Goal: Task Accomplishment & Management: Use online tool/utility

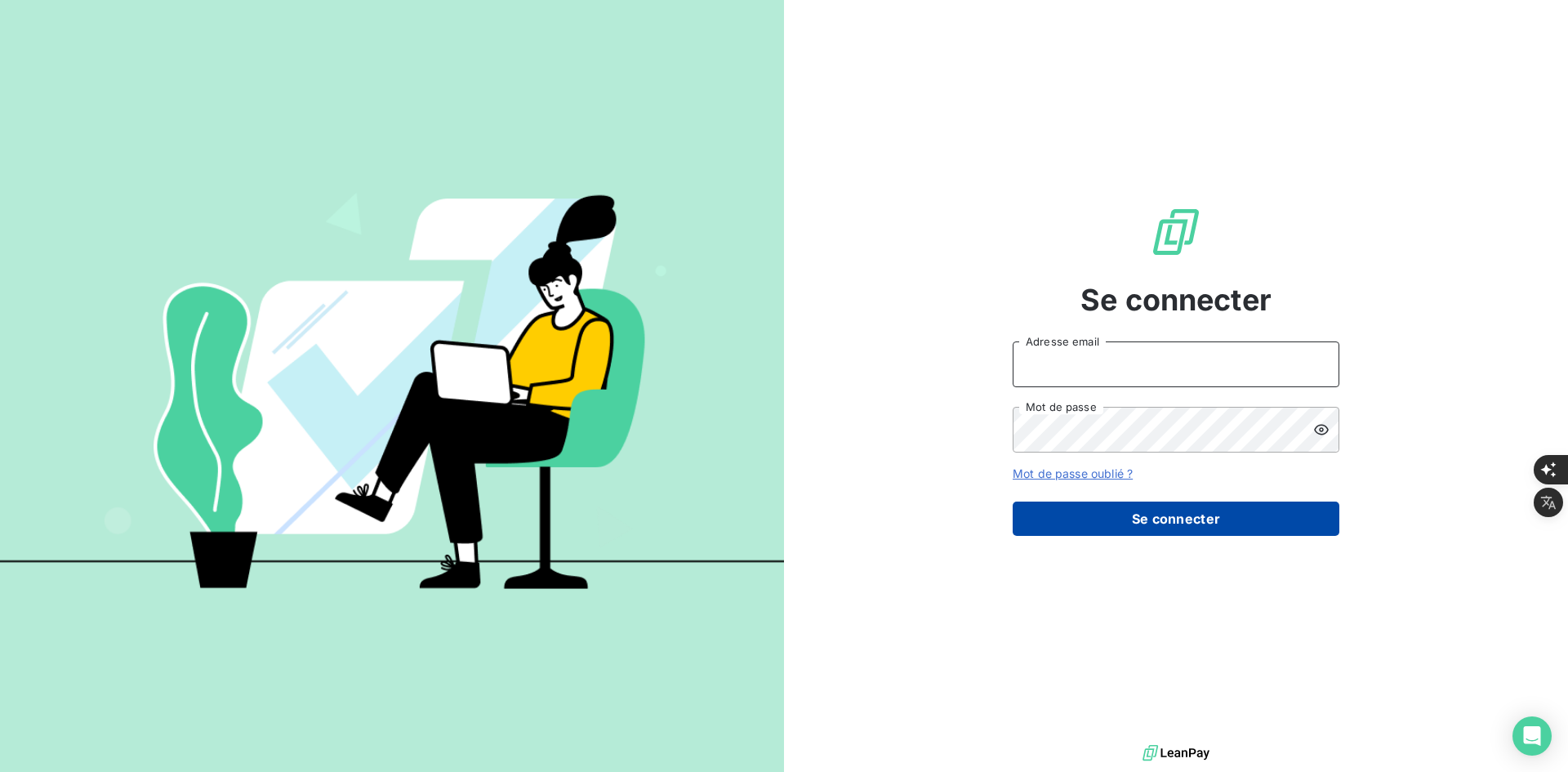
type input "[PERSON_NAME][EMAIL_ADDRESS][DOMAIN_NAME]"
click at [1177, 522] on button "Se connecter" at bounding box center [1175, 519] width 326 height 35
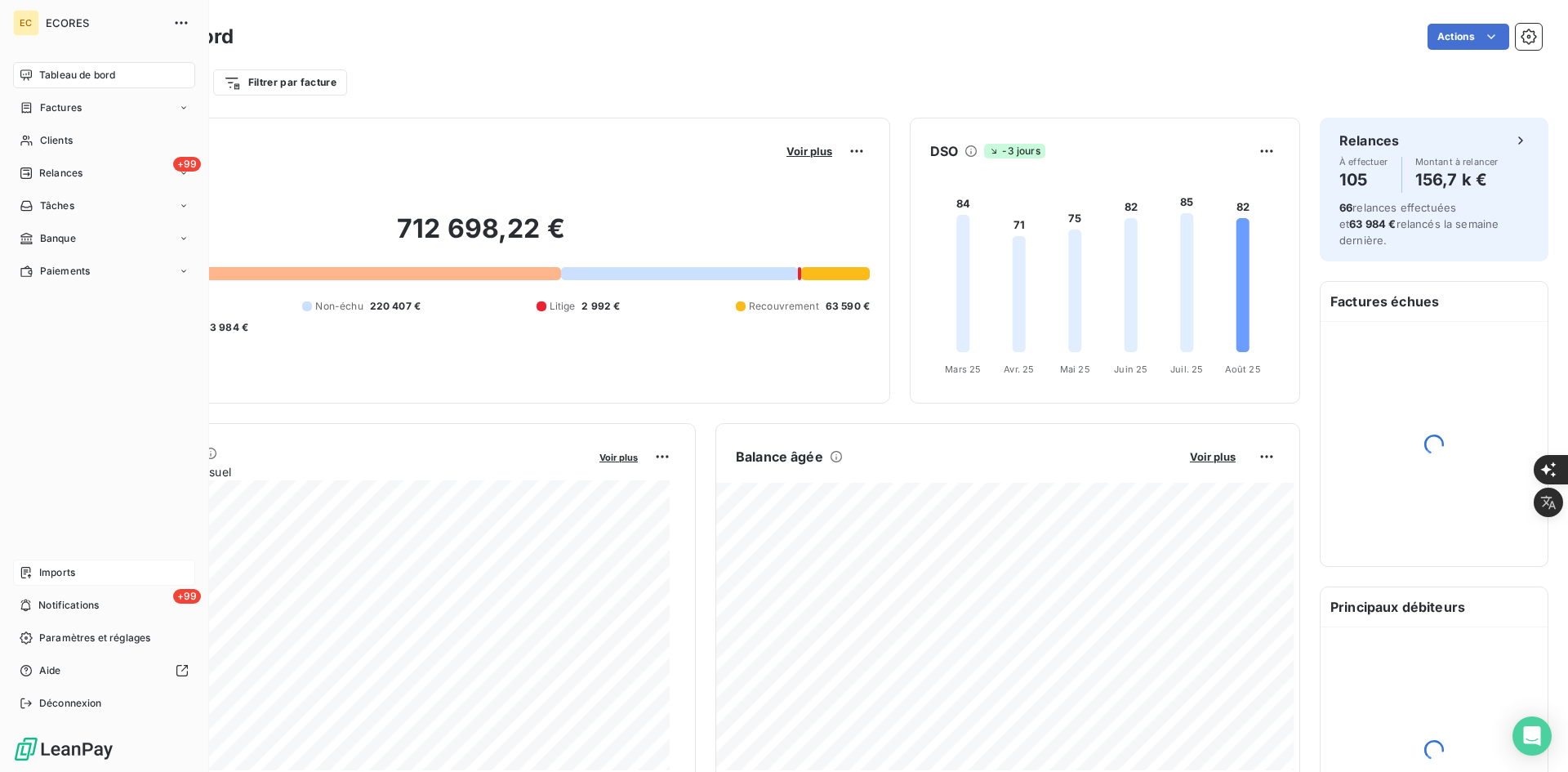
click at [45, 568] on span "Imports" at bounding box center [58, 573] width 36 height 15
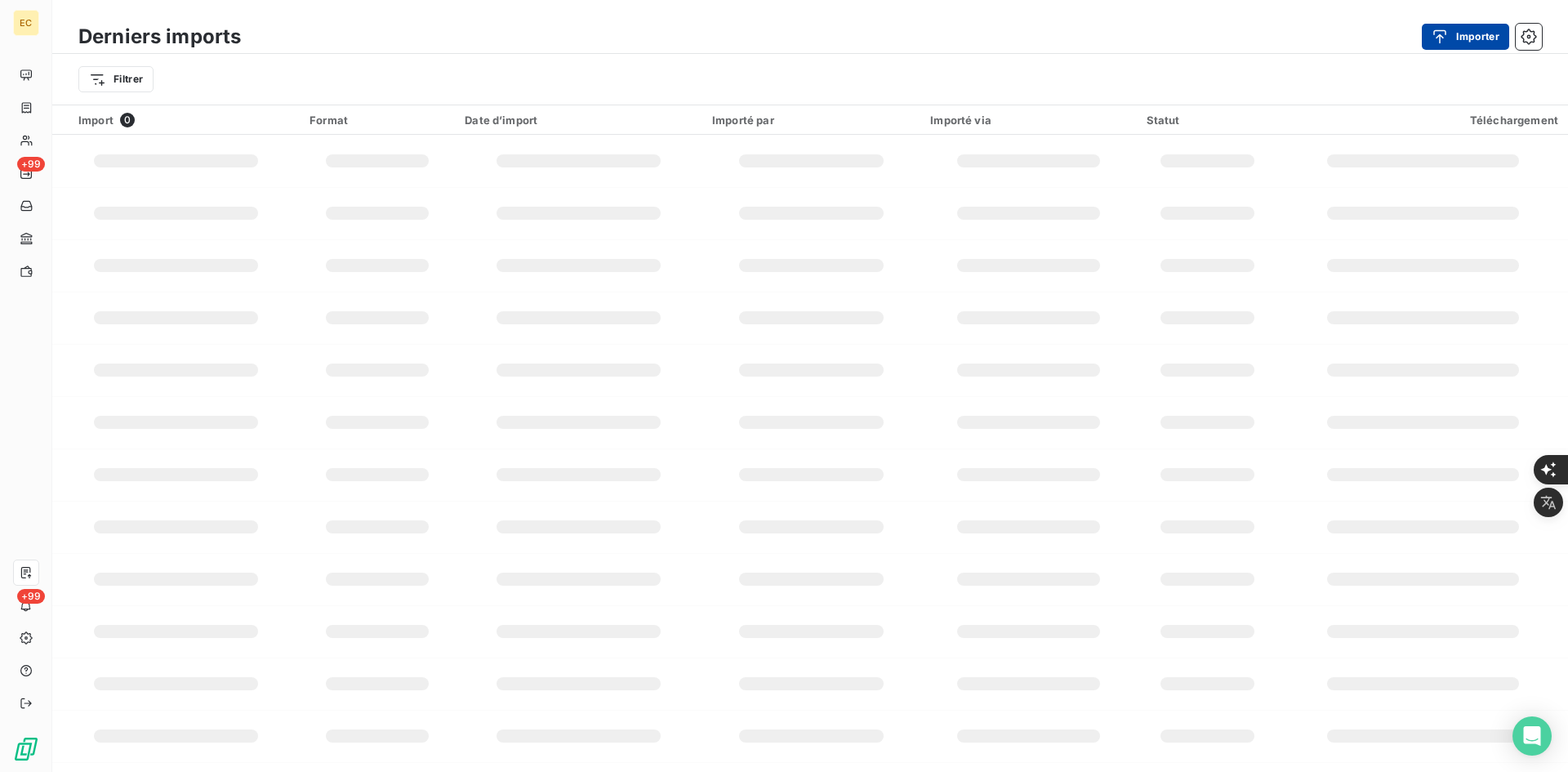
click at [1469, 26] on button "Importer" at bounding box center [1466, 37] width 87 height 26
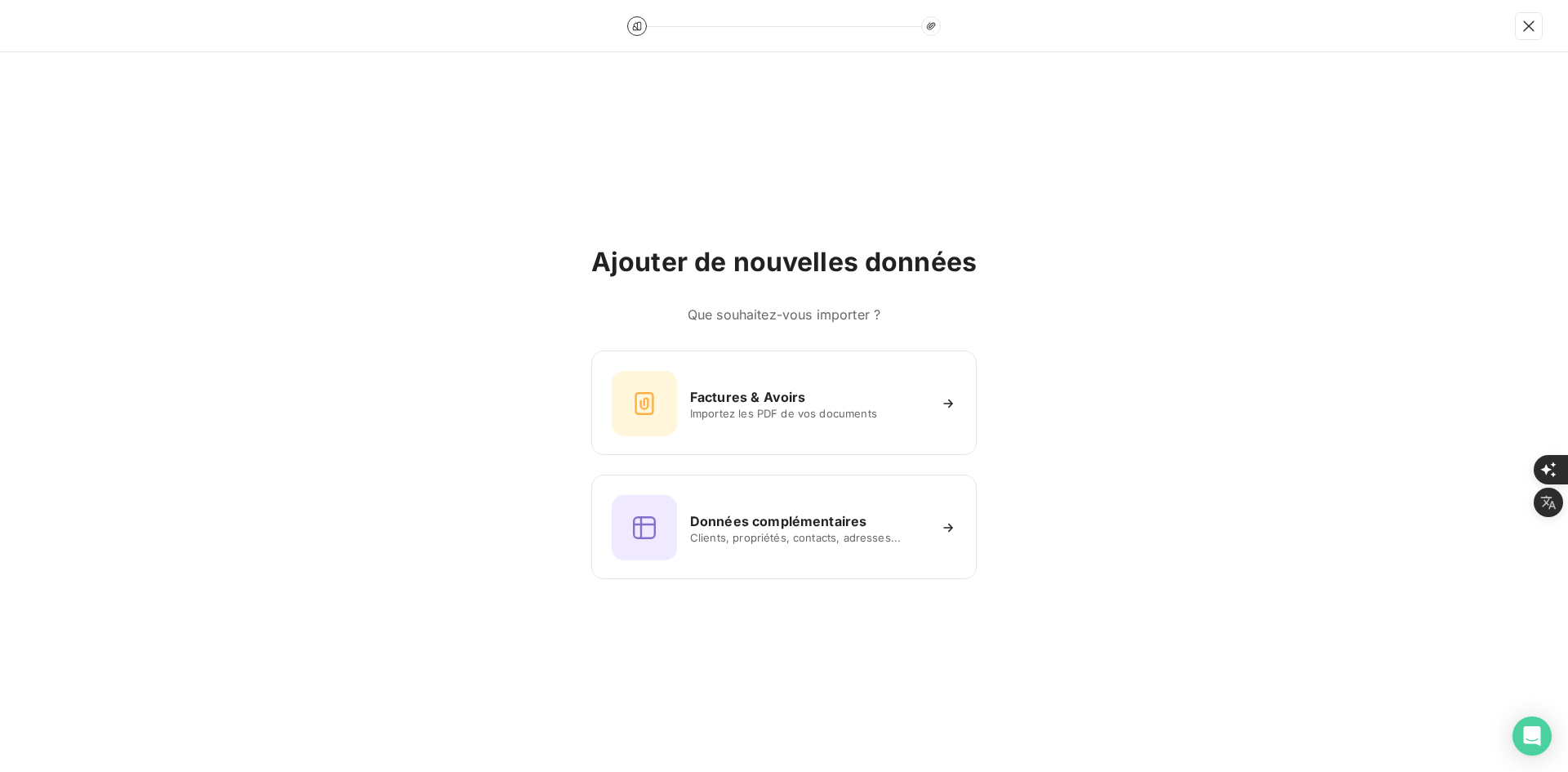
click at [752, 462] on div "Factures & Avoirs Importez les PDF de vos documents Données complémentaires Cli…" at bounding box center [784, 464] width 386 height 229
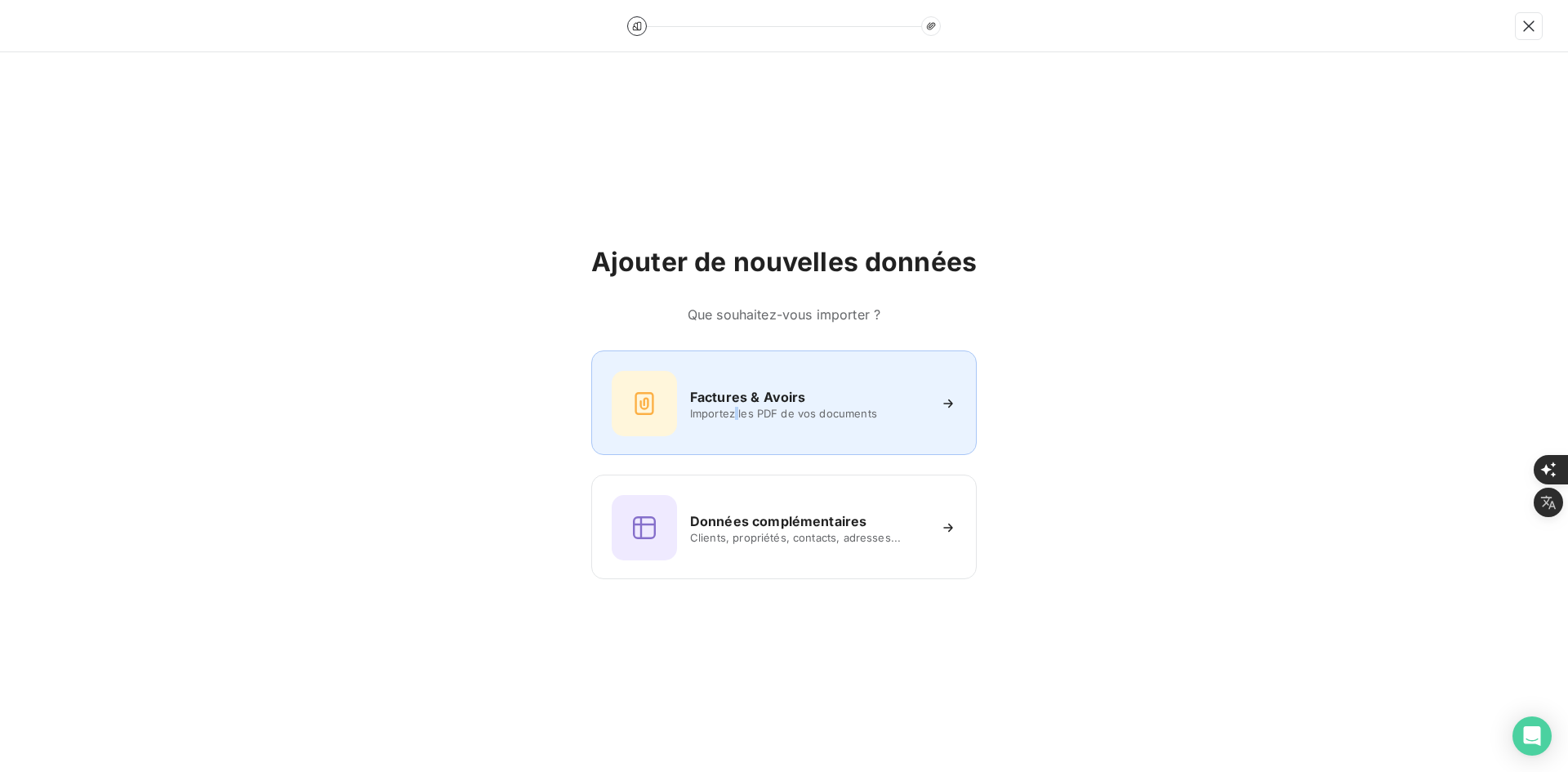
click at [738, 424] on div "Factures & Avoirs Importez les PDF de vos documents" at bounding box center [784, 404] width 345 height 65
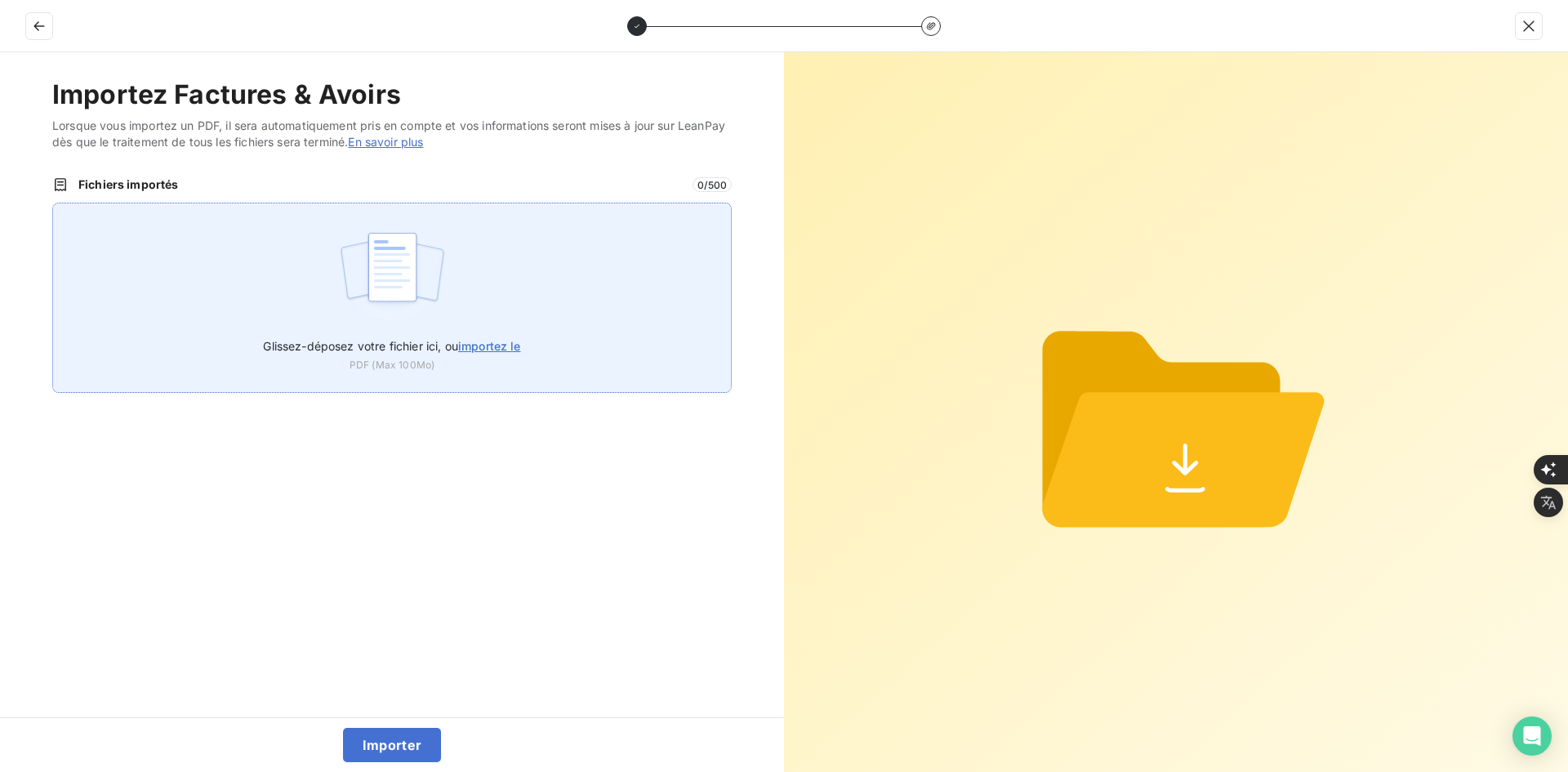
click at [465, 313] on div "Glissez-déposez votre fichier ici, ou importez le PDF (Max 100Mo)" at bounding box center [392, 298] width 679 height 191
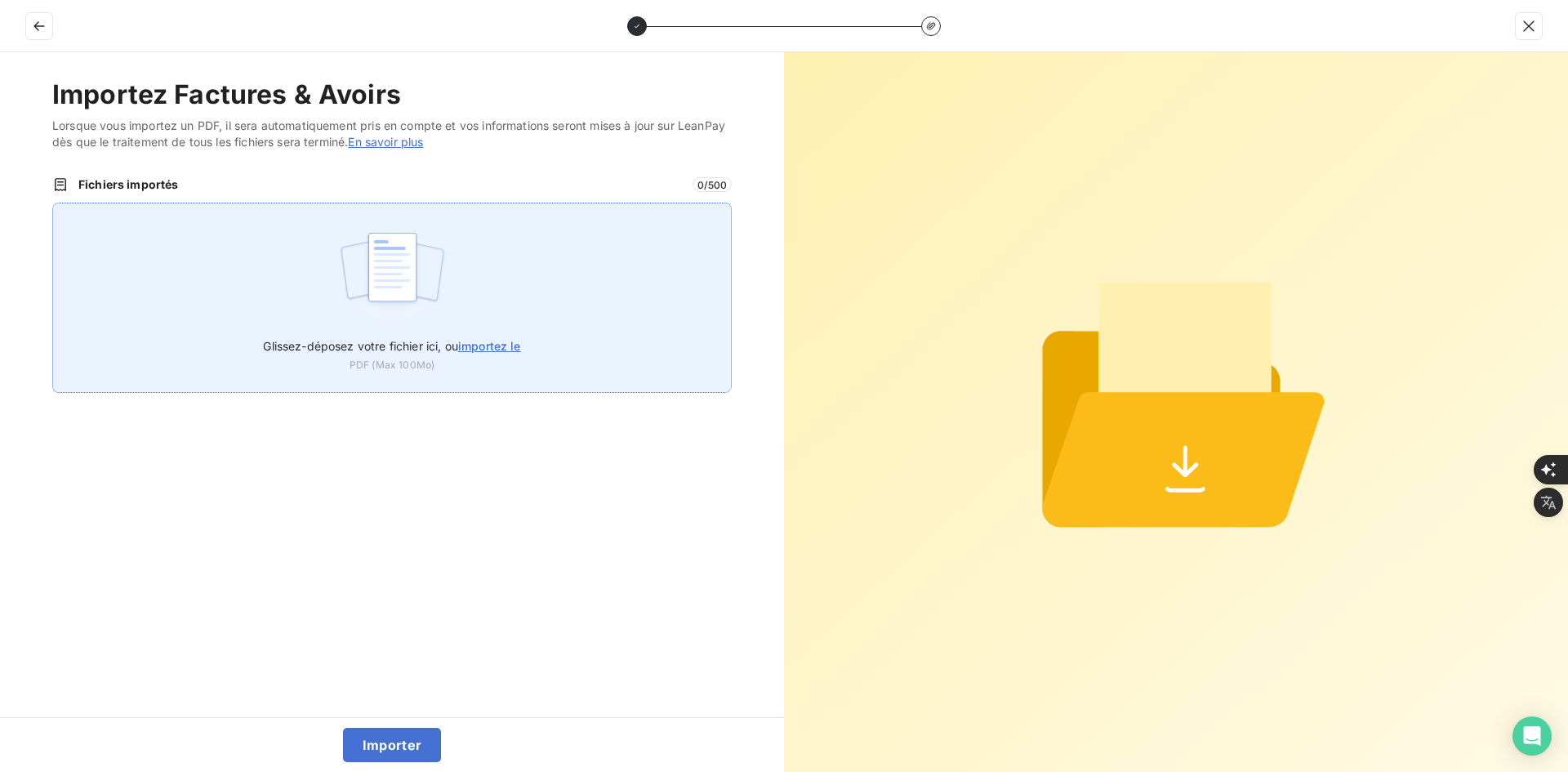
type input "C:\fakepath\FEF-2025-2380.pdf"
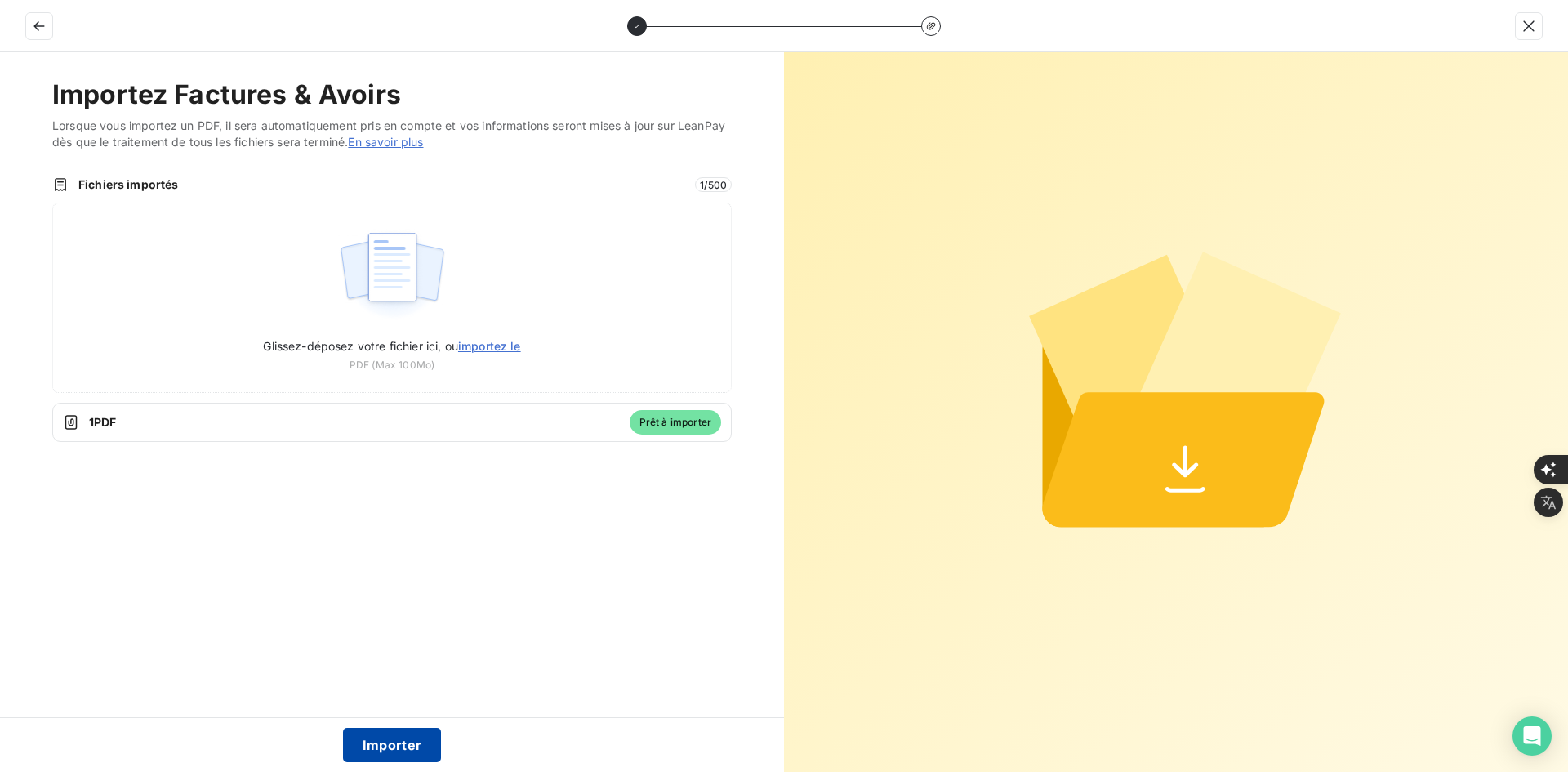
click at [413, 734] on button "Importer" at bounding box center [393, 745] width 99 height 35
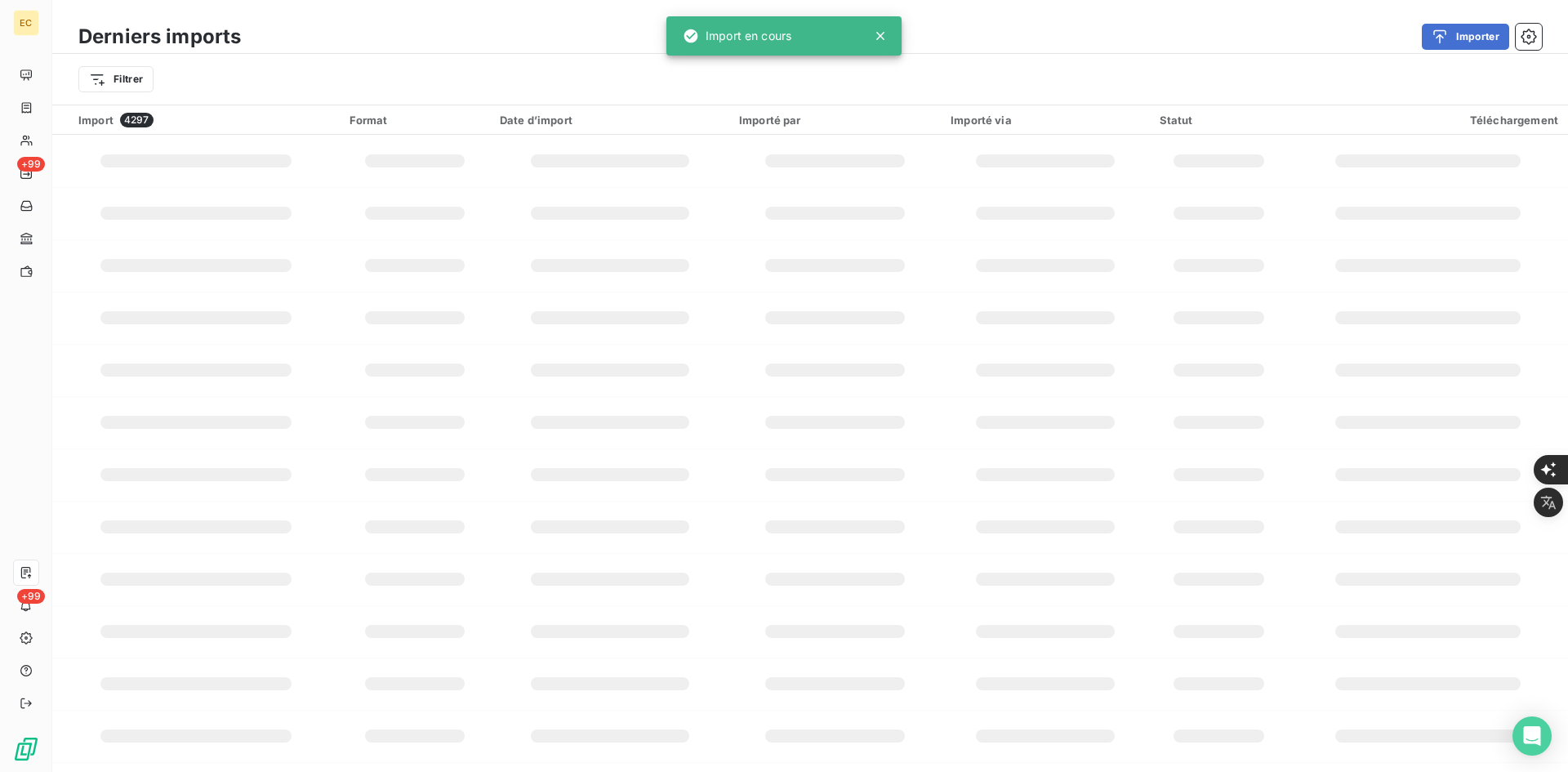
click at [412, 738] on div "Ajouter de nouvelles données Que souhaitez-vous importer ? Factures & Avoirs Im…" at bounding box center [784, 410] width 1490 height 684
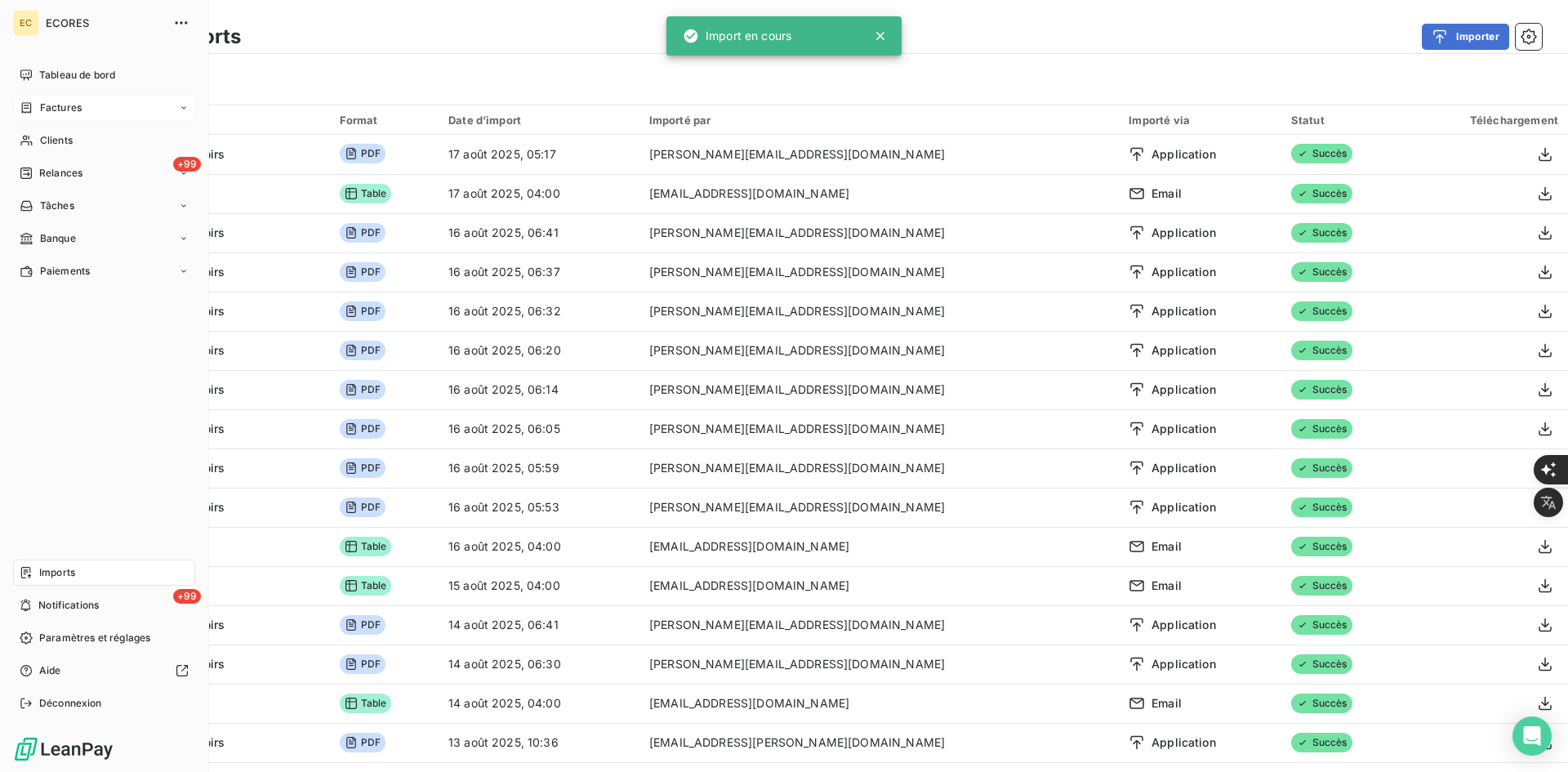
click at [30, 102] on icon at bounding box center [27, 107] width 14 height 13
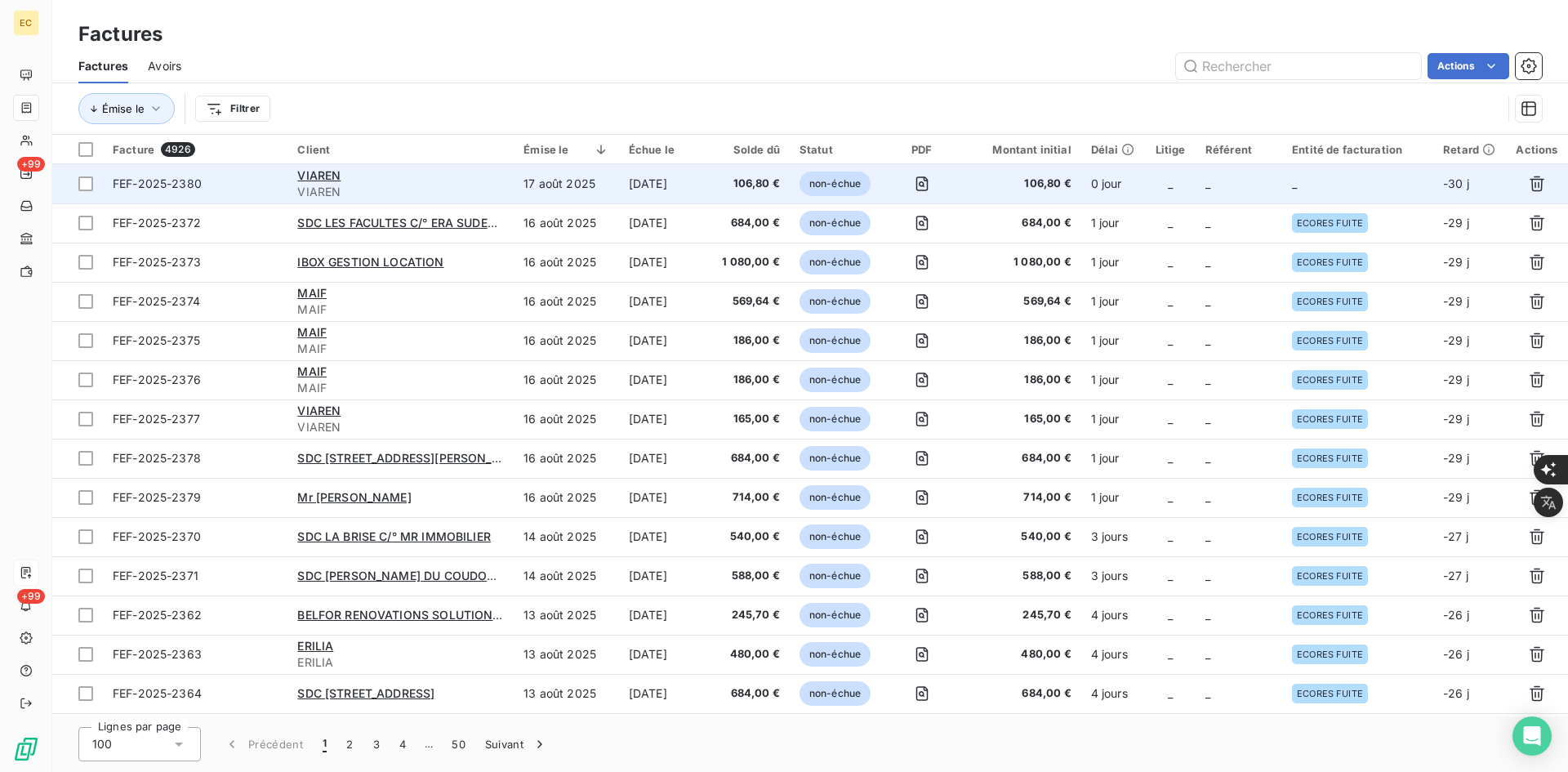
click at [1270, 193] on td "_" at bounding box center [1239, 185] width 86 height 40
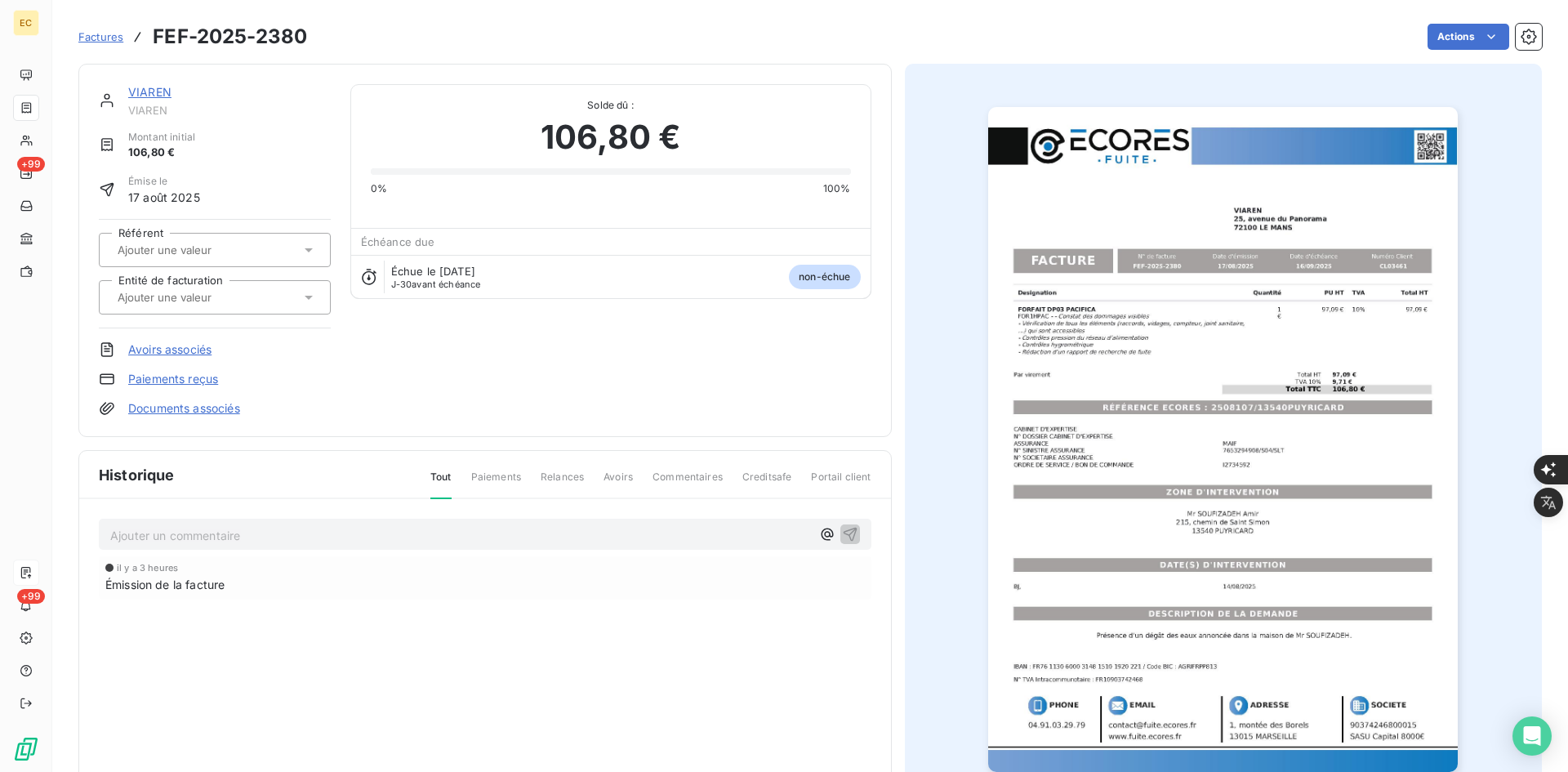
click at [280, 296] on div at bounding box center [206, 297] width 187 height 21
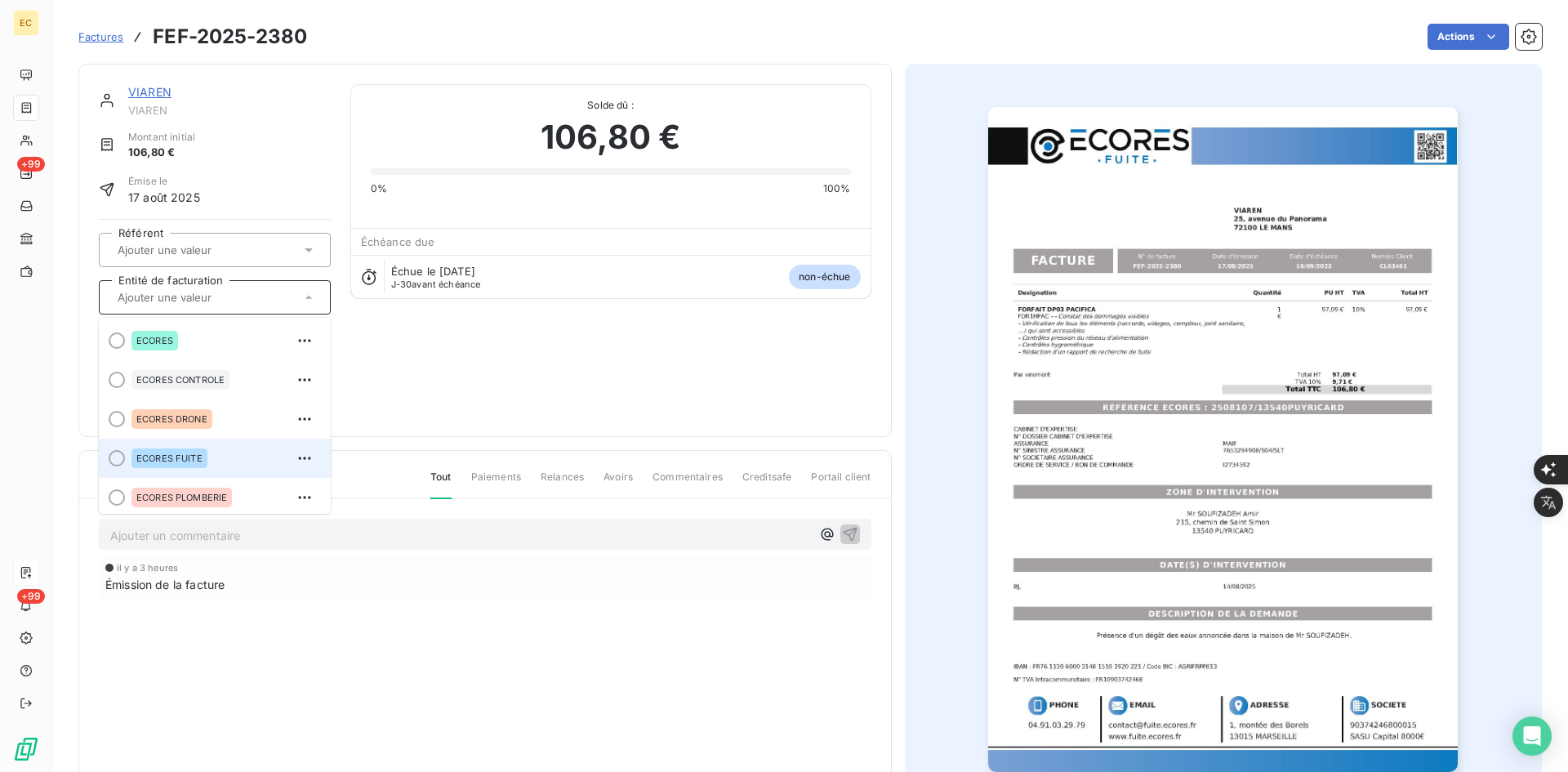
click at [214, 447] on div "ECORES FUITE" at bounding box center [225, 458] width 186 height 26
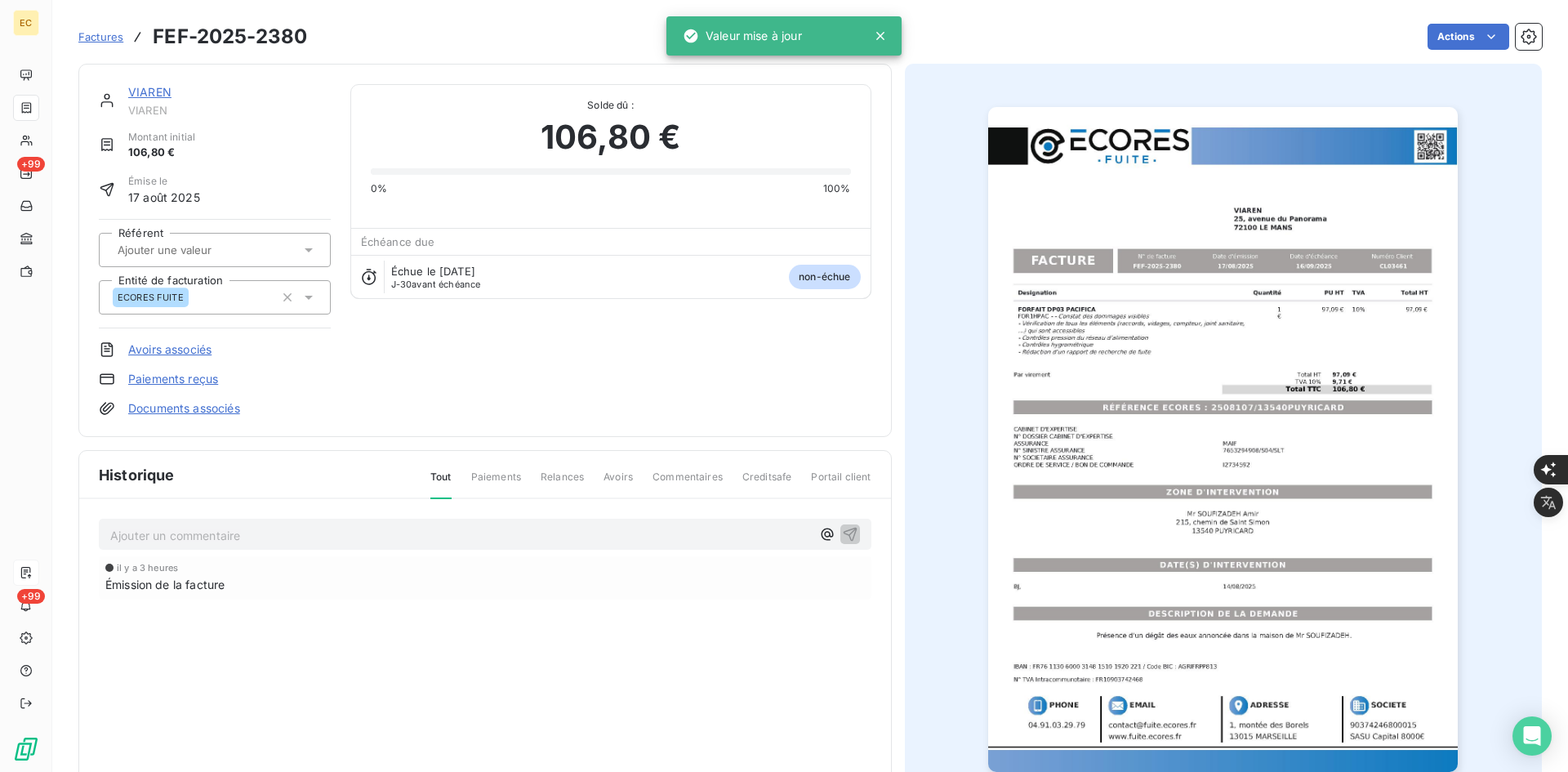
click at [221, 405] on link "Documents associés" at bounding box center [183, 409] width 112 height 16
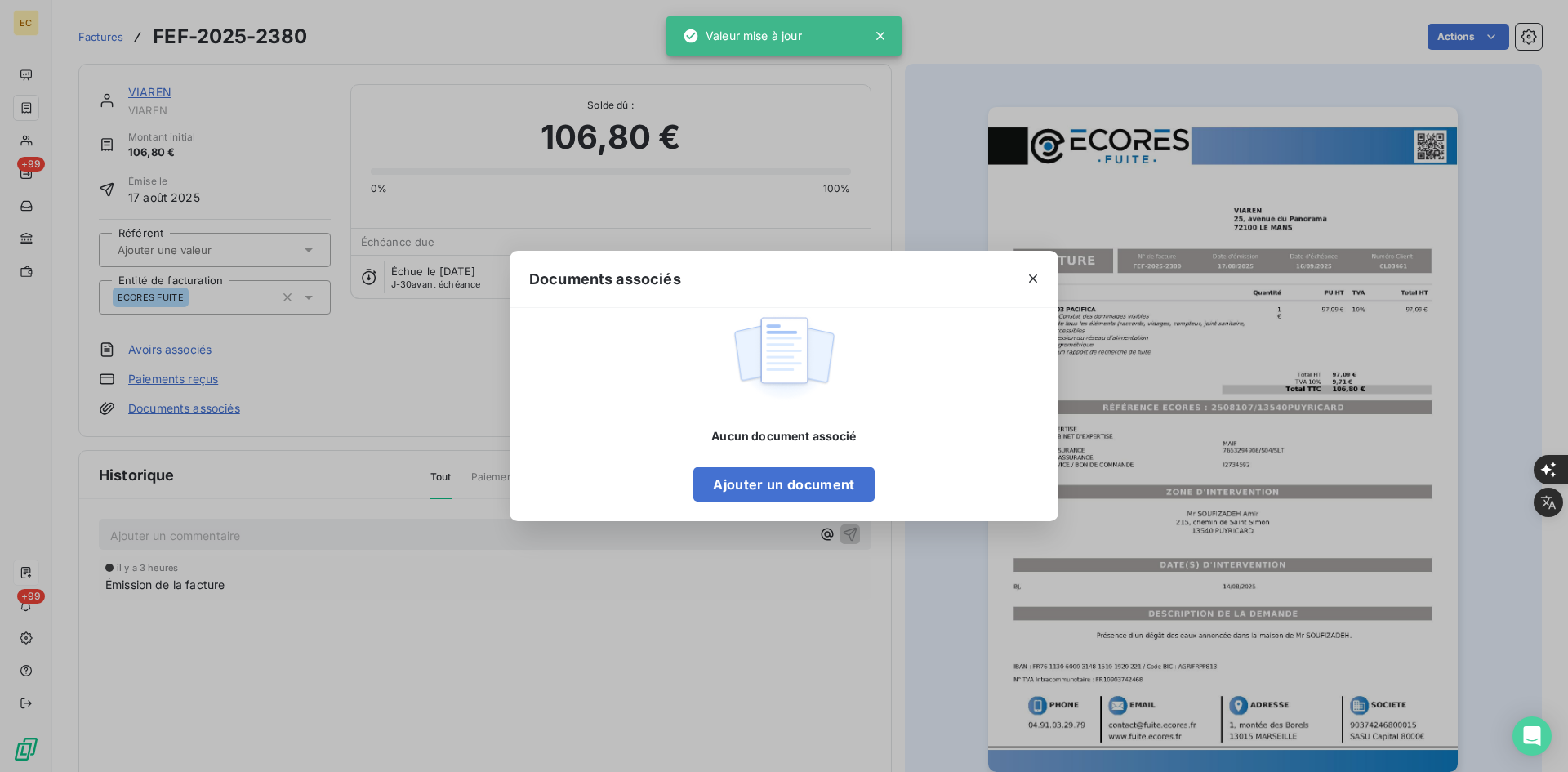
click at [752, 463] on div "Aucun document associé Ajouter un document" at bounding box center [784, 465] width 181 height 73
click at [744, 485] on button "Ajouter un document" at bounding box center [784, 484] width 181 height 35
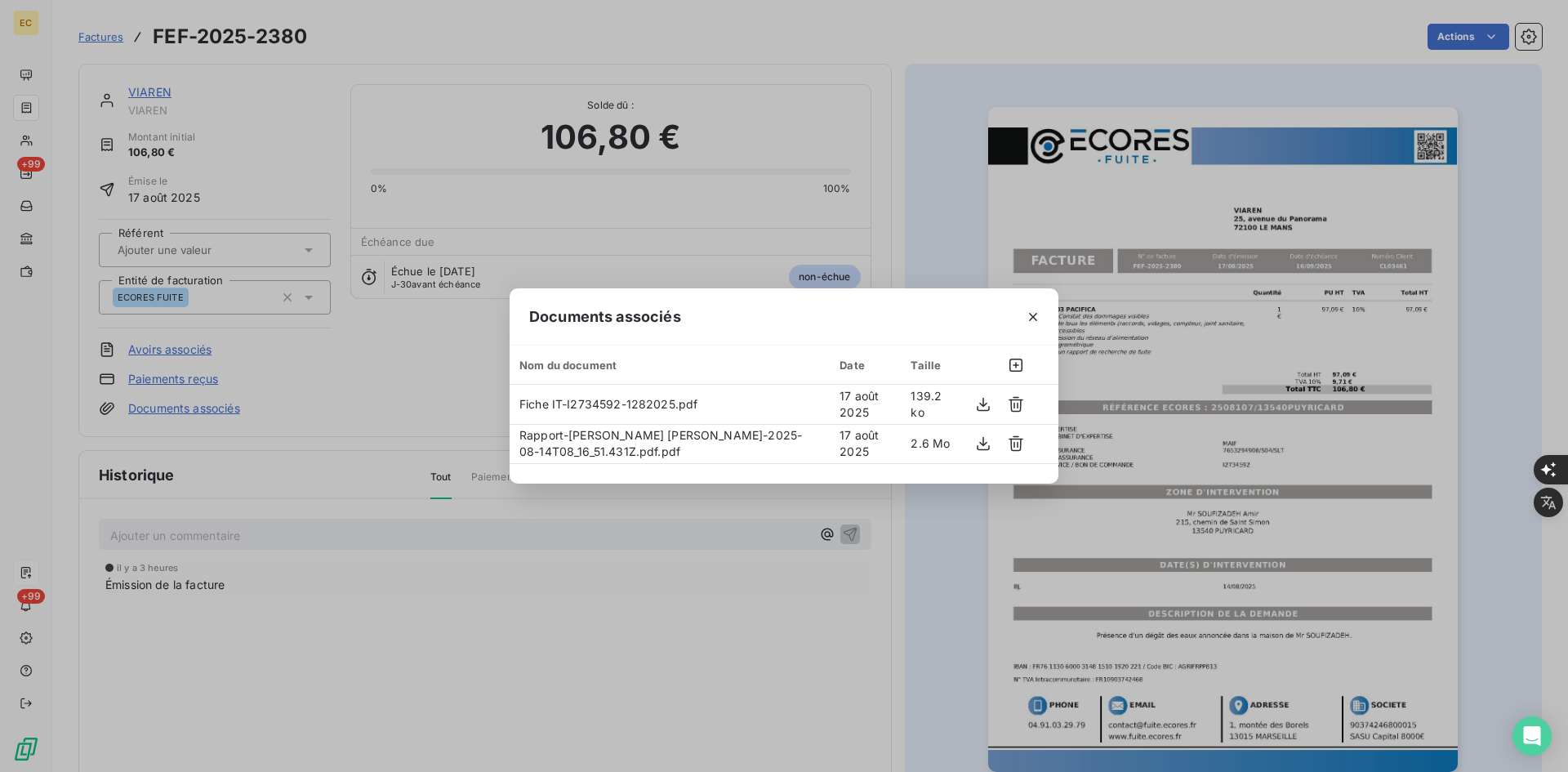
click at [1027, 312] on icon "button" at bounding box center [1033, 317] width 16 height 16
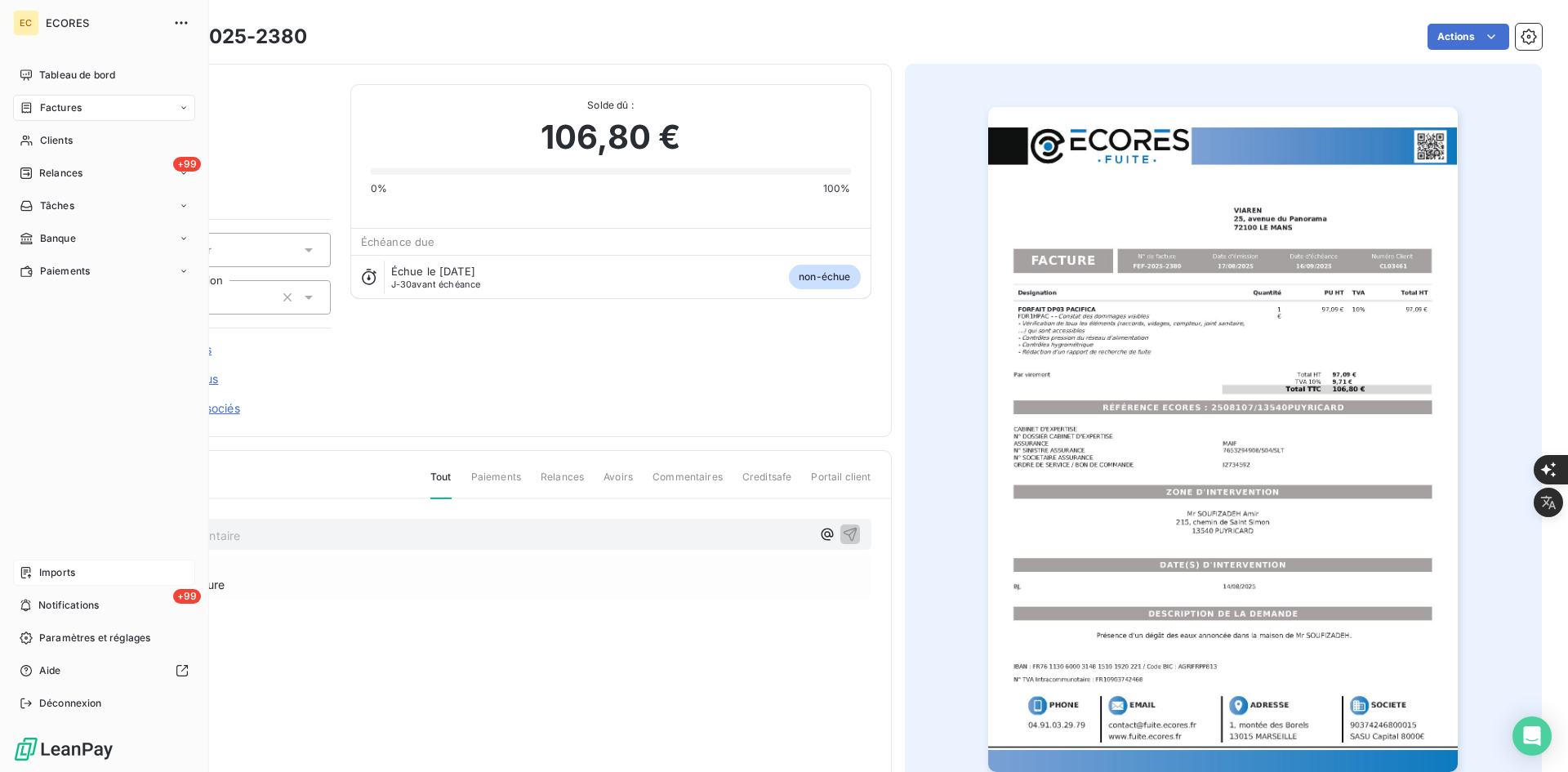
click at [44, 108] on span "Factures" at bounding box center [60, 107] width 42 height 15
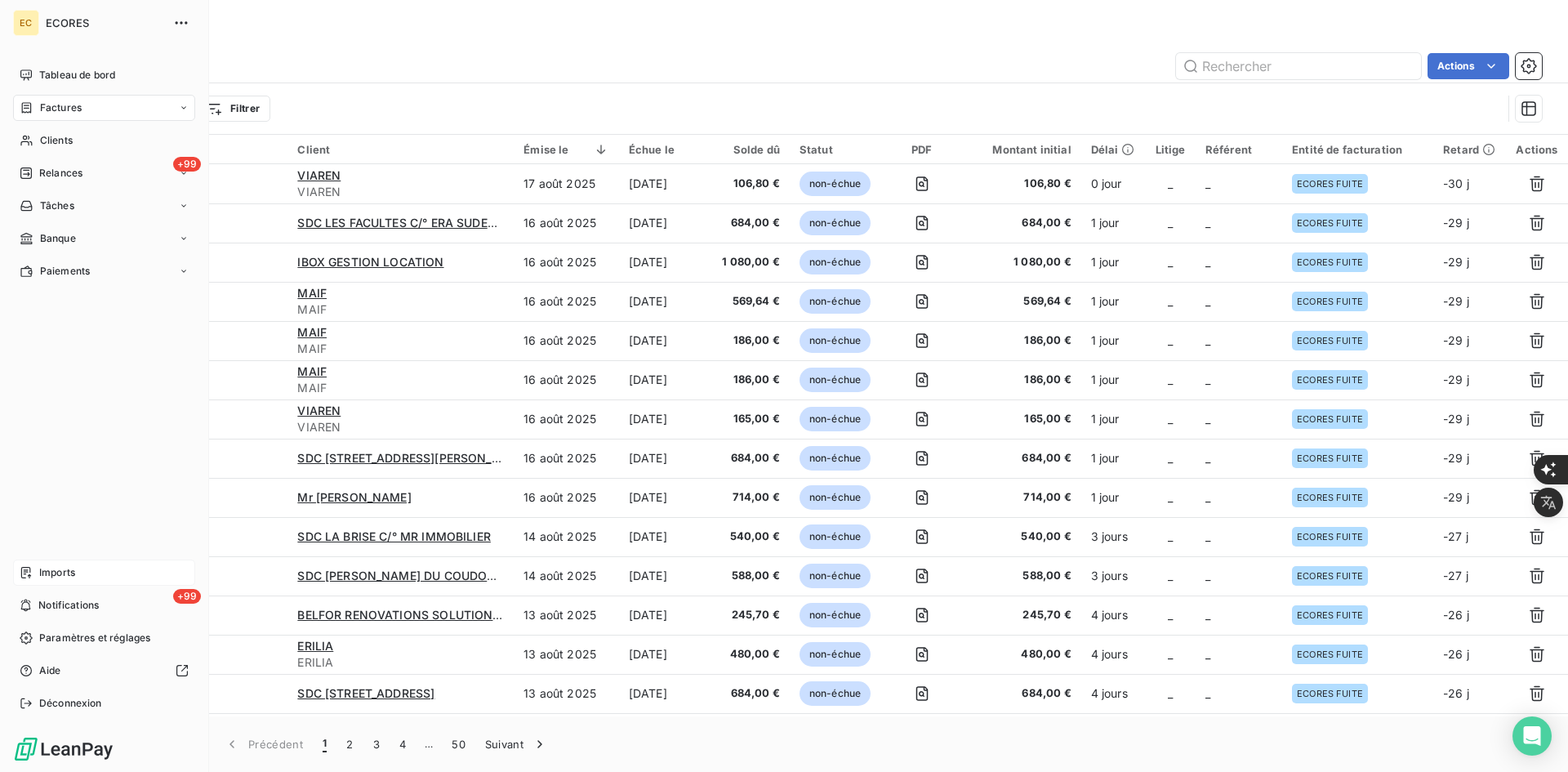
click at [60, 579] on div "Imports" at bounding box center [104, 573] width 182 height 26
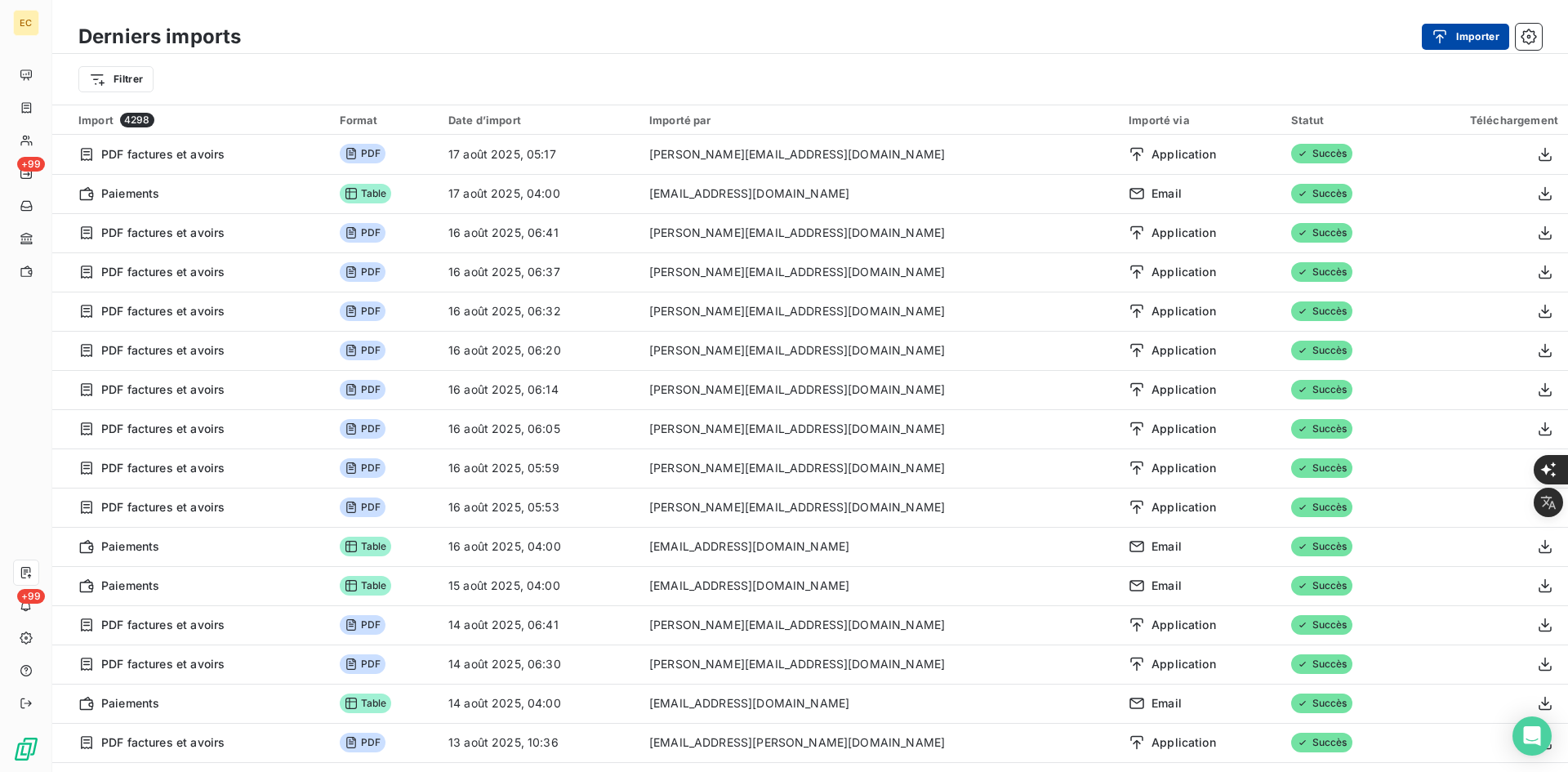
click at [1465, 43] on button "Importer" at bounding box center [1466, 37] width 87 height 26
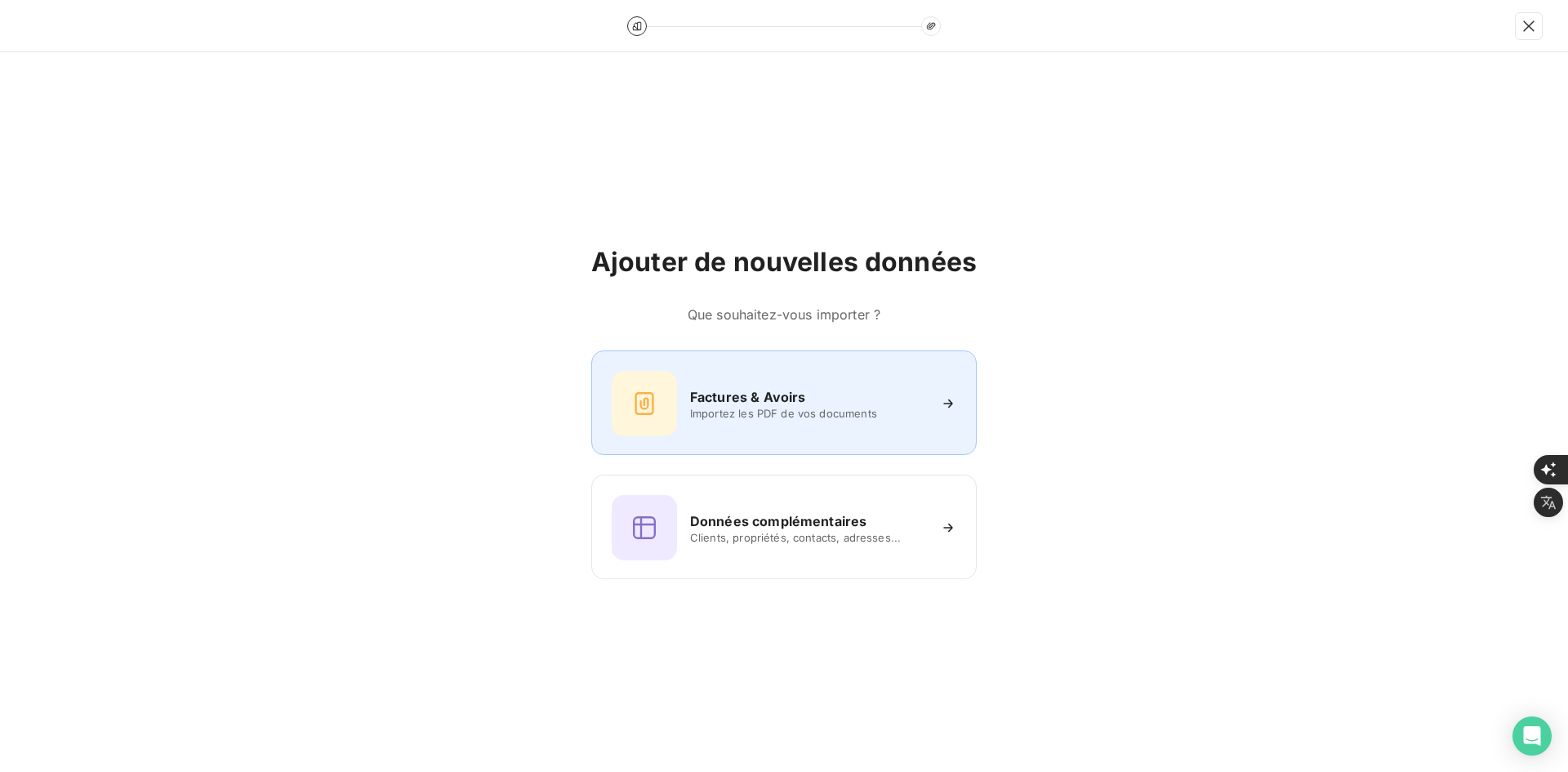
click at [665, 408] on div at bounding box center [645, 404] width 65 height 65
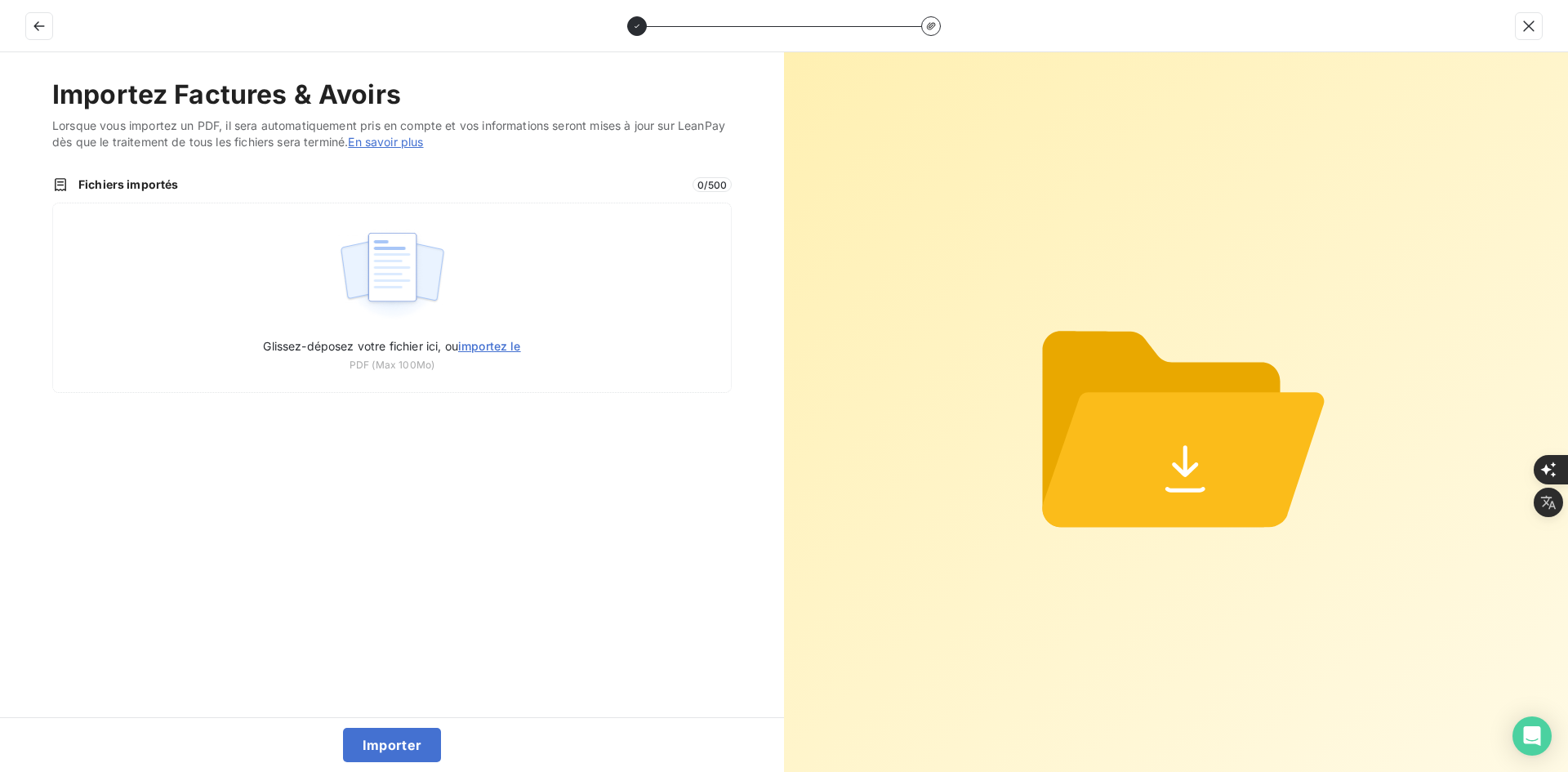
click at [6, 6] on button "Ask about this image" at bounding box center [6, 6] width 0 height 0
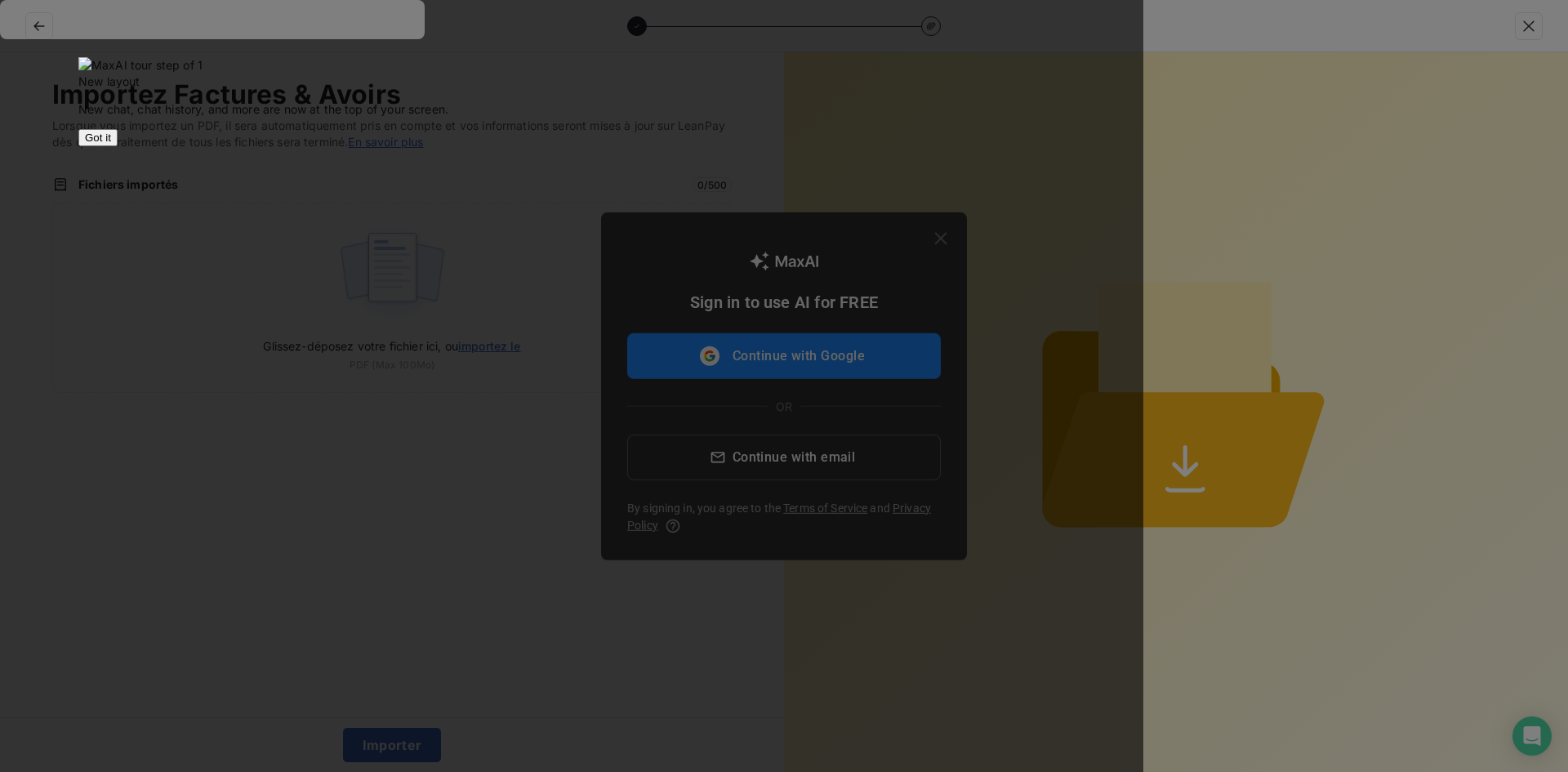
click at [1543, 15] on div at bounding box center [784, 386] width 1568 height 772
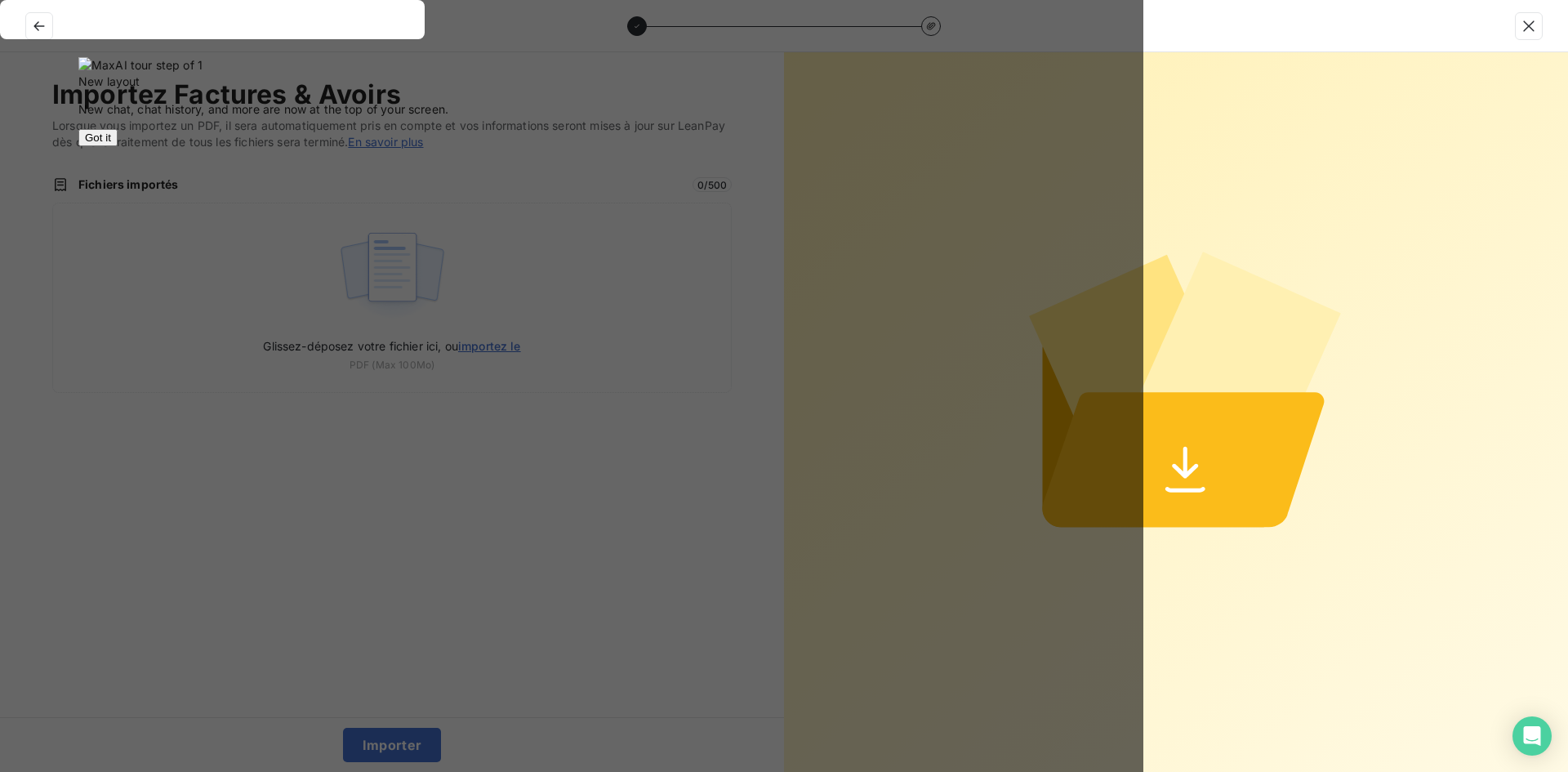
click at [1144, 22] on rect at bounding box center [571, 785] width 1144 height 1571
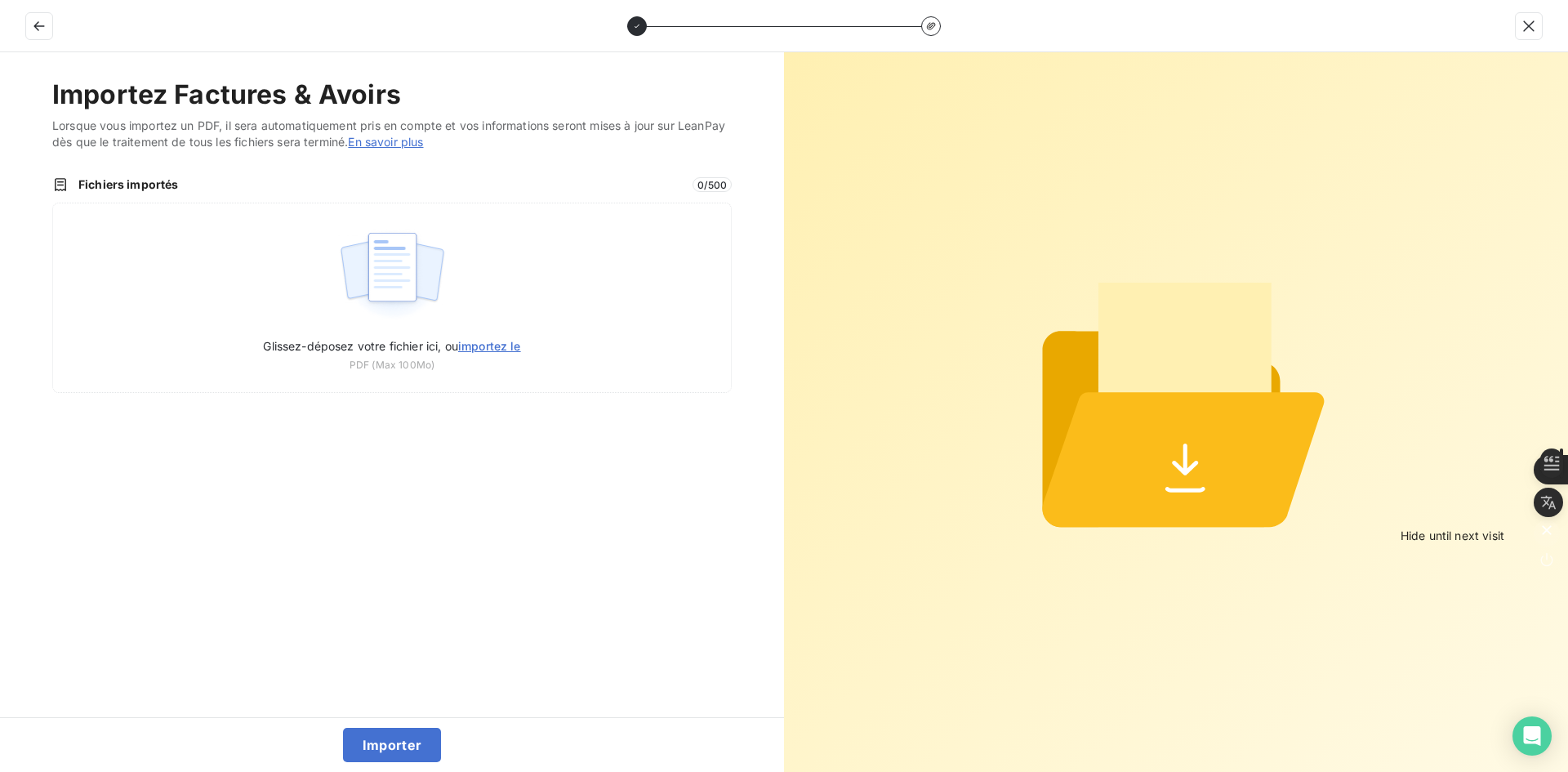
click at [1548, 538] on icon "button" at bounding box center [1547, 530] width 16 height 16
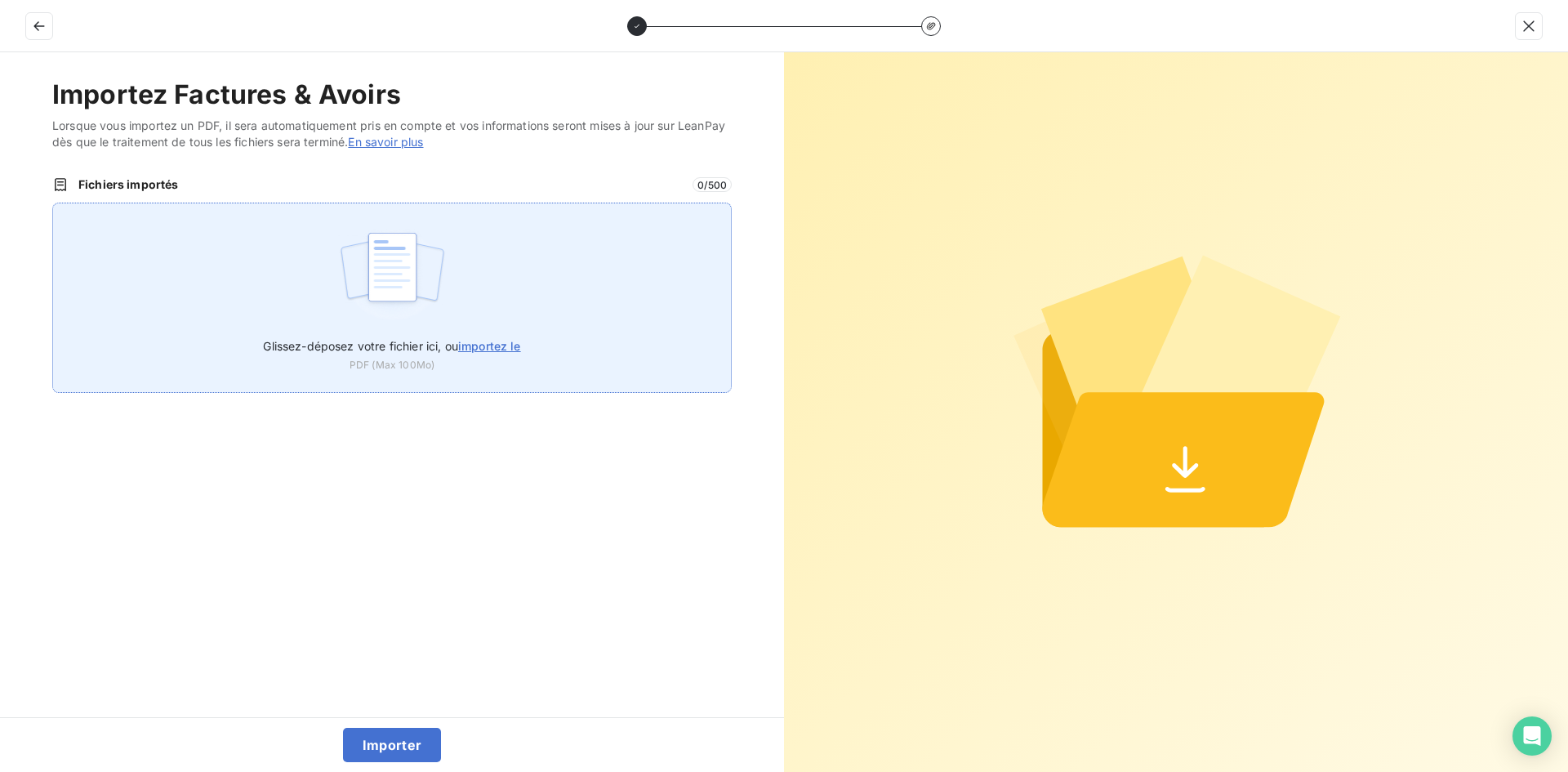
click at [398, 316] on img at bounding box center [393, 275] width 109 height 104
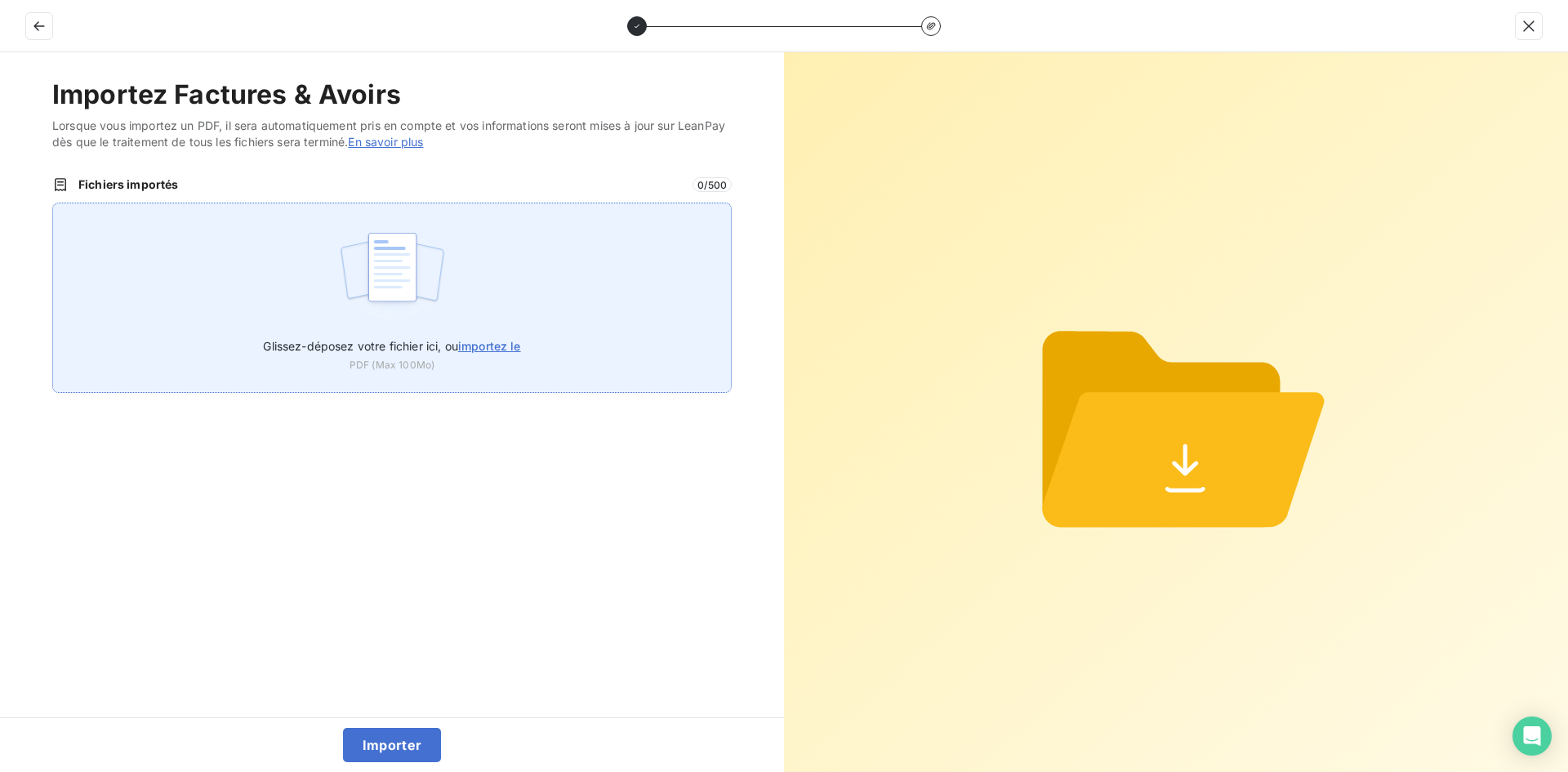
type input "C:\fakepath\FEF-2025-2381.pdf"
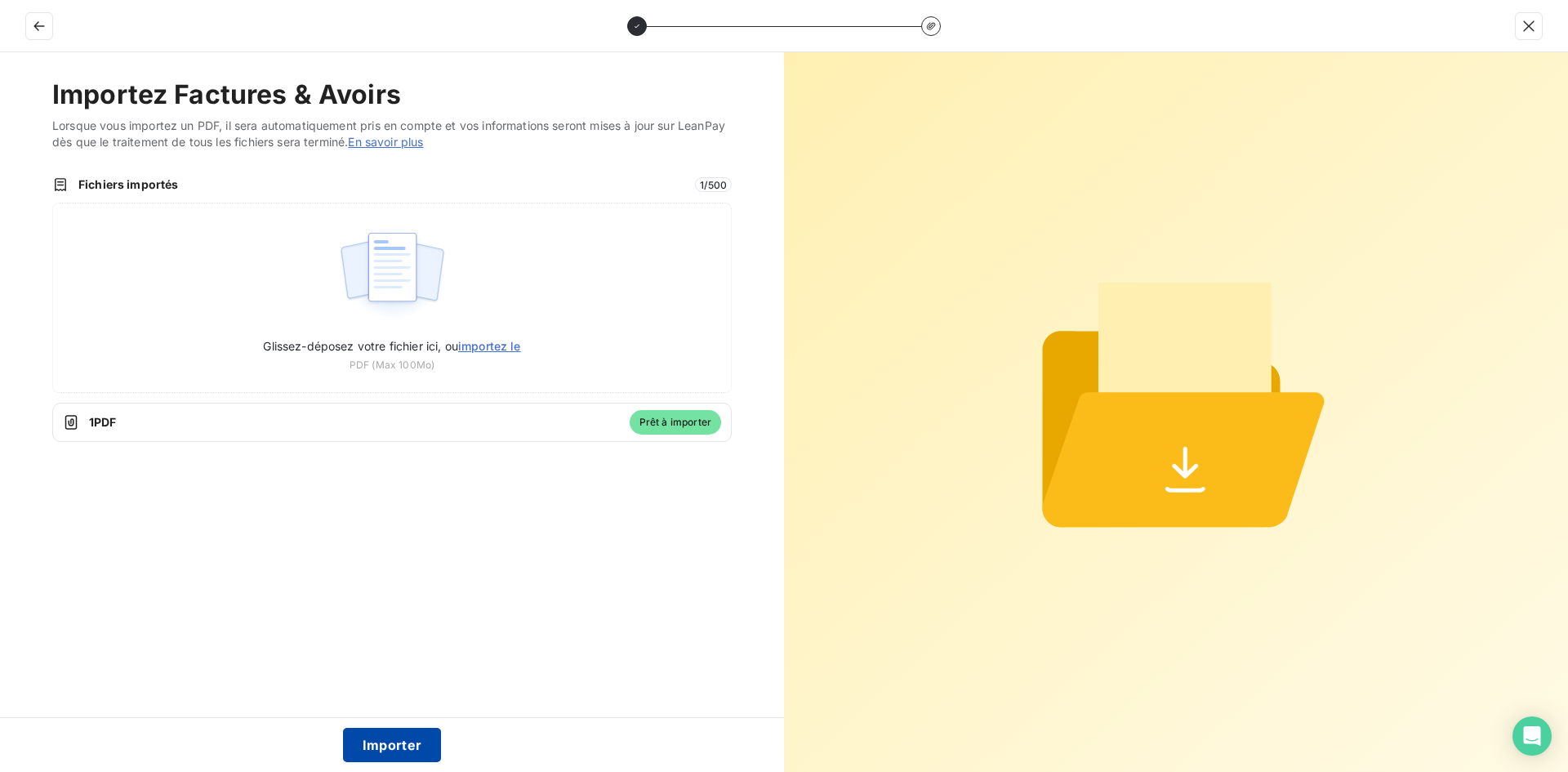
click at [398, 745] on button "Importer" at bounding box center [393, 745] width 99 height 35
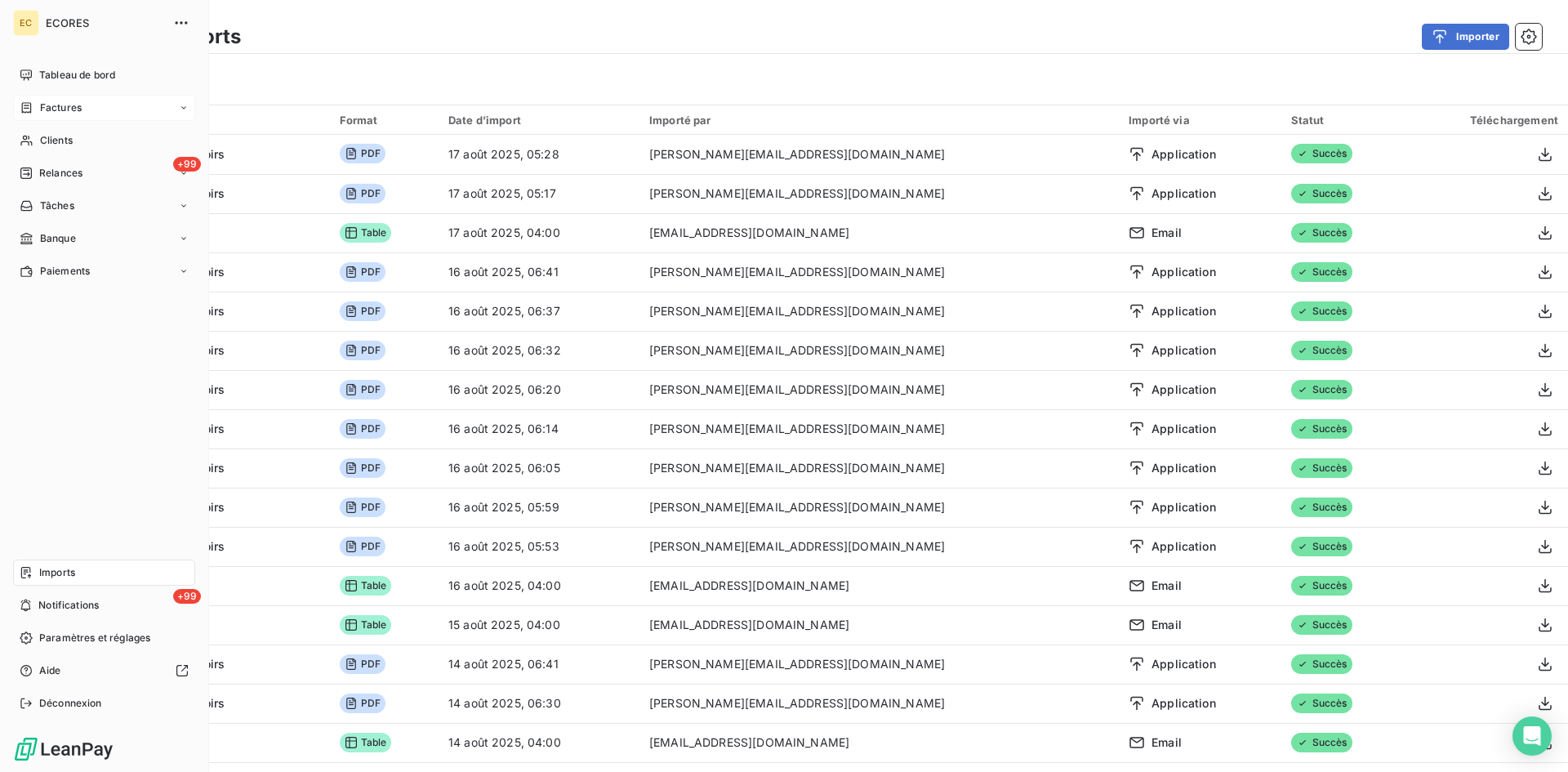
click at [45, 103] on span "Factures" at bounding box center [60, 107] width 42 height 15
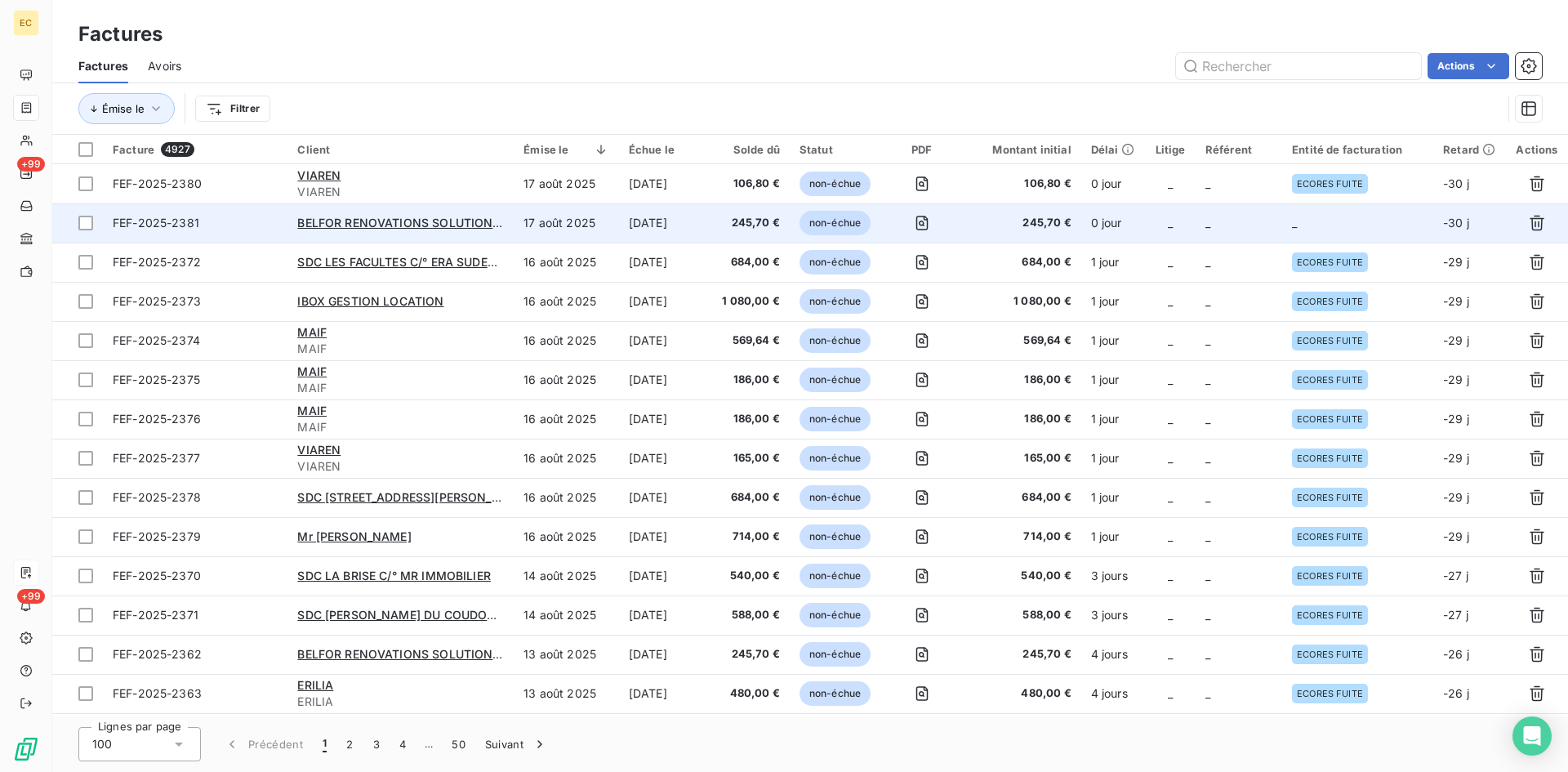
click at [1267, 228] on td "_" at bounding box center [1239, 223] width 86 height 40
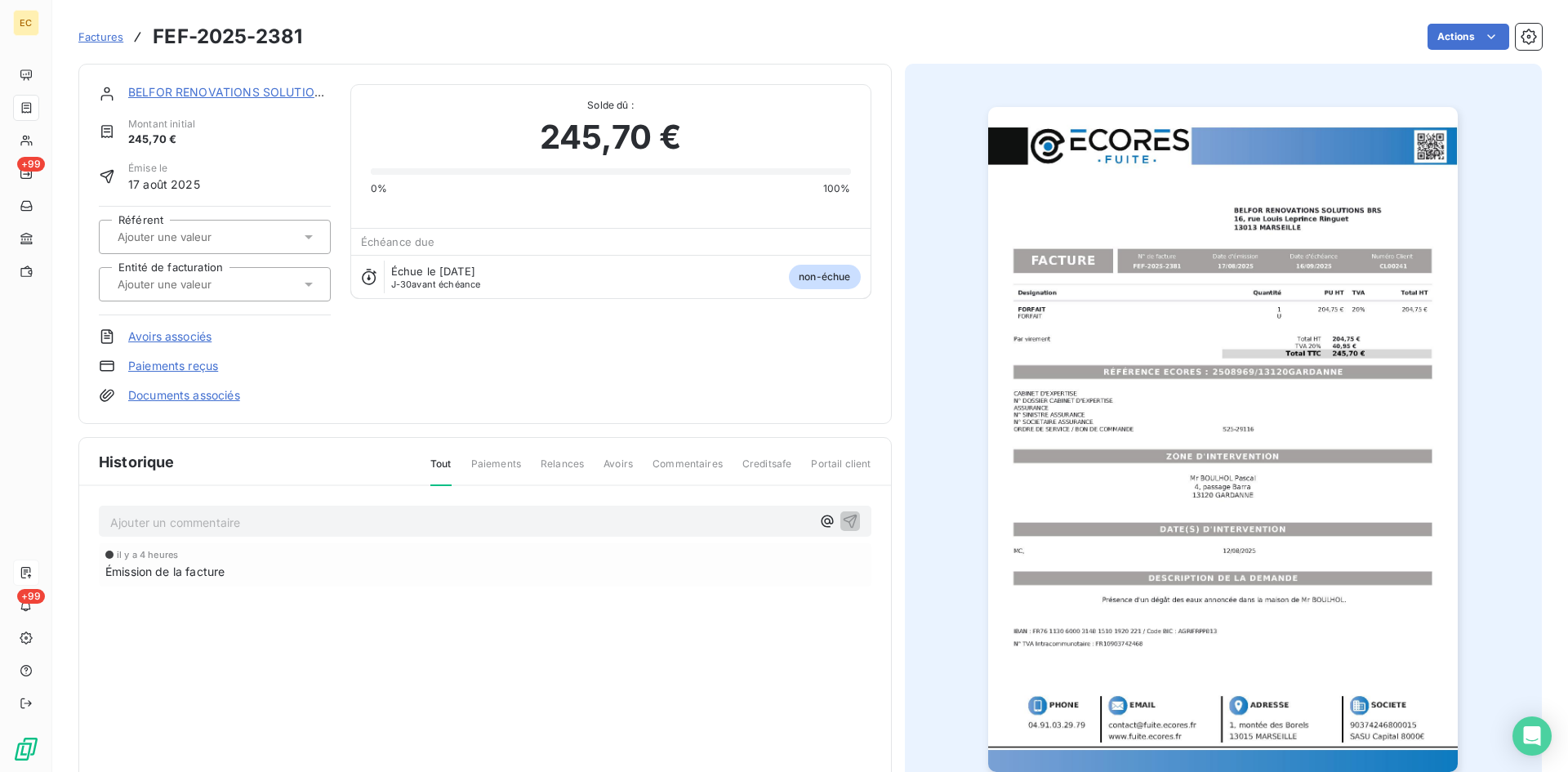
click at [221, 284] on input "text" at bounding box center [198, 284] width 165 height 15
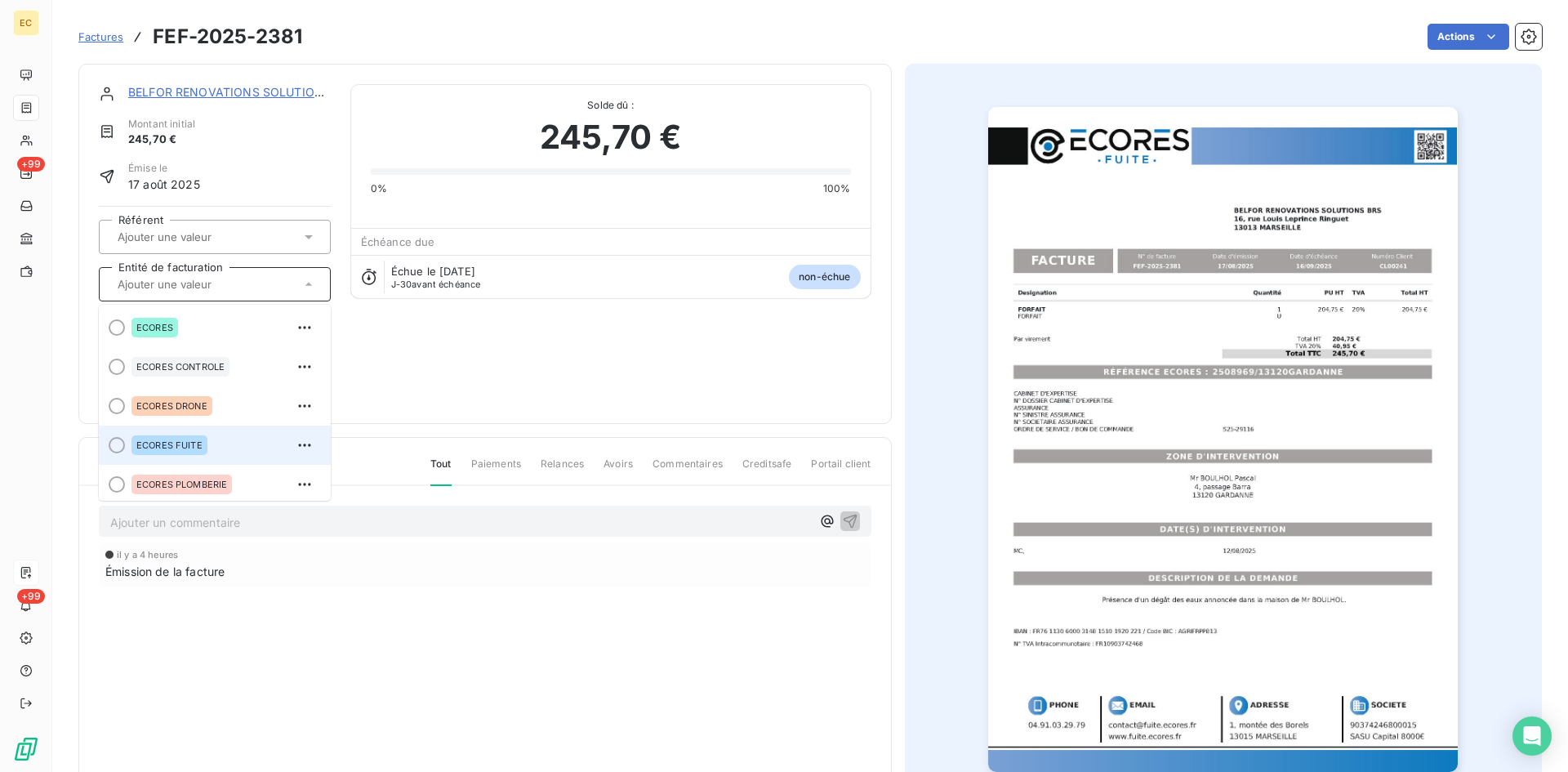
click at [192, 450] on span "ECORES FUITE" at bounding box center [170, 446] width 66 height 10
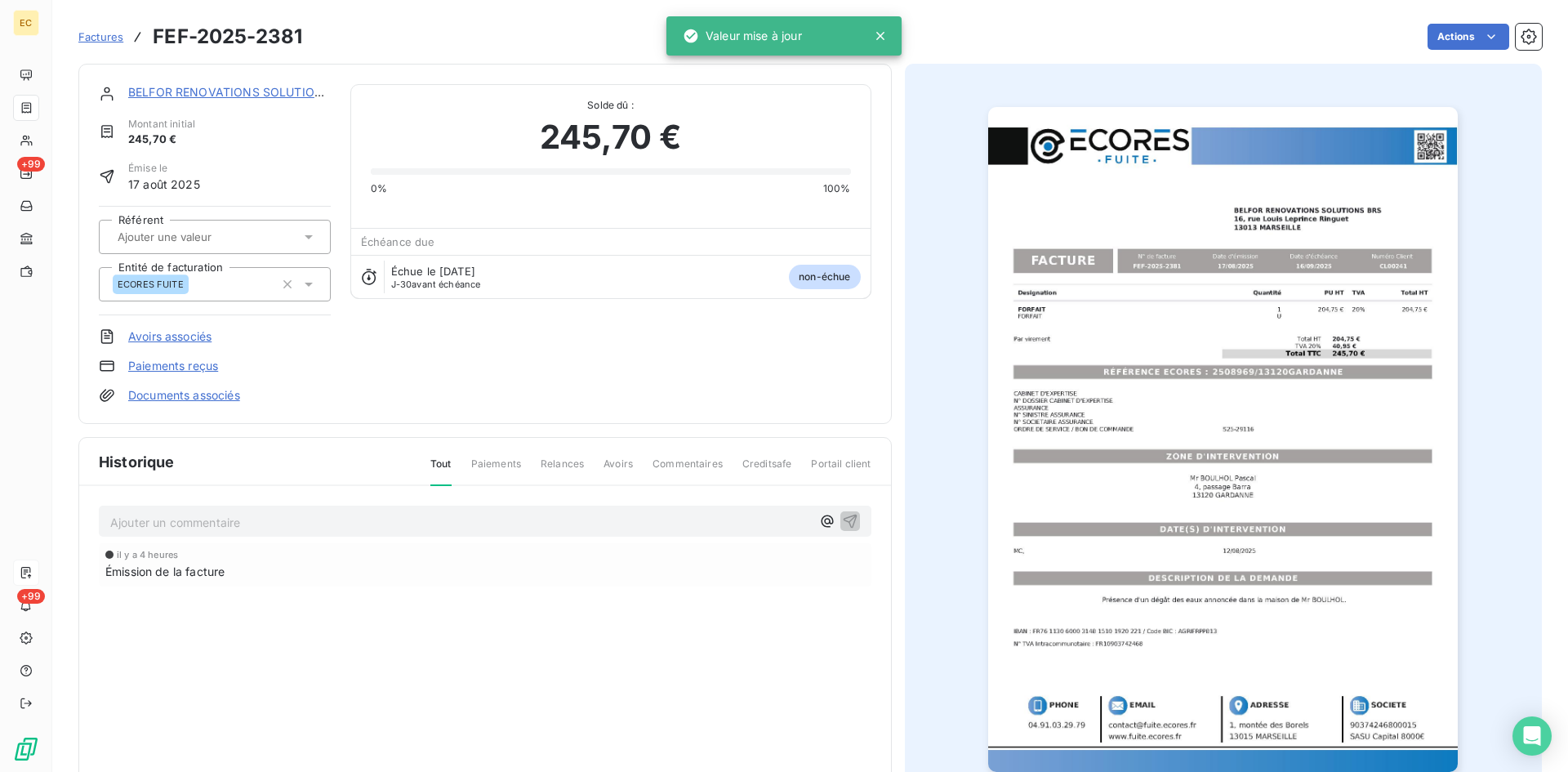
click at [200, 408] on div "BELFOR RENOVATIONS SOLUTIONS BRS Montant initial 245,70 € Émise le 17 août 2025…" at bounding box center [485, 243] width 813 height 360
click at [206, 394] on link "Documents associés" at bounding box center [183, 395] width 112 height 16
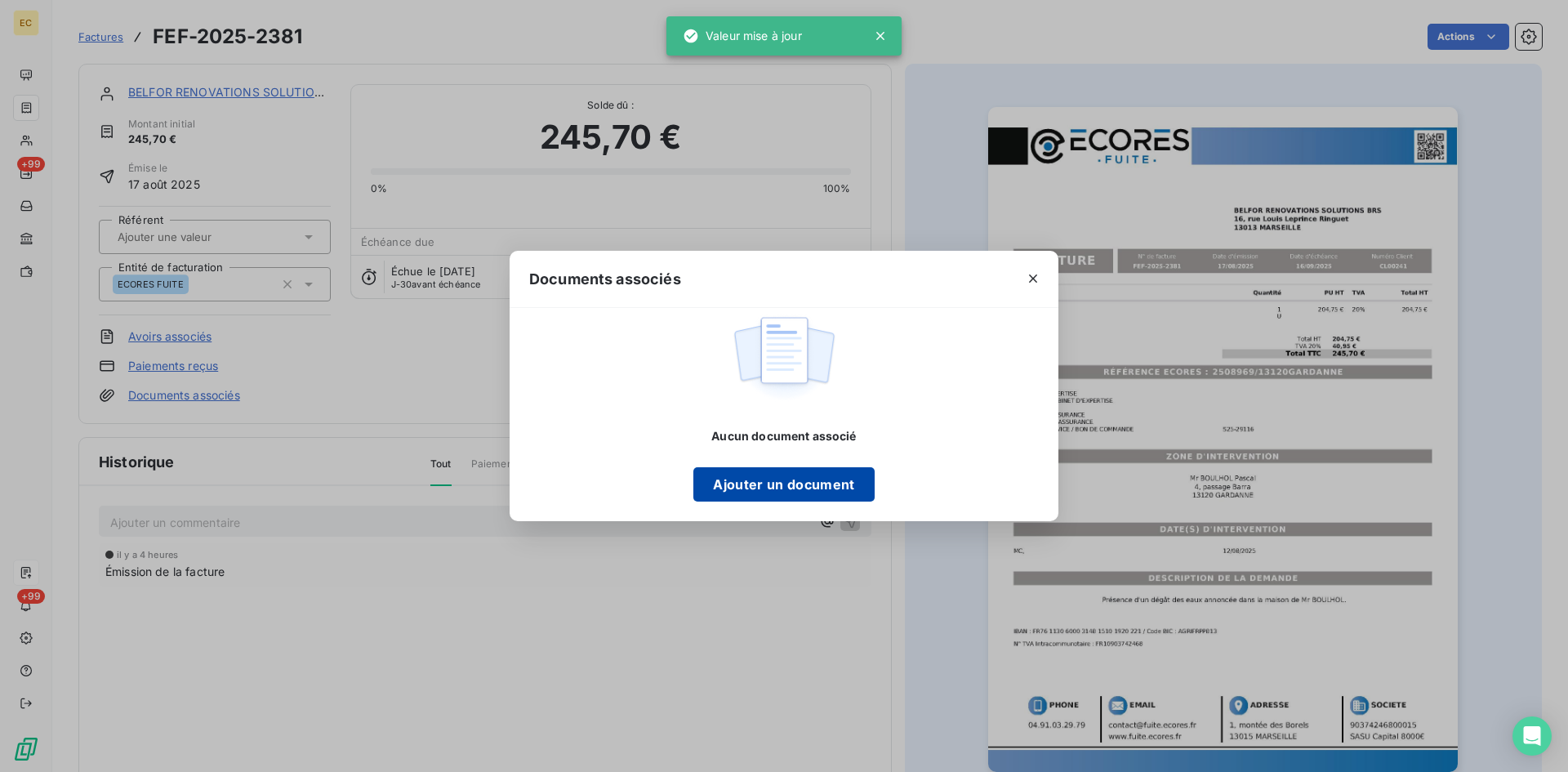
click at [733, 480] on button "Ajouter un document" at bounding box center [784, 484] width 181 height 35
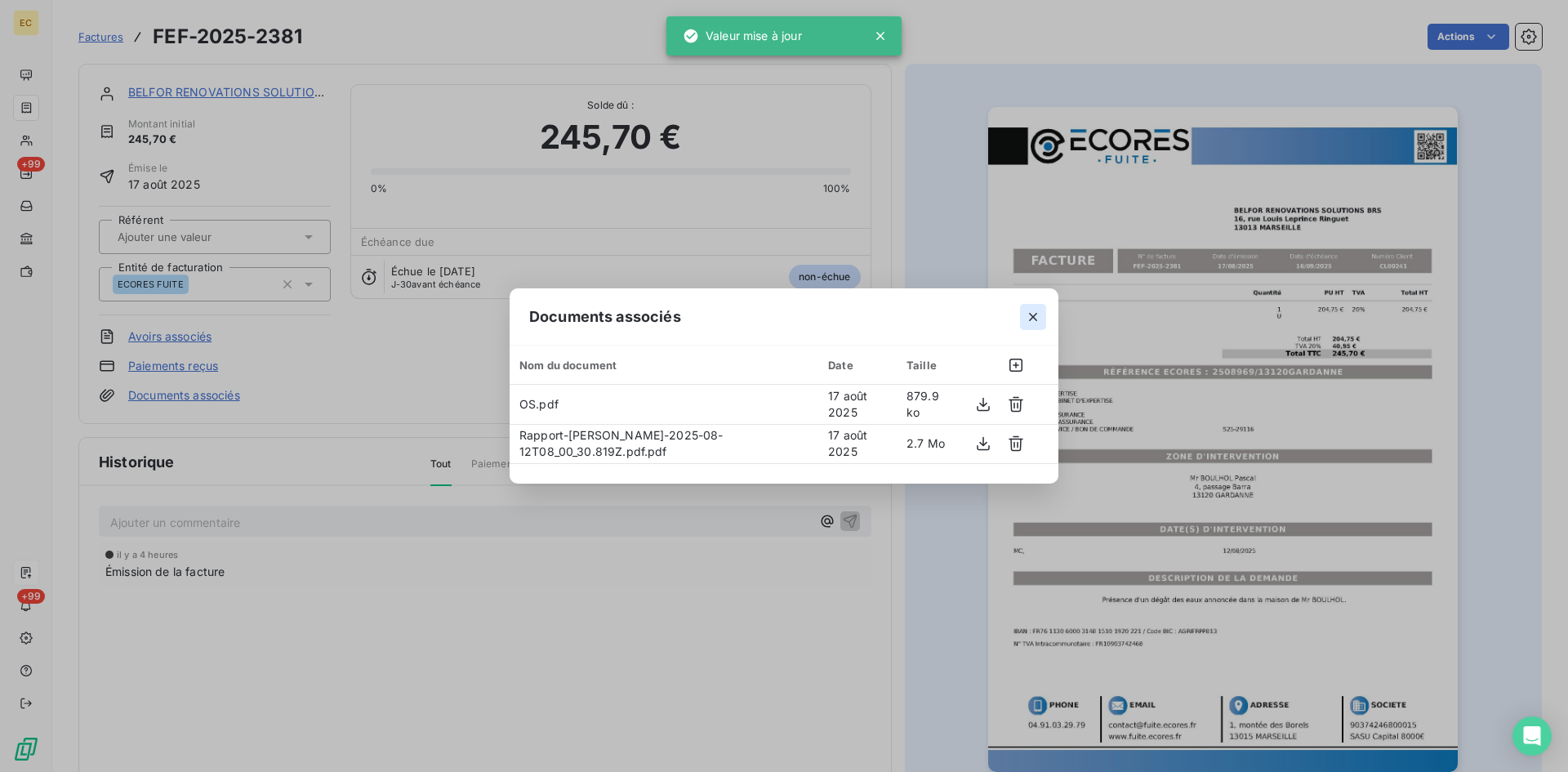
click at [1036, 319] on icon "button" at bounding box center [1033, 317] width 16 height 16
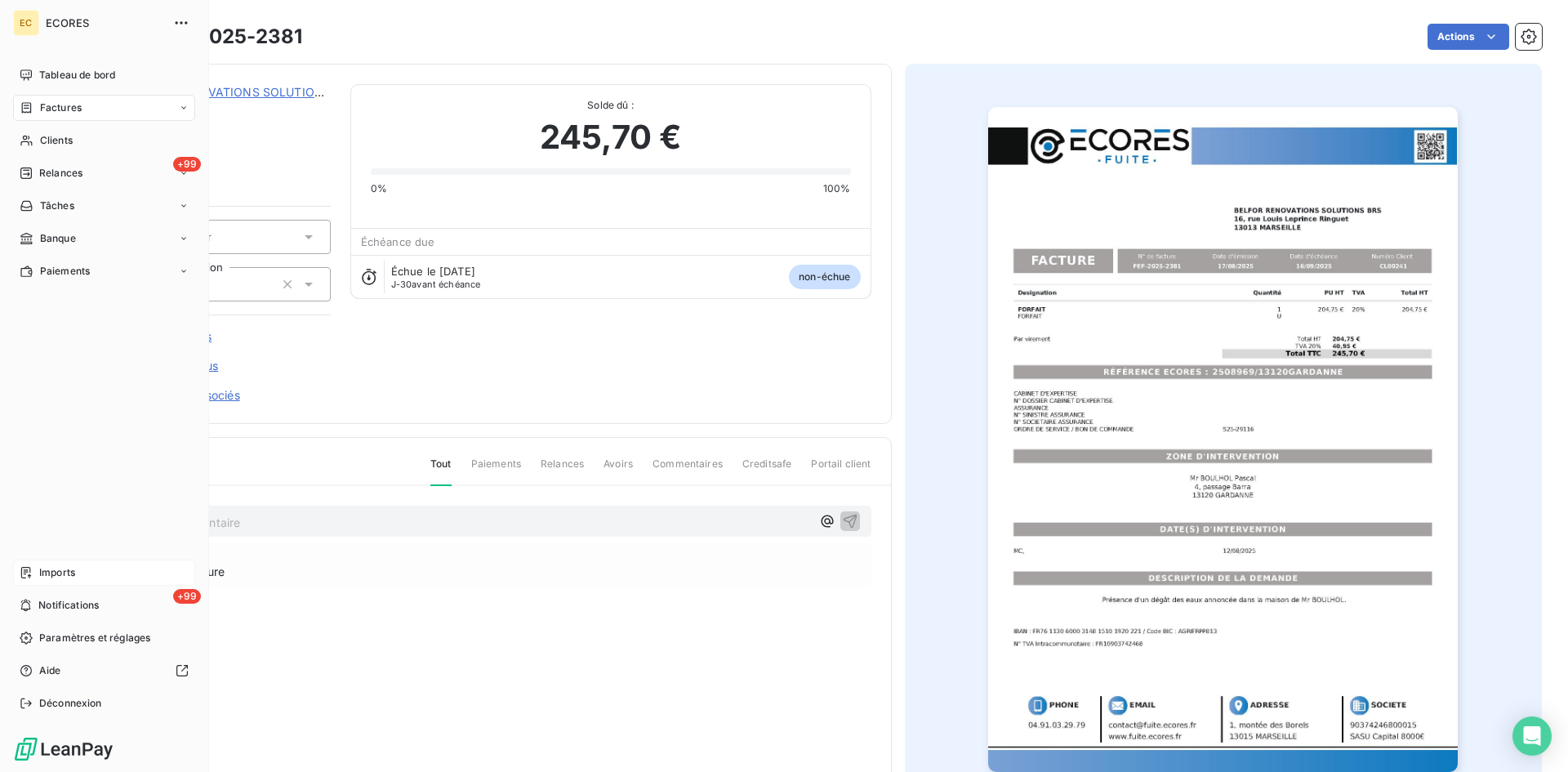
drag, startPoint x: 48, startPoint y: 576, endPoint x: 75, endPoint y: 576, distance: 27.0
click at [48, 576] on span "Imports" at bounding box center [58, 573] width 36 height 15
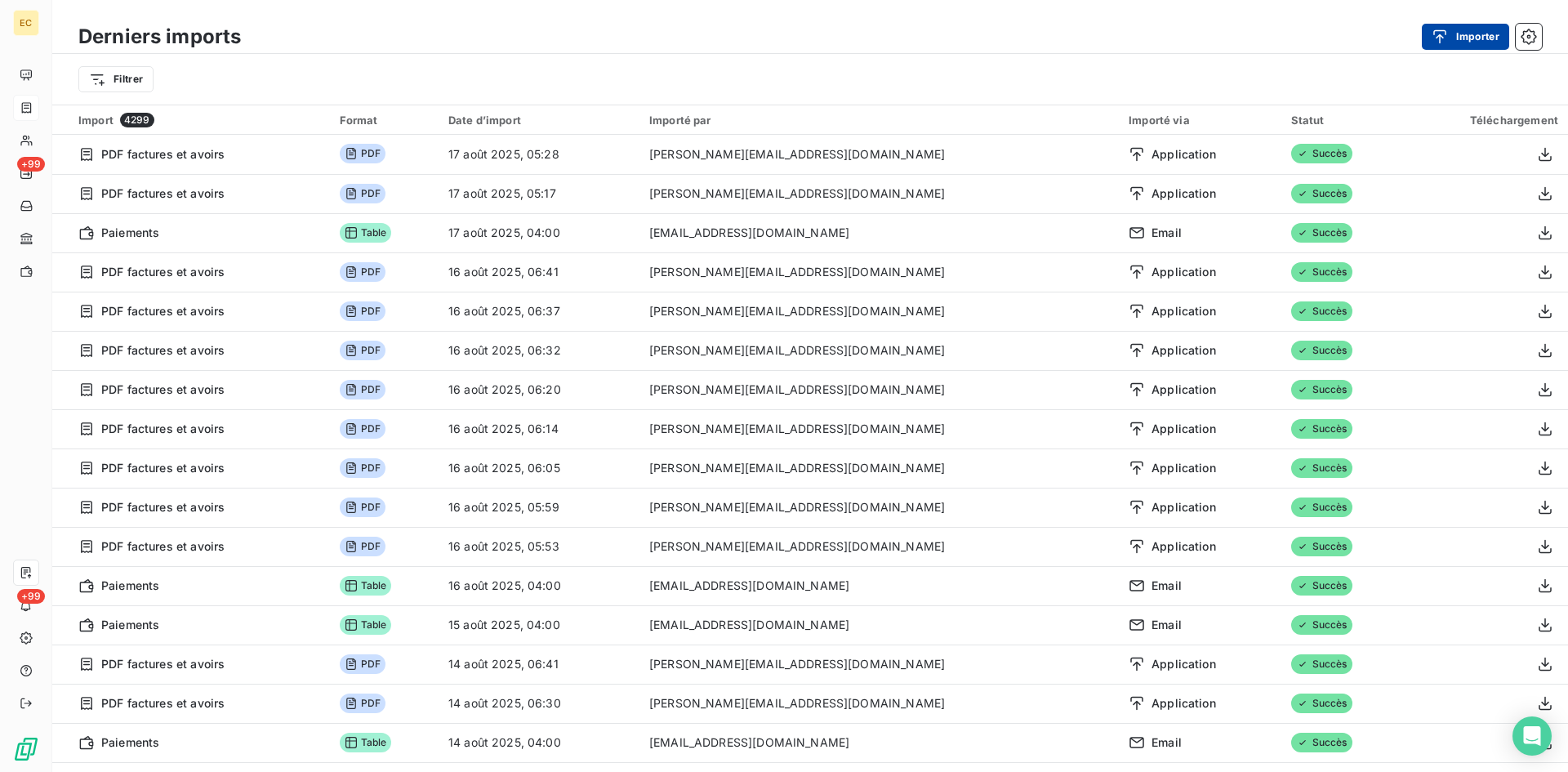
click at [1470, 26] on button "Importer" at bounding box center [1466, 37] width 87 height 26
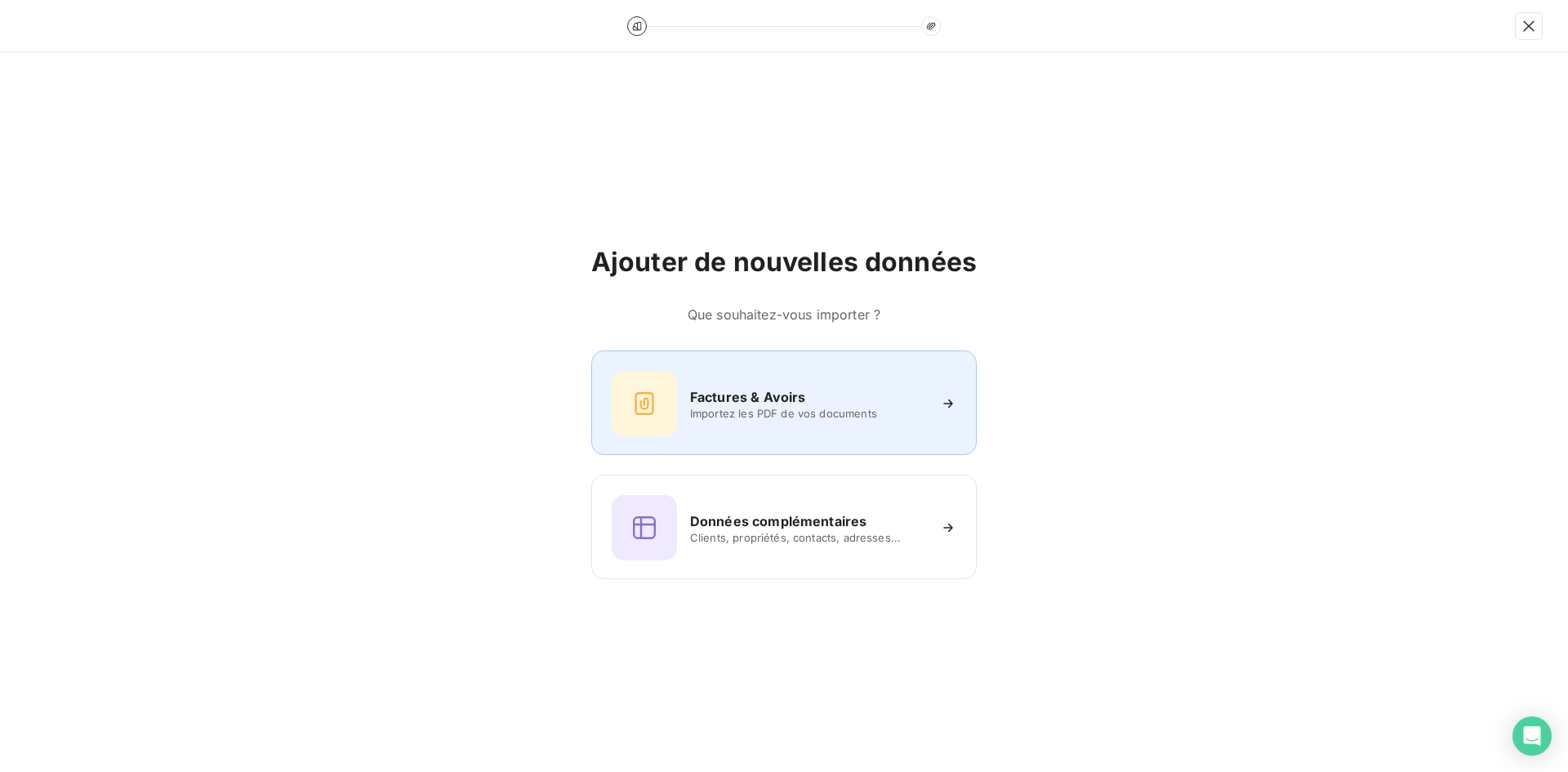
click at [851, 414] on span "Importez les PDF de vos documents" at bounding box center [808, 413] width 237 height 13
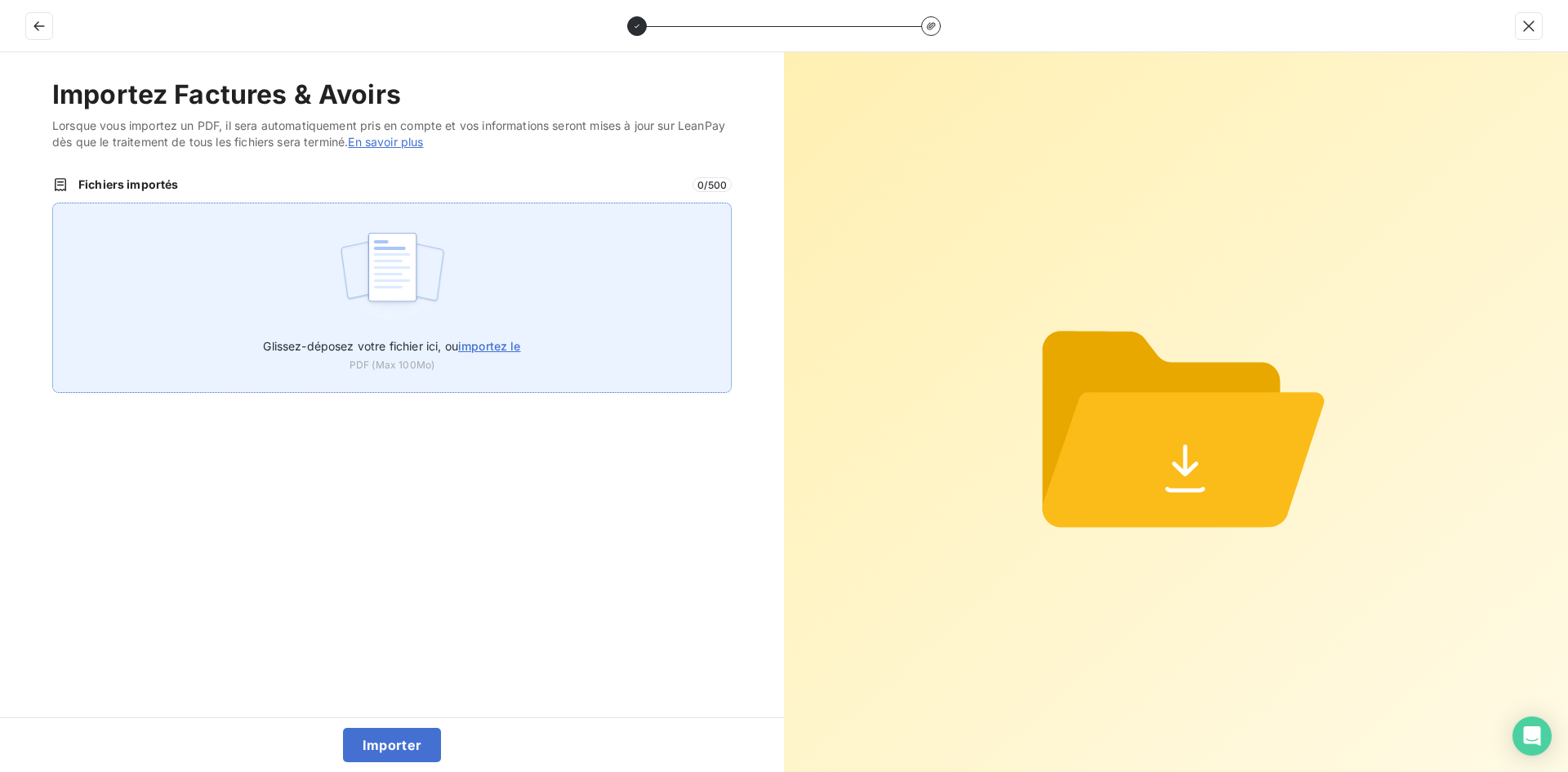
click at [335, 257] on div "Glissez-déposez votre fichier ici, ou importez le PDF (Max 100Mo)" at bounding box center [392, 298] width 679 height 191
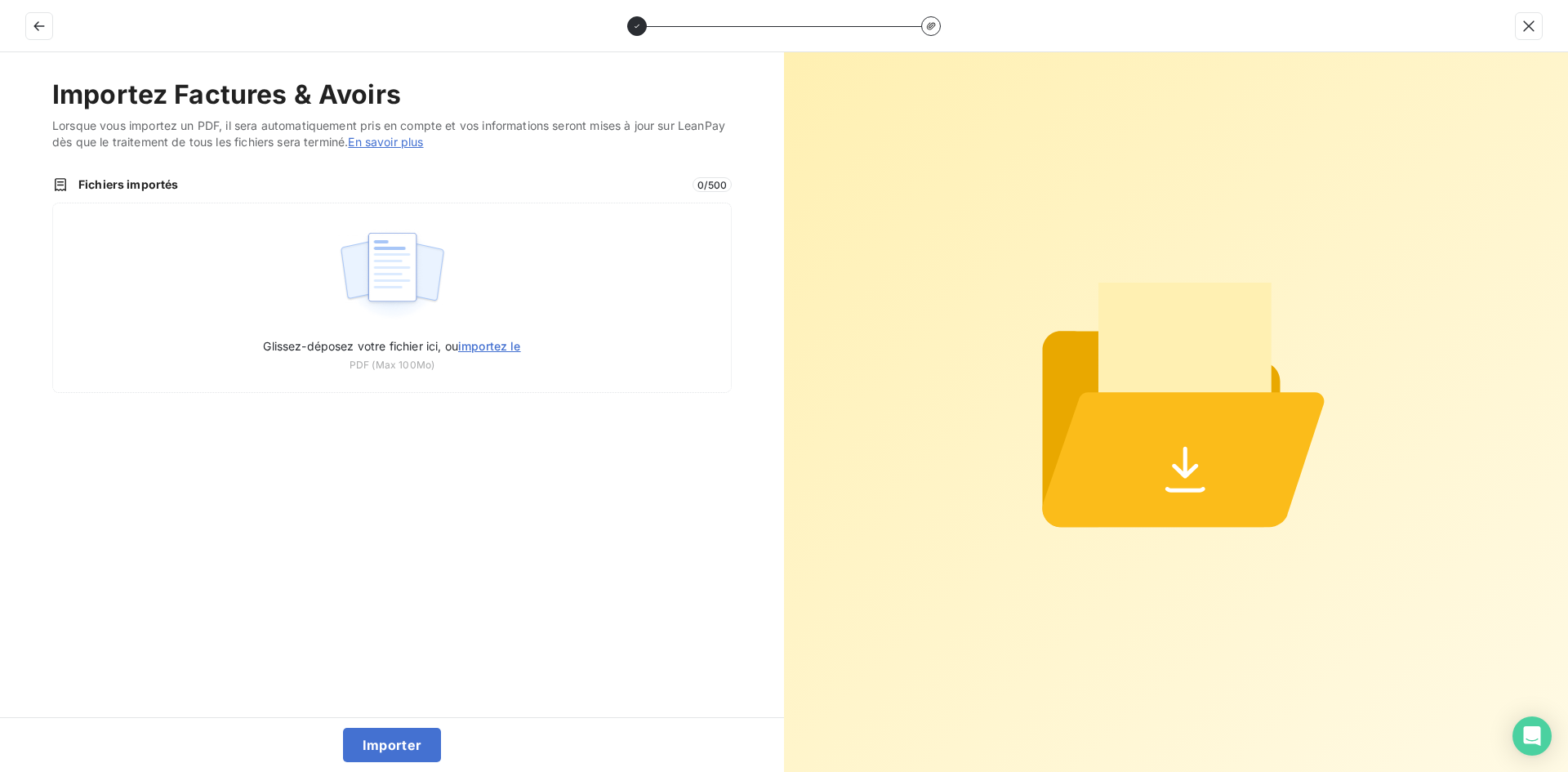
type input "C:\fakepath\FEF-2025-2382.pdf"
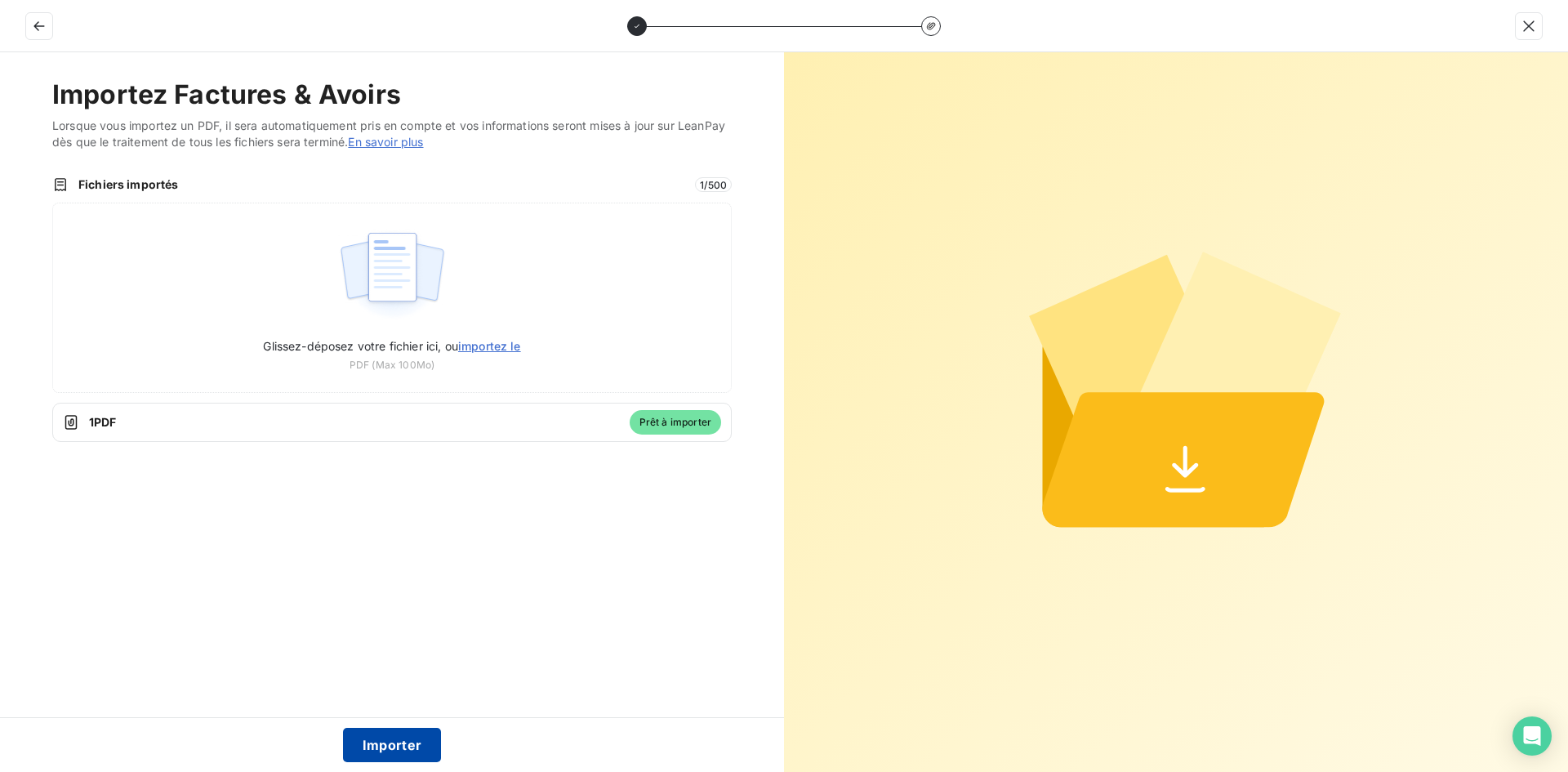
click at [401, 738] on button "Importer" at bounding box center [393, 745] width 99 height 35
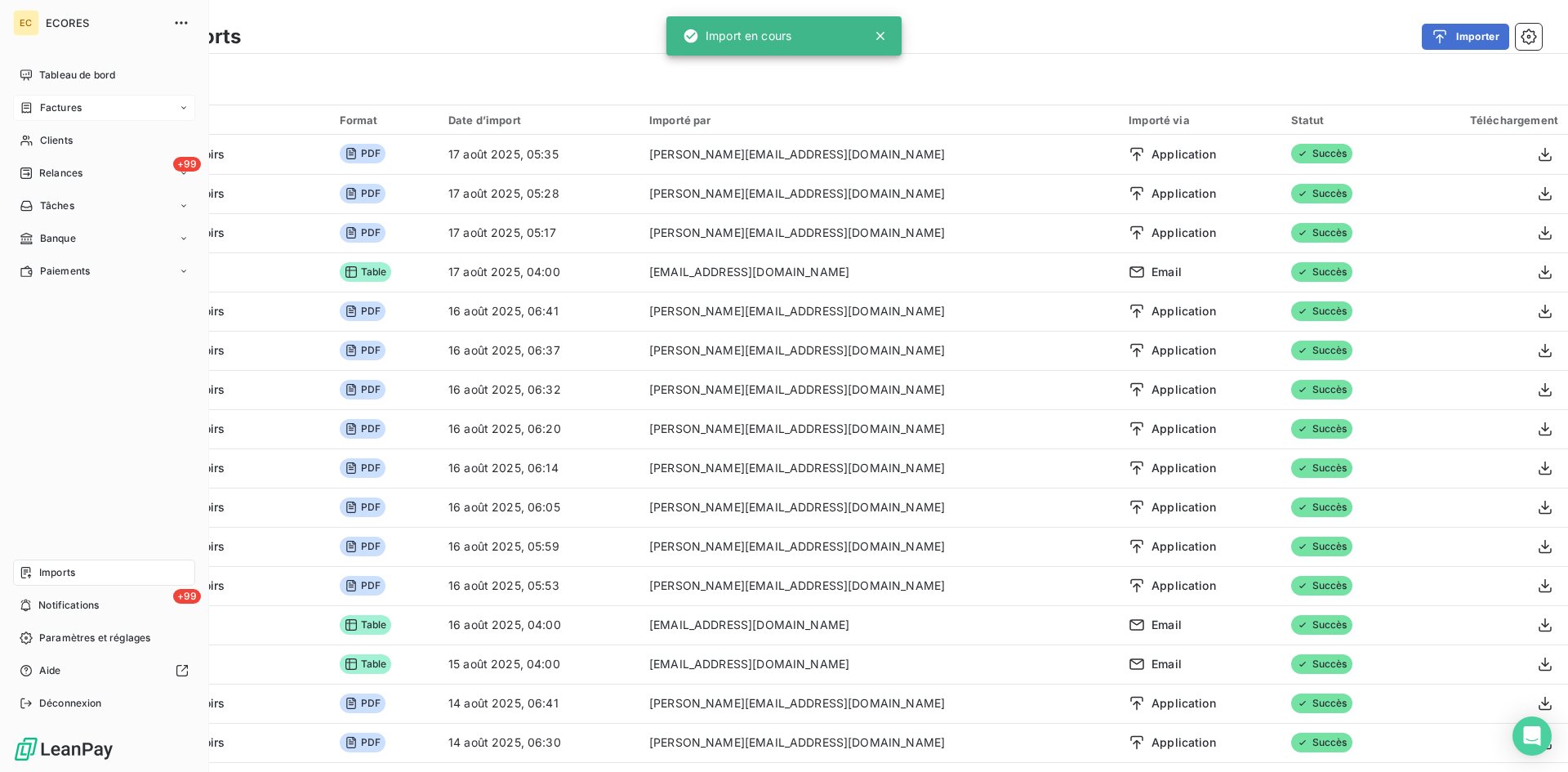
click at [12, 106] on div "EC ECORES Tableau de bord Factures Clients +99 Relances Tâches Banque Paiements…" at bounding box center [104, 386] width 209 height 772
drag, startPoint x: 37, startPoint y: 99, endPoint x: 51, endPoint y: 102, distance: 14.3
click at [37, 99] on div "Factures" at bounding box center [104, 108] width 182 height 26
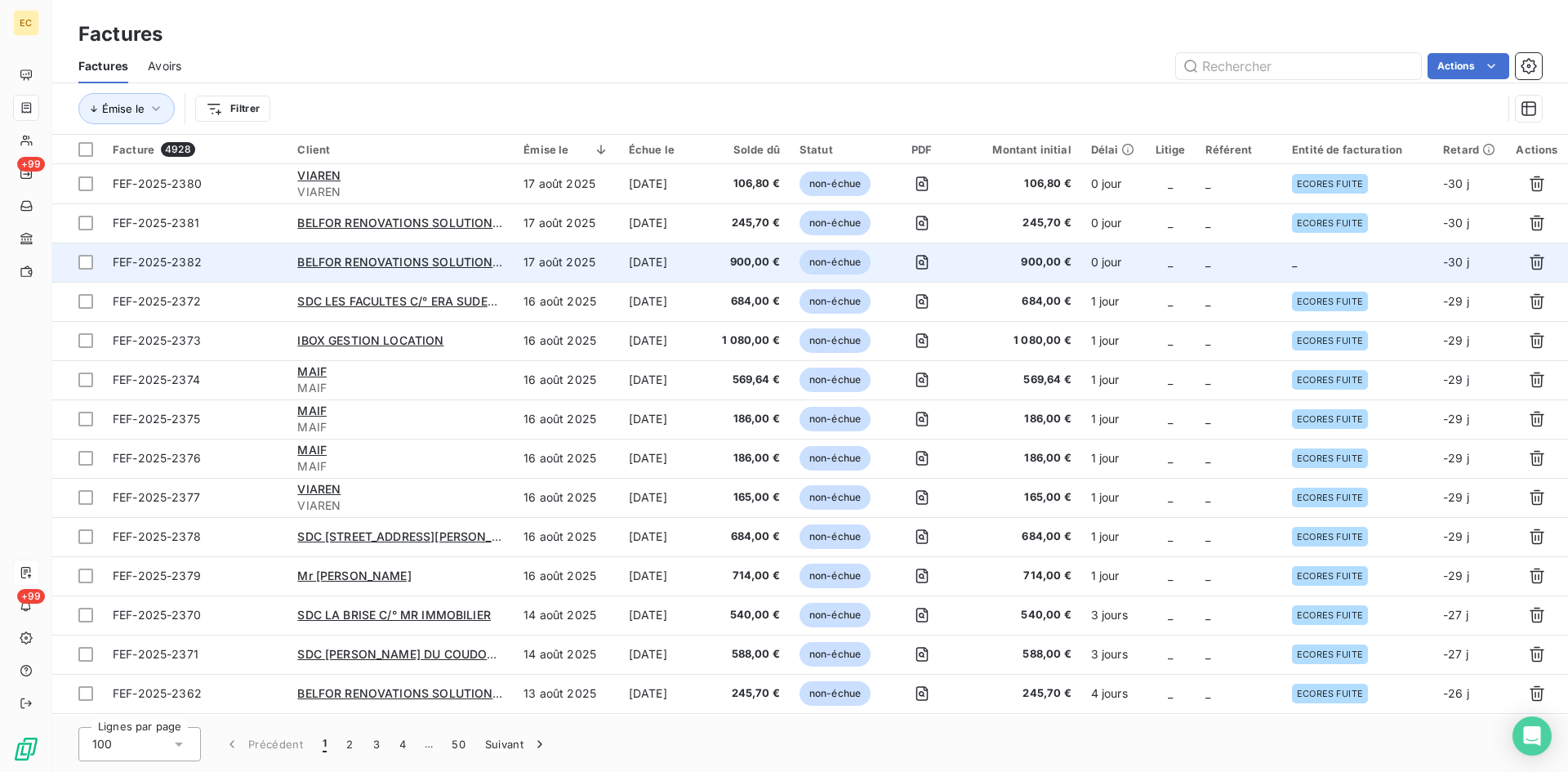
click at [1262, 245] on td "_" at bounding box center [1239, 263] width 86 height 40
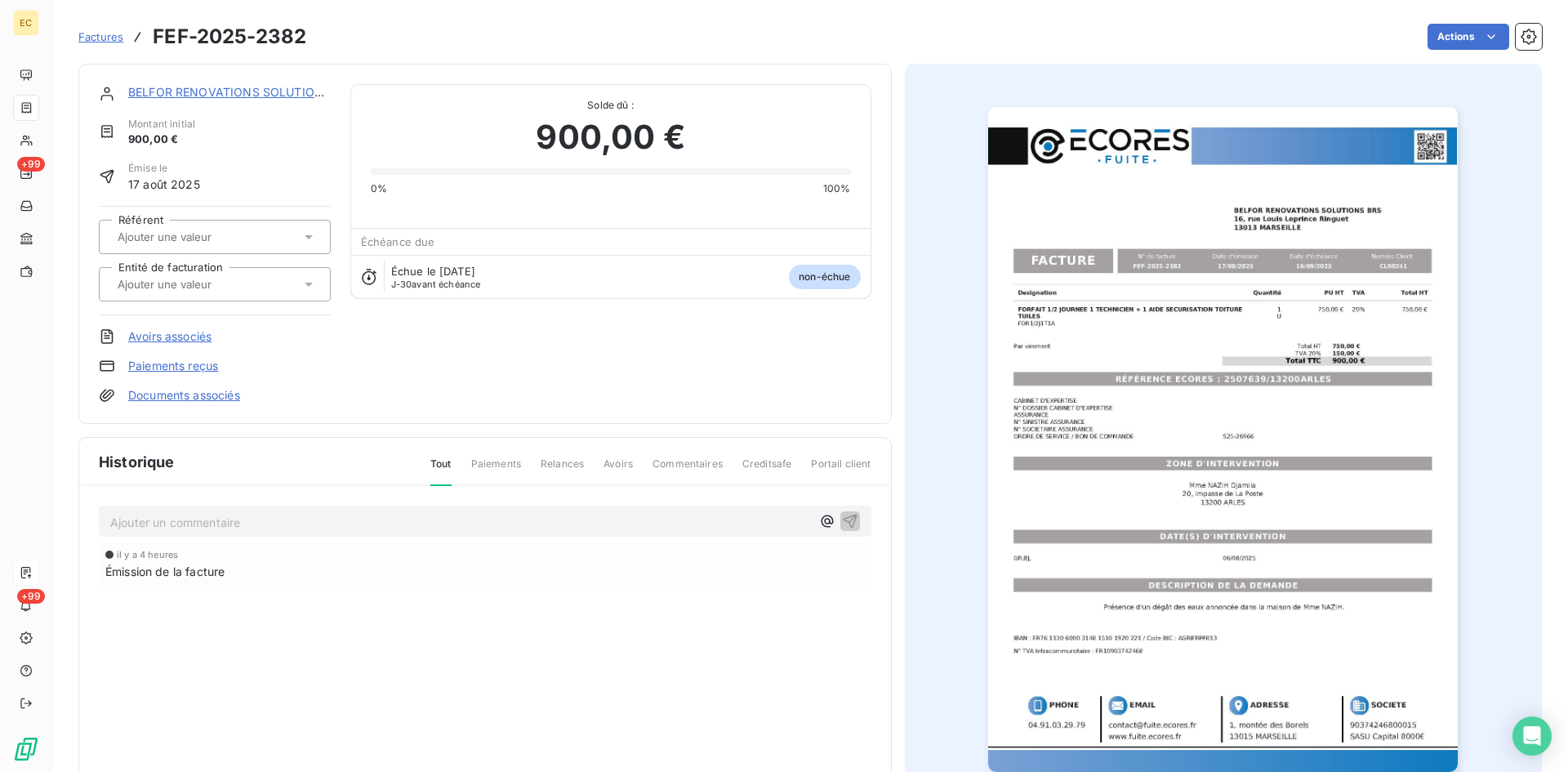
click at [234, 289] on input "text" at bounding box center [198, 284] width 165 height 15
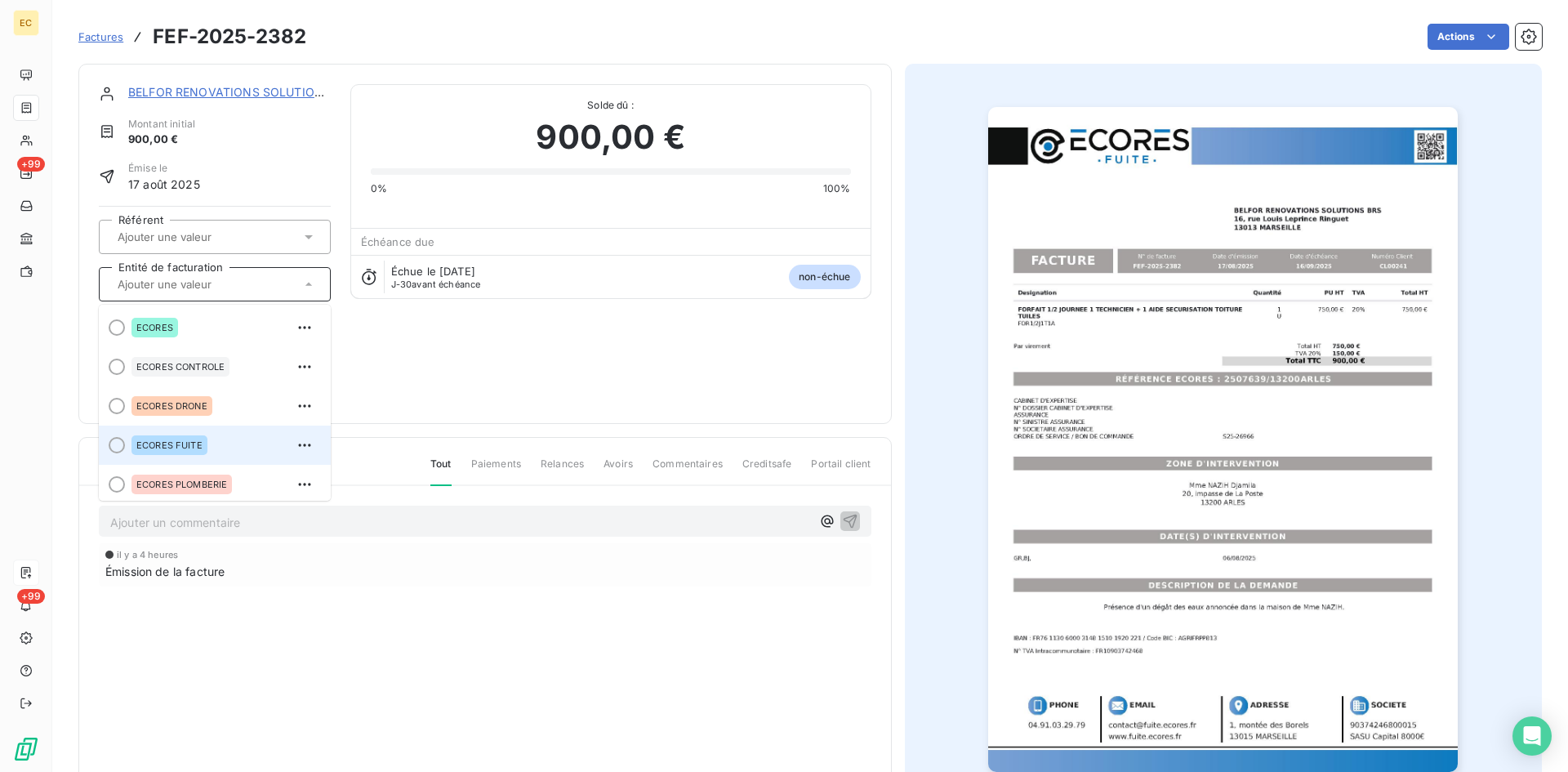
click at [216, 442] on div "ECORES FUITE" at bounding box center [225, 446] width 186 height 26
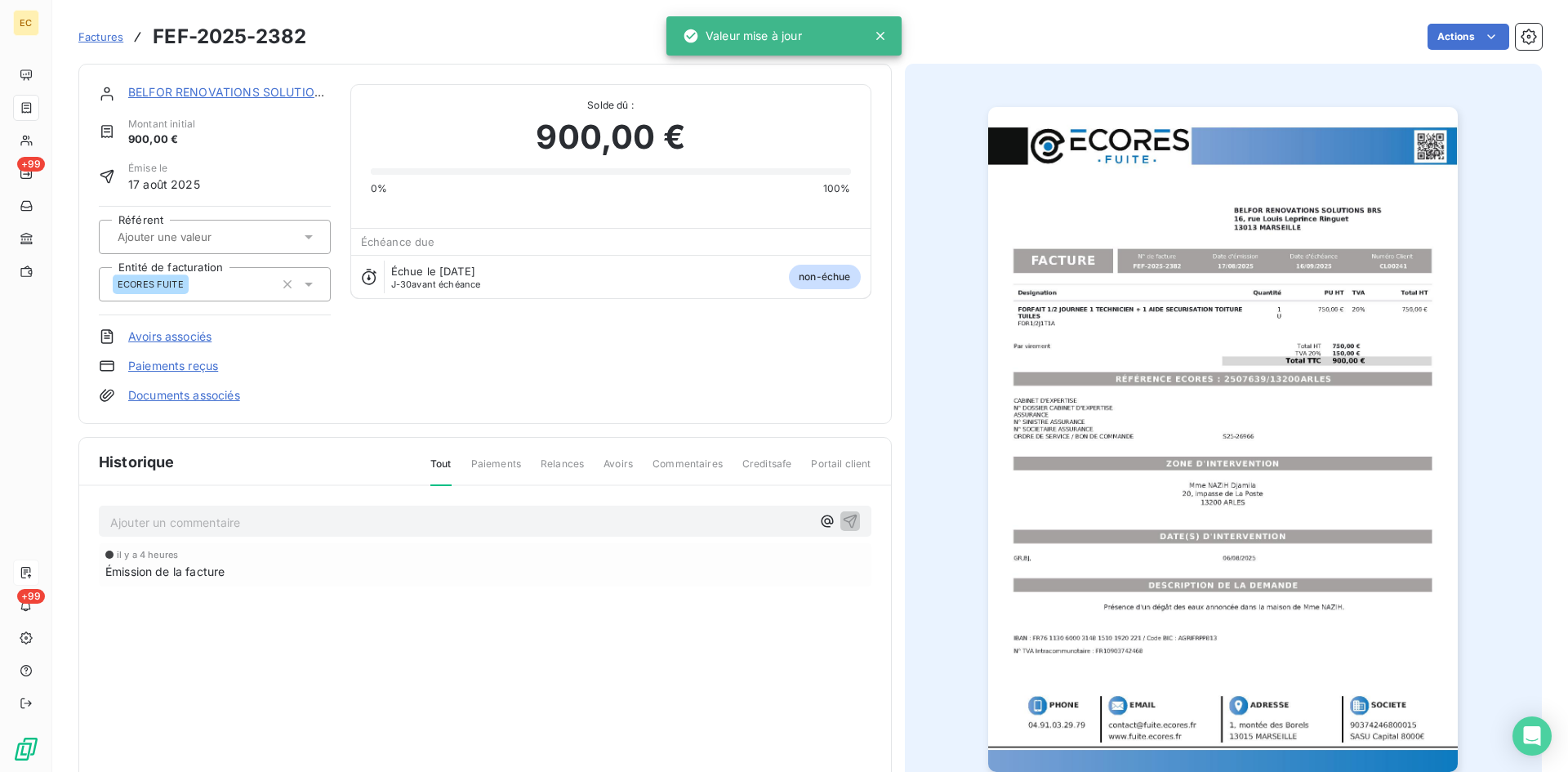
click at [187, 403] on link "Documents associés" at bounding box center [183, 395] width 112 height 16
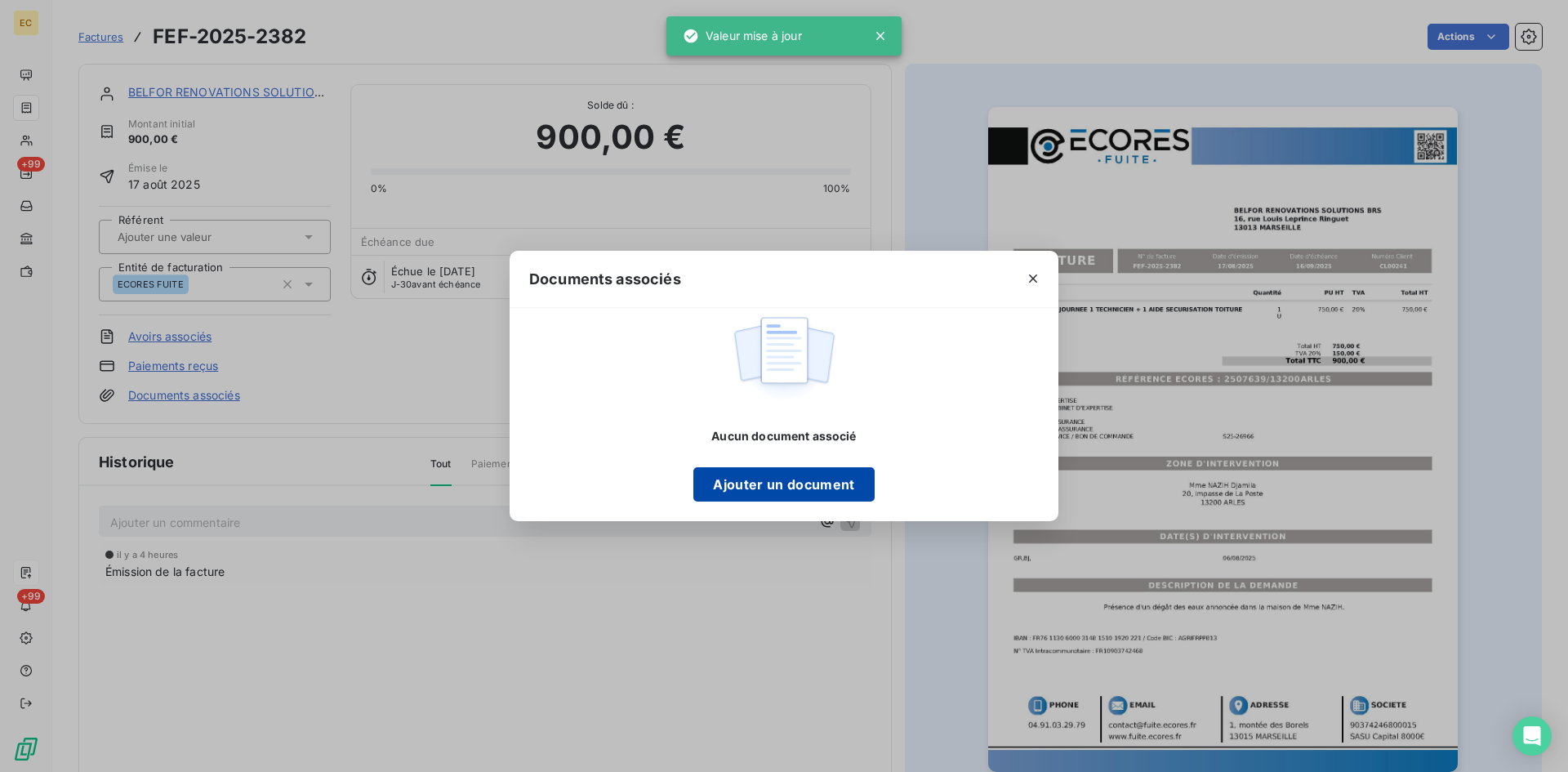
click at [730, 474] on button "Ajouter un document" at bounding box center [784, 484] width 181 height 35
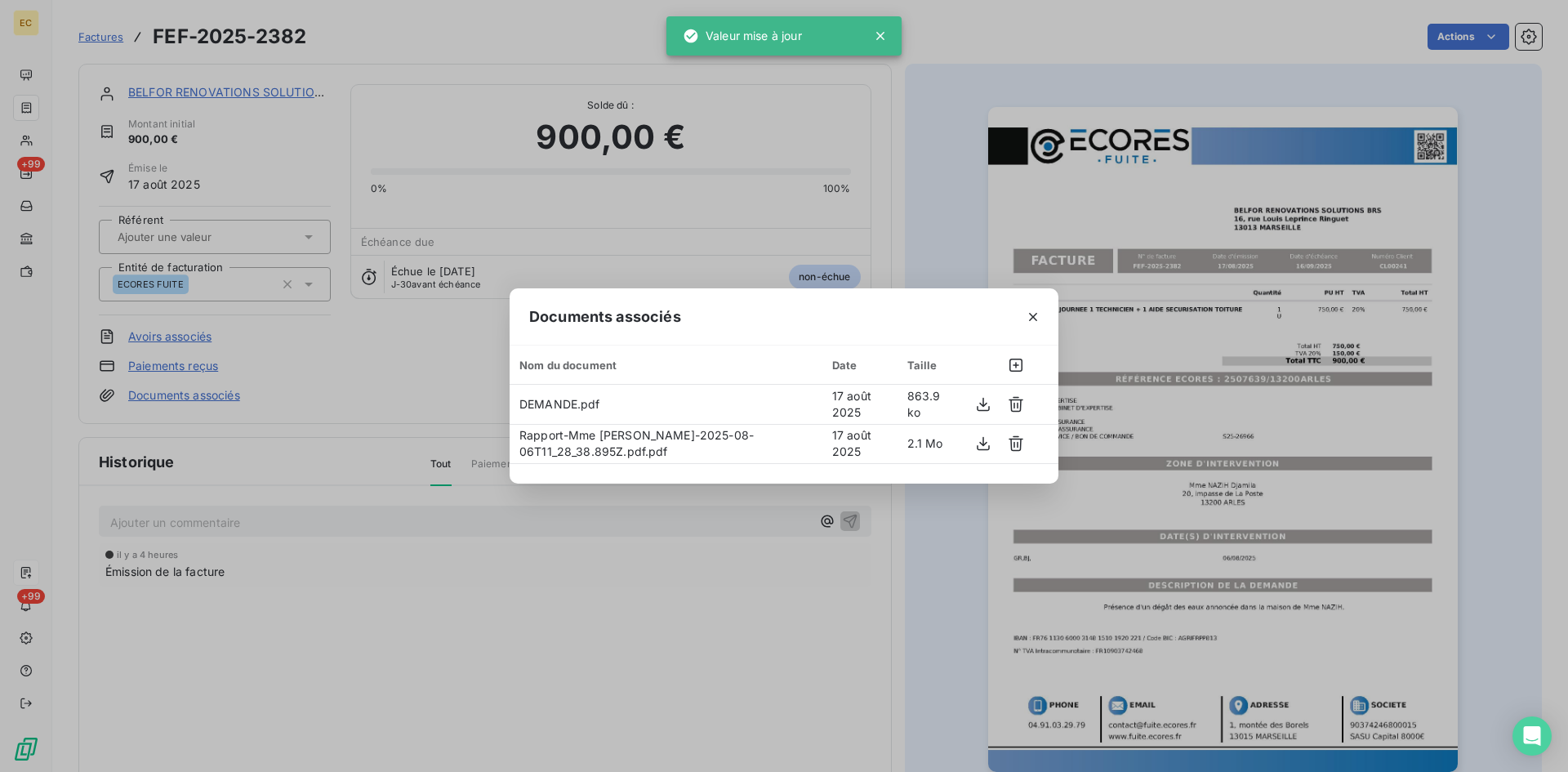
drag, startPoint x: 567, startPoint y: 647, endPoint x: 555, endPoint y: 642, distance: 13.0
click at [562, 643] on div "Documents associés Nom du document Date Taille DEMANDE.pdf 17 août 2025 863.9 k…" at bounding box center [784, 386] width 1568 height 772
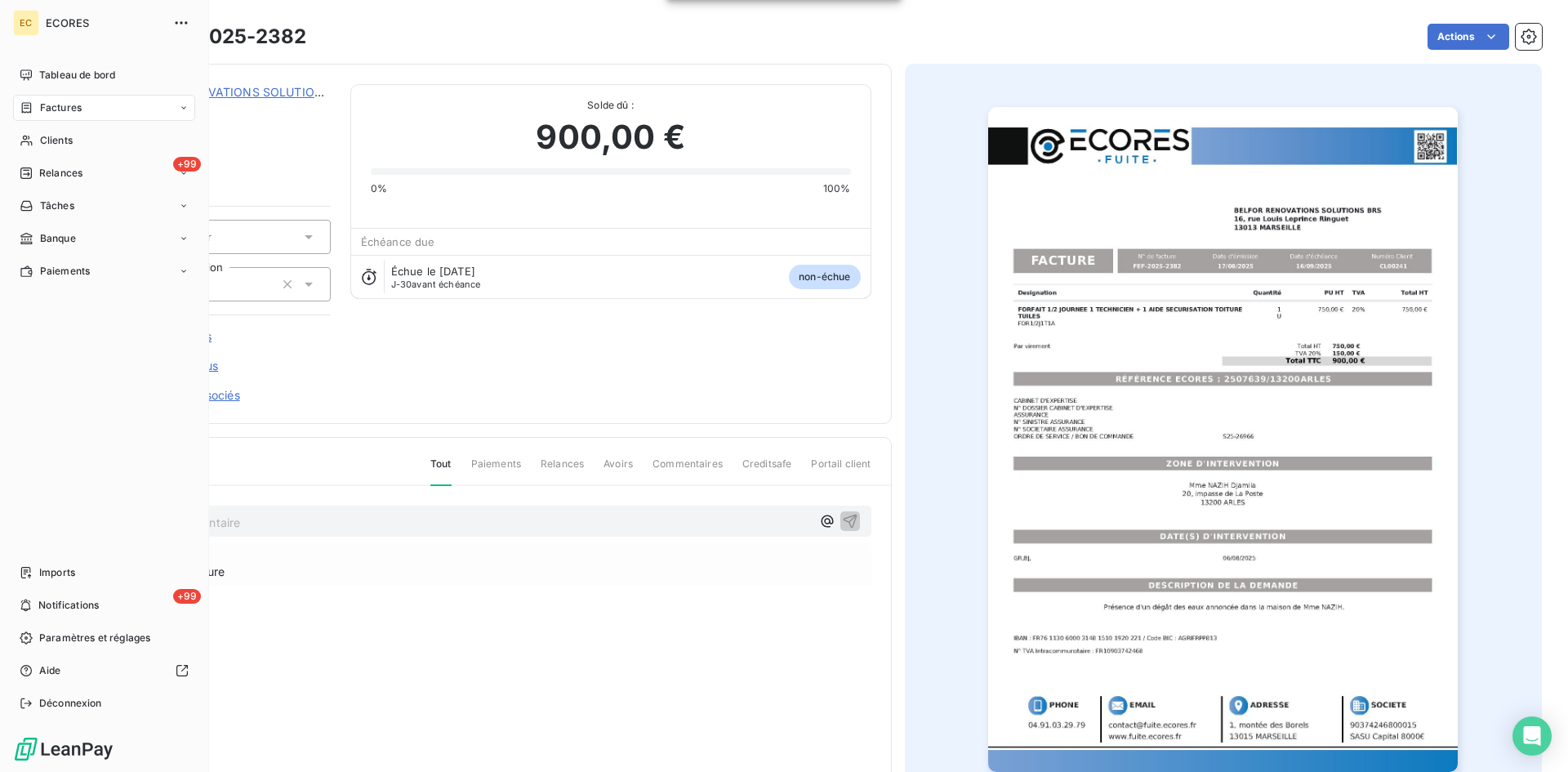
drag, startPoint x: 36, startPoint y: 569, endPoint x: 160, endPoint y: 533, distance: 129.1
click at [37, 568] on div "Imports" at bounding box center [104, 573] width 182 height 26
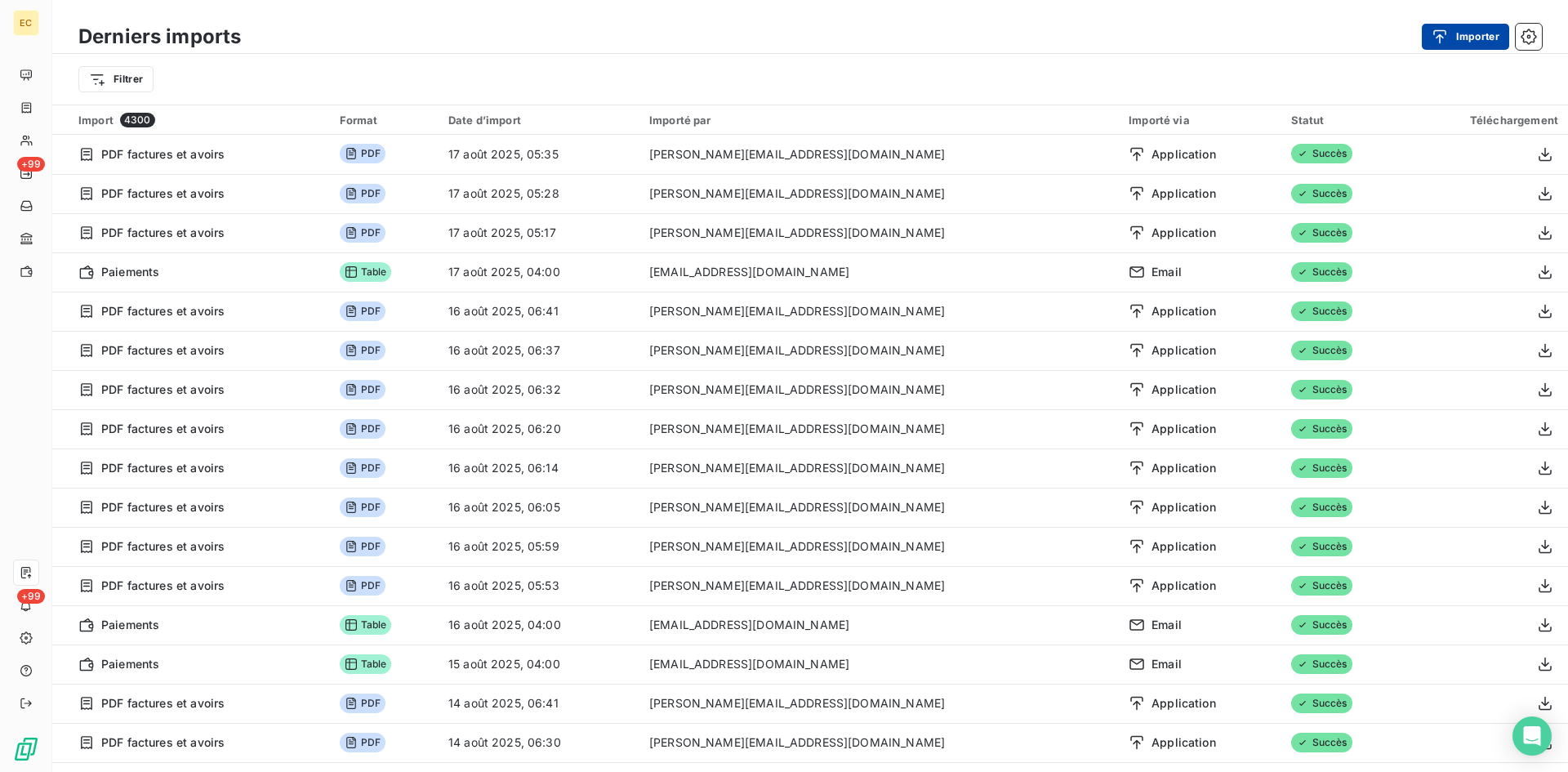
drag, startPoint x: 1457, startPoint y: 41, endPoint x: 1446, endPoint y: 41, distance: 11.0
click at [1446, 41] on button "Importer" at bounding box center [1466, 37] width 87 height 26
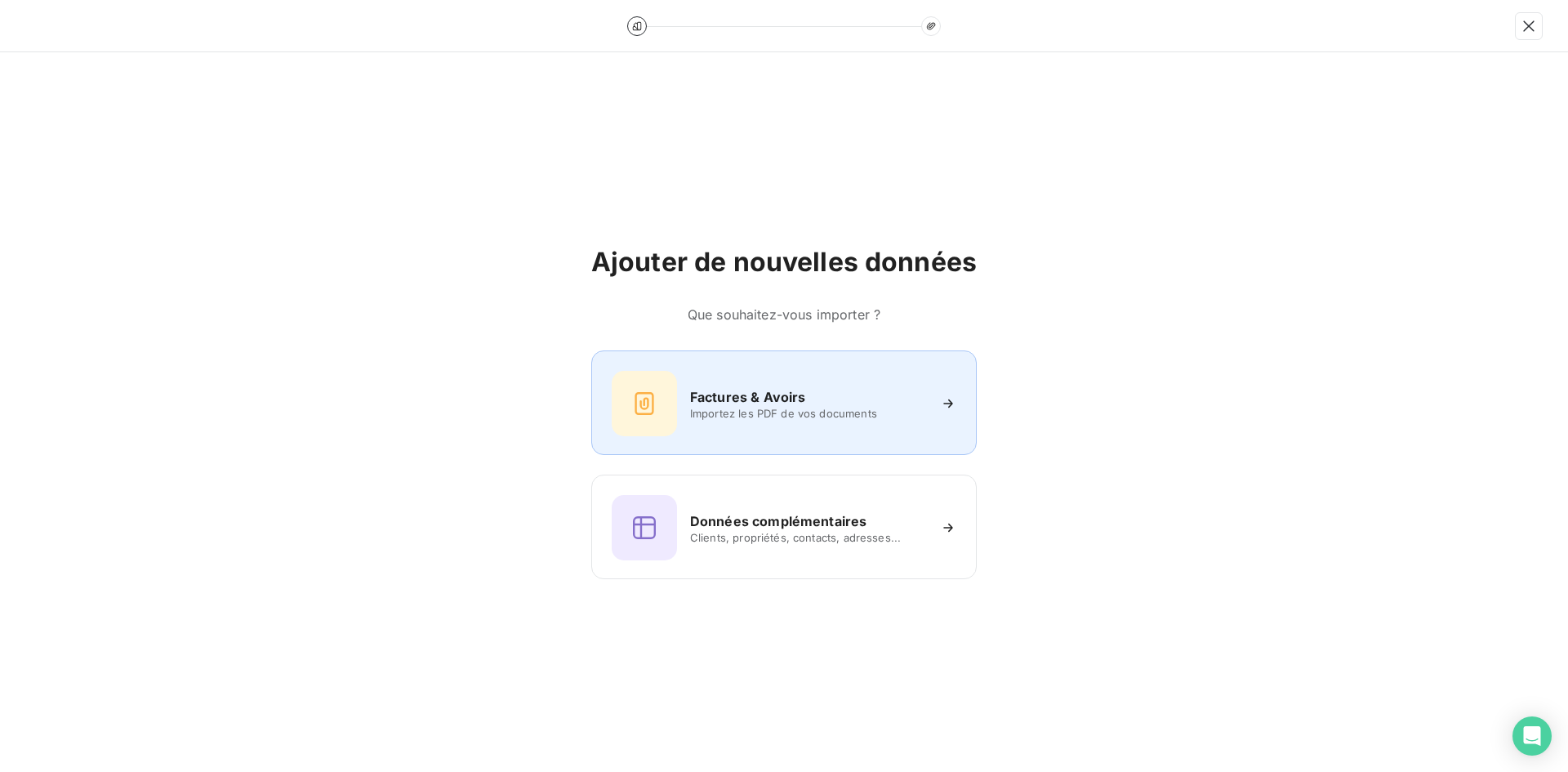
click at [712, 388] on h6 "Factures & Avoirs" at bounding box center [748, 397] width 116 height 20
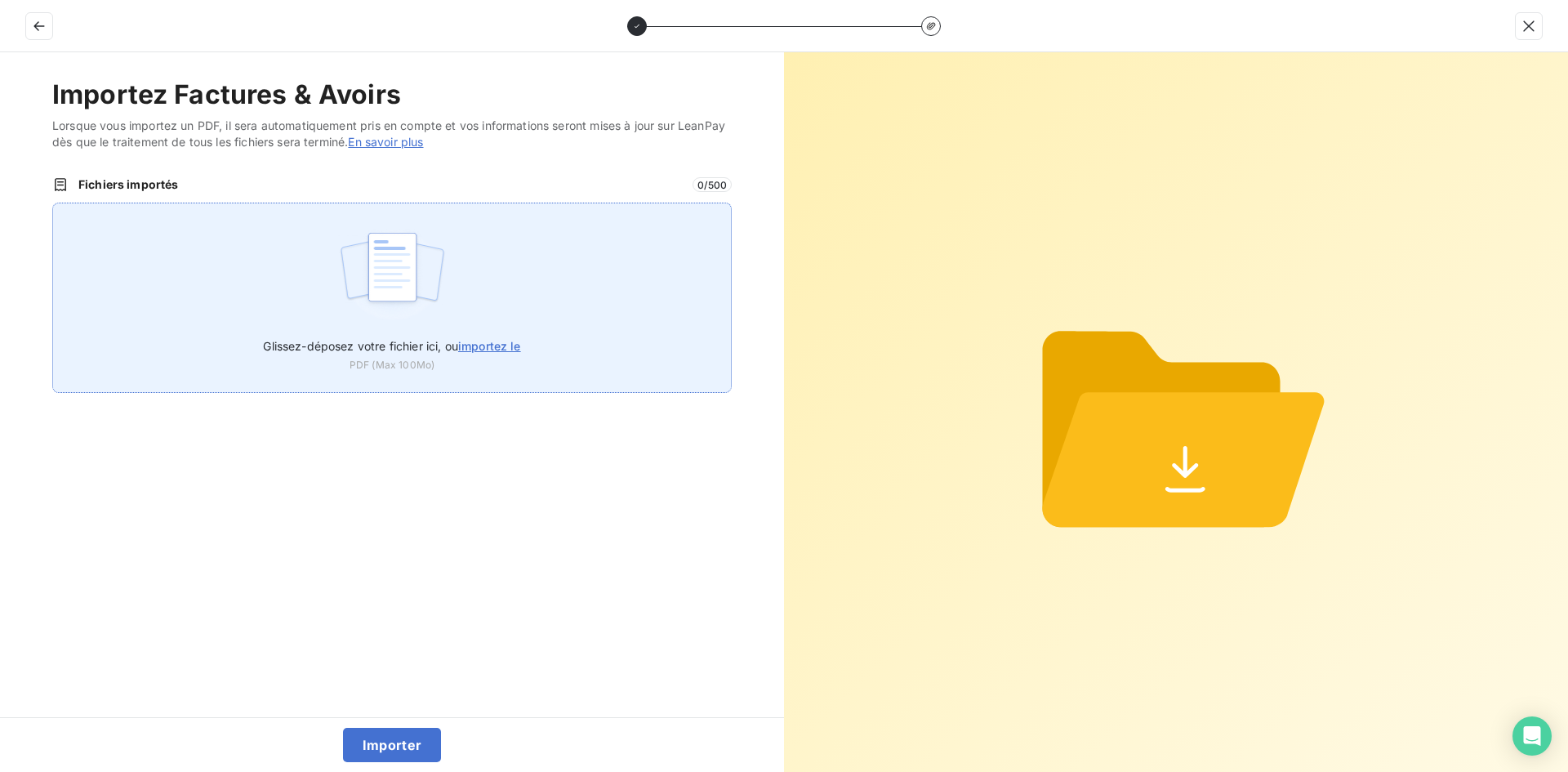
click at [417, 294] on img at bounding box center [393, 275] width 109 height 104
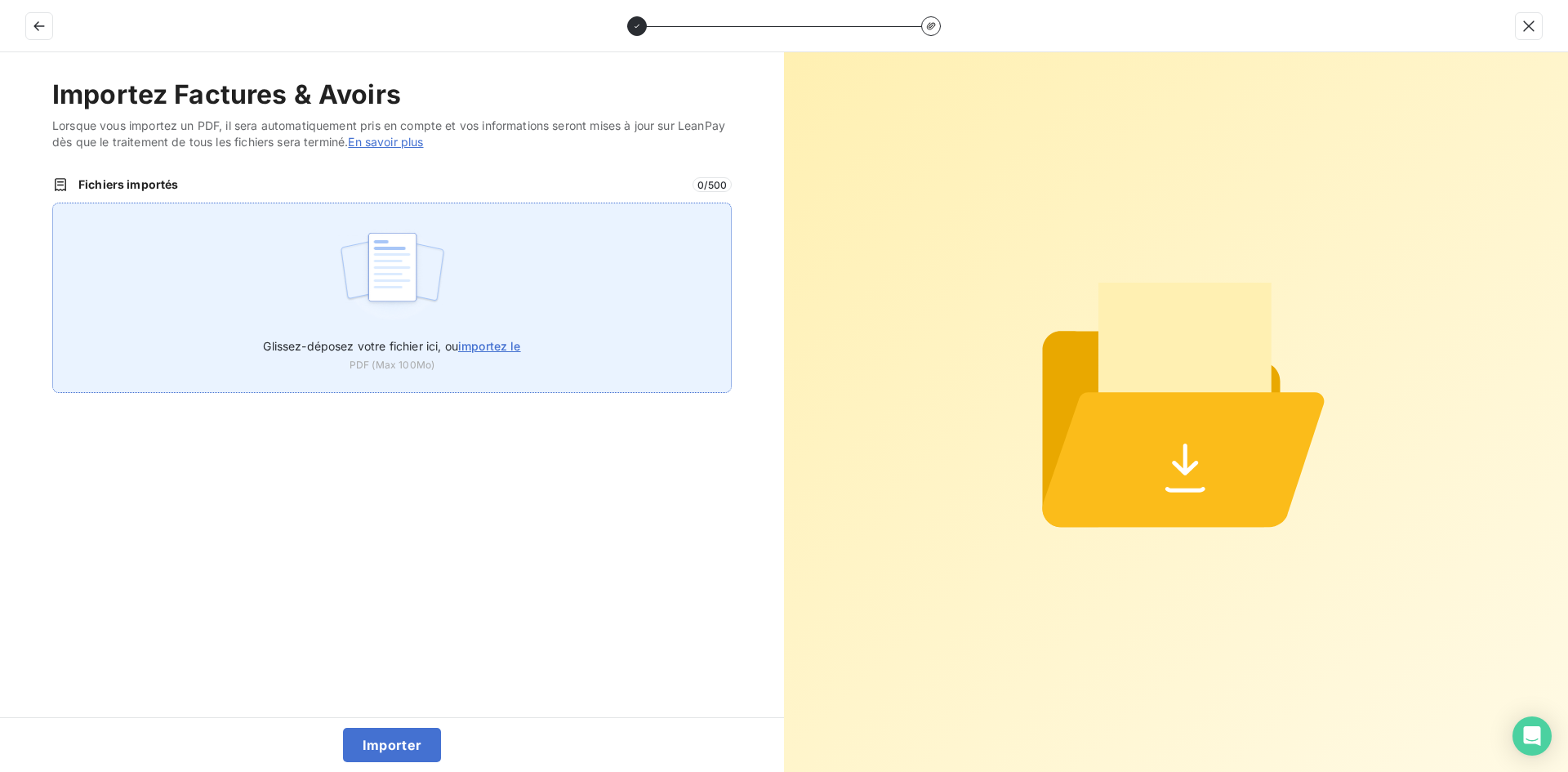
click at [175, 302] on div "Glissez-déposez votre fichier ici, ou importez le PDF (Max 100Mo)" at bounding box center [392, 298] width 679 height 191
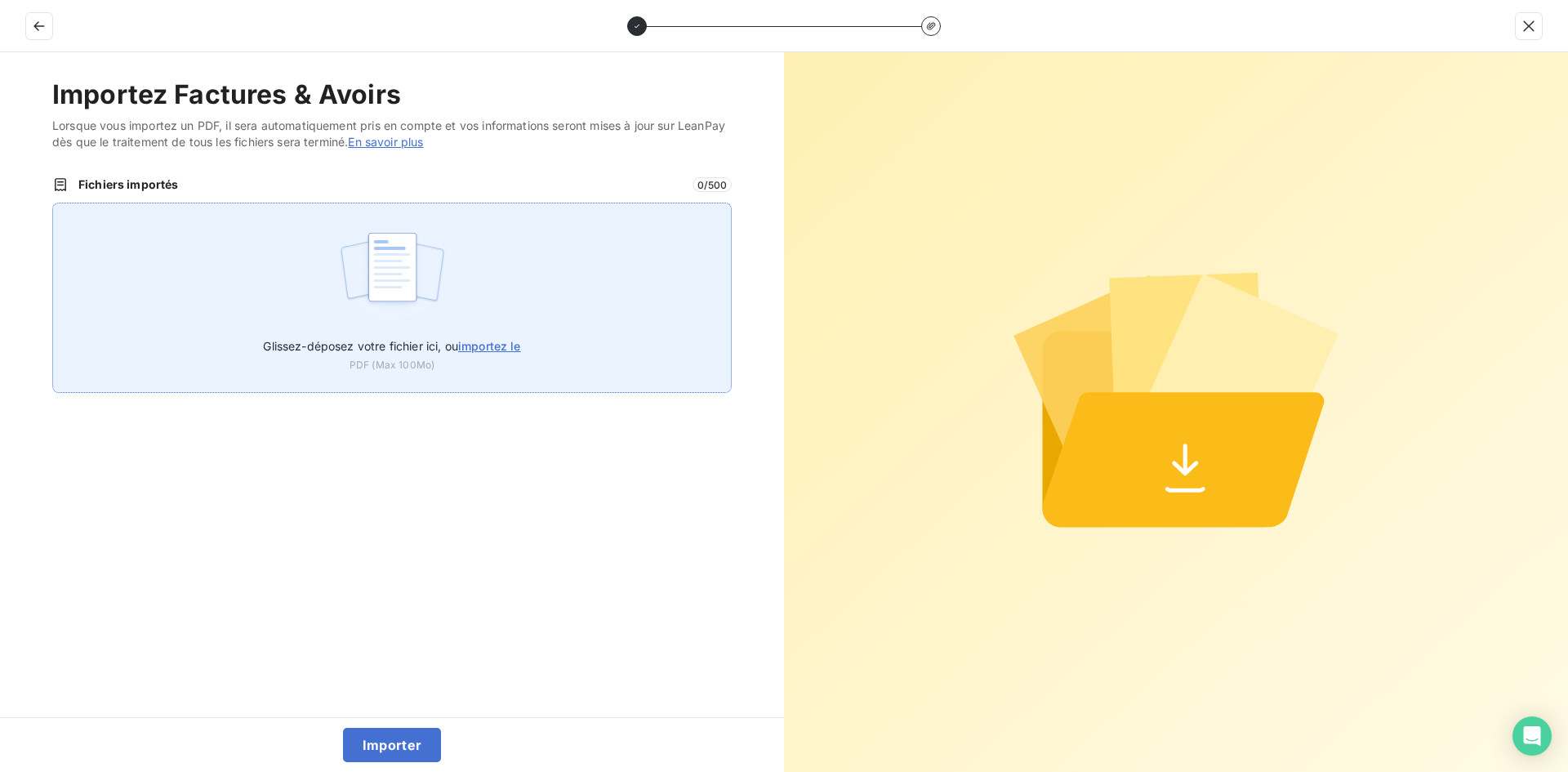
type input "C:\fakepath\FEF-2025-2383.pdf"
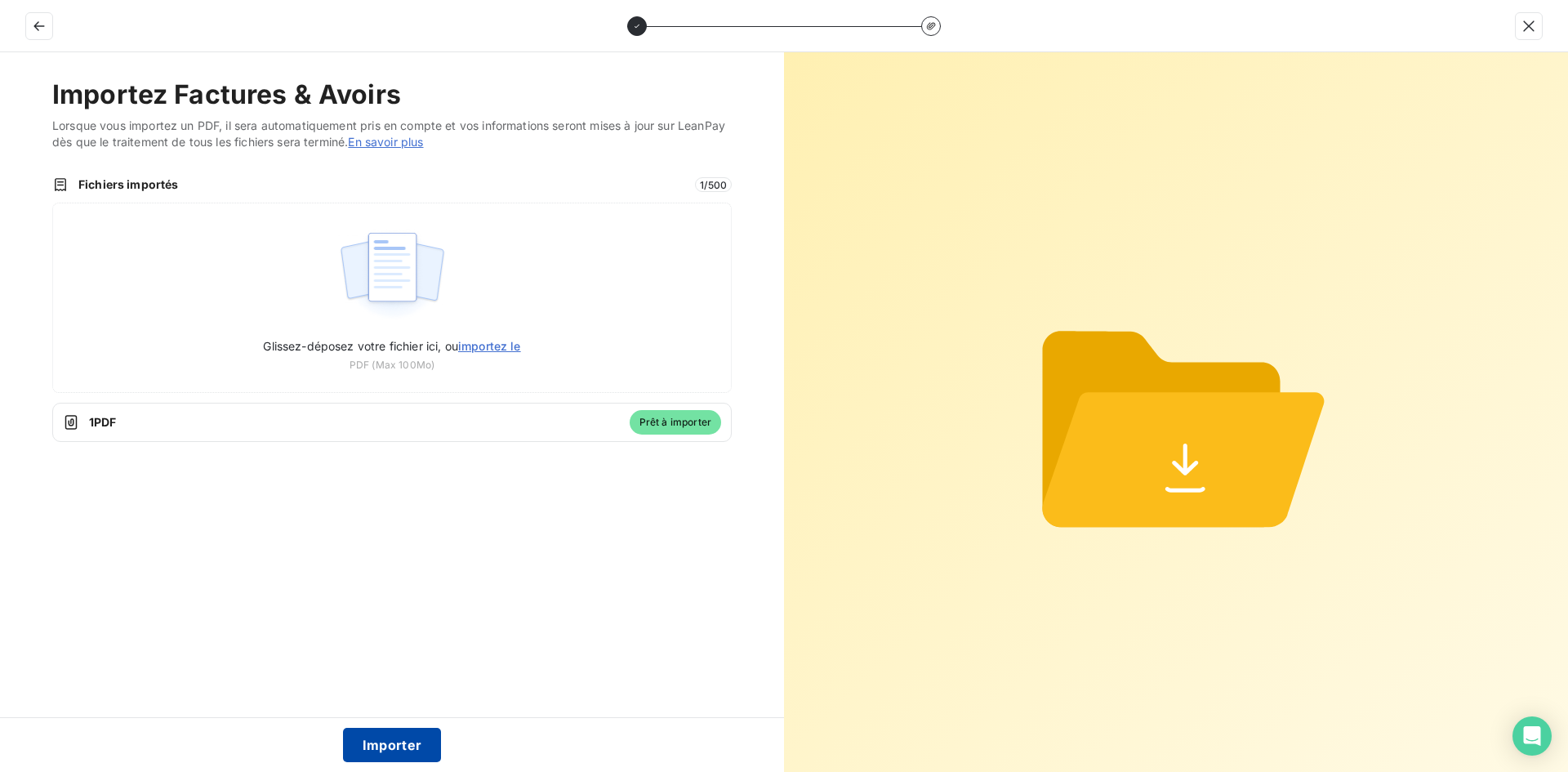
click at [408, 740] on button "Importer" at bounding box center [393, 745] width 99 height 35
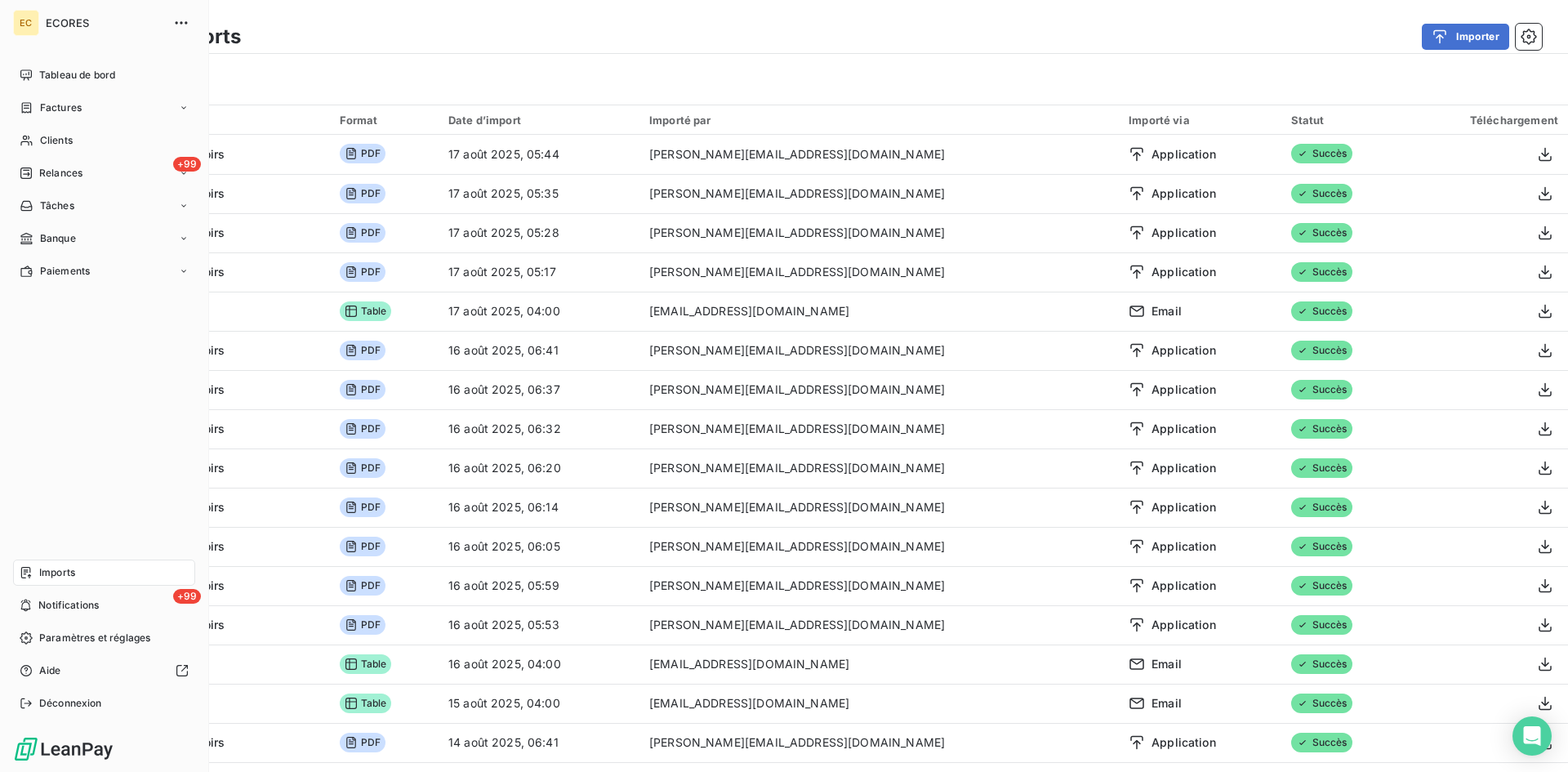
click at [66, 109] on span "Factures" at bounding box center [60, 107] width 42 height 15
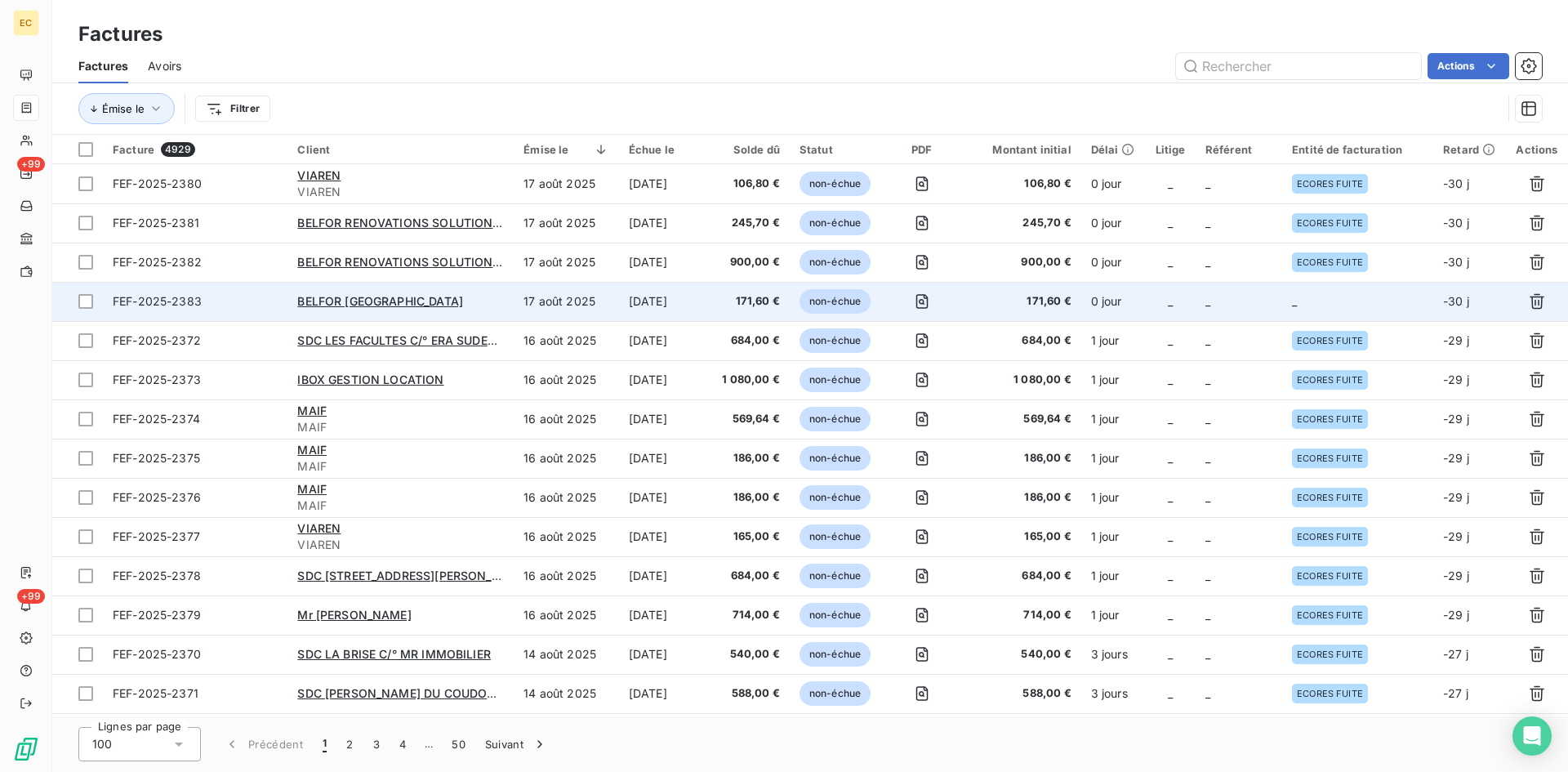
click at [1244, 293] on td "_" at bounding box center [1239, 302] width 86 height 40
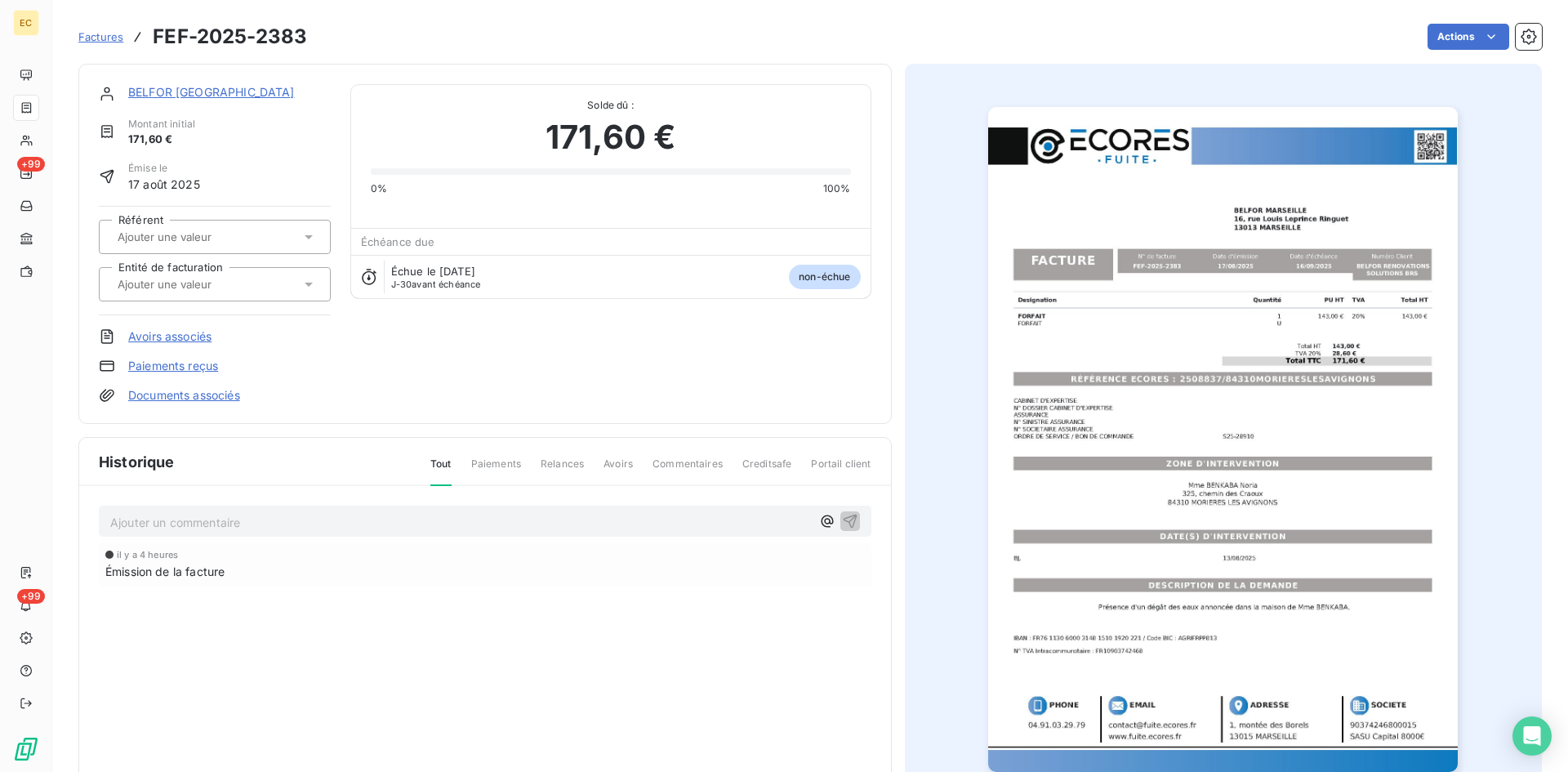
click at [255, 292] on div at bounding box center [206, 284] width 187 height 21
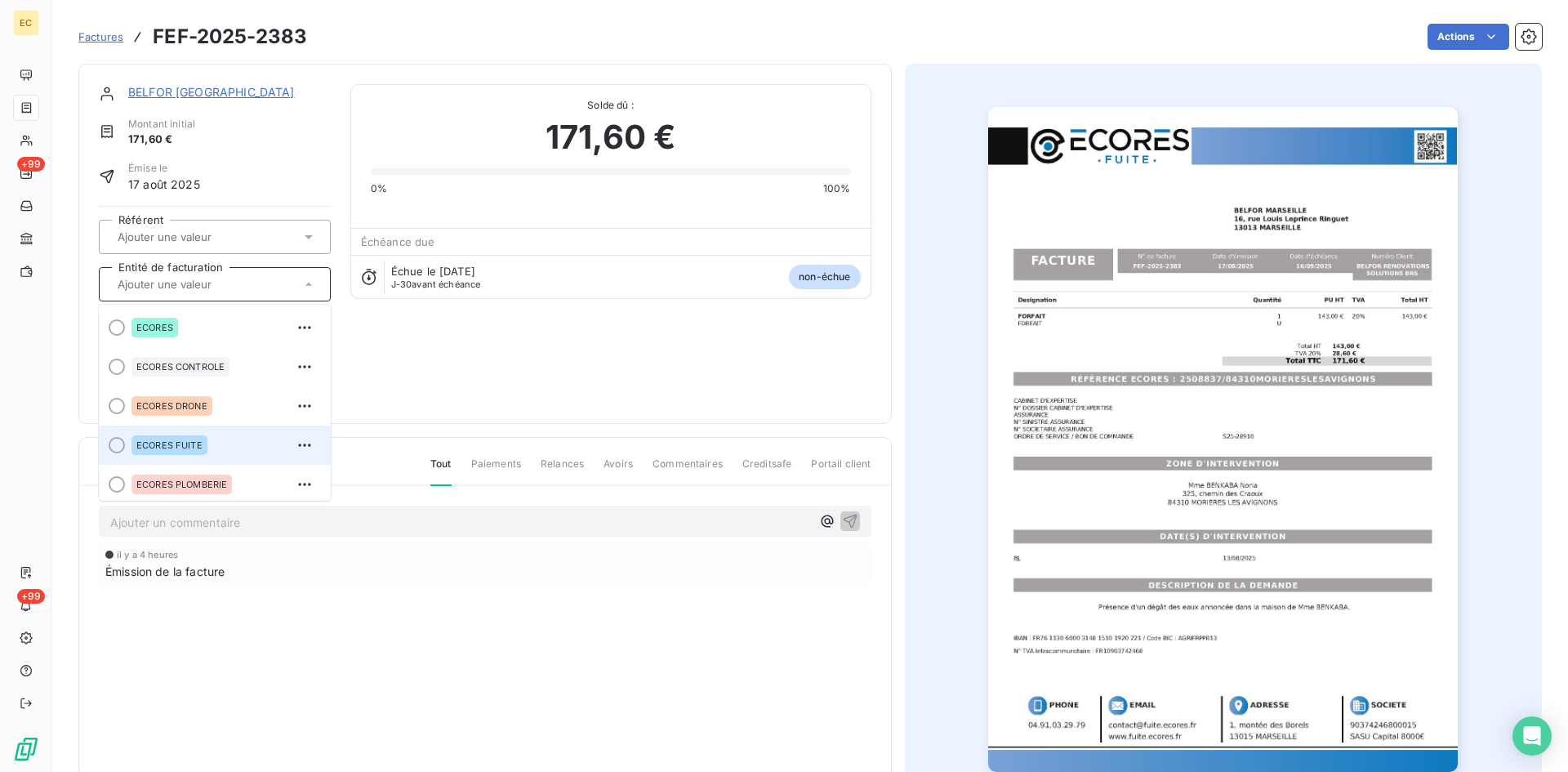
click at [179, 462] on li "ECORES FUITE" at bounding box center [215, 446] width 232 height 40
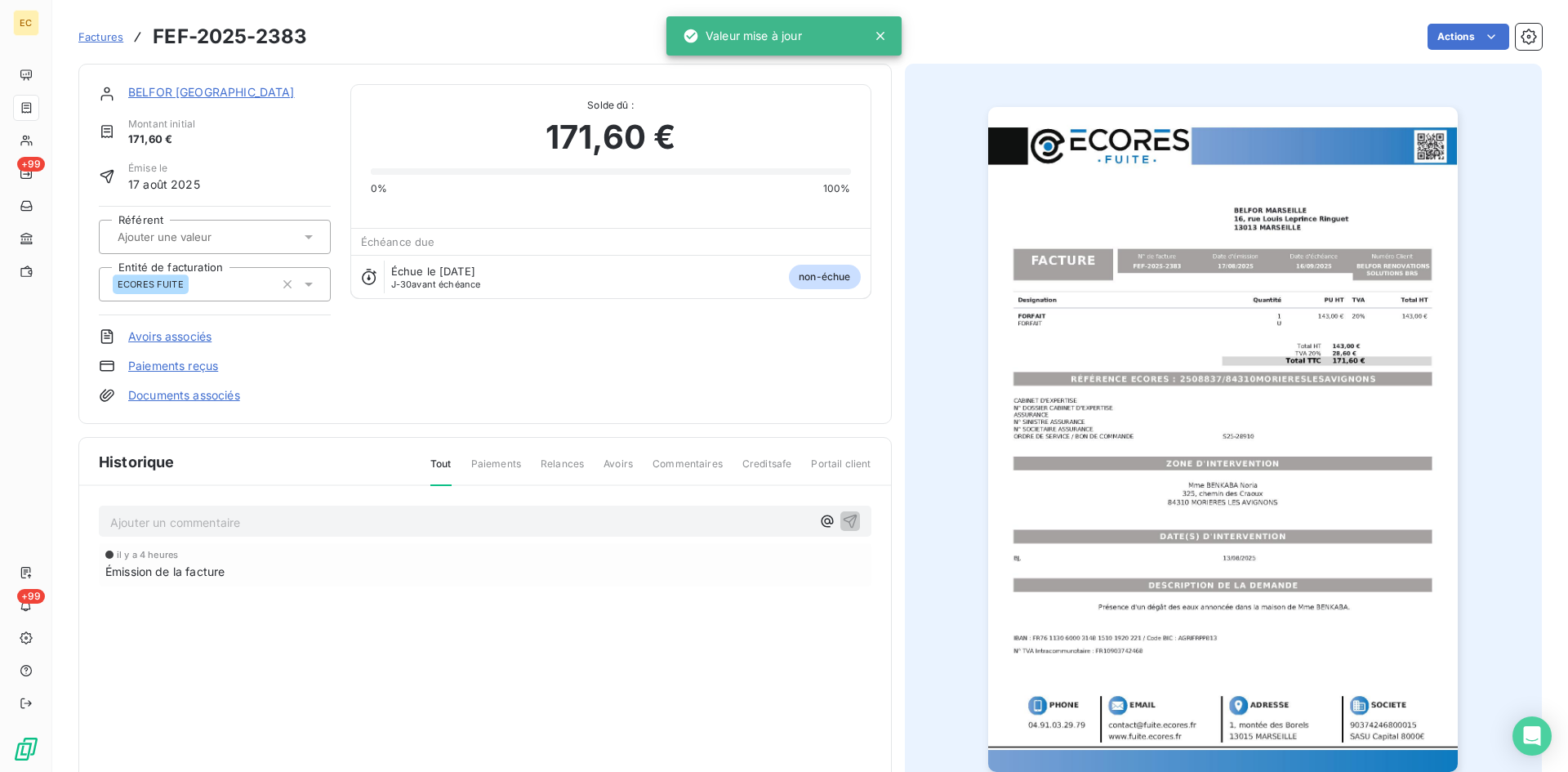
click at [224, 393] on link "Documents associés" at bounding box center [183, 395] width 112 height 16
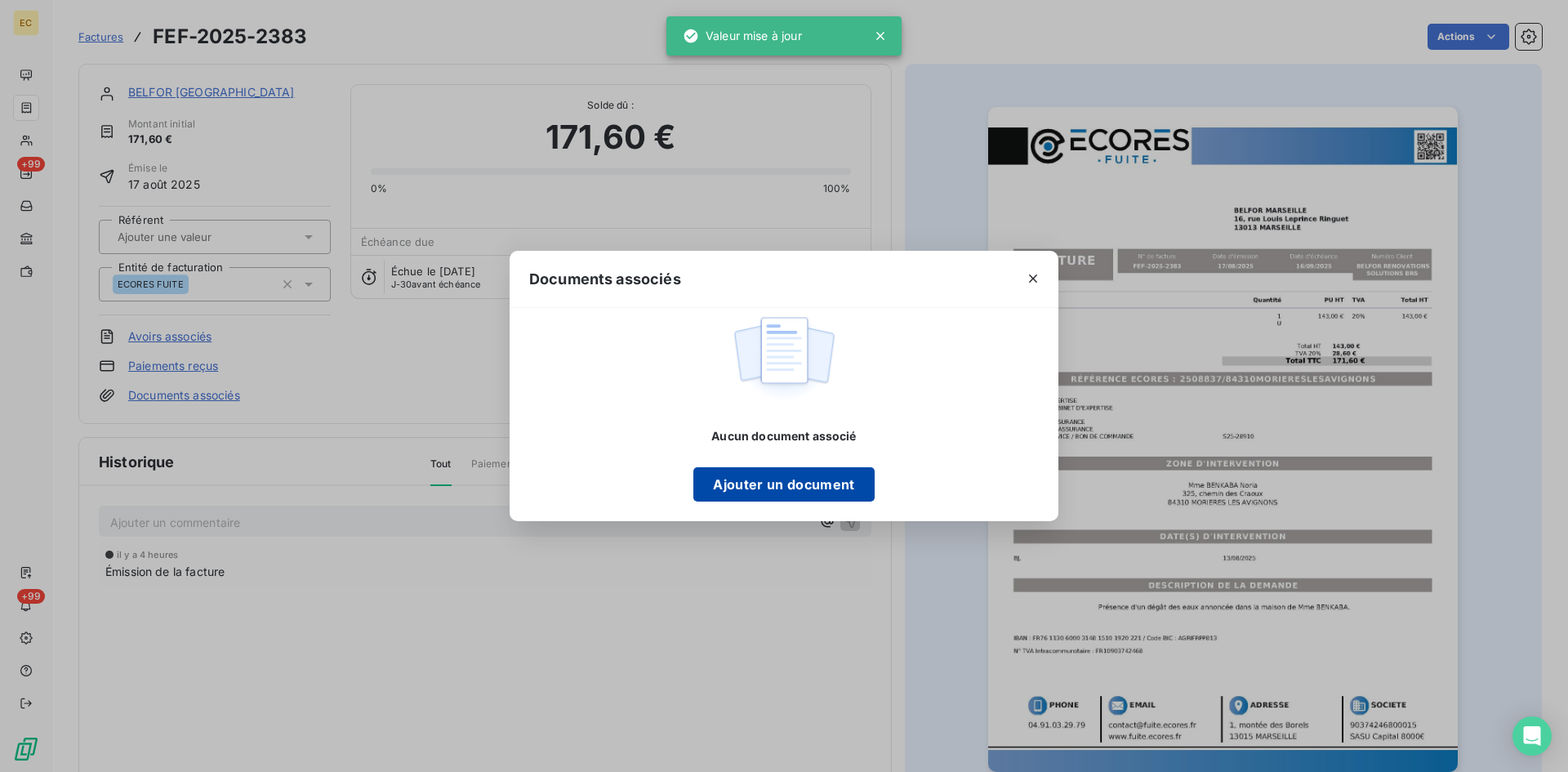
click at [786, 485] on button "Ajouter un document" at bounding box center [784, 484] width 181 height 35
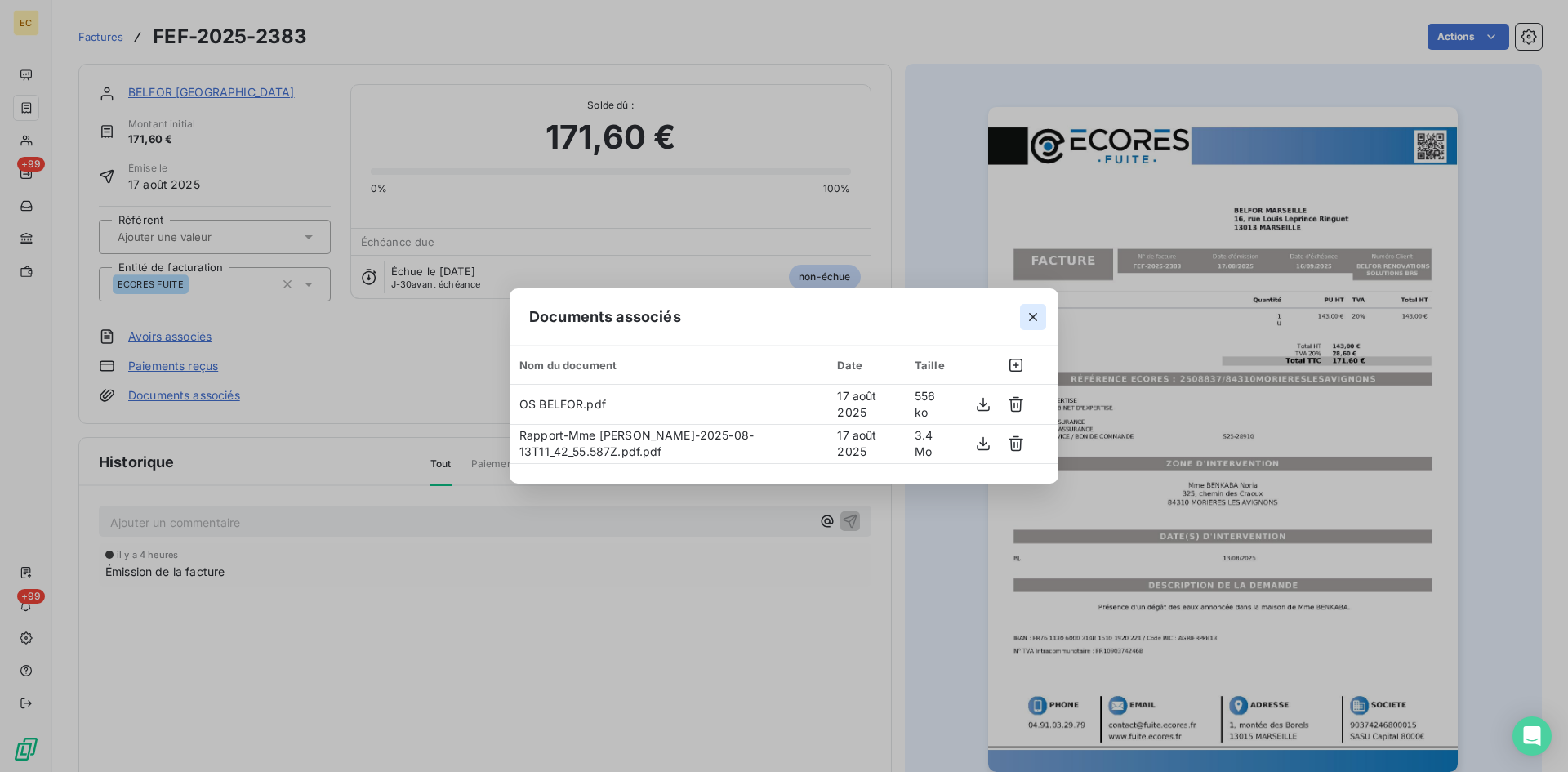
click at [1029, 322] on icon "button" at bounding box center [1033, 317] width 16 height 16
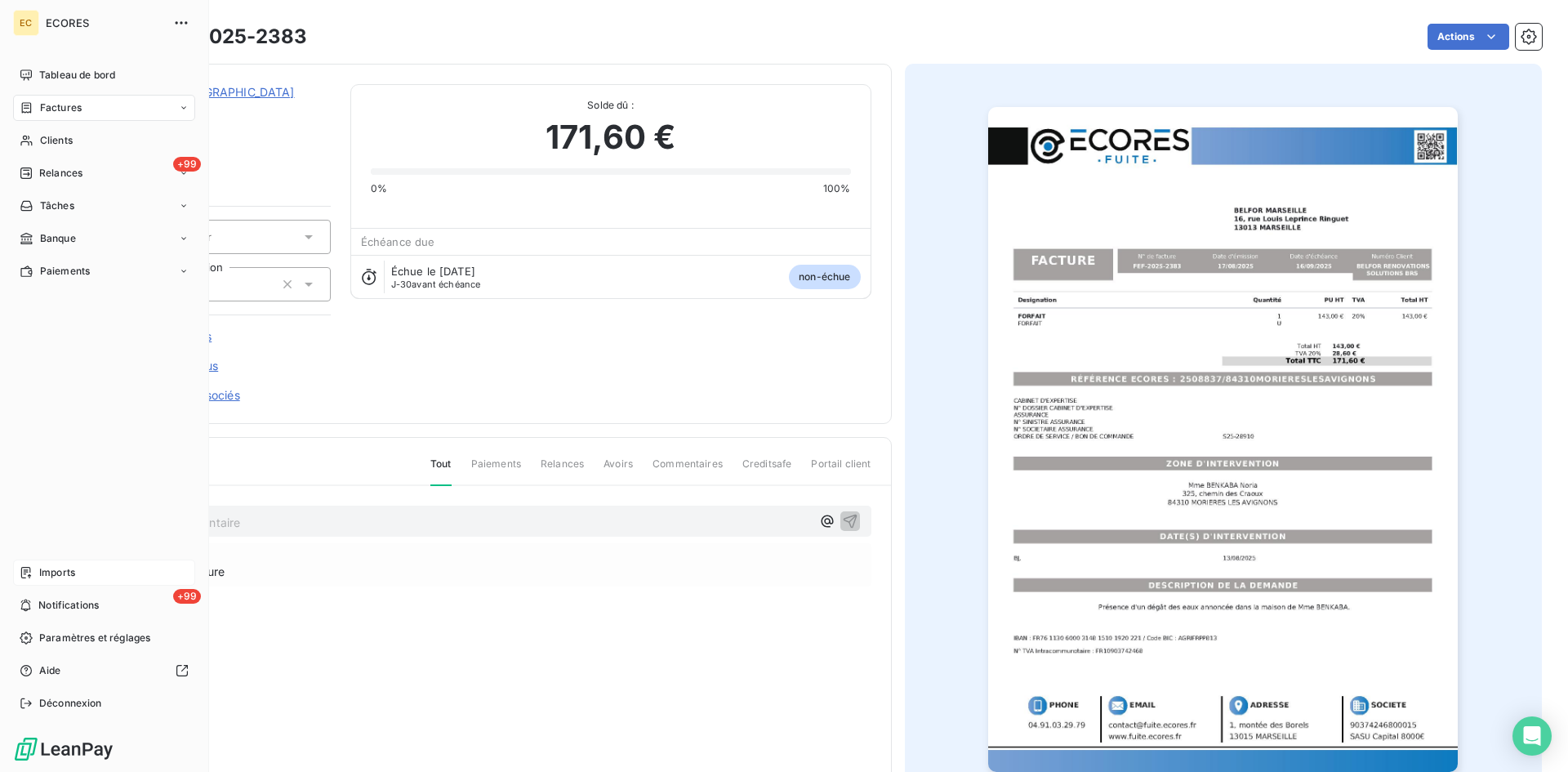
click at [48, 579] on span "Imports" at bounding box center [58, 573] width 36 height 15
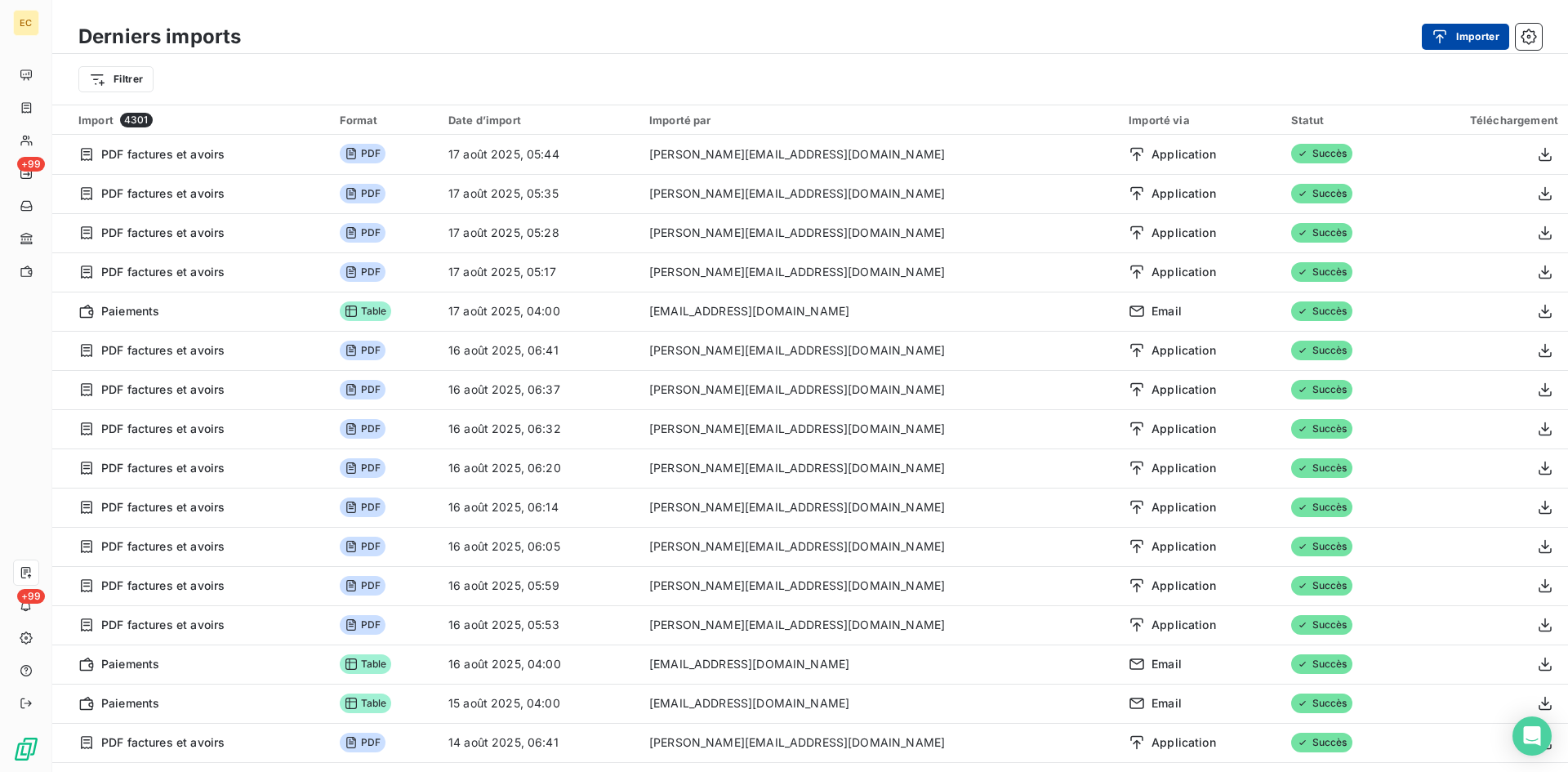
click at [1454, 45] on button "Importer" at bounding box center [1466, 37] width 87 height 26
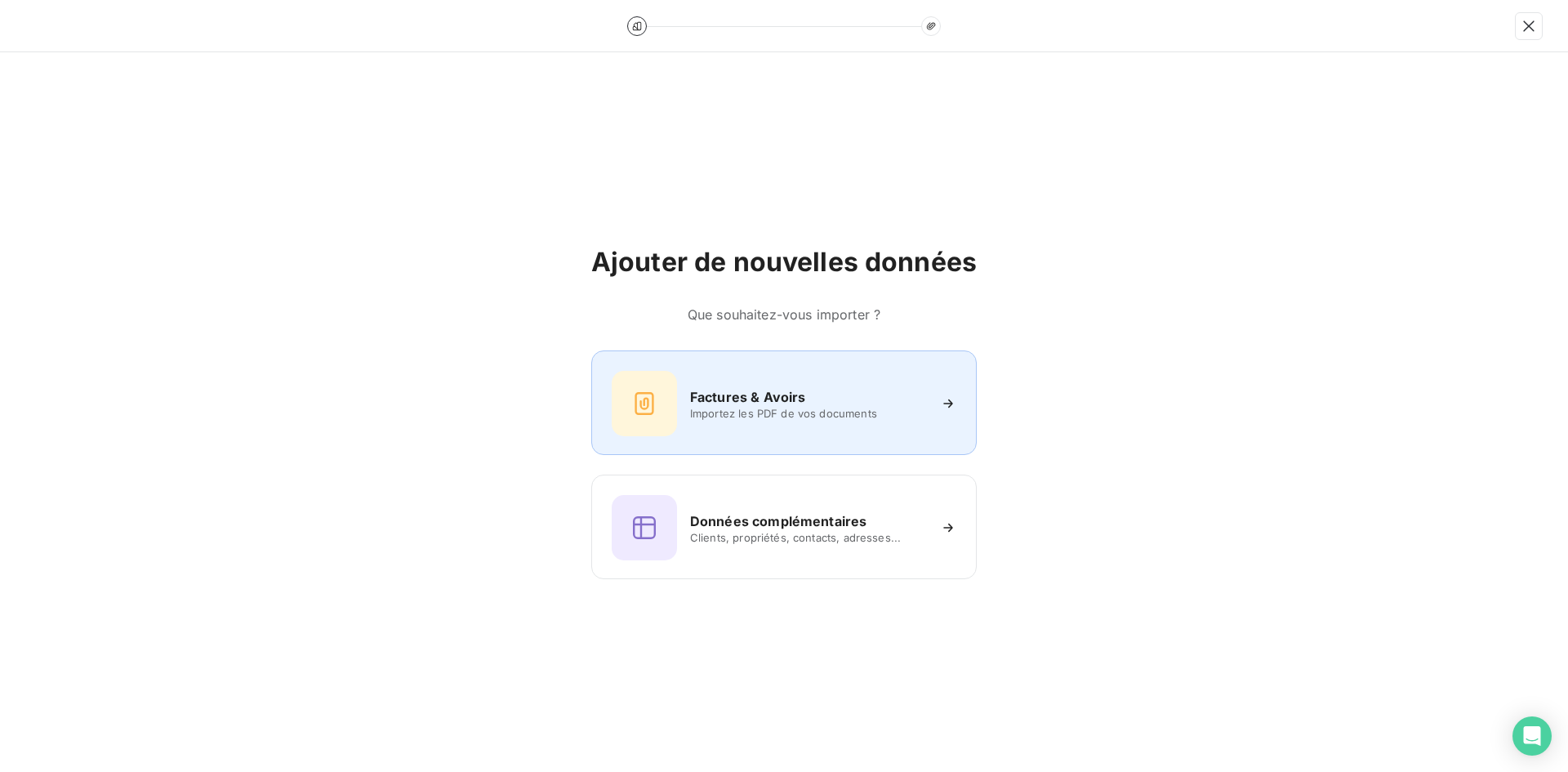
click at [779, 389] on h6 "Factures & Avoirs" at bounding box center [748, 397] width 116 height 20
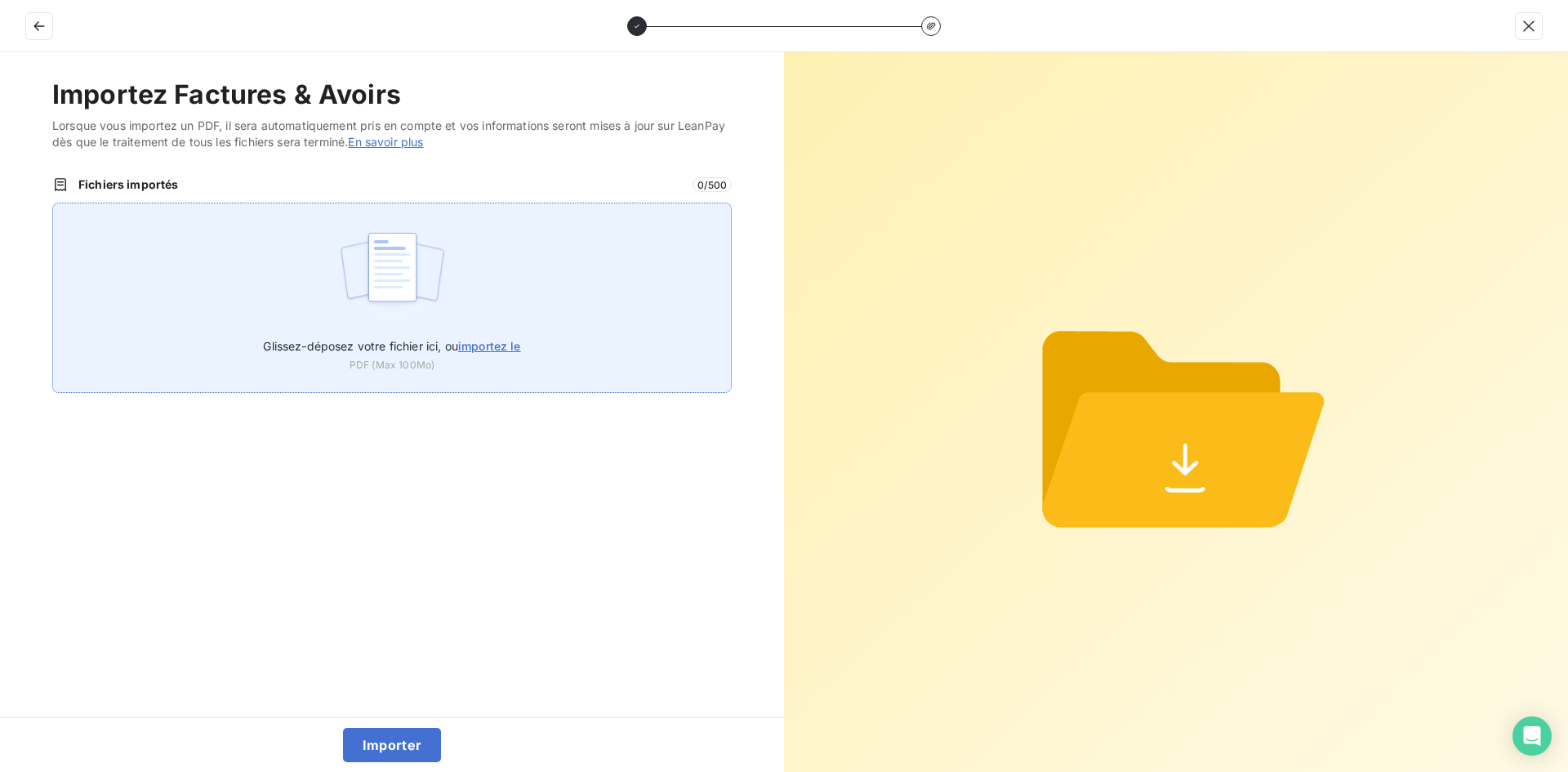
click at [410, 275] on img at bounding box center [393, 275] width 109 height 104
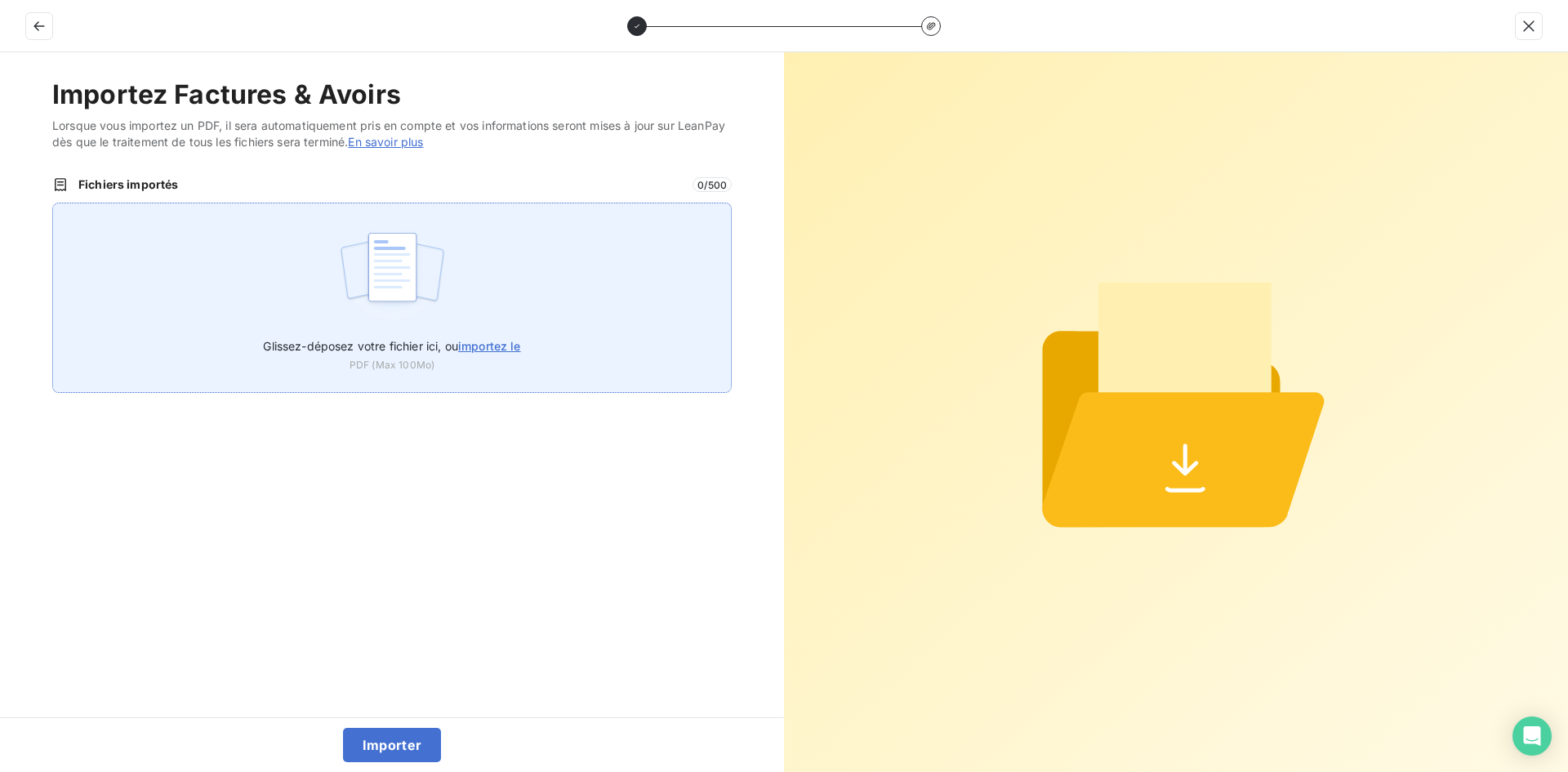
type input "C:\fakepath\FEF-2025-2384.pdf"
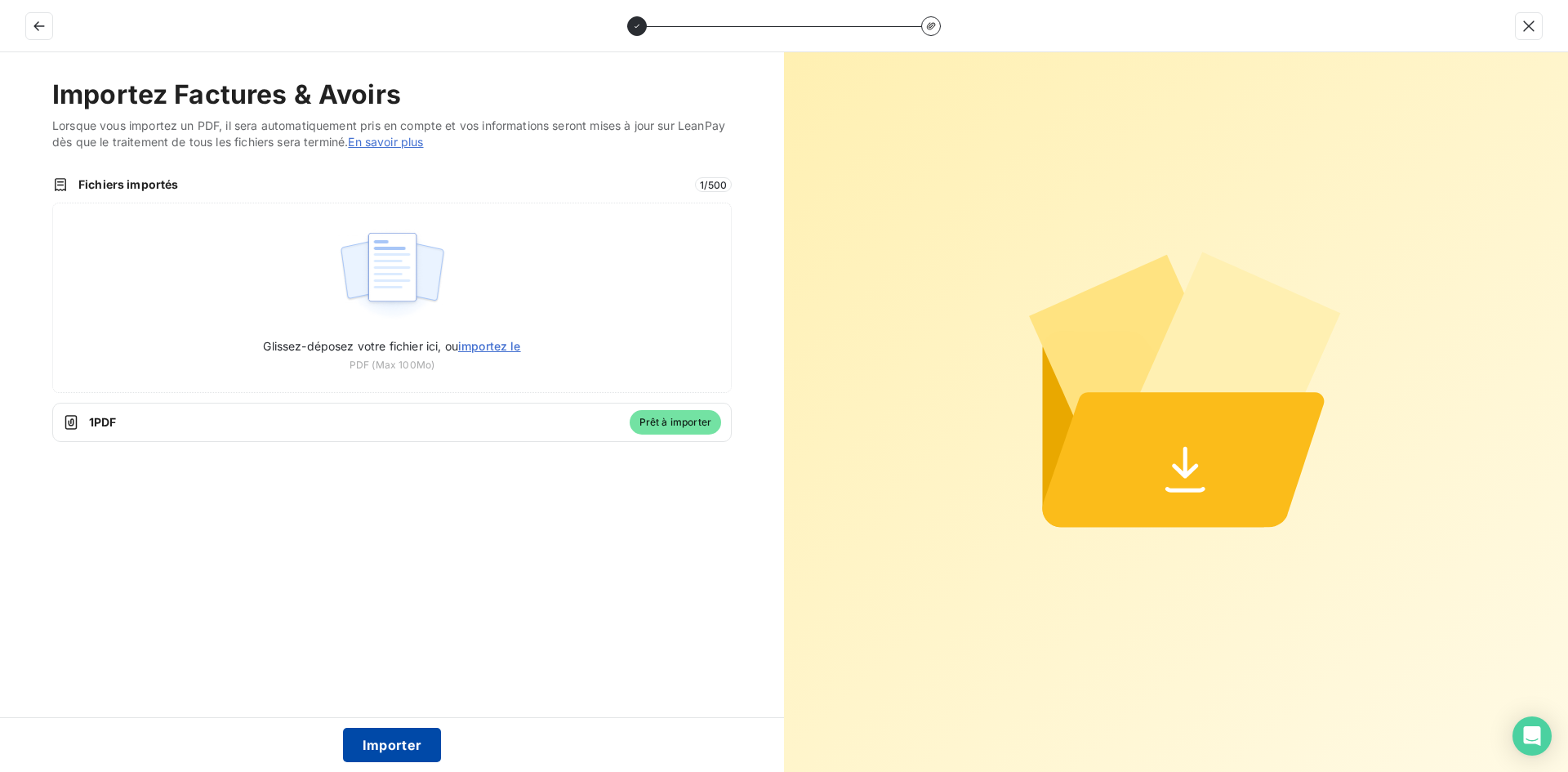
click at [420, 743] on button "Importer" at bounding box center [393, 745] width 99 height 35
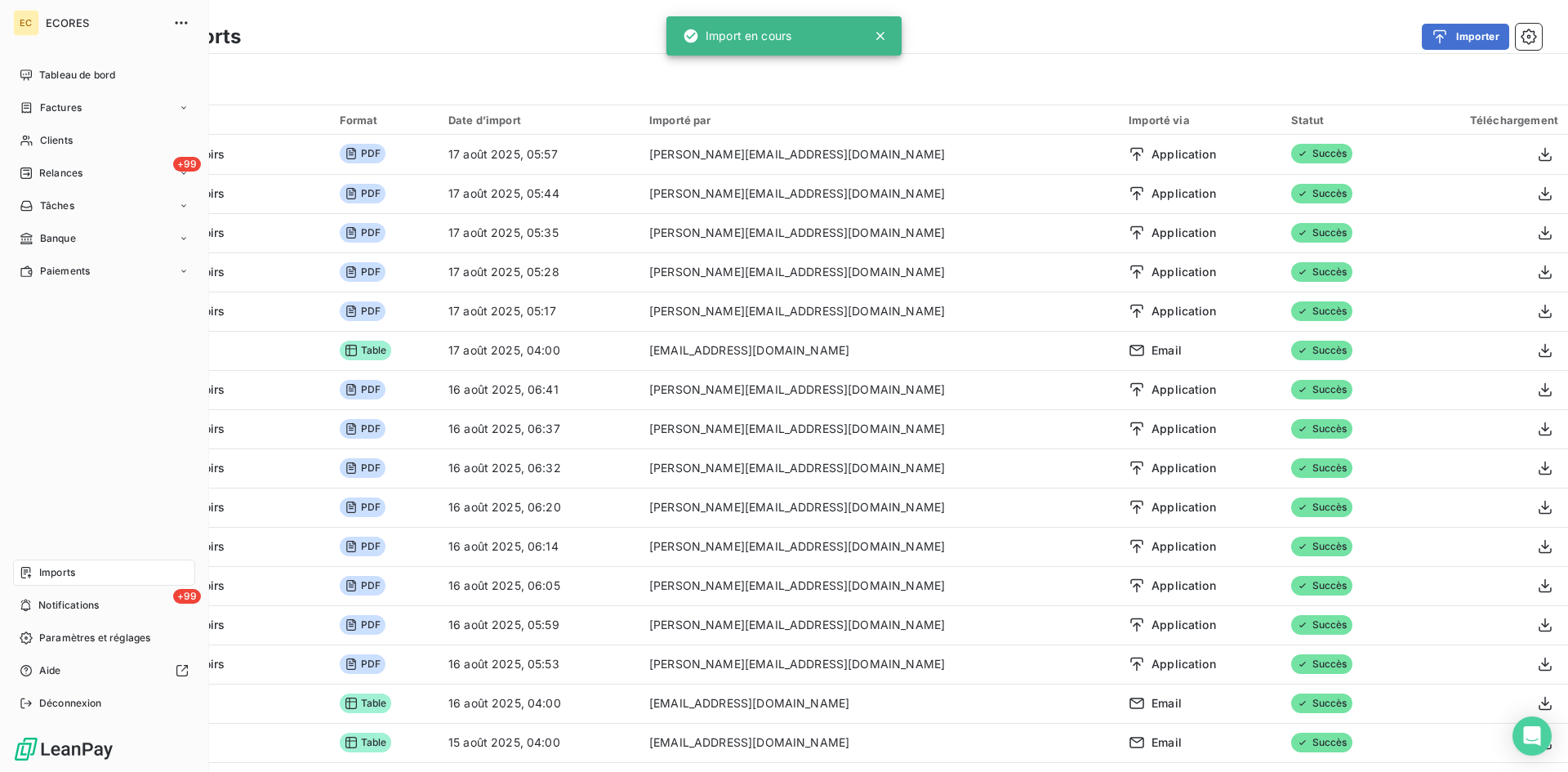
click at [40, 101] on span "Factures" at bounding box center [60, 107] width 42 height 15
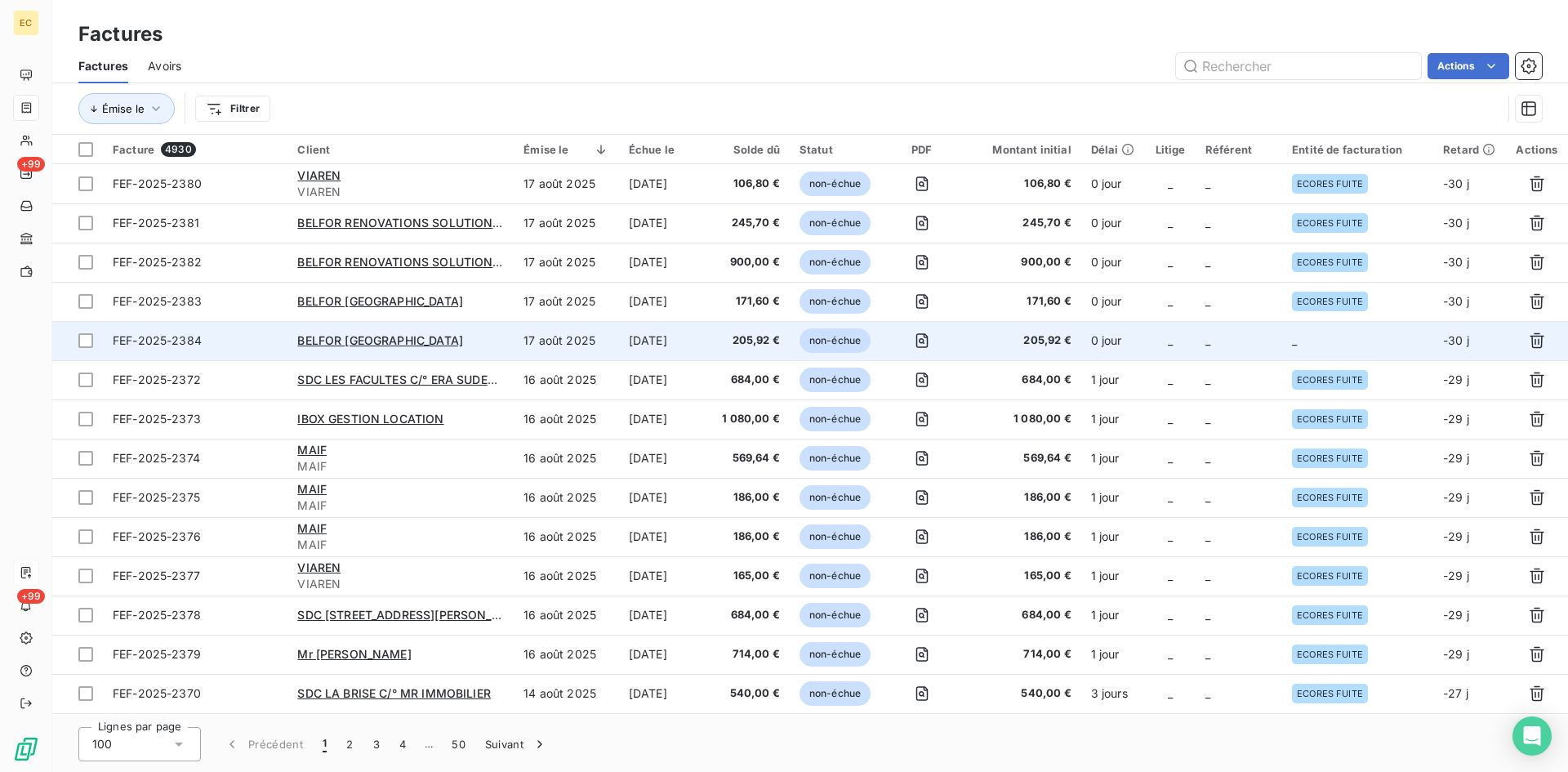
click at [1413, 346] on td "_" at bounding box center [1358, 341] width 151 height 40
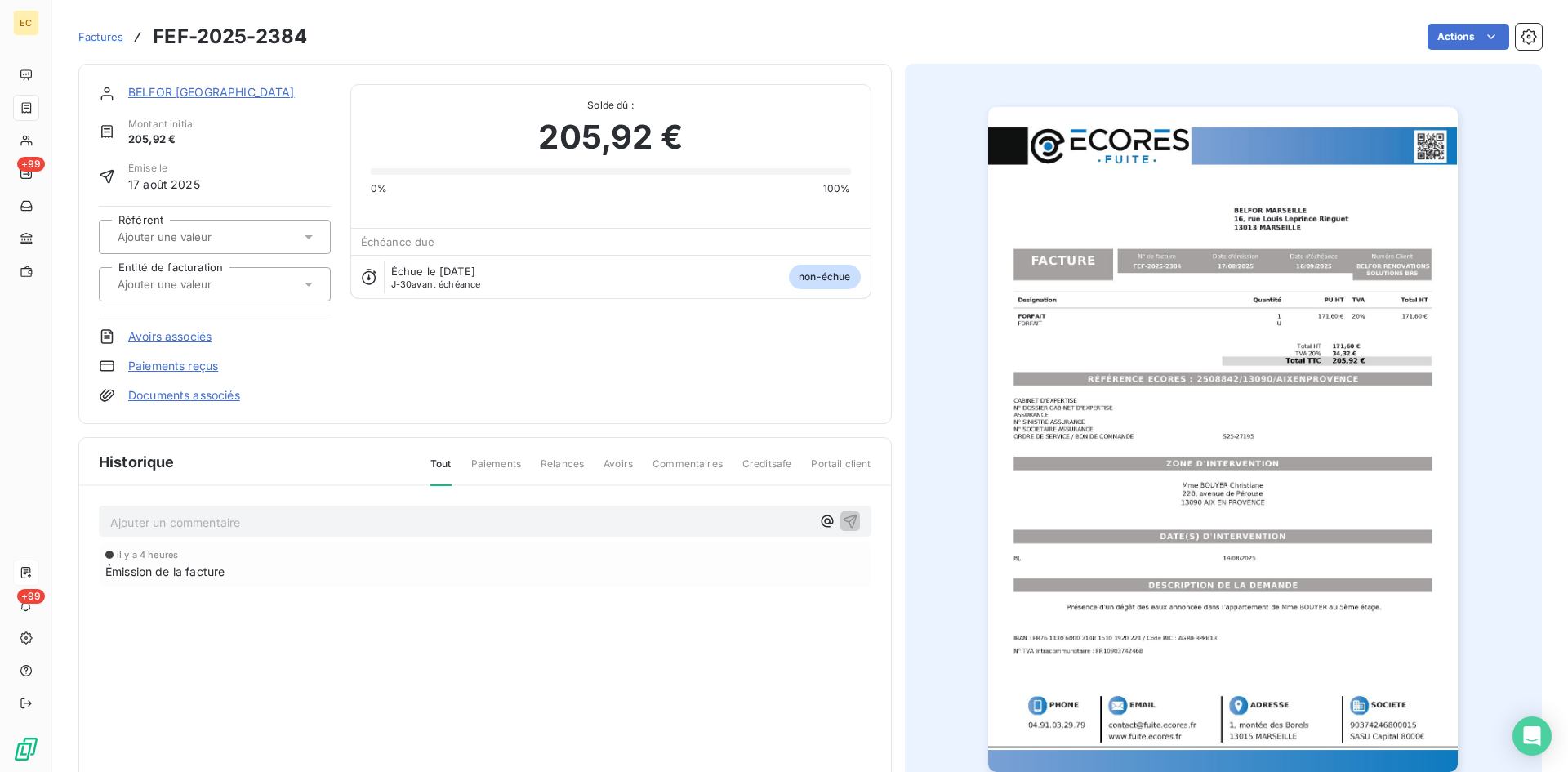
click at [219, 281] on input "text" at bounding box center [198, 284] width 165 height 15
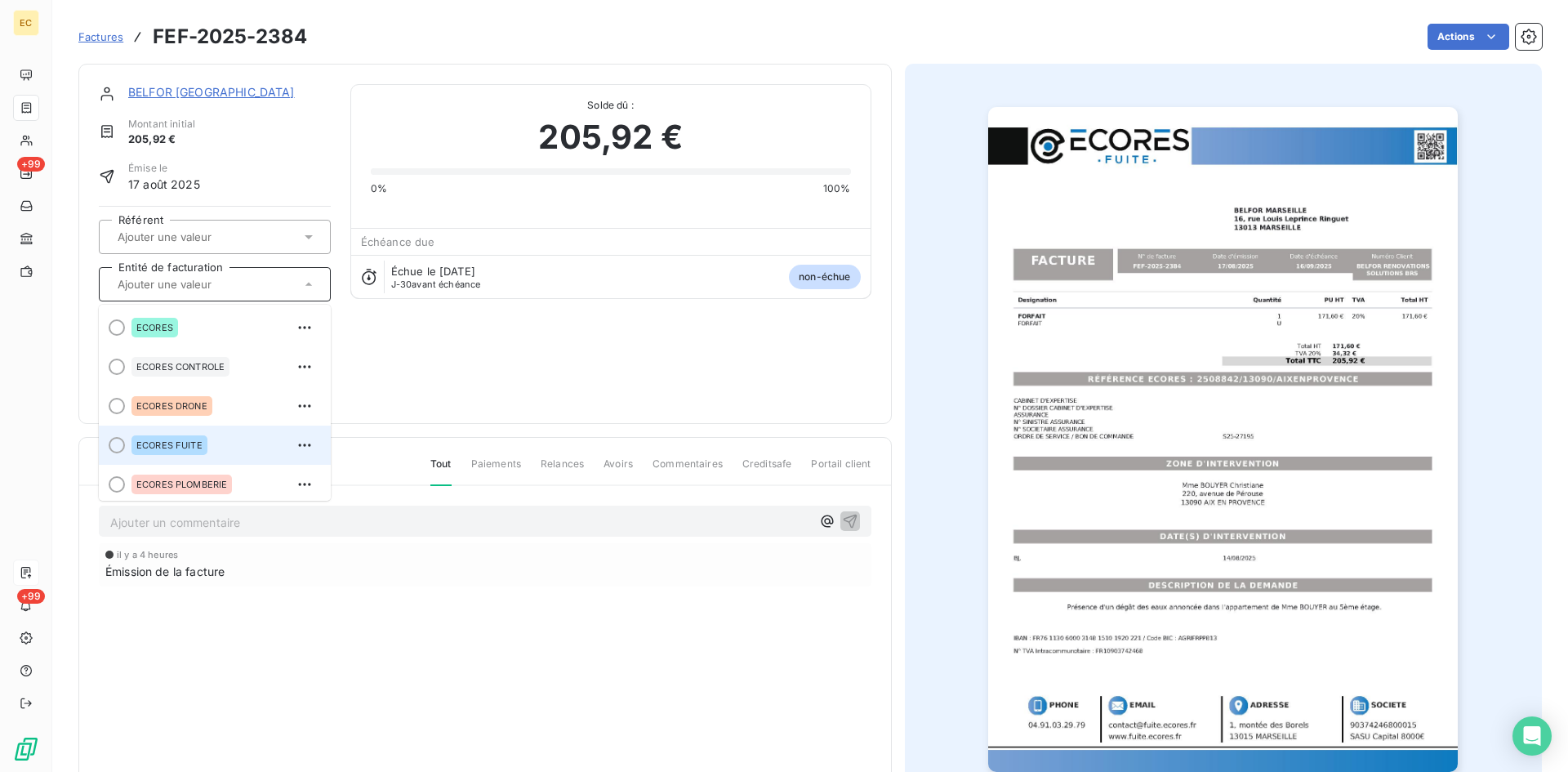
click at [186, 438] on div "ECORES FUITE" at bounding box center [170, 446] width 76 height 20
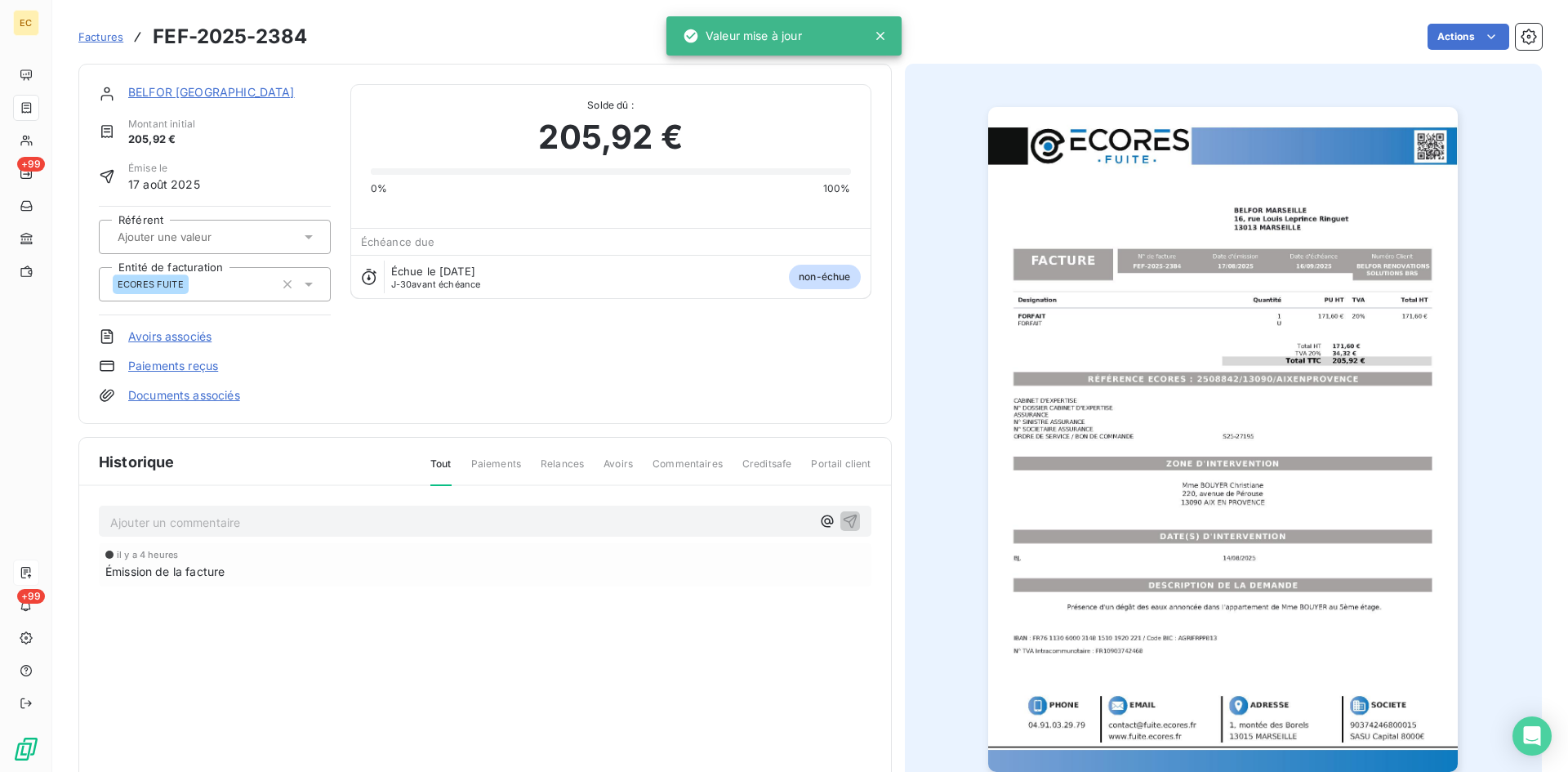
click at [185, 391] on link "Documents associés" at bounding box center [183, 395] width 112 height 16
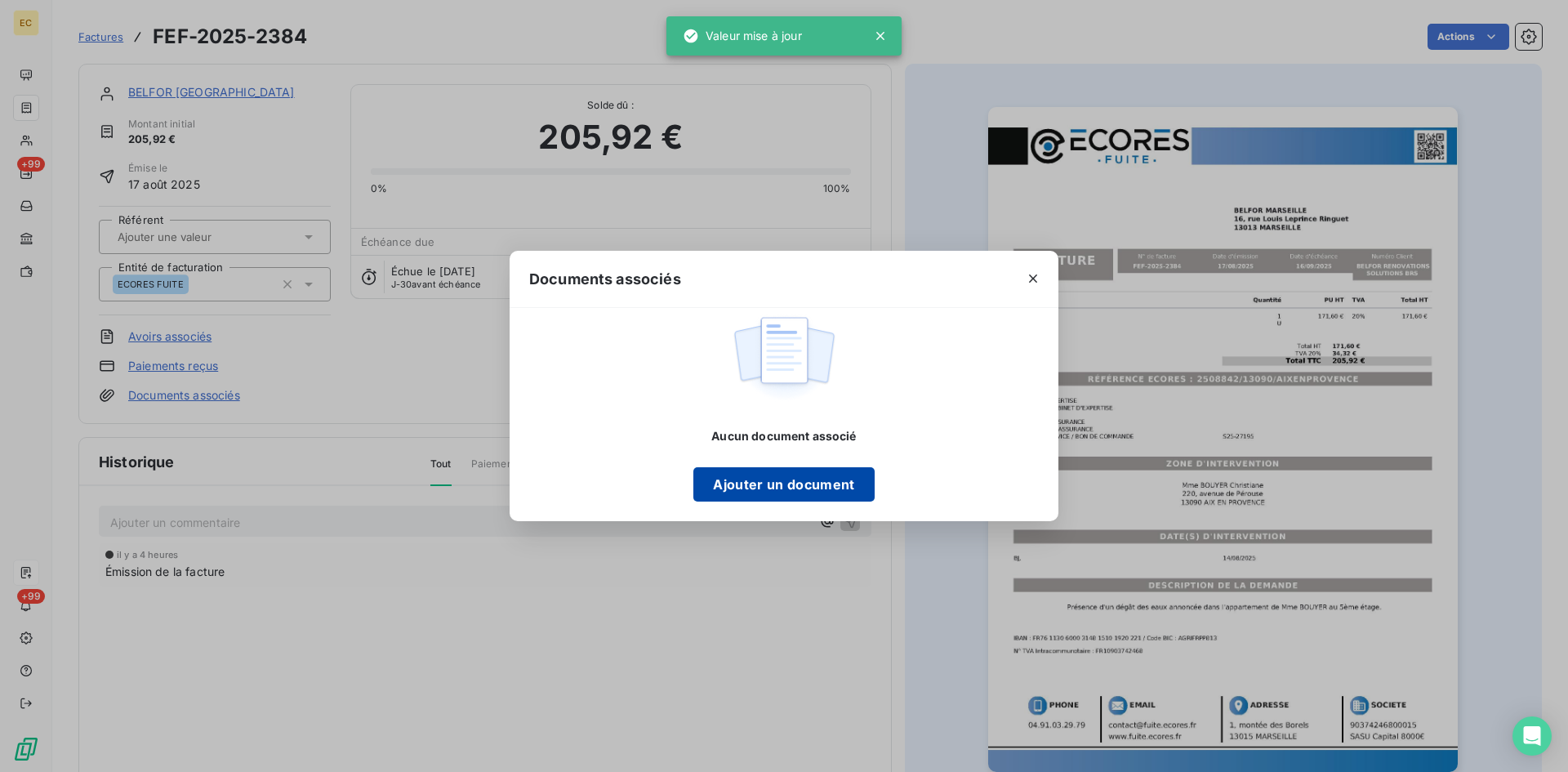
click at [740, 493] on button "Ajouter un document" at bounding box center [784, 484] width 181 height 35
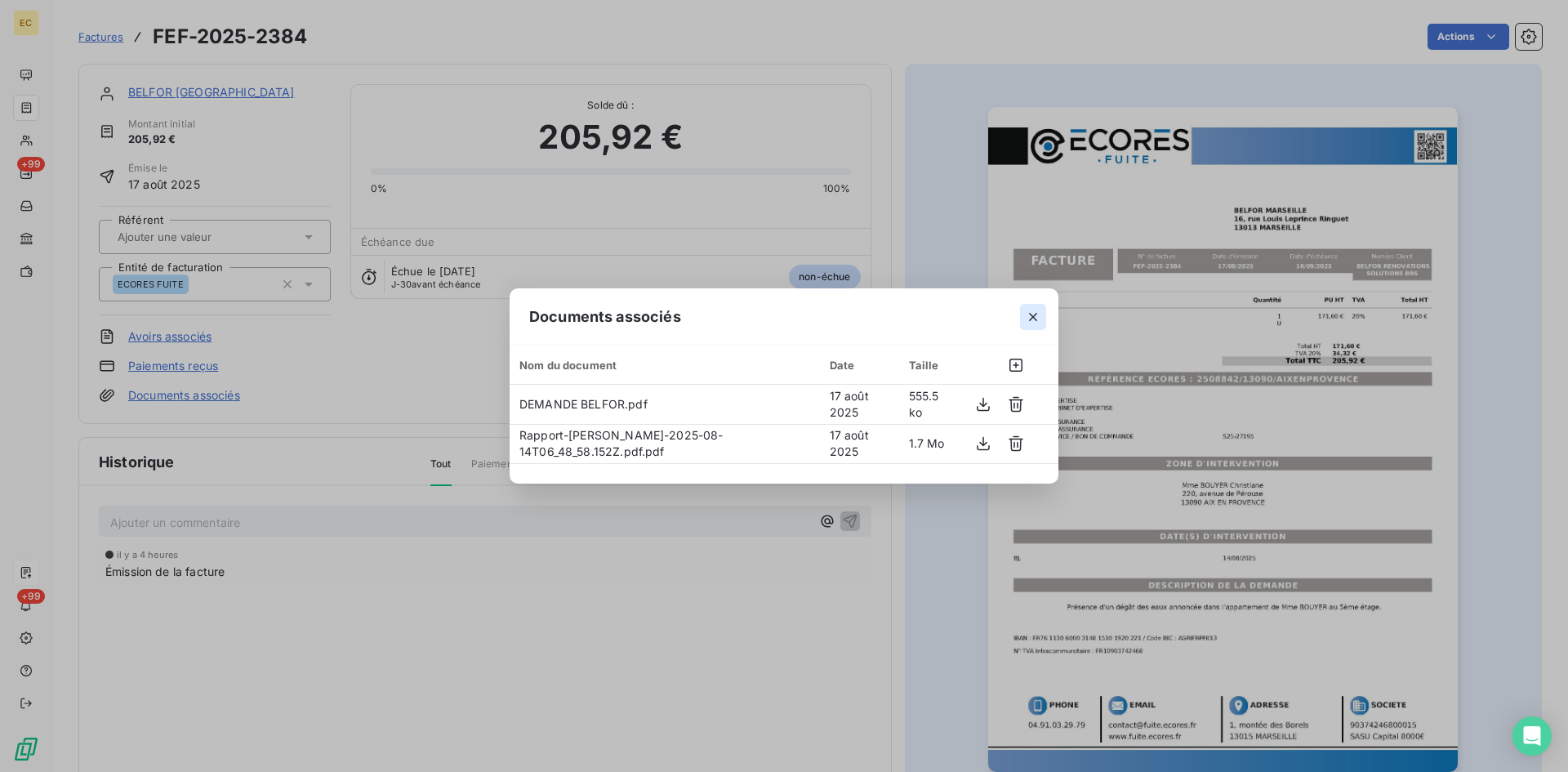
click at [1031, 314] on icon "button" at bounding box center [1033, 317] width 16 height 16
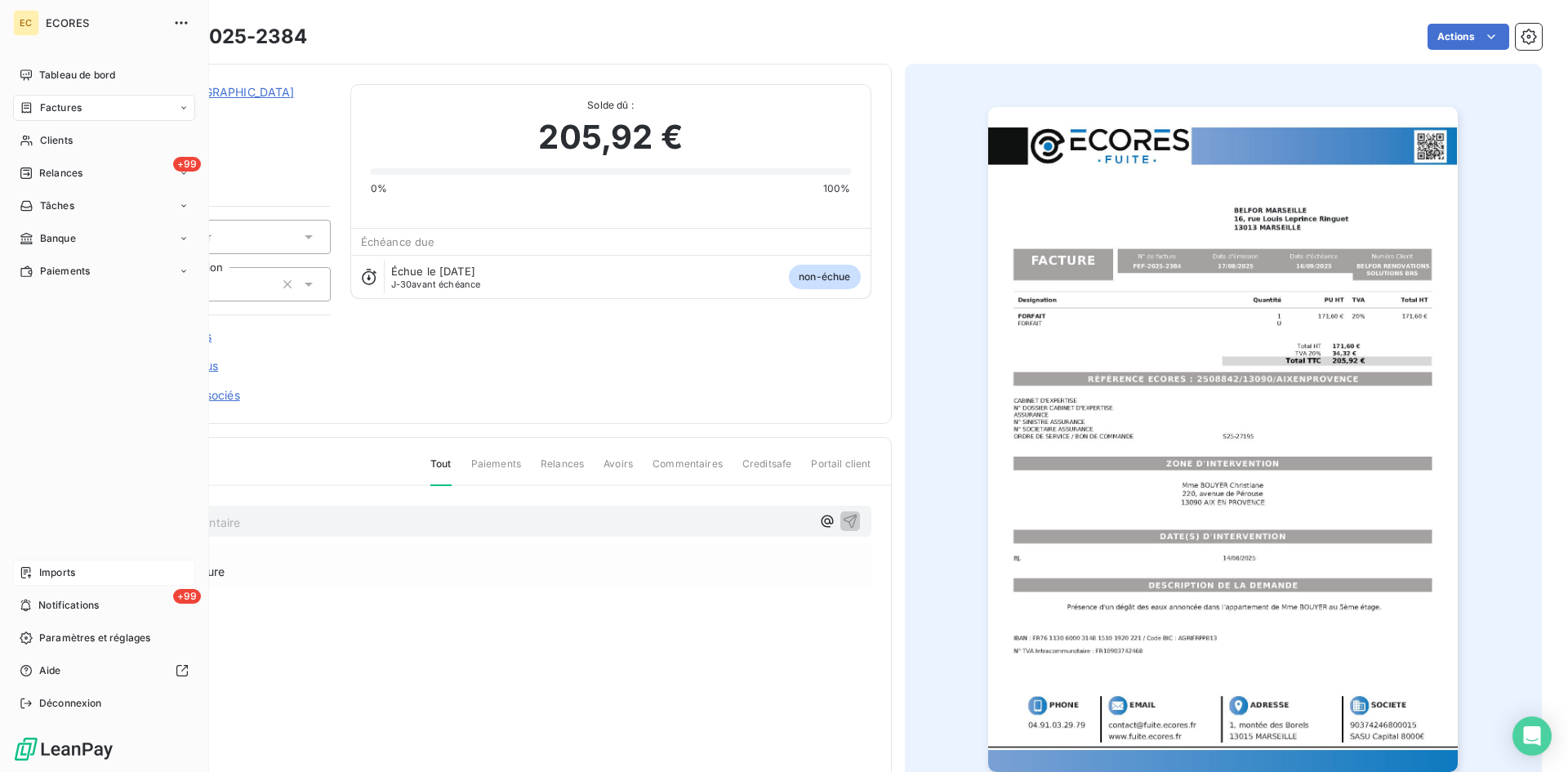
drag, startPoint x: 27, startPoint y: 566, endPoint x: 86, endPoint y: 563, distance: 59.1
click at [27, 565] on div "Imports" at bounding box center [104, 573] width 182 height 26
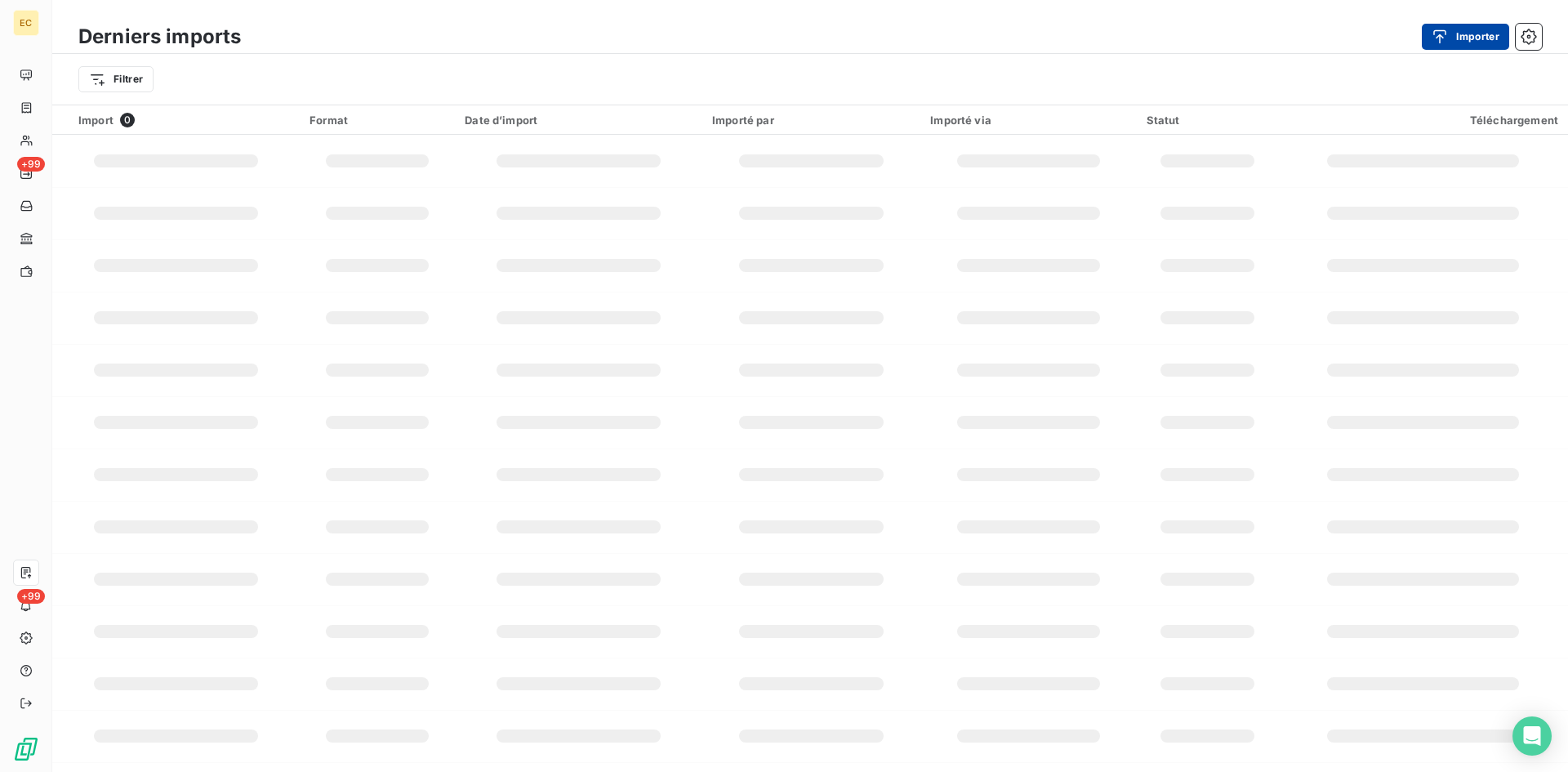
click at [1440, 29] on icon "button" at bounding box center [1440, 37] width 16 height 16
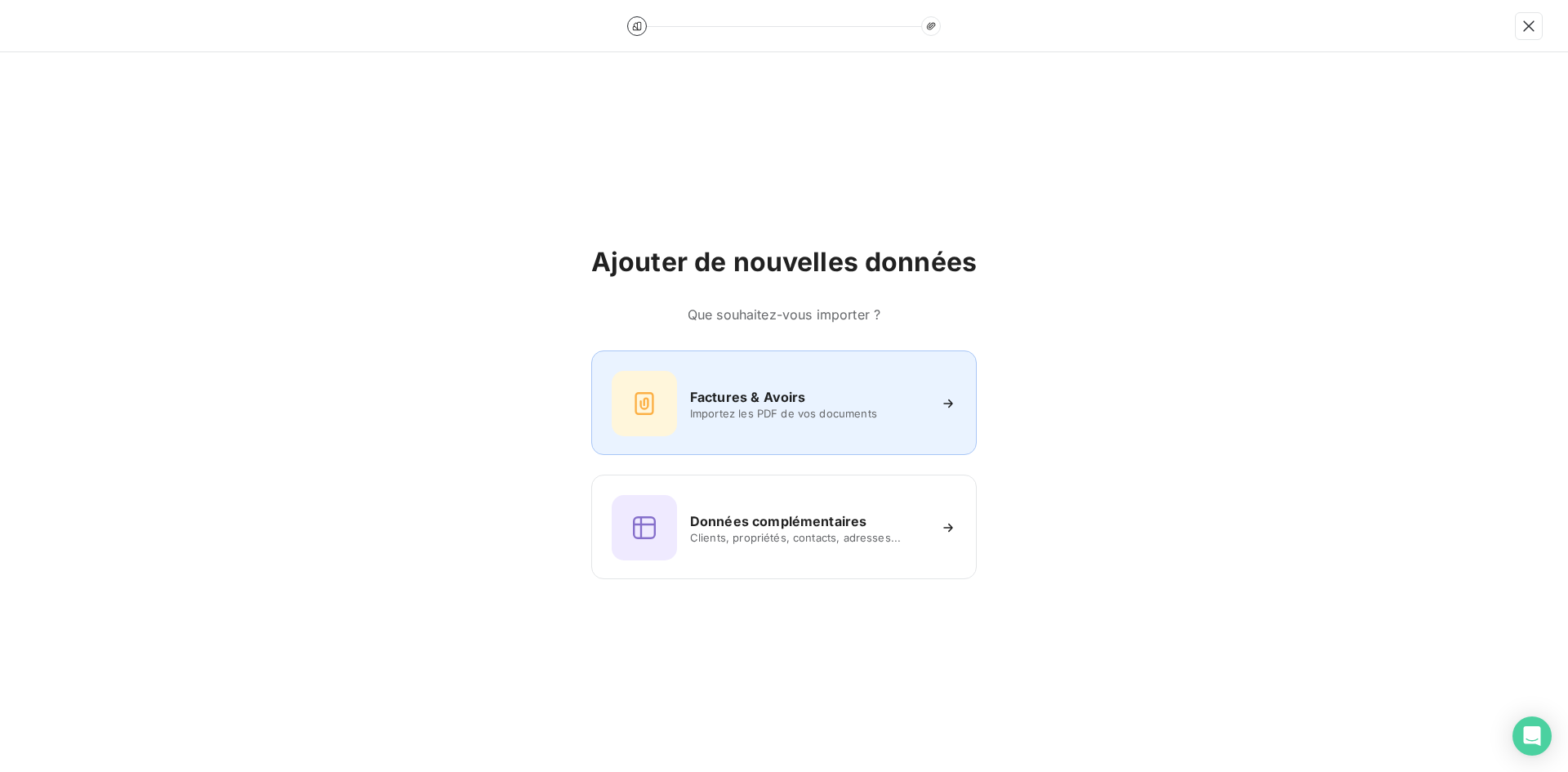
click at [840, 389] on div "Factures & Avoirs" at bounding box center [808, 397] width 237 height 20
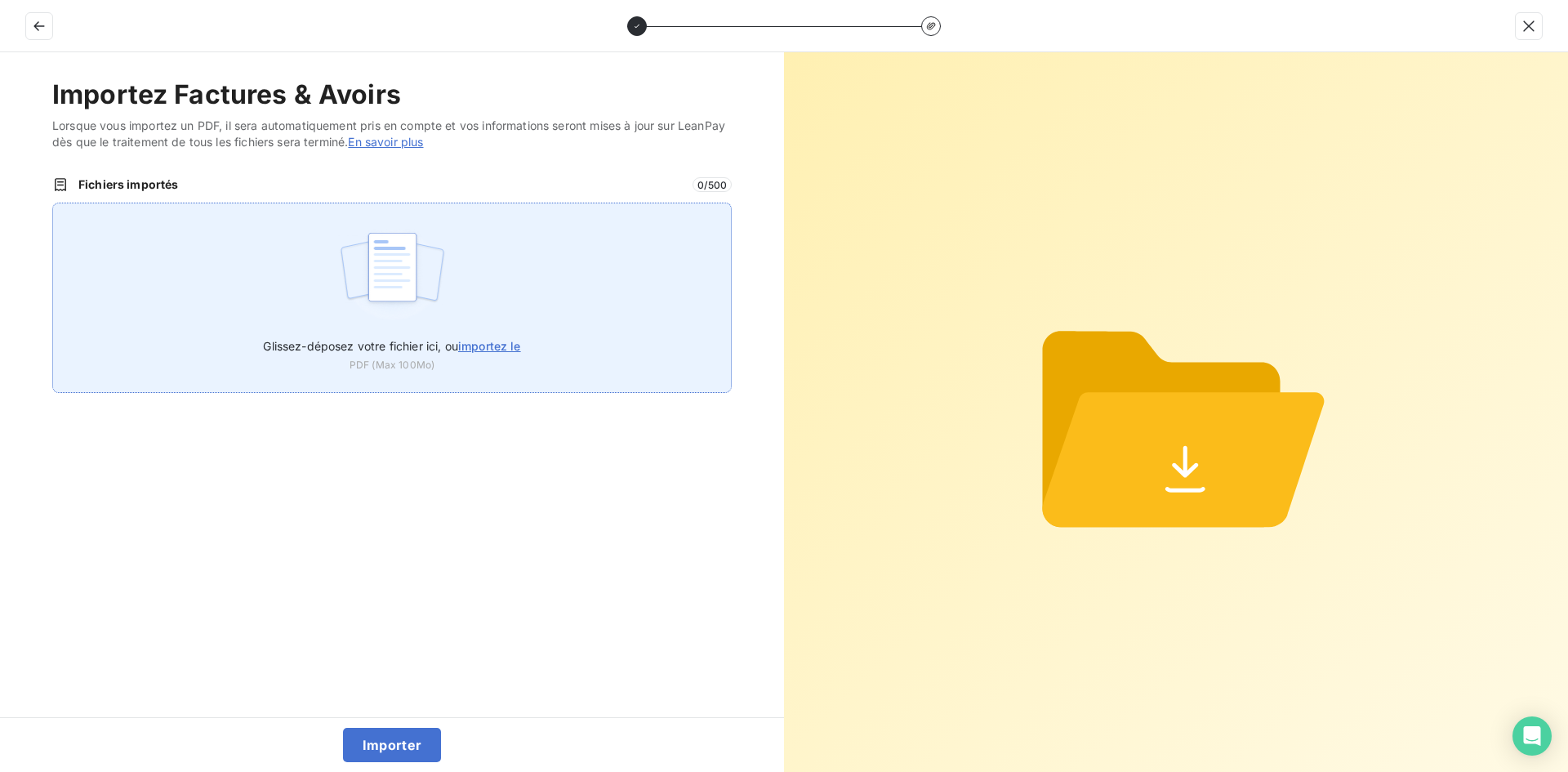
click at [401, 261] on img at bounding box center [393, 275] width 109 height 104
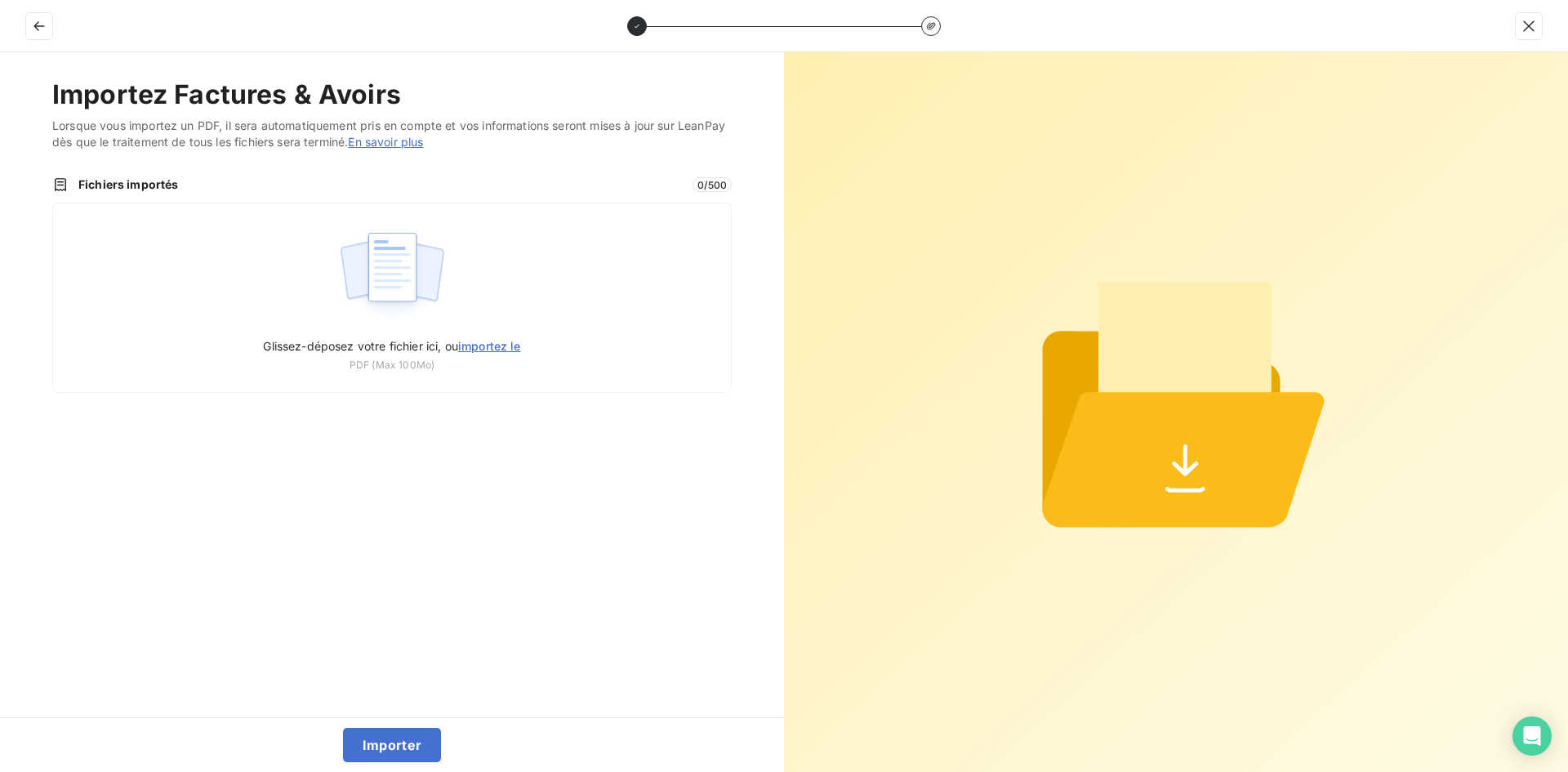
type input "C:\fakepath\FEF-2025-2385.pdf"
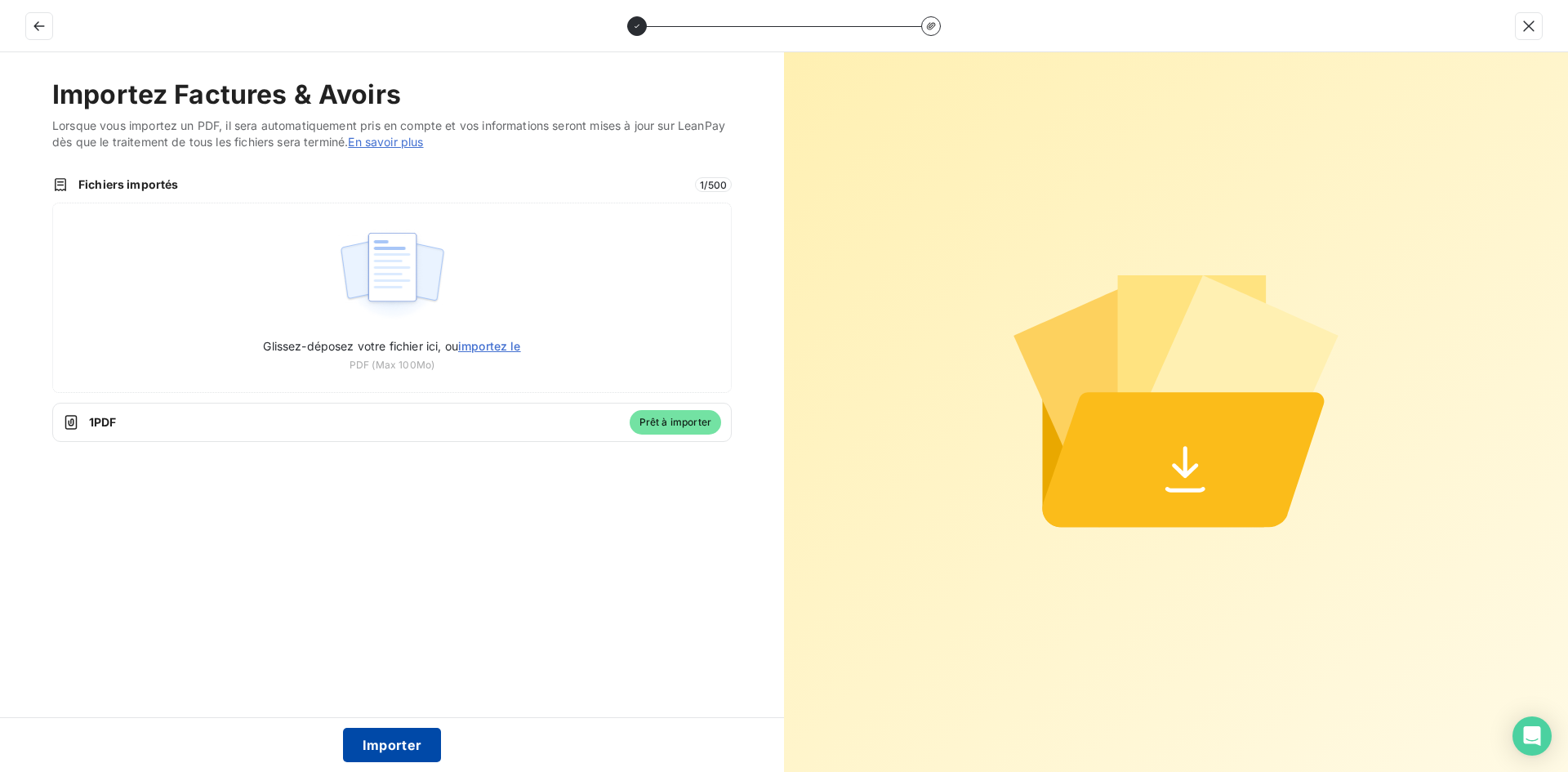
click at [405, 743] on button "Importer" at bounding box center [393, 745] width 99 height 35
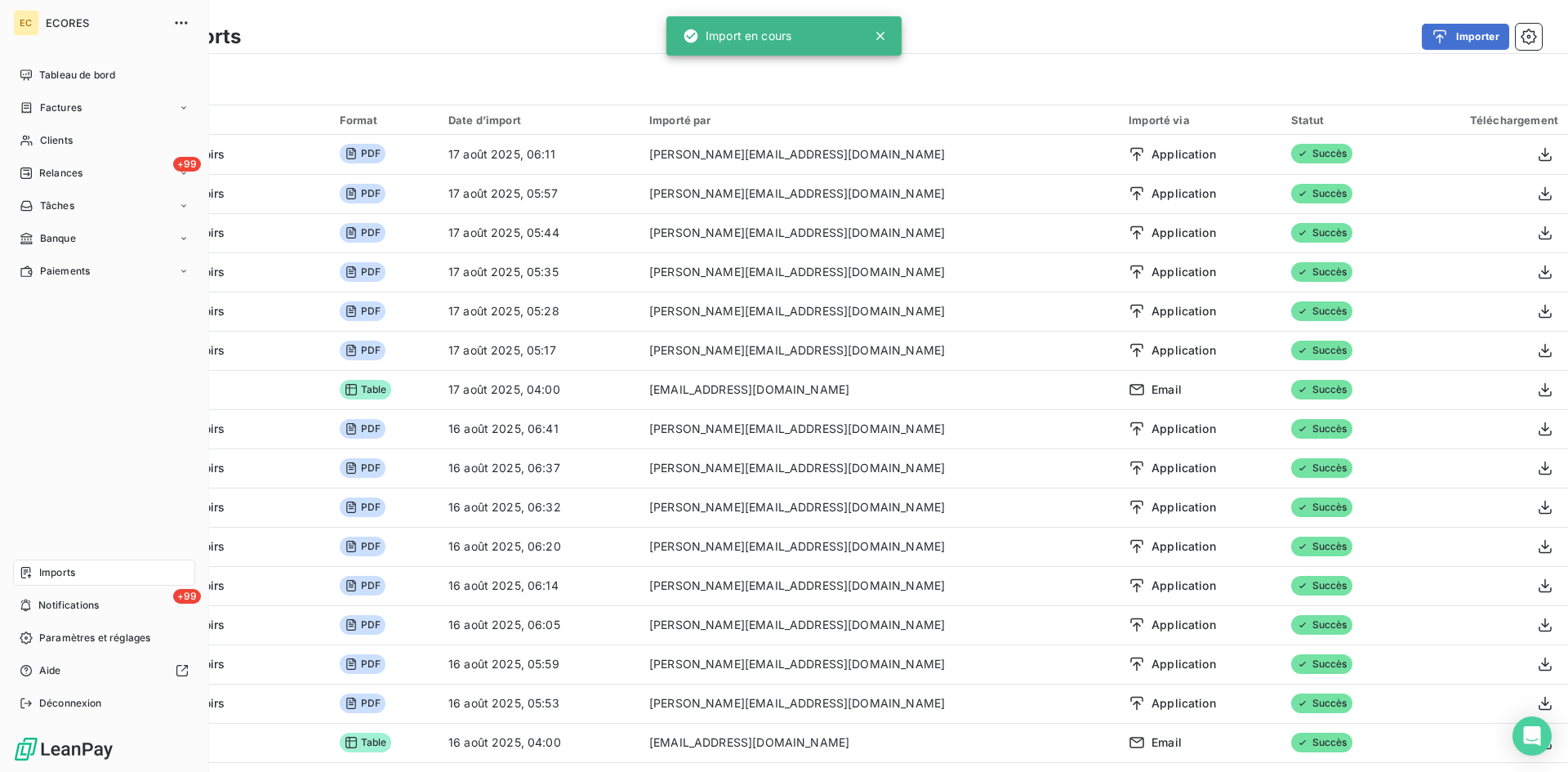
click at [64, 103] on span "Factures" at bounding box center [60, 107] width 42 height 15
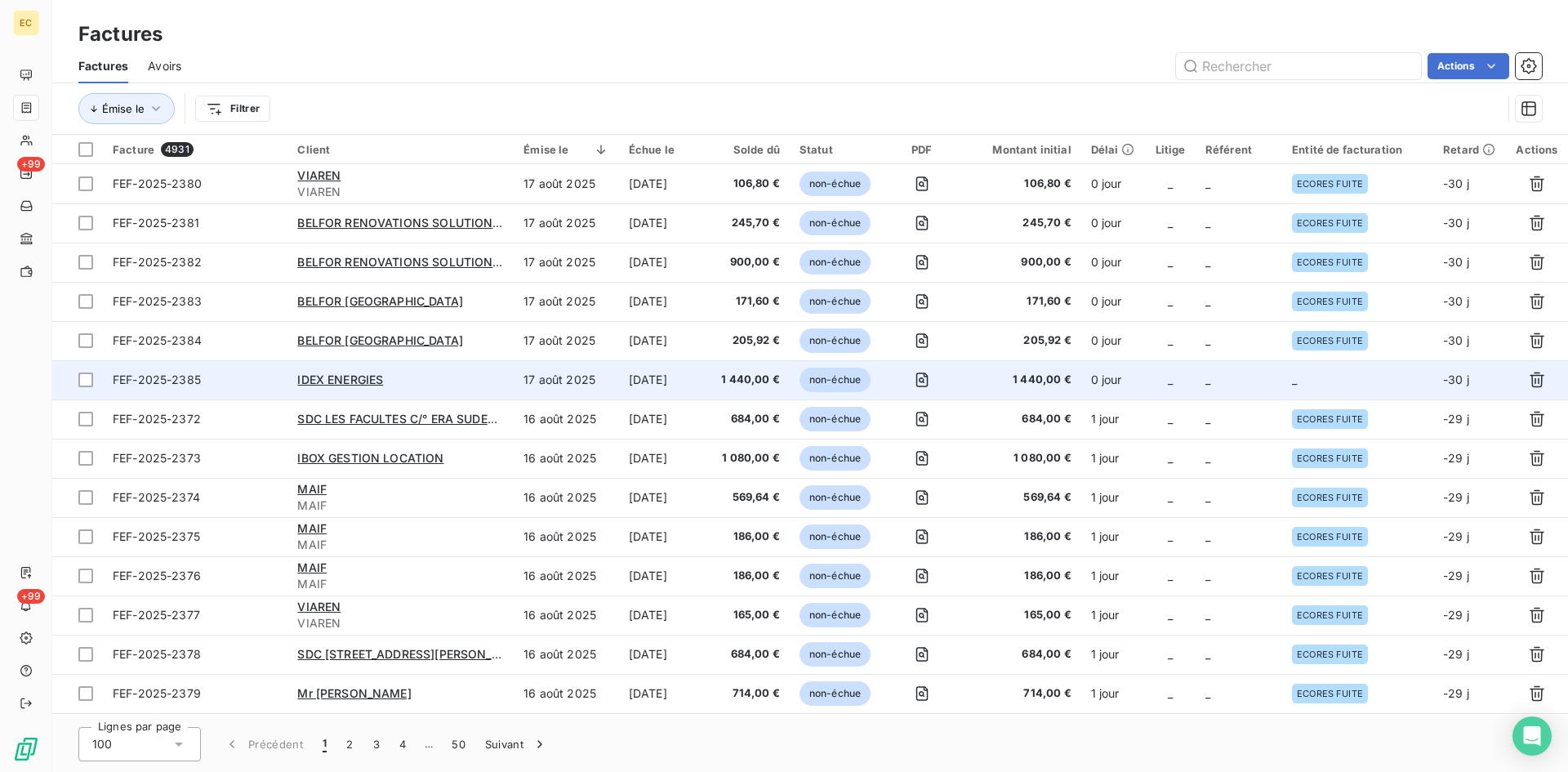
click at [1346, 367] on td "_" at bounding box center [1358, 380] width 151 height 40
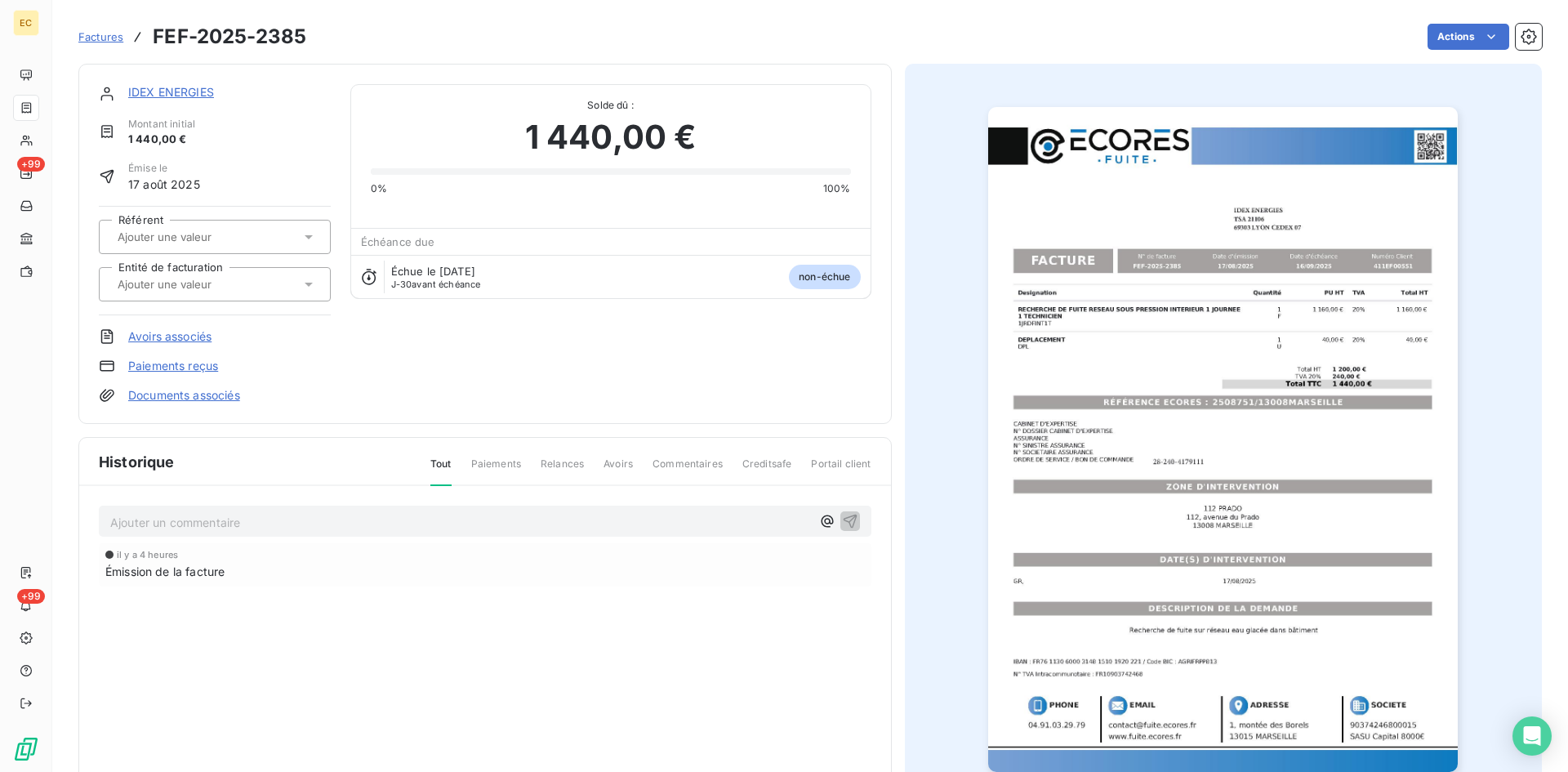
click at [200, 271] on div at bounding box center [215, 284] width 232 height 35
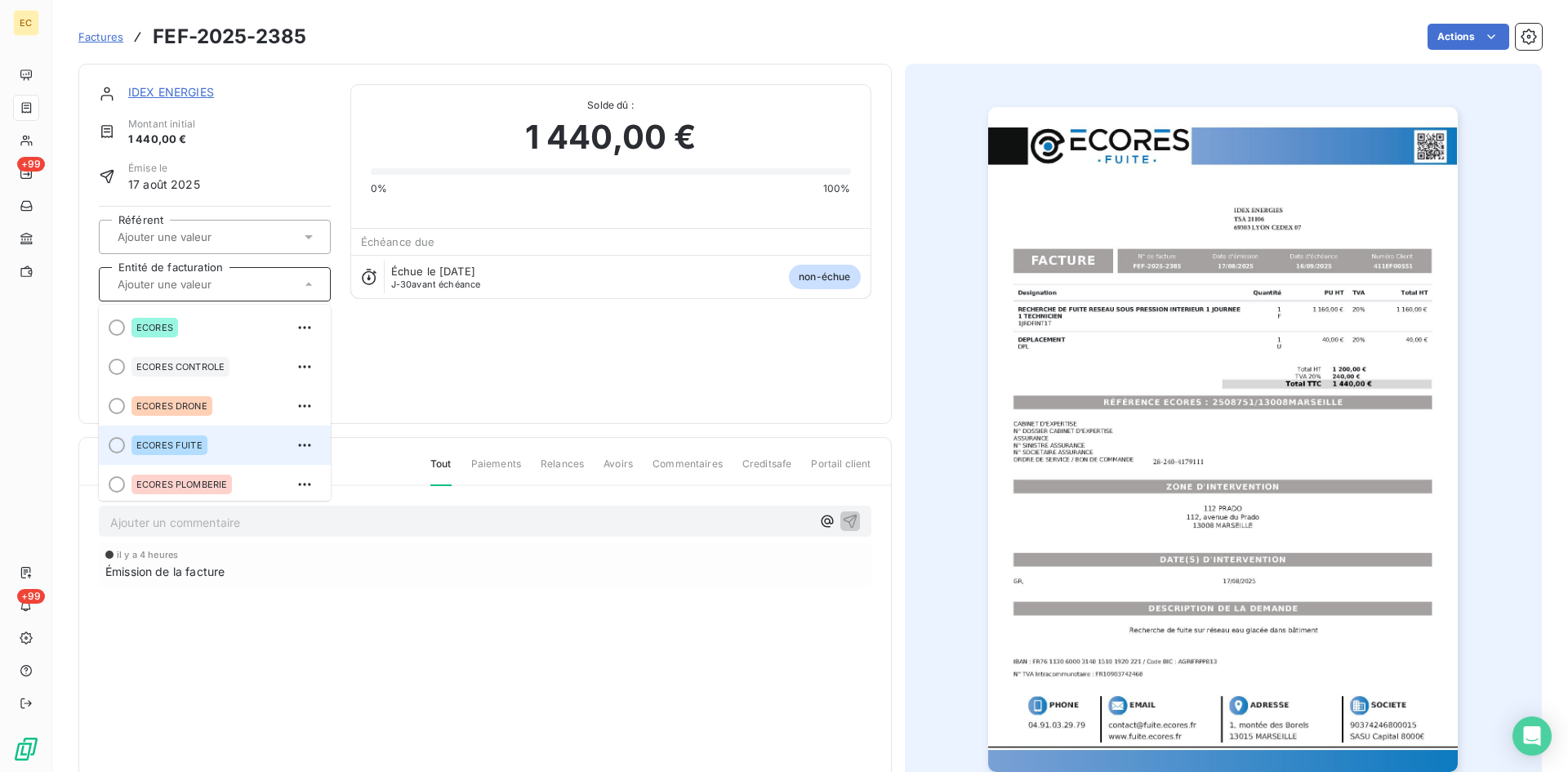
click at [221, 435] on div "ECORES FUITE" at bounding box center [225, 446] width 186 height 26
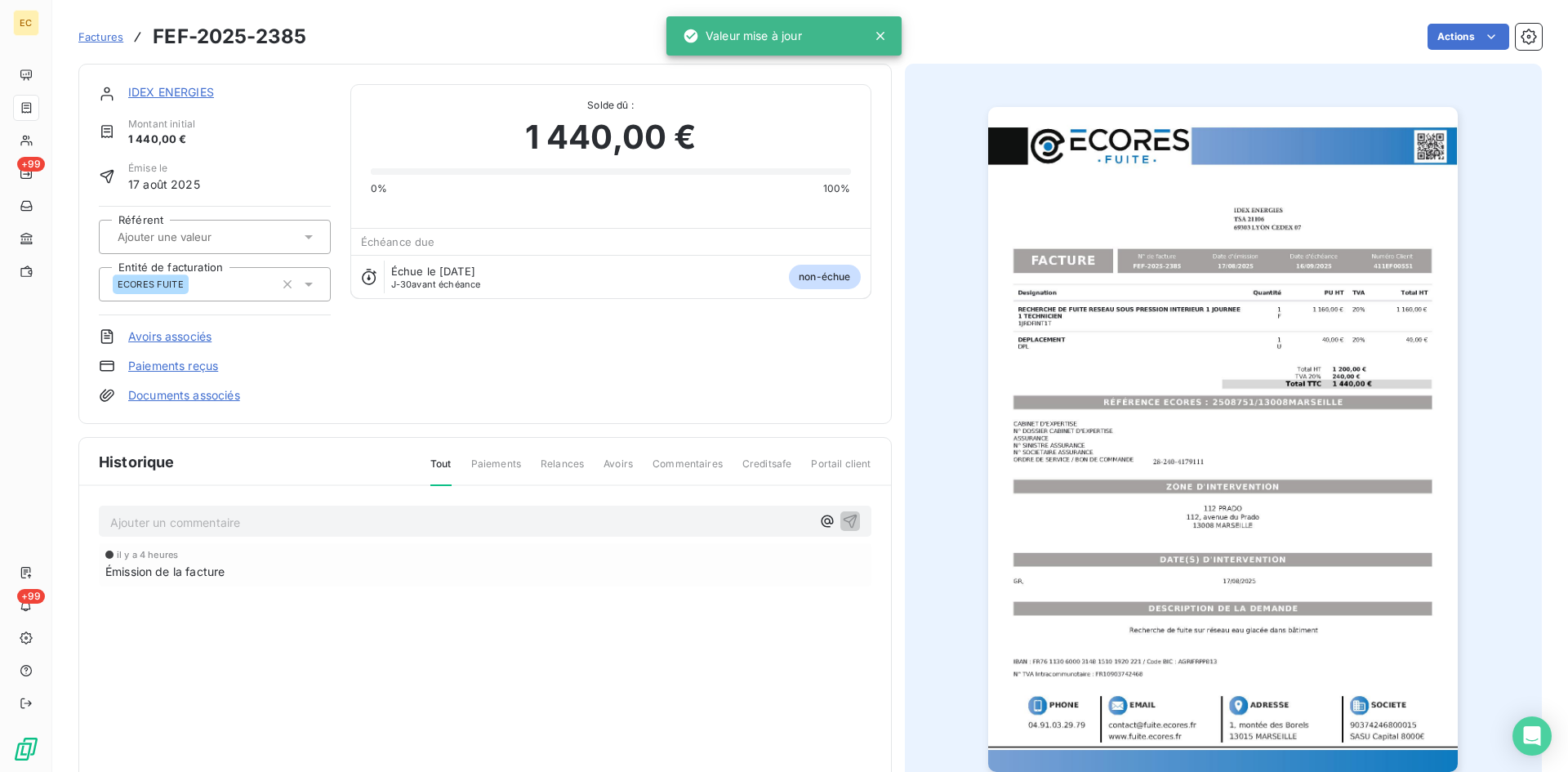
click at [207, 396] on link "Documents associés" at bounding box center [183, 395] width 112 height 16
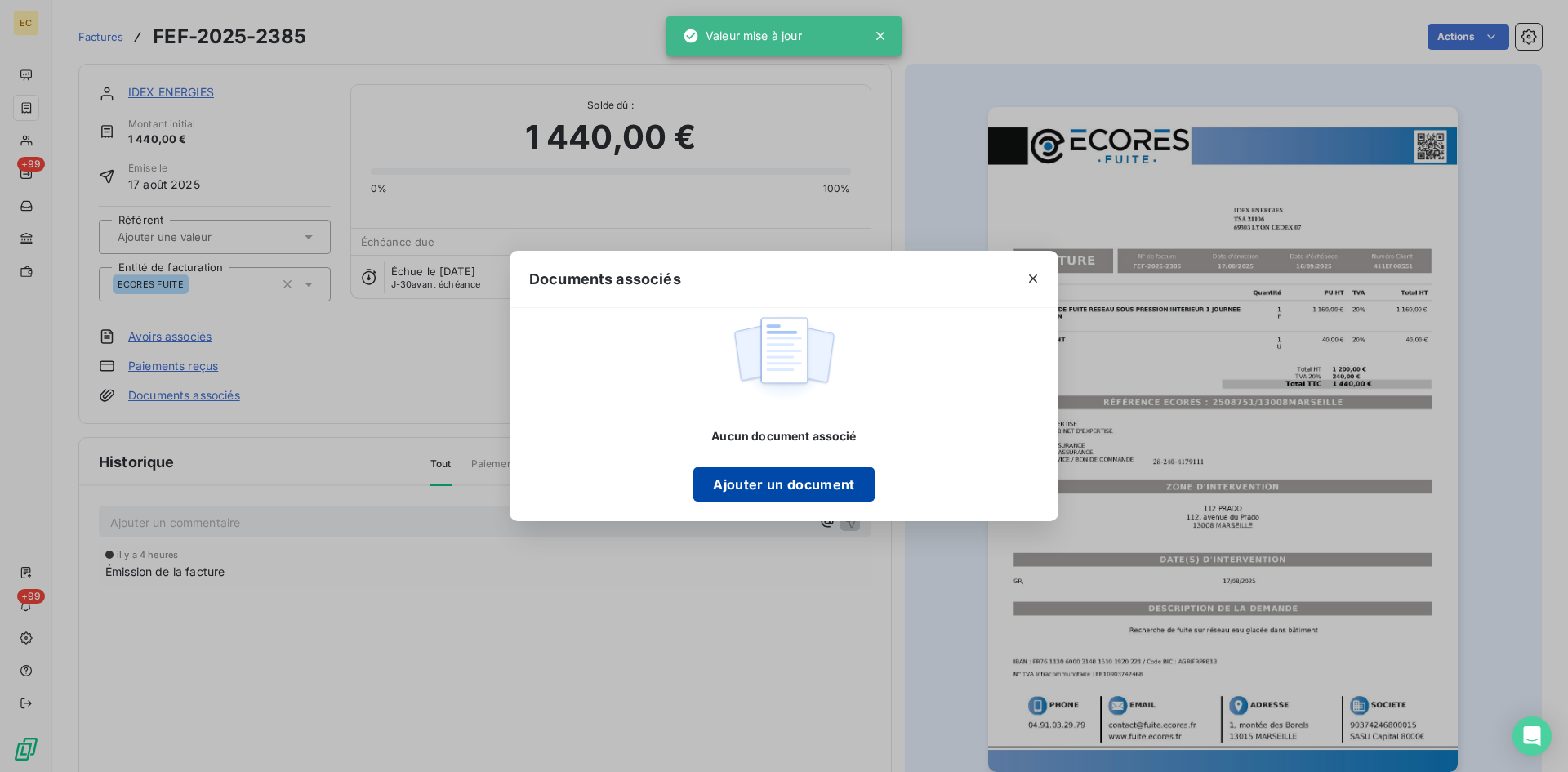
click at [803, 504] on div "Aucun document associé Ajouter un document" at bounding box center [784, 415] width 548 height 214
click at [795, 484] on button "Ajouter un document" at bounding box center [784, 484] width 181 height 35
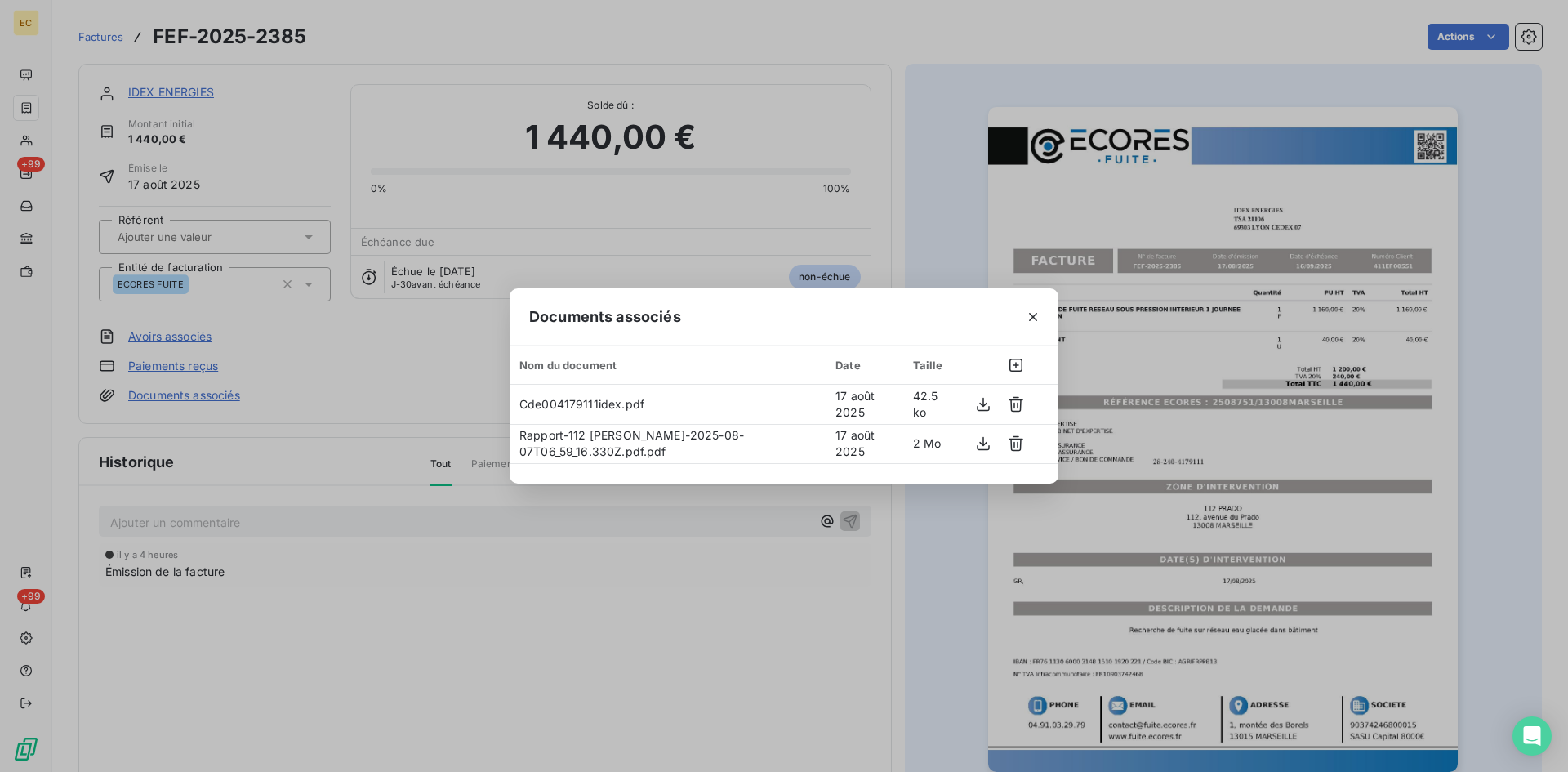
drag, startPoint x: 1039, startPoint y: 317, endPoint x: 771, endPoint y: 172, distance: 304.7
click at [1038, 317] on icon "button" at bounding box center [1033, 317] width 16 height 16
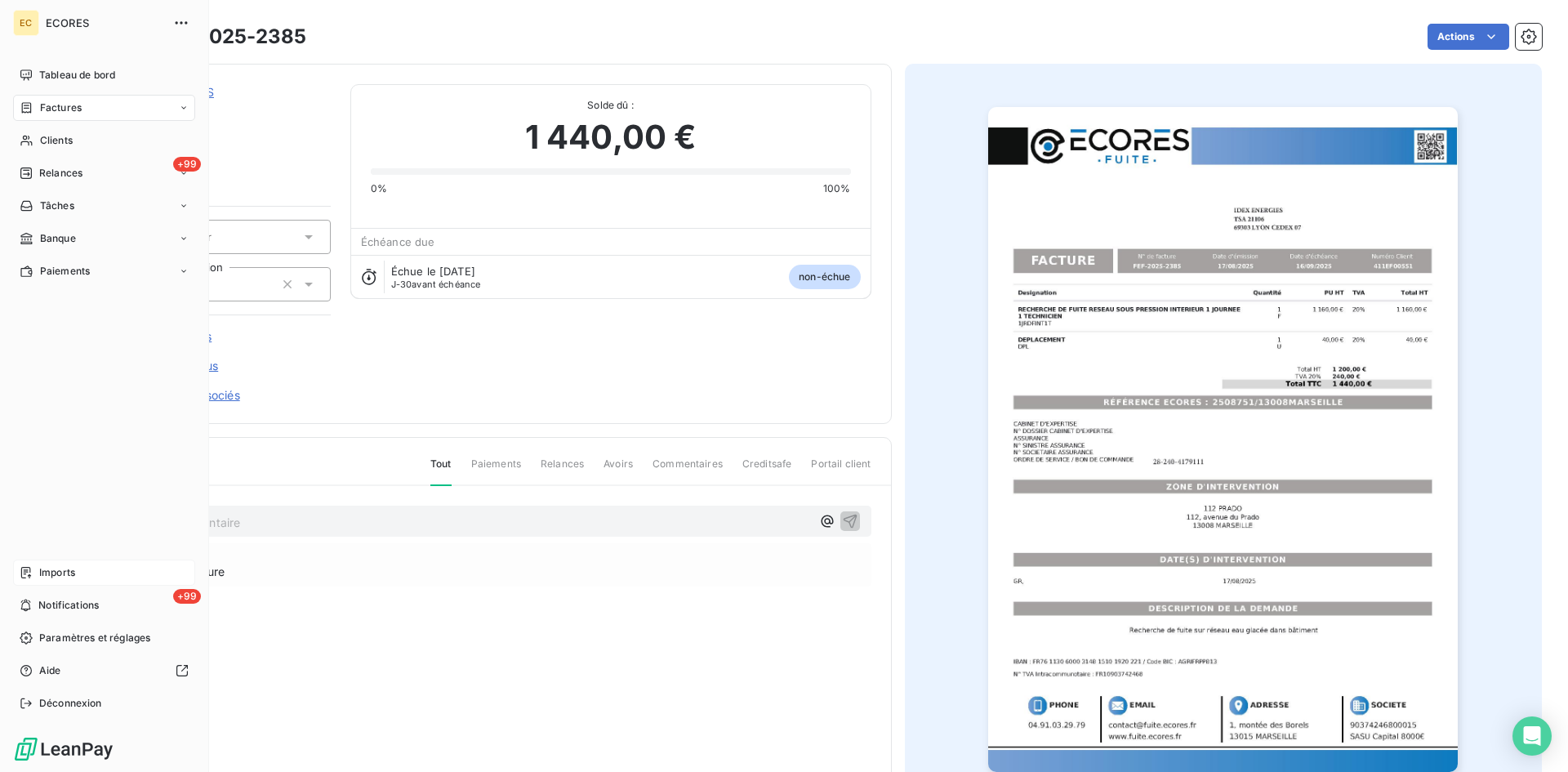
drag, startPoint x: 48, startPoint y: 565, endPoint x: 78, endPoint y: 560, distance: 30.4
click at [48, 565] on div "Imports" at bounding box center [104, 573] width 182 height 26
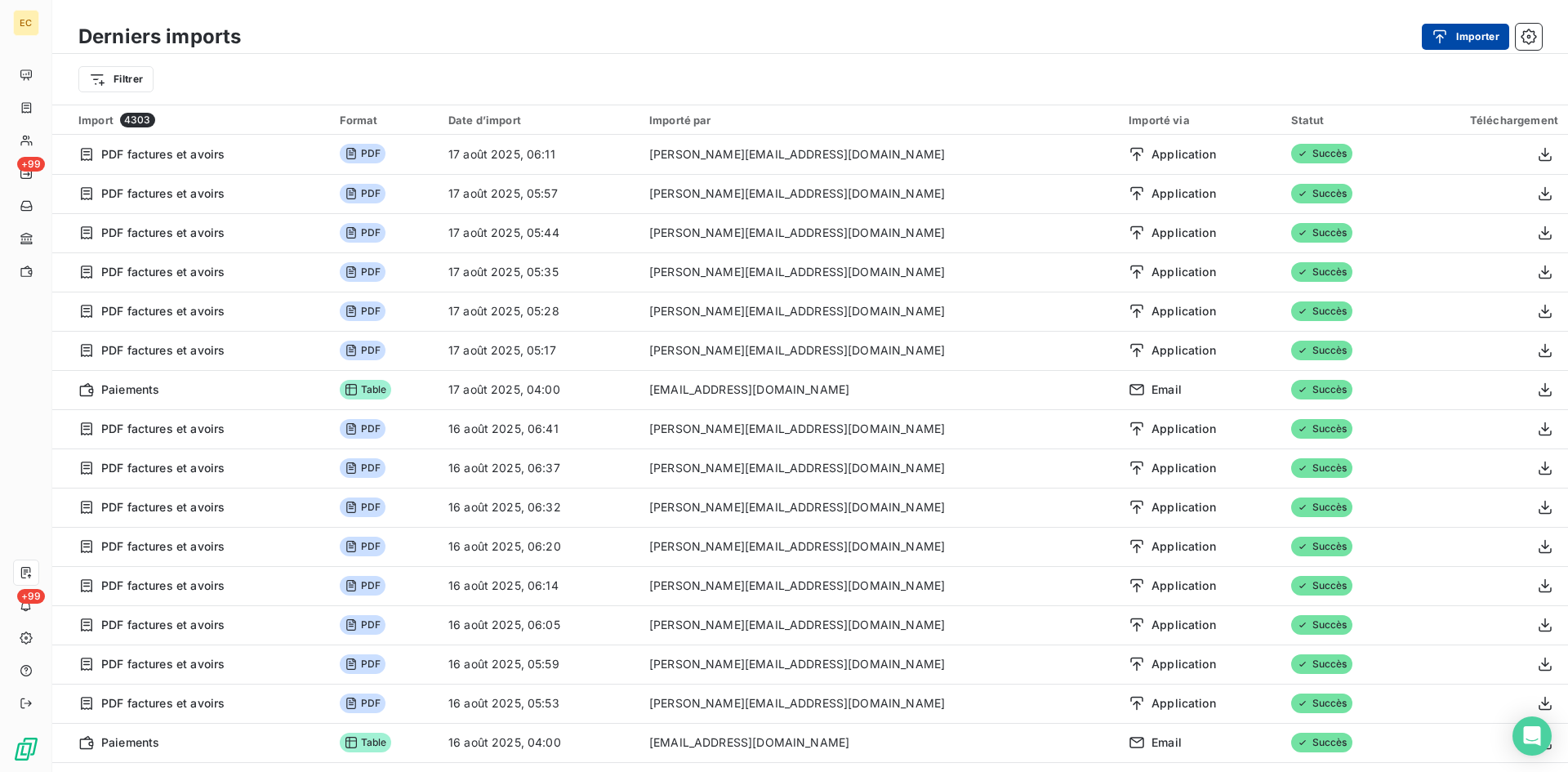
click at [1449, 35] on div "button" at bounding box center [1444, 37] width 25 height 16
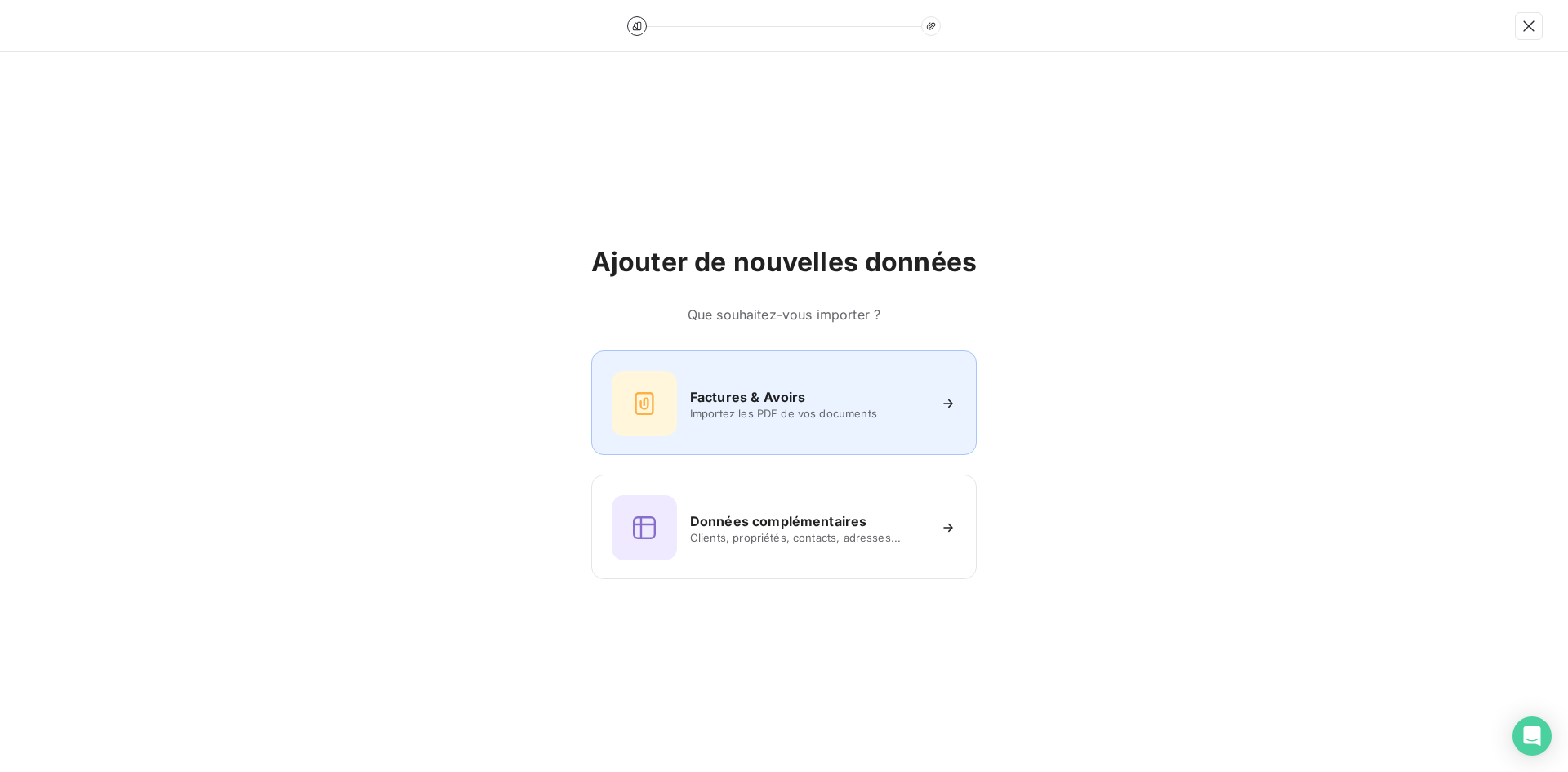
click at [859, 420] on div "Factures & Avoirs Importez les PDF de vos documents" at bounding box center [784, 404] width 345 height 65
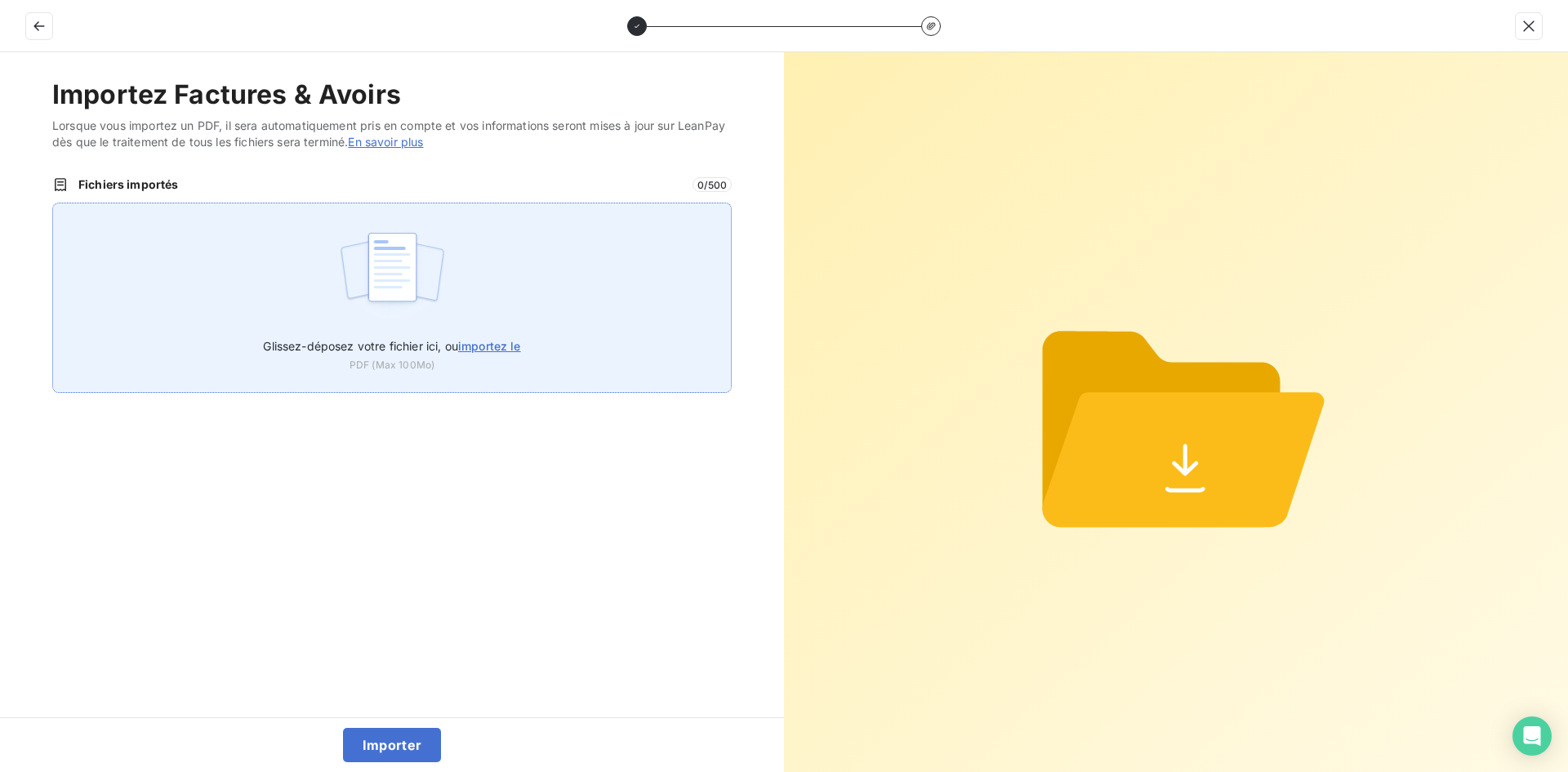
click at [549, 263] on div "Glissez-déposez votre fichier ici, ou importez le PDF (Max 100Mo)" at bounding box center [392, 298] width 679 height 191
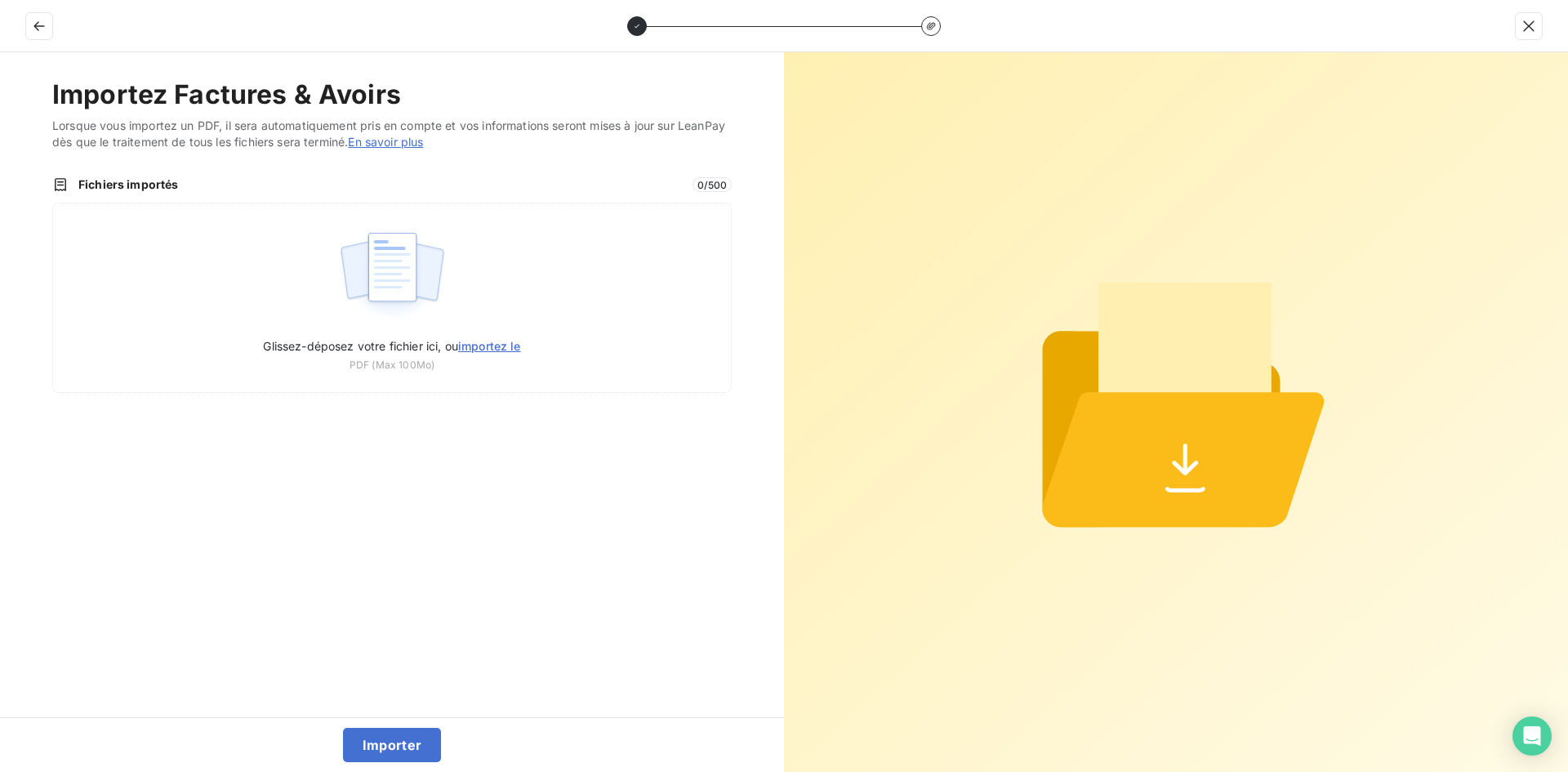
type input "C:\fakepath\FEF-2025-2386.pdf"
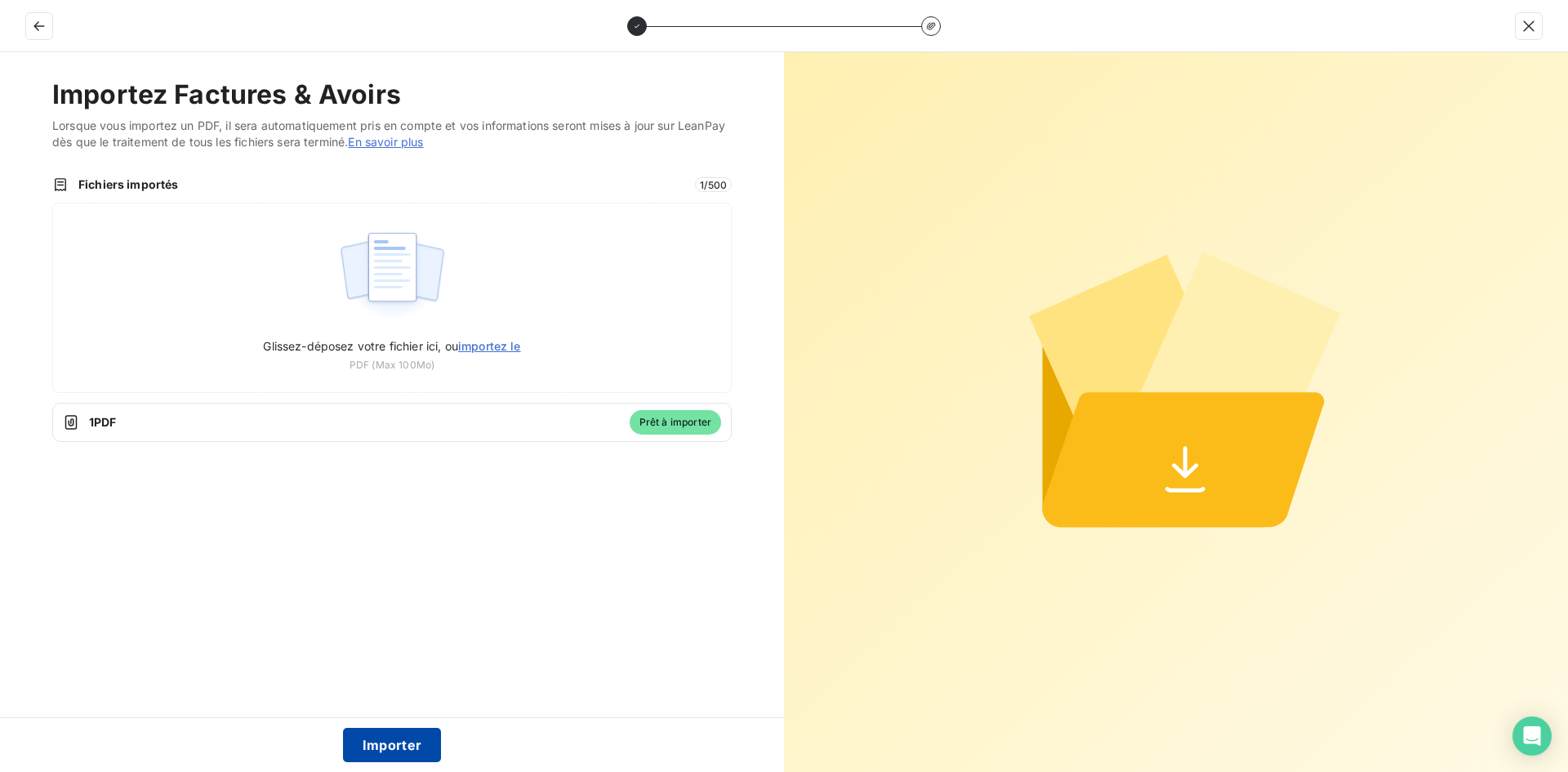
click at [400, 734] on button "Importer" at bounding box center [393, 745] width 99 height 35
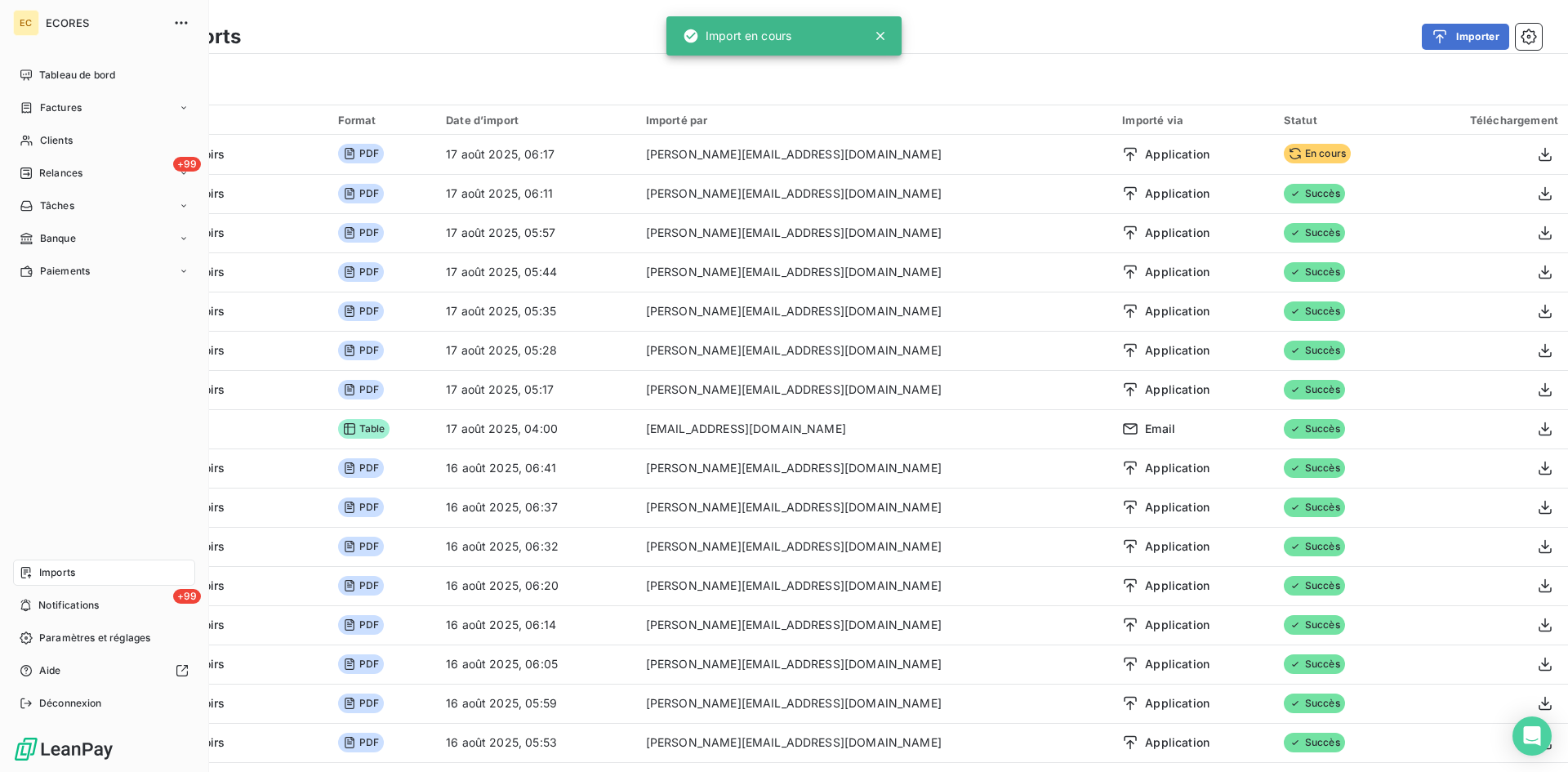
click at [47, 106] on span "Factures" at bounding box center [60, 107] width 42 height 15
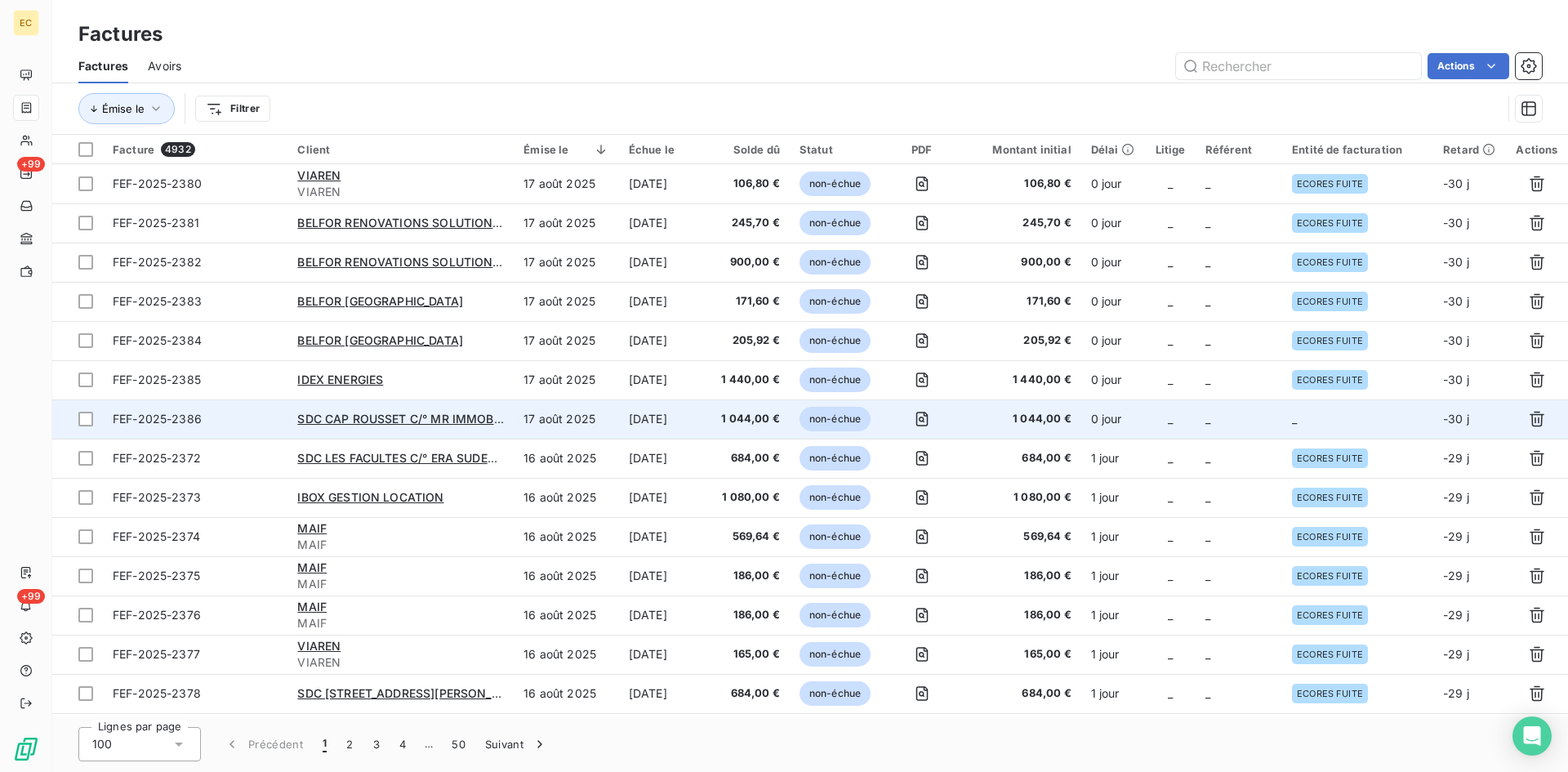
click at [1307, 410] on td "_" at bounding box center [1358, 420] width 151 height 40
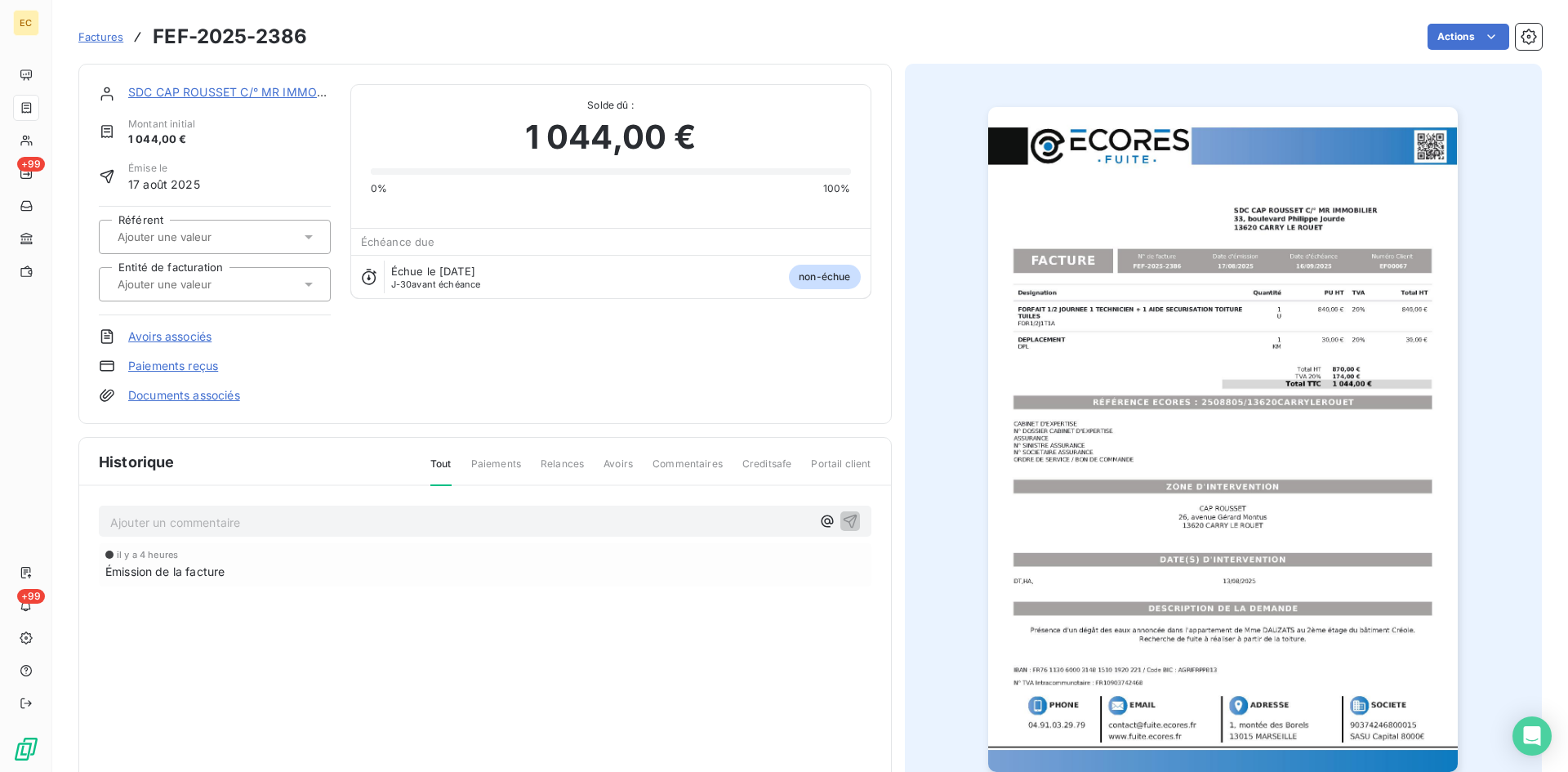
click at [238, 285] on input "text" at bounding box center [198, 284] width 165 height 15
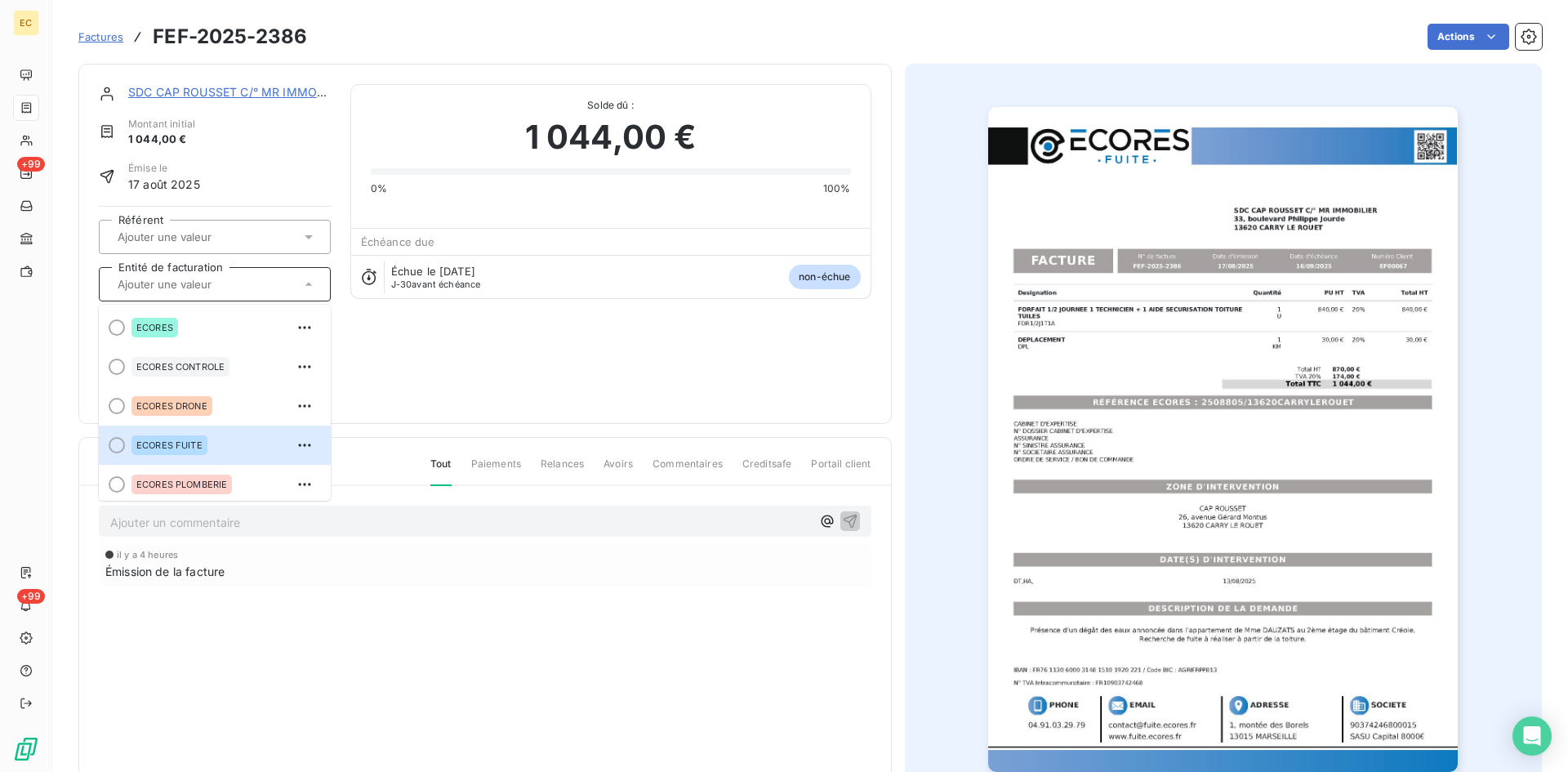
drag, startPoint x: 191, startPoint y: 450, endPoint x: 194, endPoint y: 435, distance: 15.3
click at [191, 450] on div "ECORES FUITE" at bounding box center [170, 446] width 76 height 20
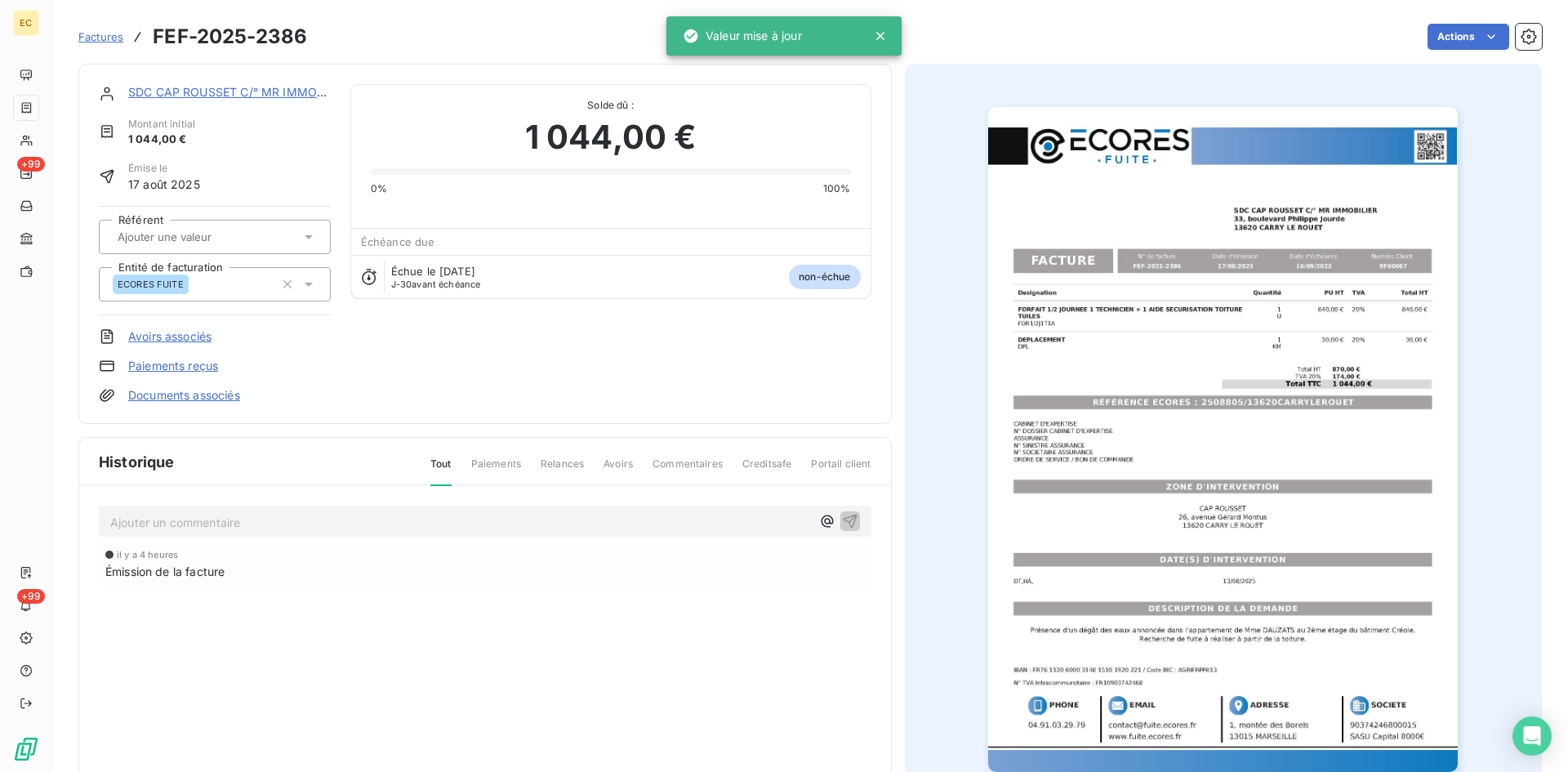
click at [199, 403] on link "Documents associés" at bounding box center [183, 395] width 112 height 16
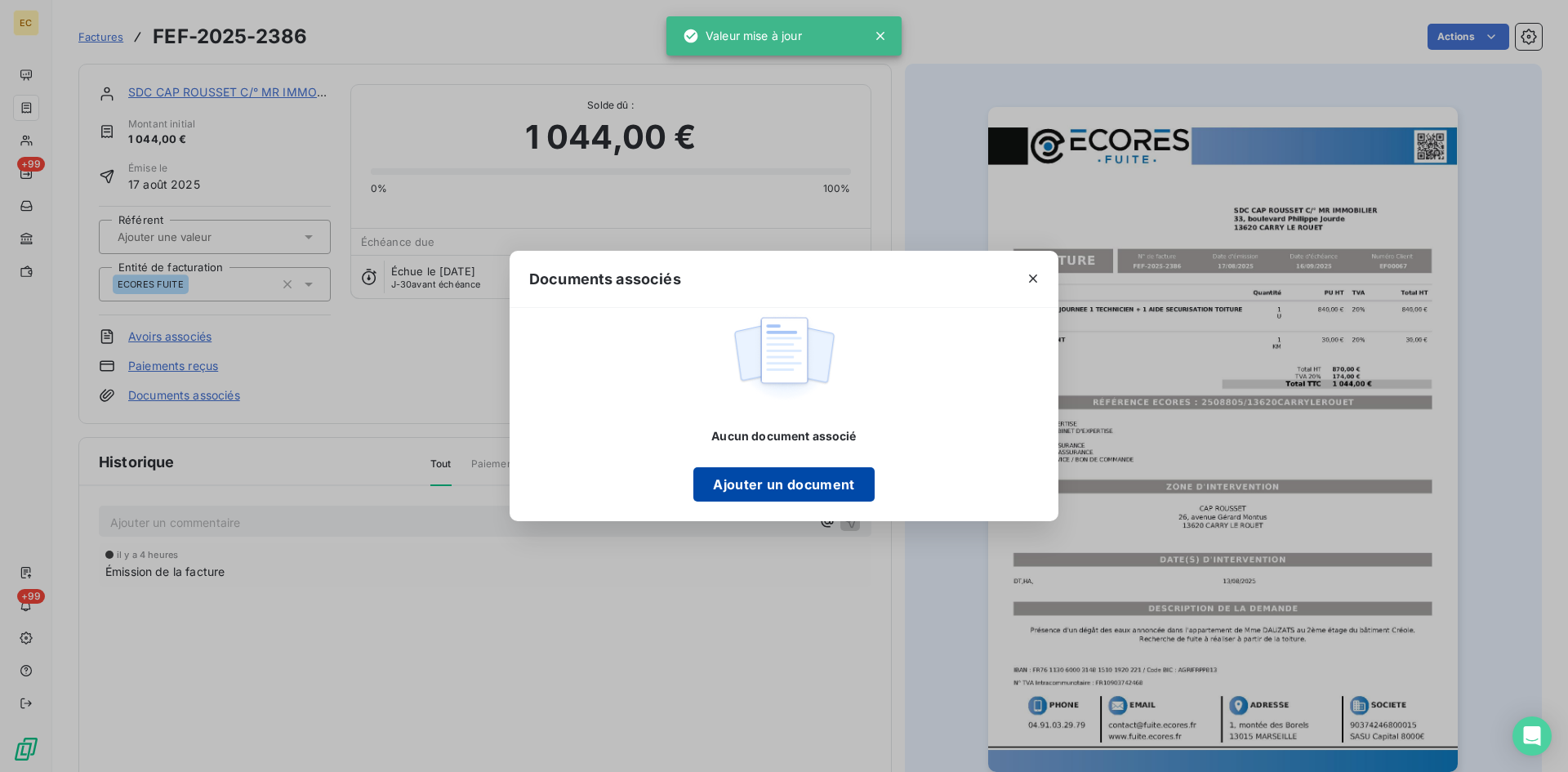
click at [794, 484] on button "Ajouter un document" at bounding box center [784, 484] width 181 height 35
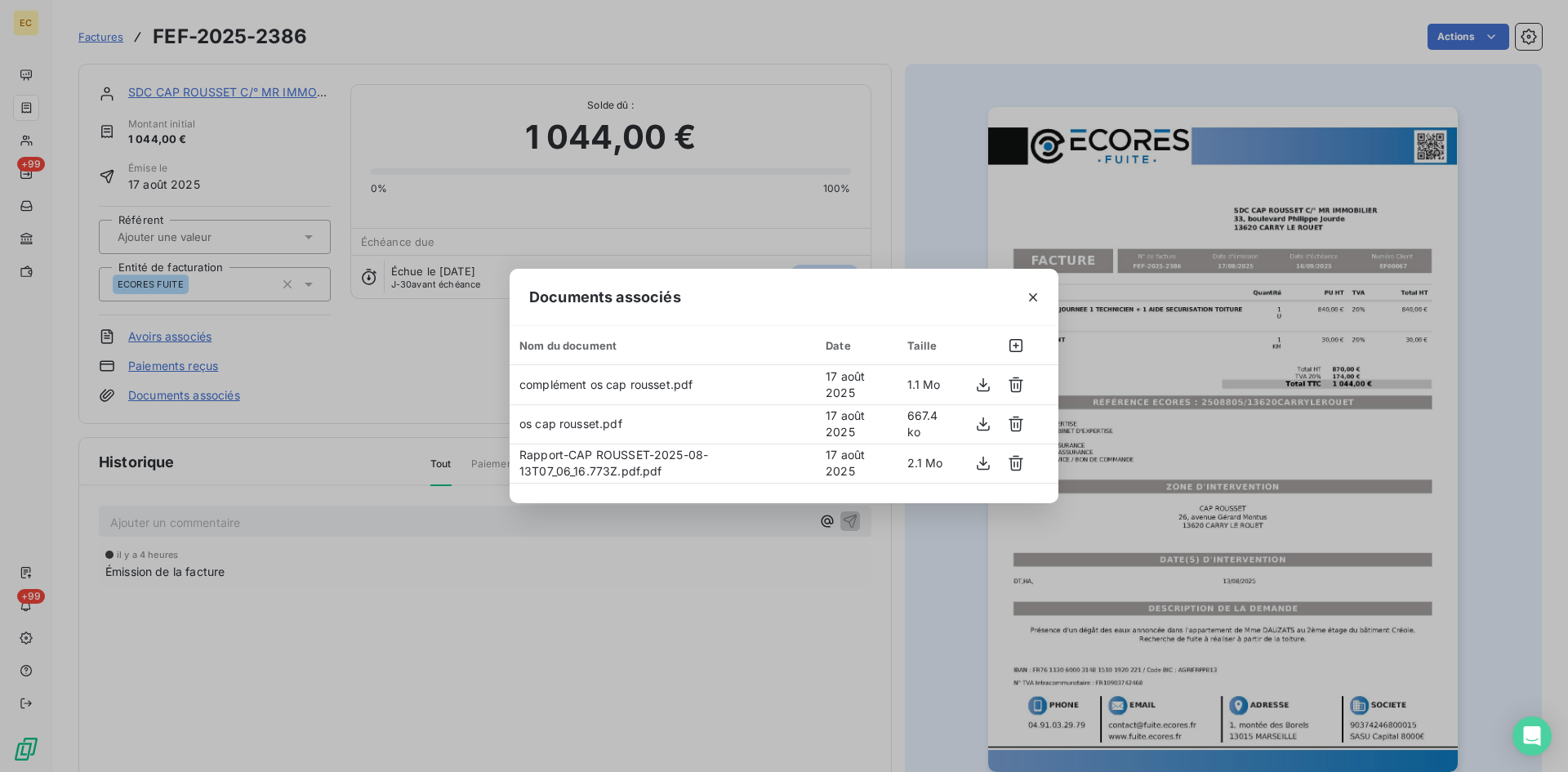
drag, startPoint x: 1033, startPoint y: 293, endPoint x: 1016, endPoint y: 294, distance: 17.0
click at [1033, 294] on icon "button" at bounding box center [1033, 298] width 16 height 16
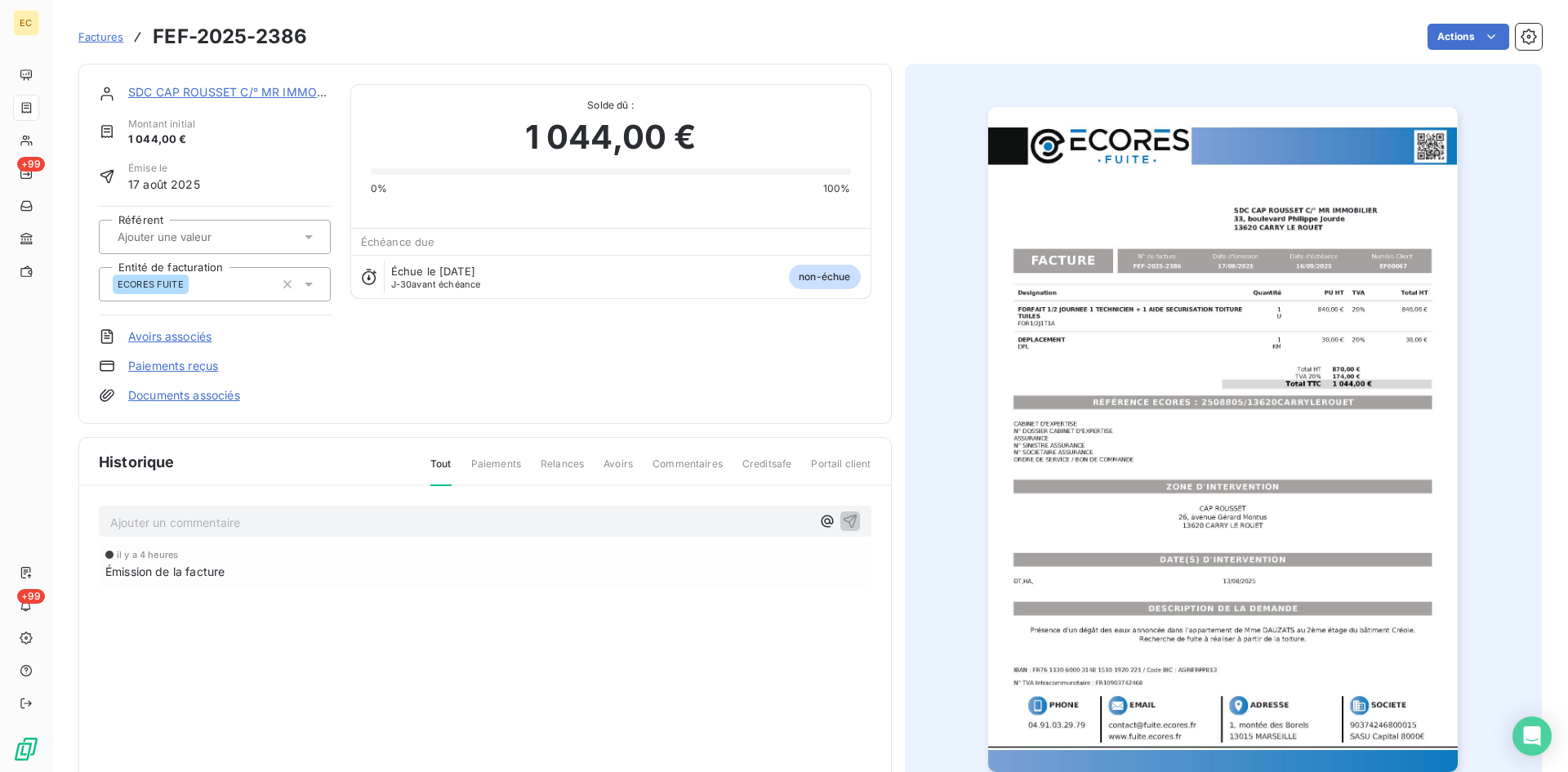
click at [213, 85] on link "SDC CAP ROUSSET C/° MR IMMOBILIER" at bounding box center [240, 92] width 224 height 14
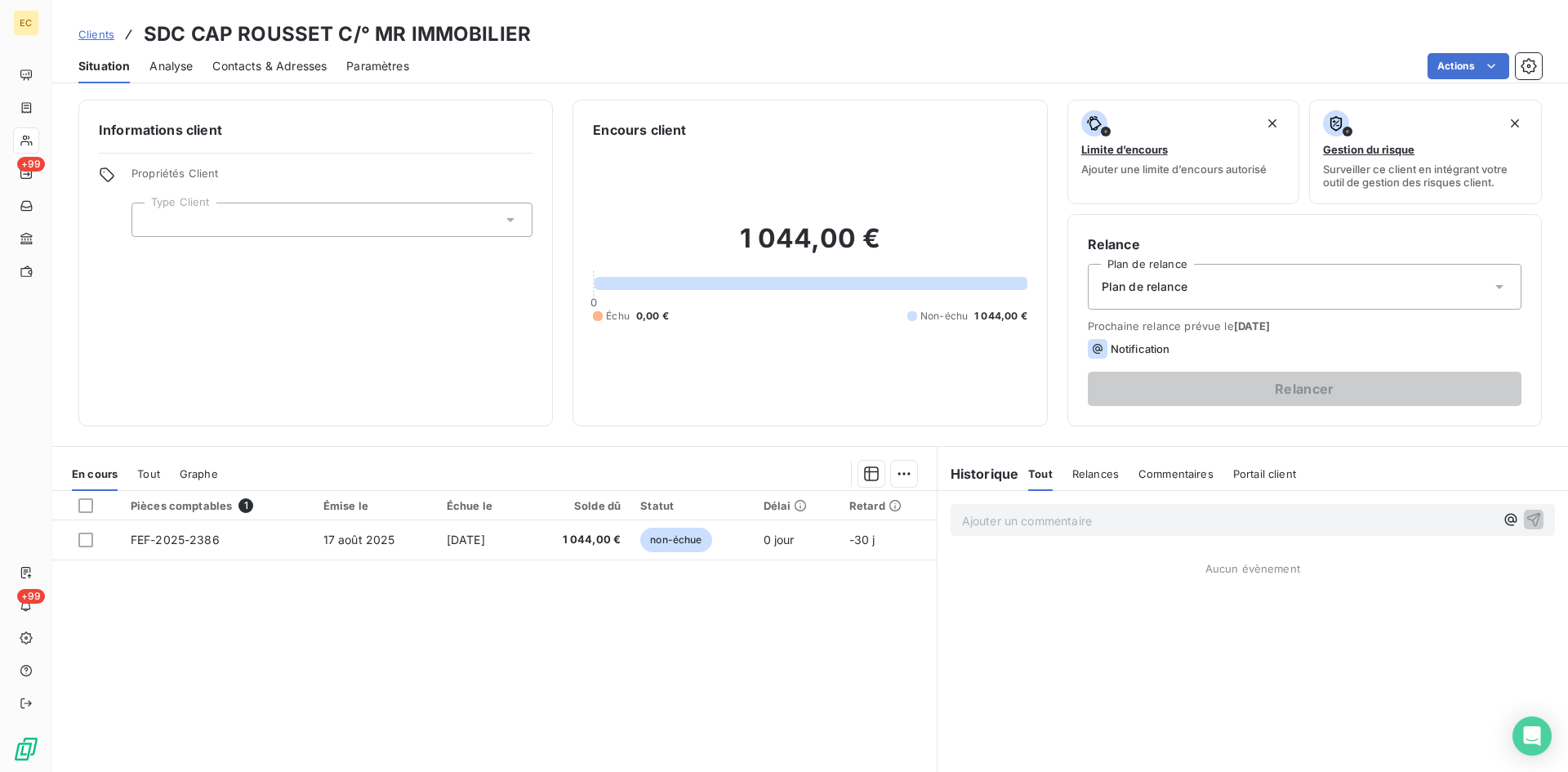
click at [337, 225] on div at bounding box center [332, 219] width 401 height 35
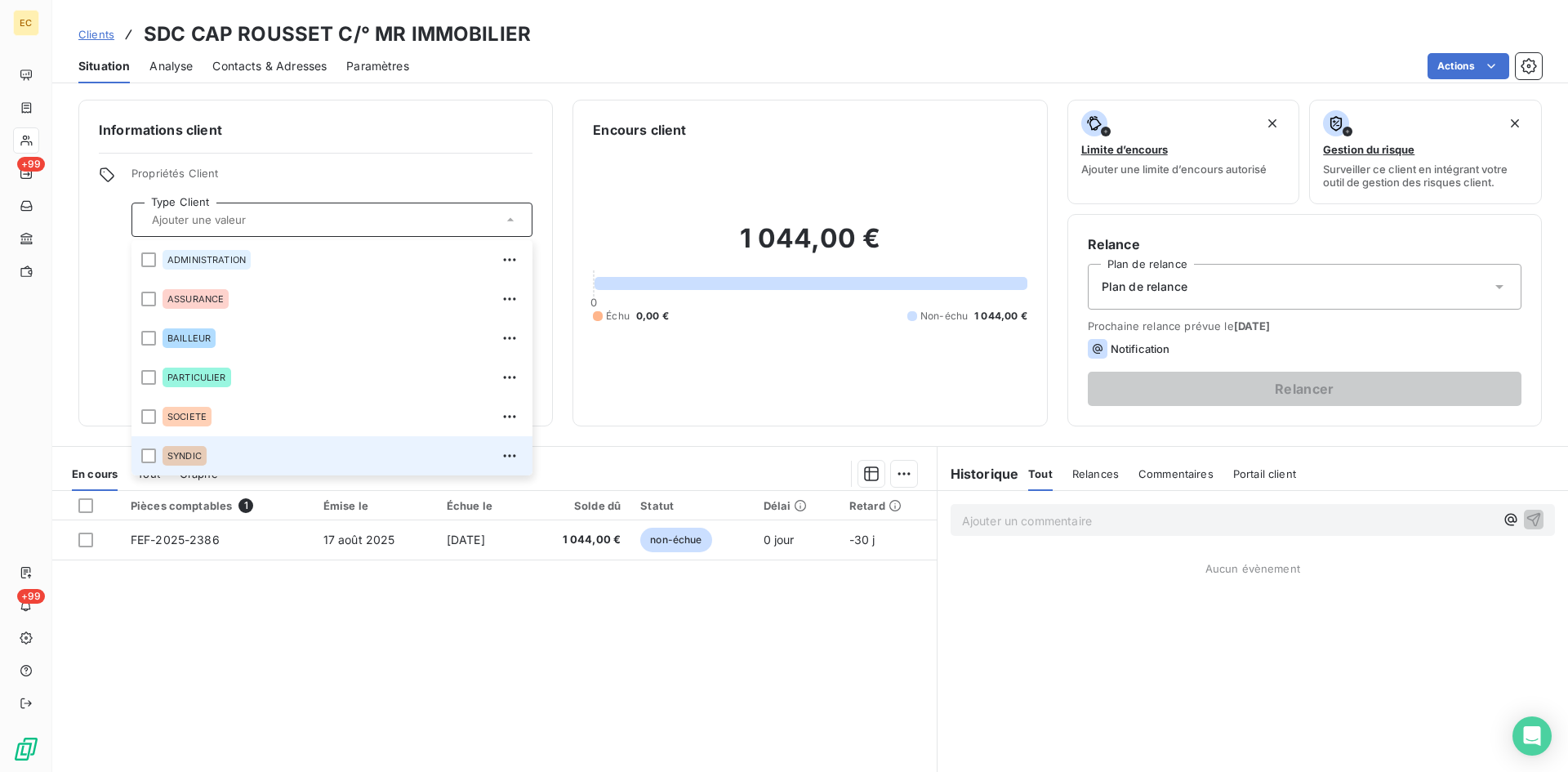
click at [245, 445] on div "SYNDIC" at bounding box center [342, 455] width 360 height 26
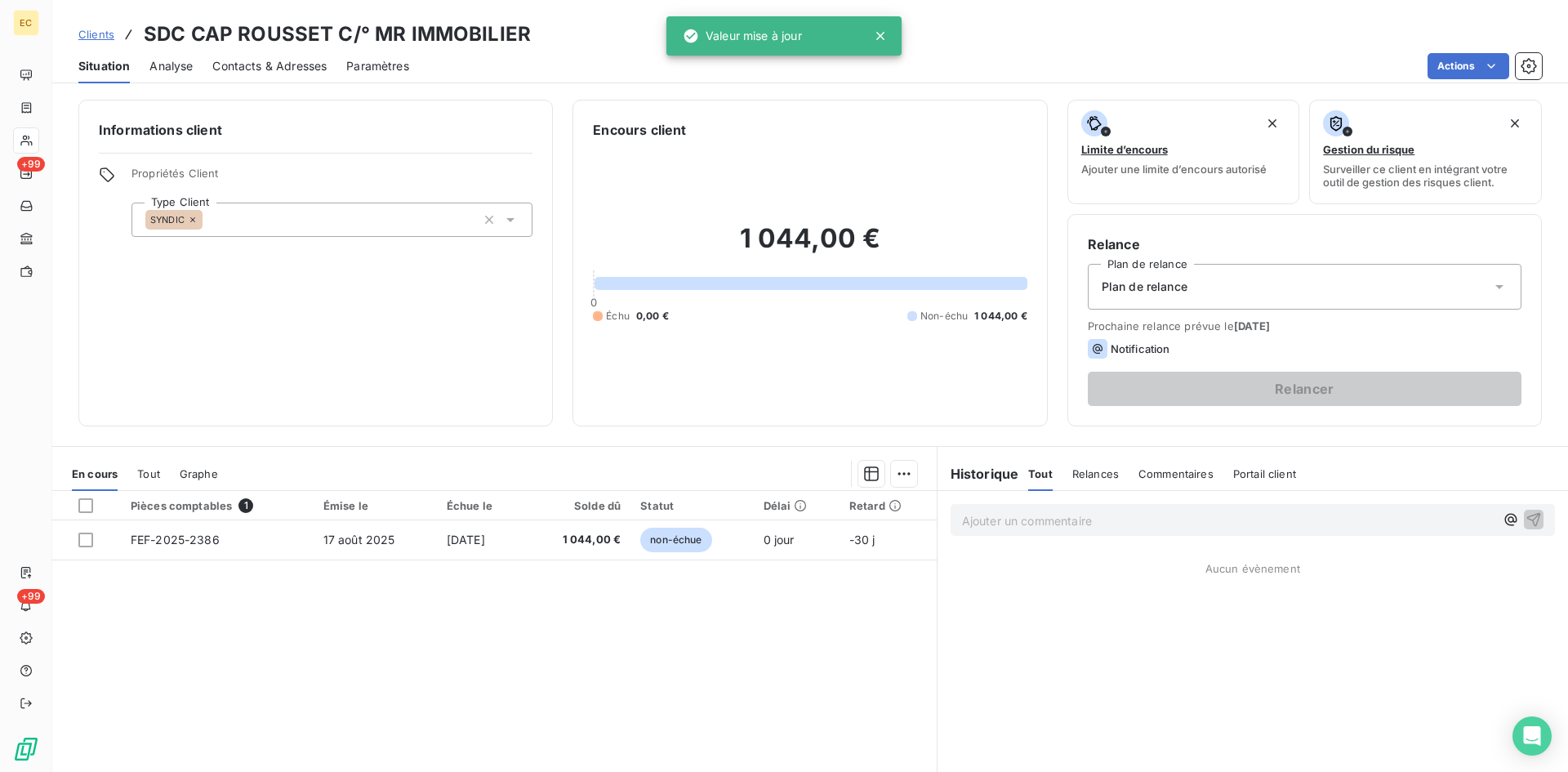
click at [1242, 306] on div "Plan de relance" at bounding box center [1304, 287] width 433 height 46
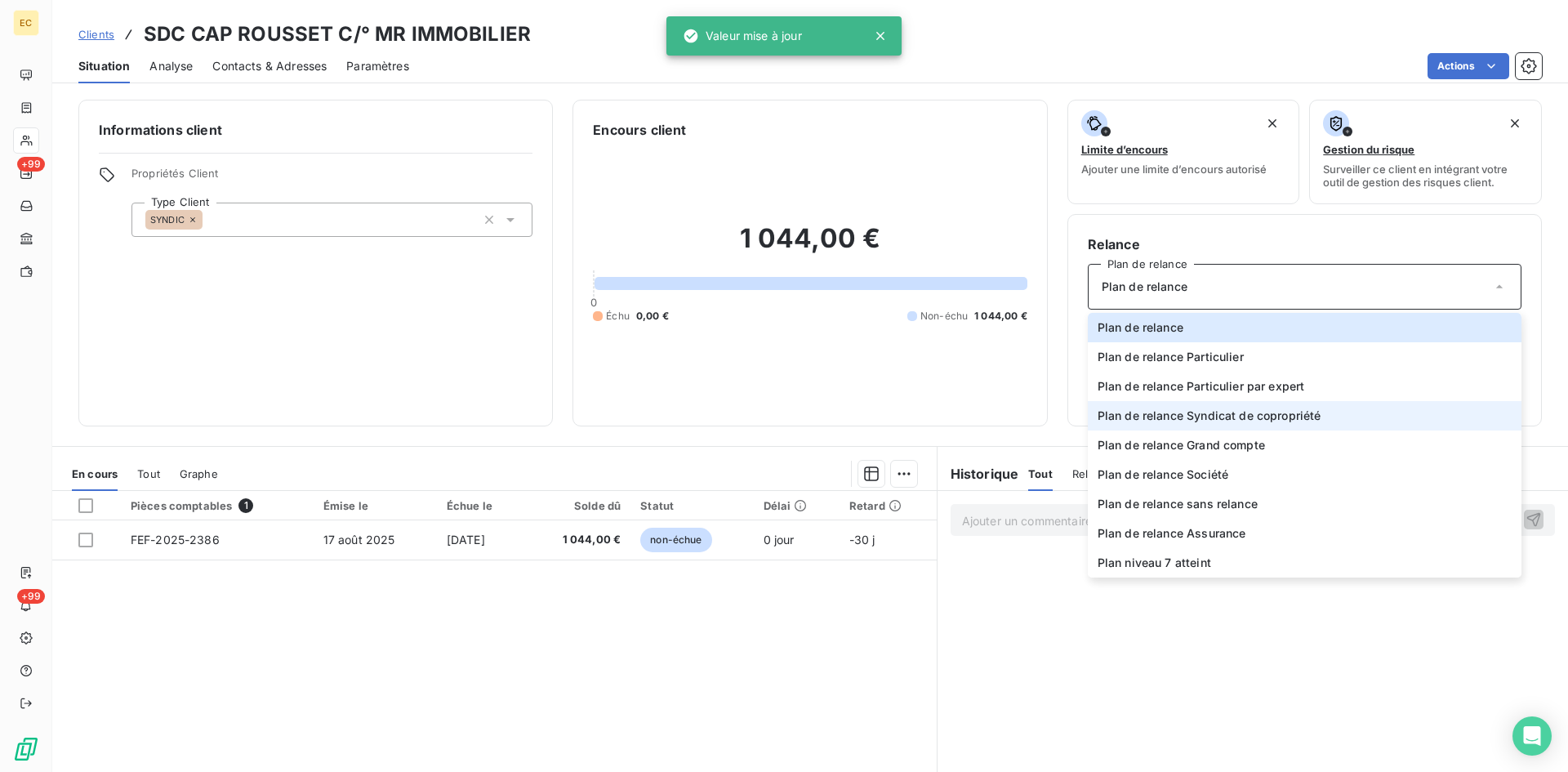
click at [1217, 412] on span "Plan de relance Syndicat de copropriété" at bounding box center [1210, 416] width 224 height 16
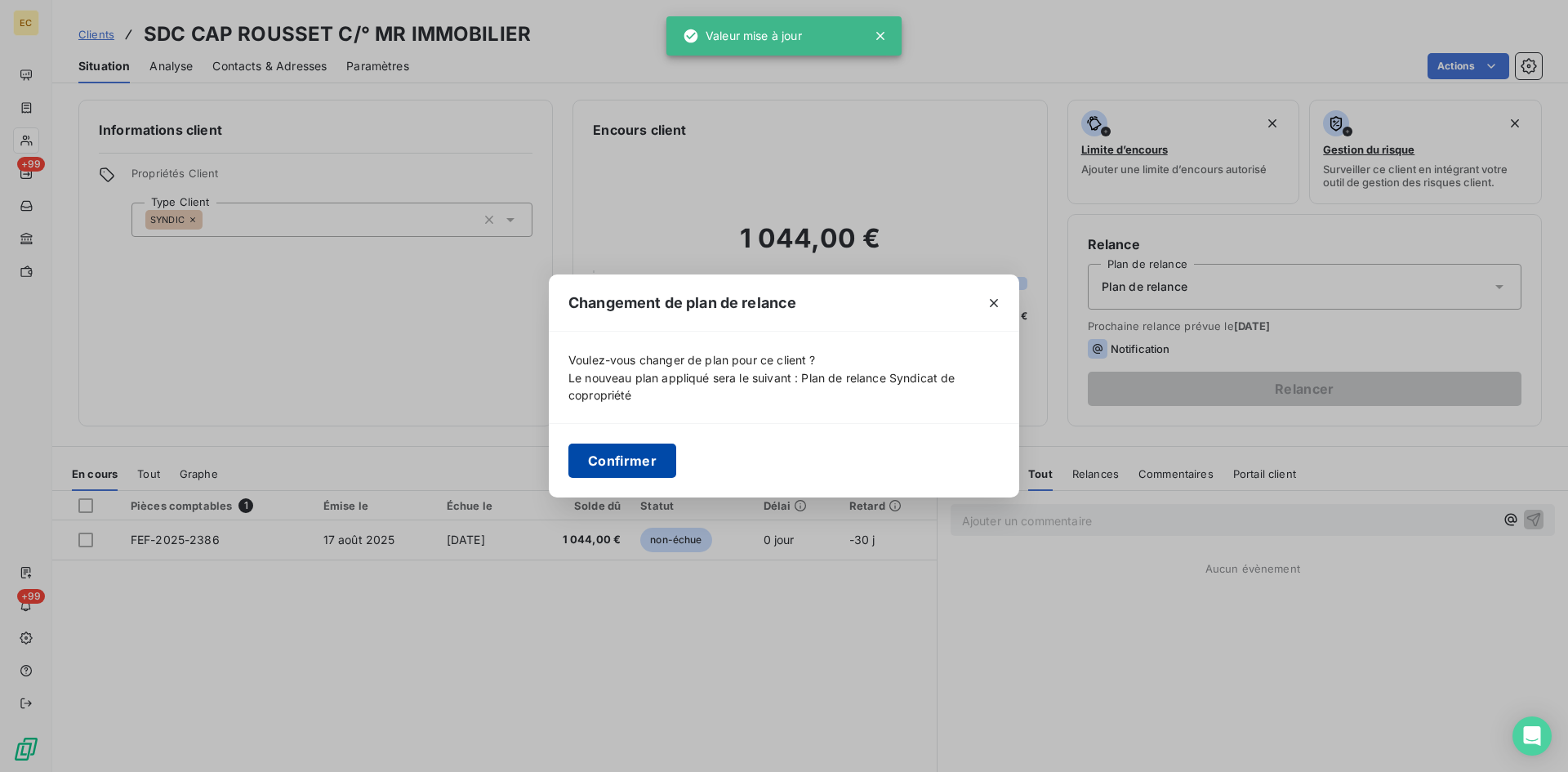
click at [665, 464] on button "Confirmer" at bounding box center [622, 460] width 108 height 35
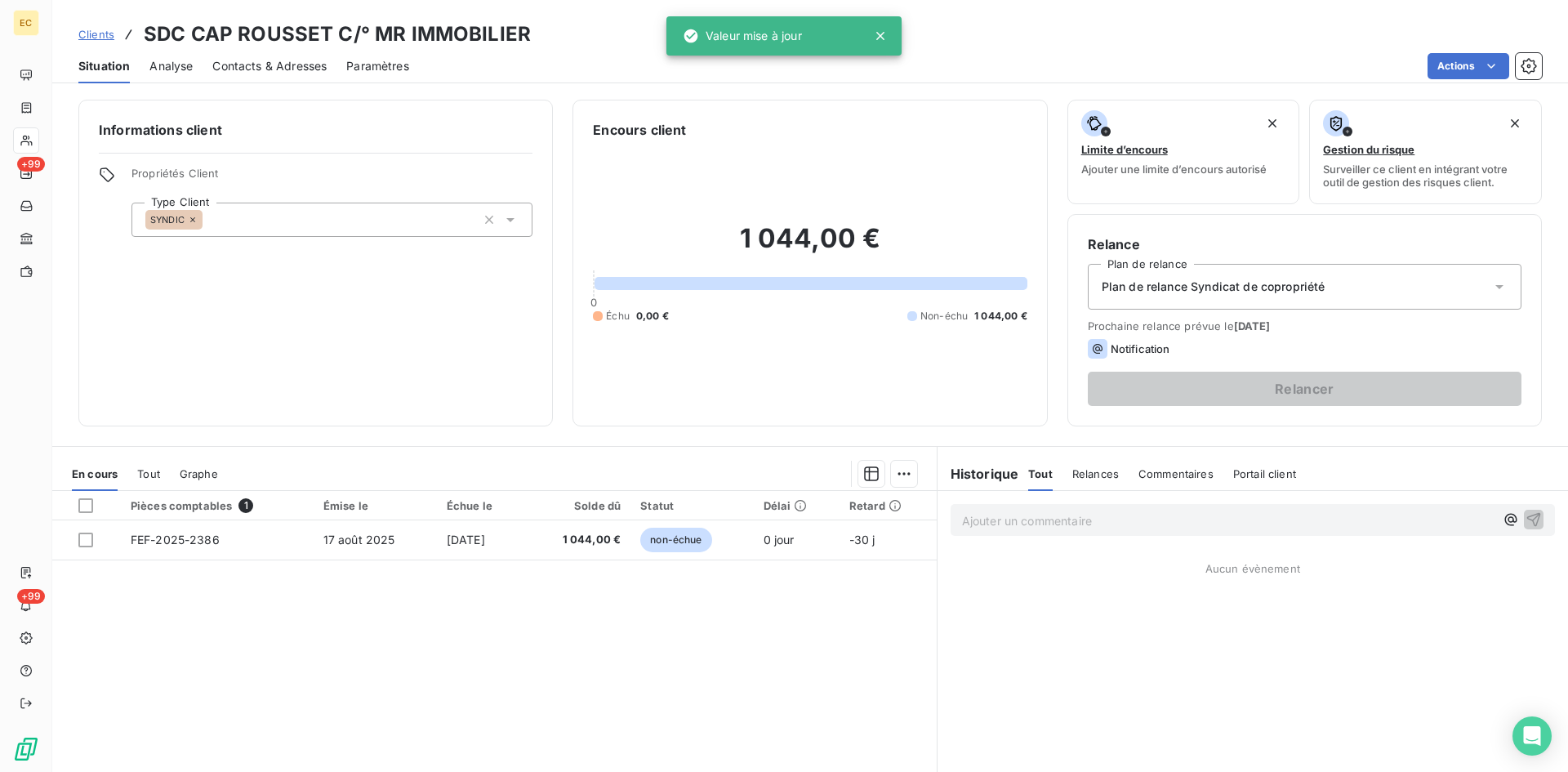
click at [303, 63] on span "Contacts & Adresses" at bounding box center [269, 65] width 114 height 16
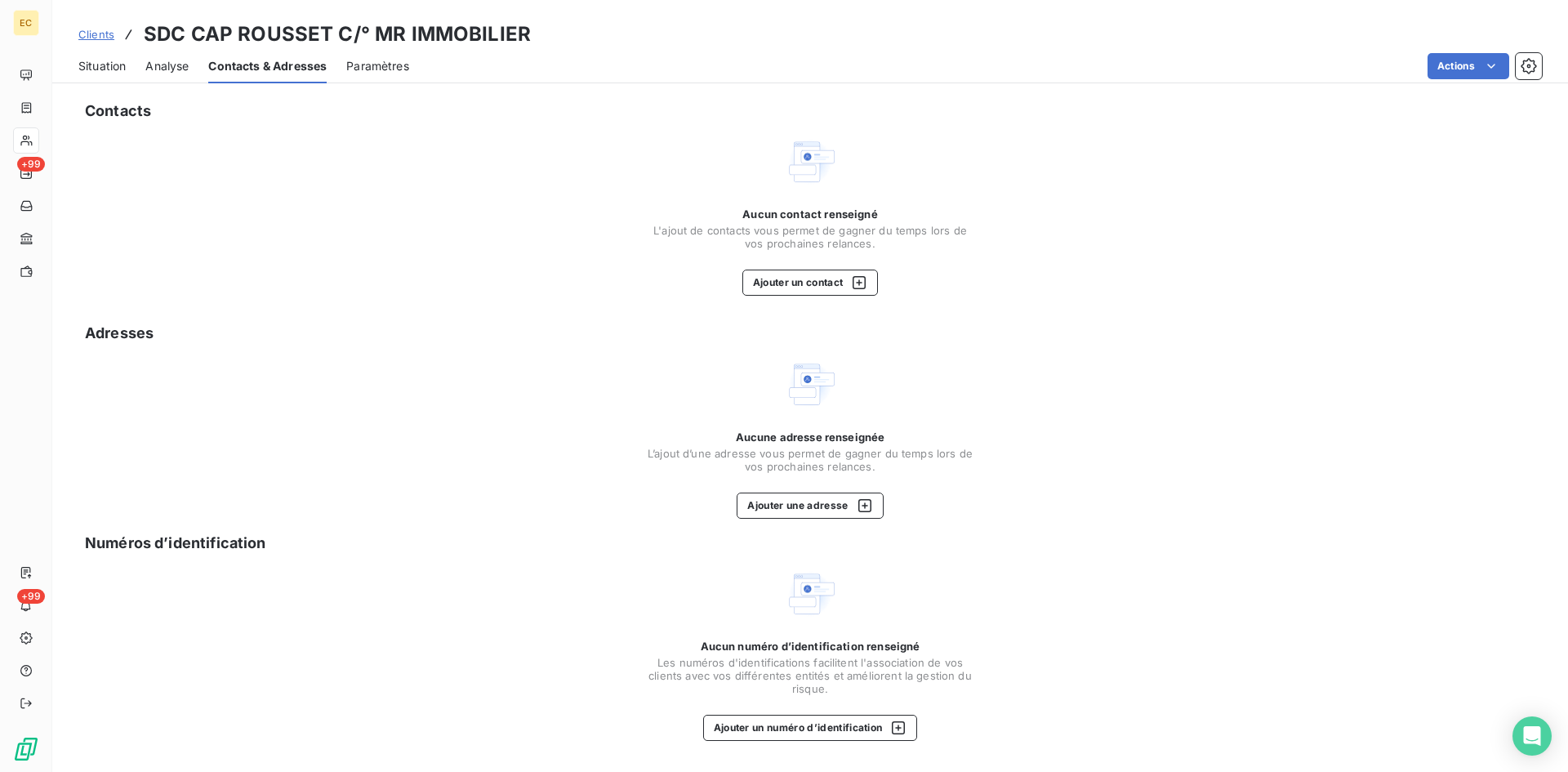
click at [788, 212] on span "Aucun contact renseigné" at bounding box center [810, 213] width 135 height 13
click at [808, 276] on button "Ajouter un contact" at bounding box center [811, 283] width 137 height 26
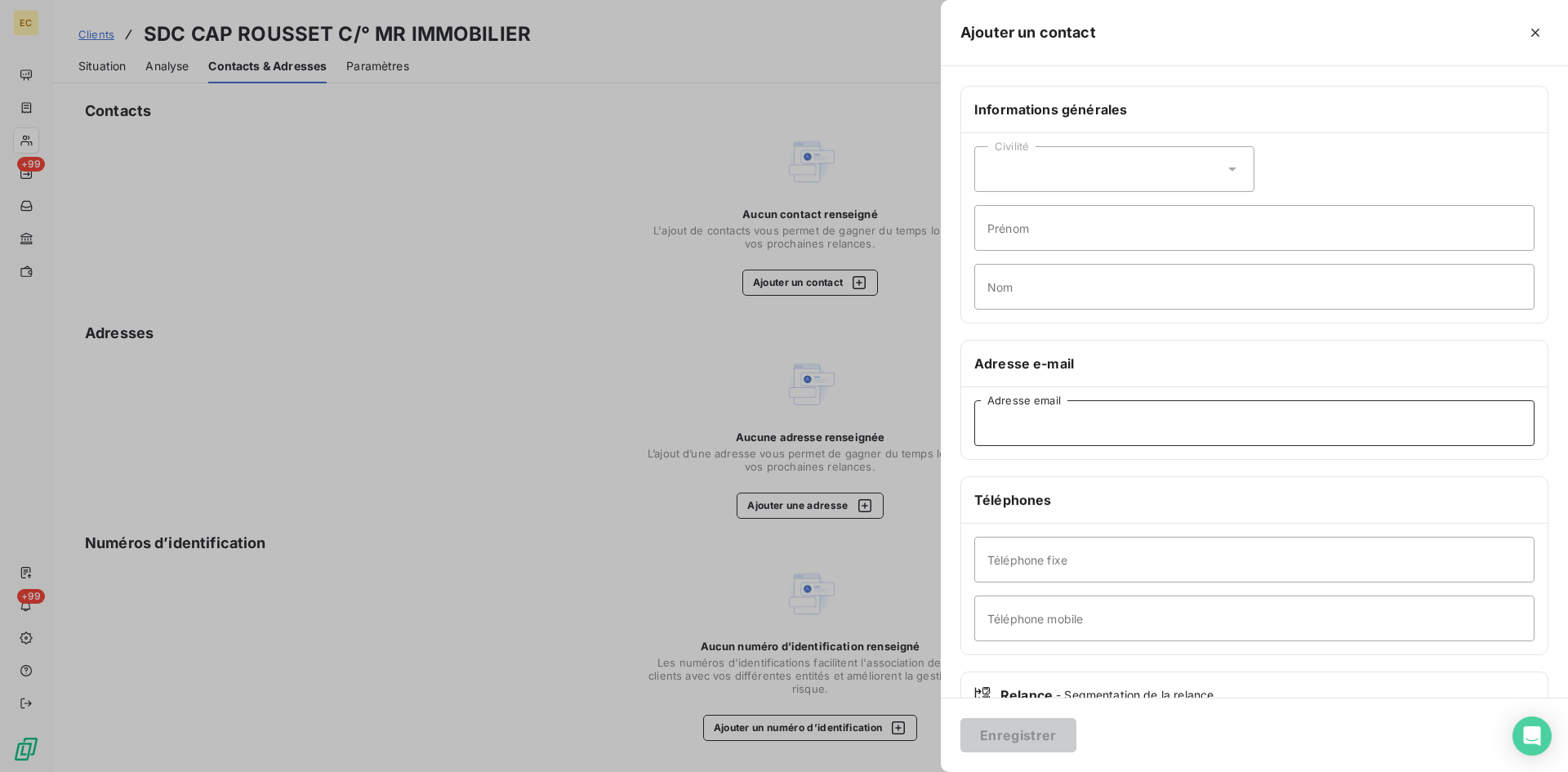
click at [1049, 429] on input "Adresse email" at bounding box center [1254, 424] width 560 height 46
paste input "[PERSON_NAME] <[EMAIL_ADDRESS][DOMAIN_NAME]>"
click at [1094, 426] on input "[PERSON_NAME] <[EMAIL_ADDRESS][DOMAIN_NAME]" at bounding box center [1254, 424] width 560 height 46
type input "[EMAIL_ADDRESS][DOMAIN_NAME]"
click at [1032, 732] on button "Enregistrer" at bounding box center [1018, 735] width 116 height 35
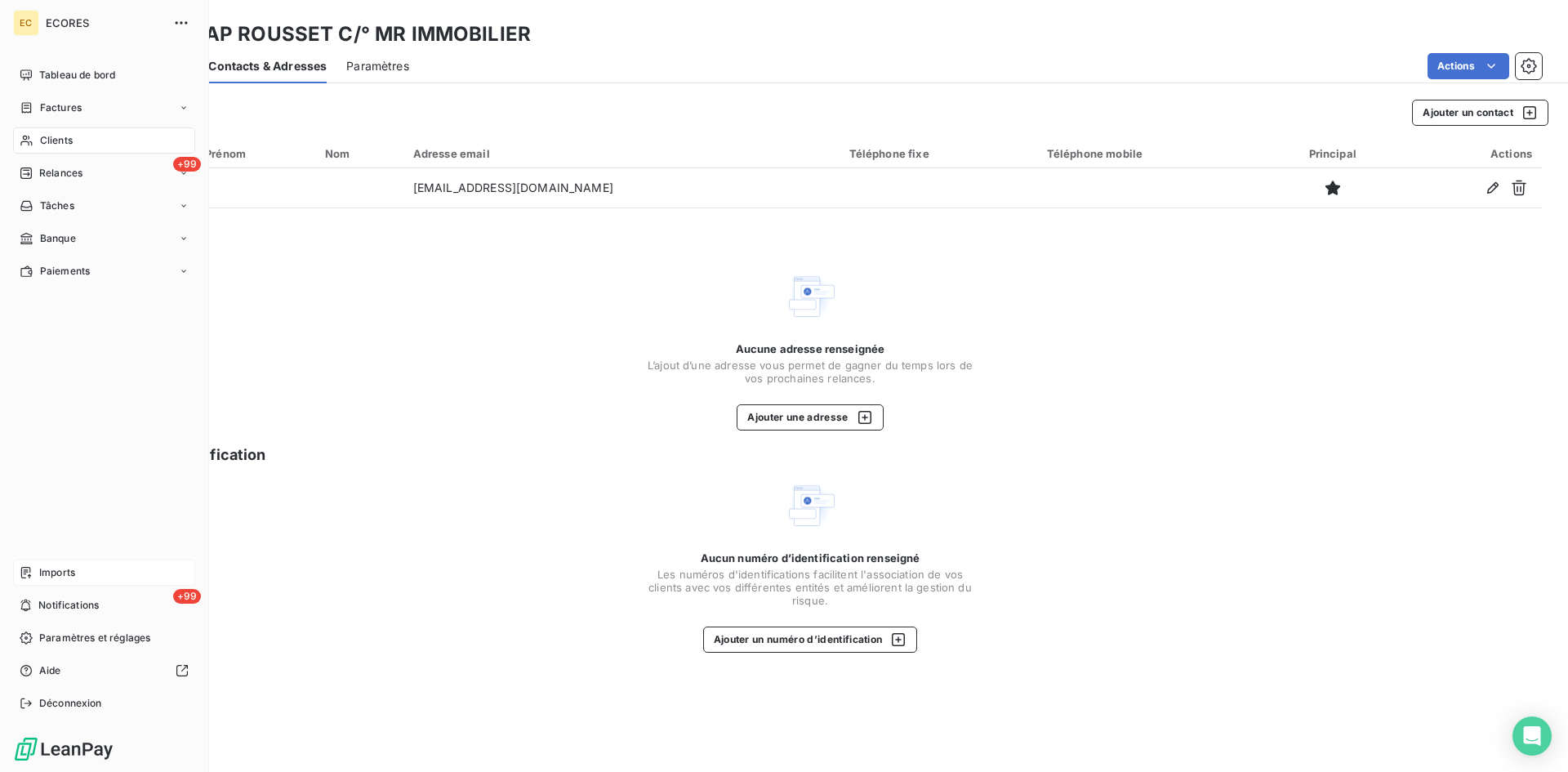
click at [28, 574] on icon at bounding box center [26, 573] width 13 height 13
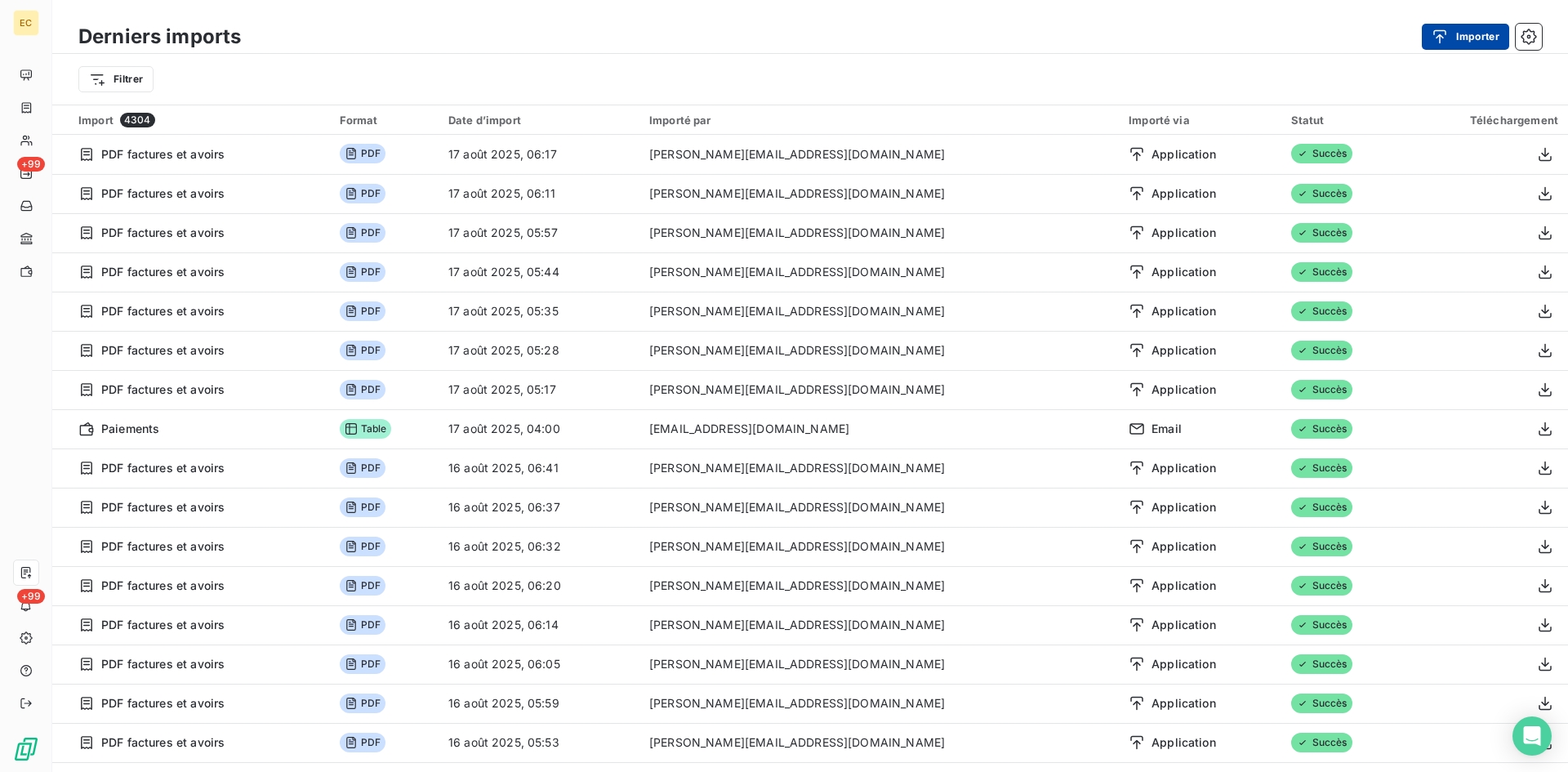
click at [1460, 42] on button "Importer" at bounding box center [1466, 37] width 87 height 26
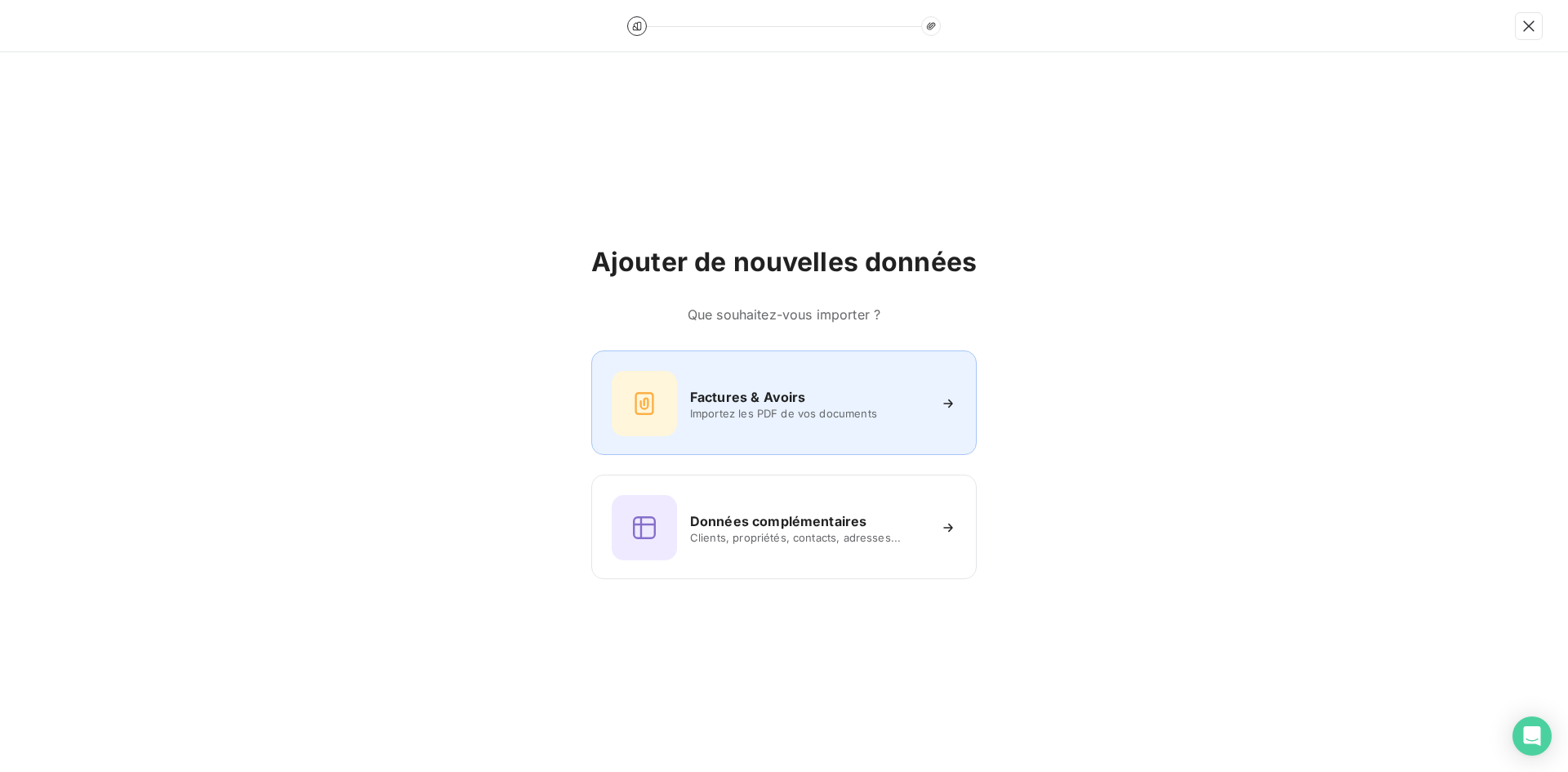
click at [715, 409] on span "Importez les PDF de vos documents" at bounding box center [808, 413] width 237 height 13
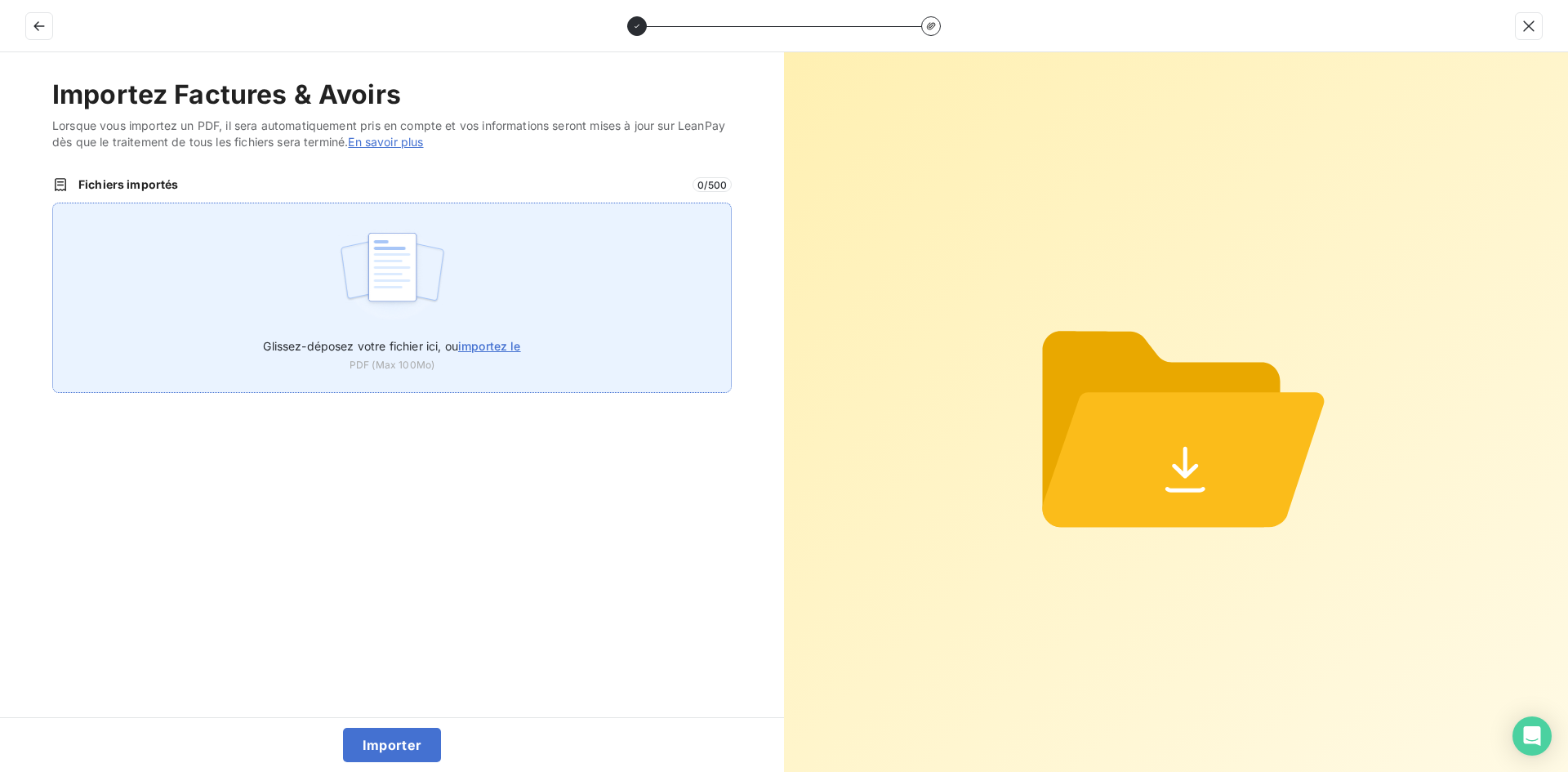
click at [448, 266] on div "Glissez-déposez votre fichier ici, ou importez le PDF (Max 100Mo)" at bounding box center [392, 298] width 679 height 191
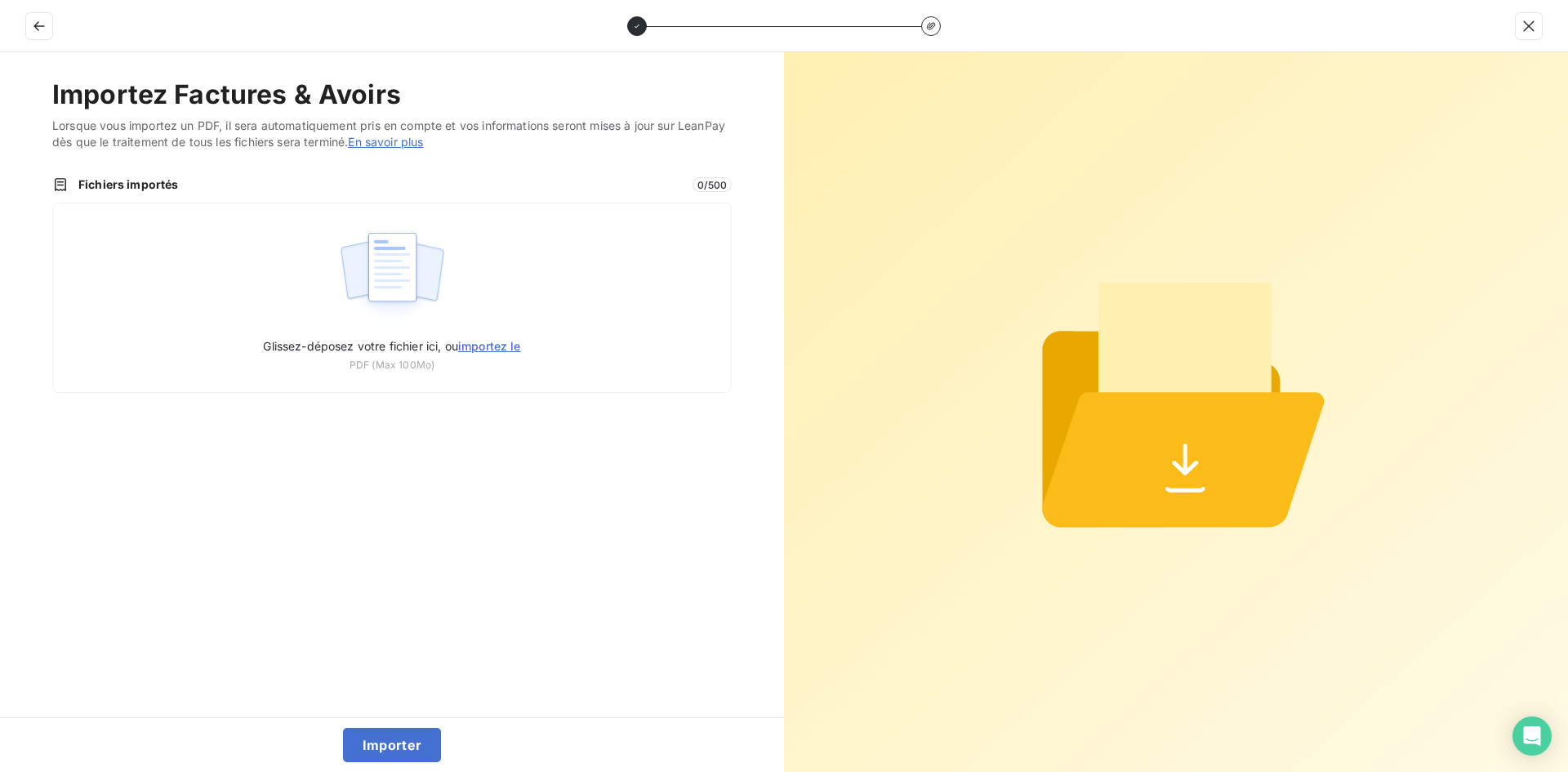
type input "C:\fakepath\FEF-2025-2387.pdf"
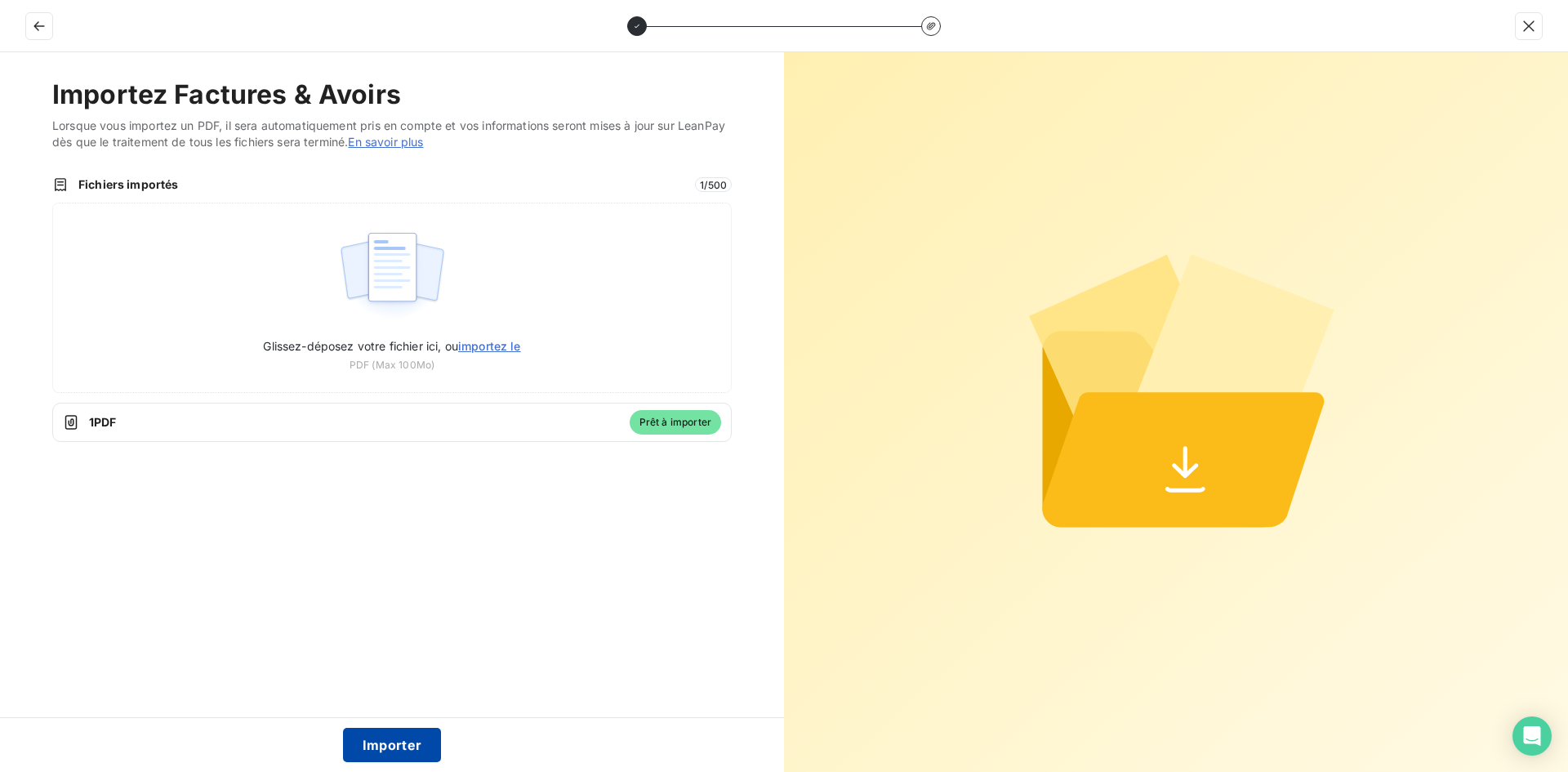
click at [396, 737] on button "Importer" at bounding box center [393, 745] width 99 height 35
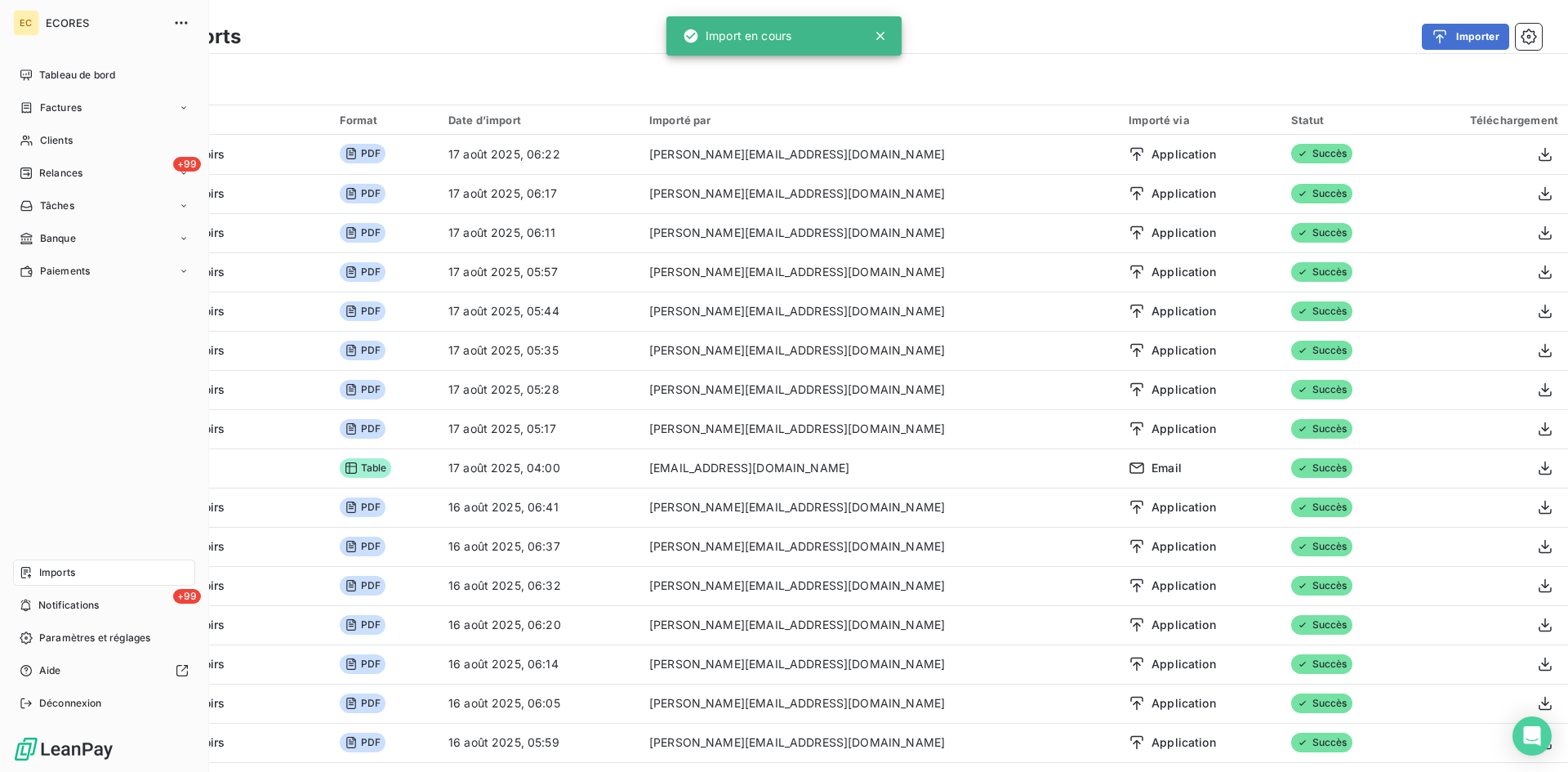
click at [57, 104] on span "Factures" at bounding box center [60, 107] width 42 height 15
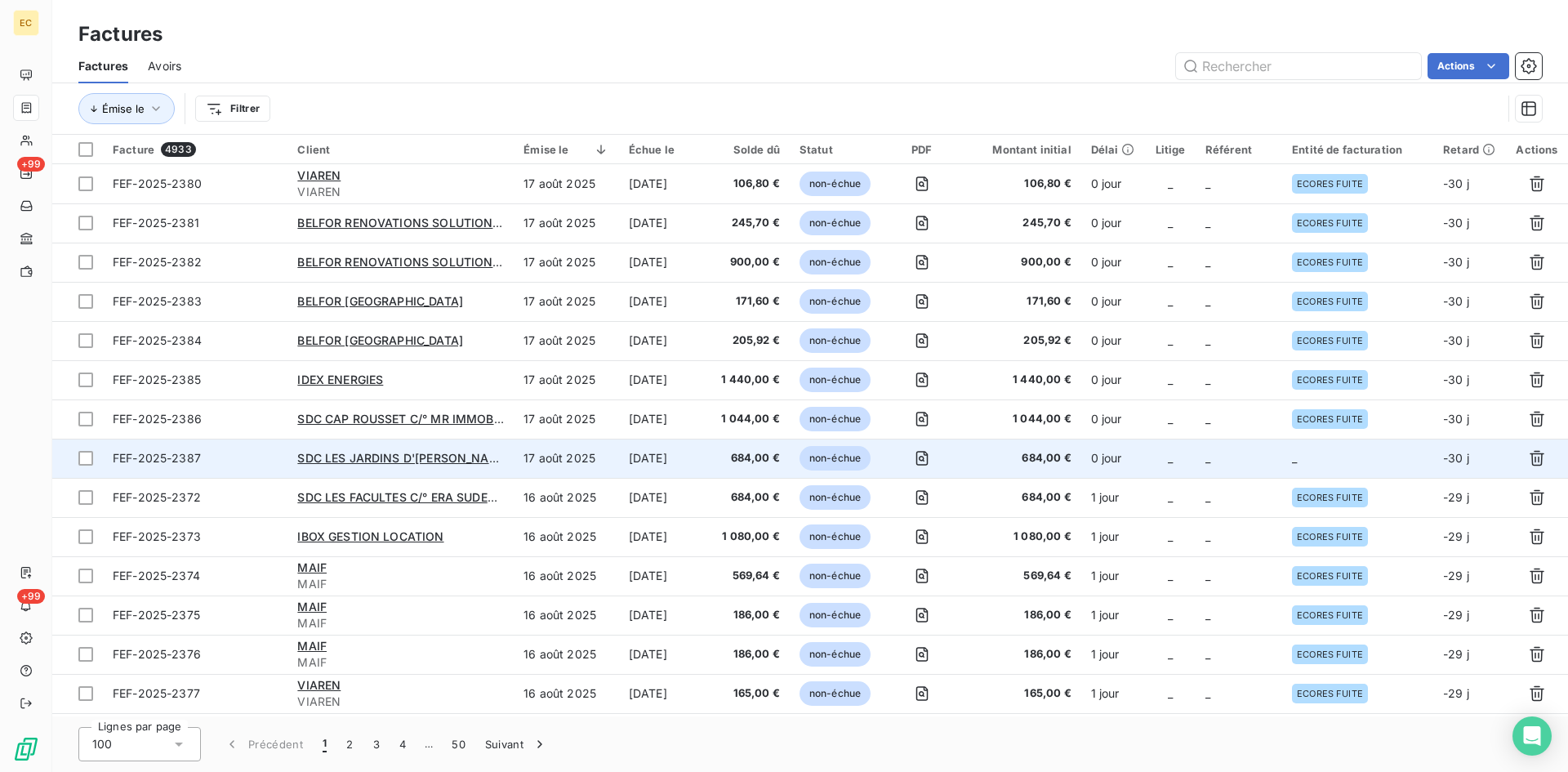
click at [1304, 460] on td "_" at bounding box center [1358, 458] width 151 height 40
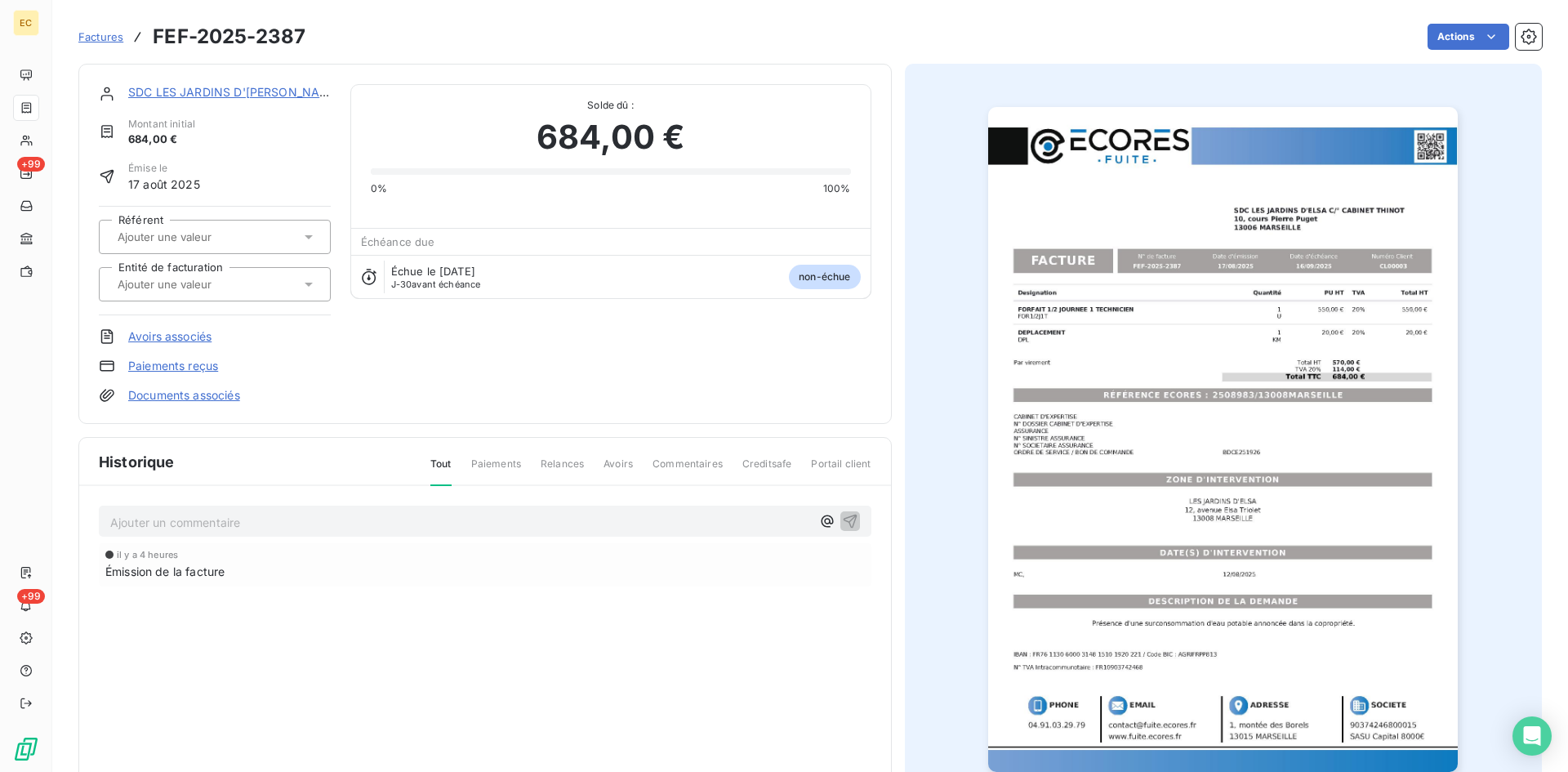
click at [250, 287] on input "text" at bounding box center [198, 284] width 165 height 15
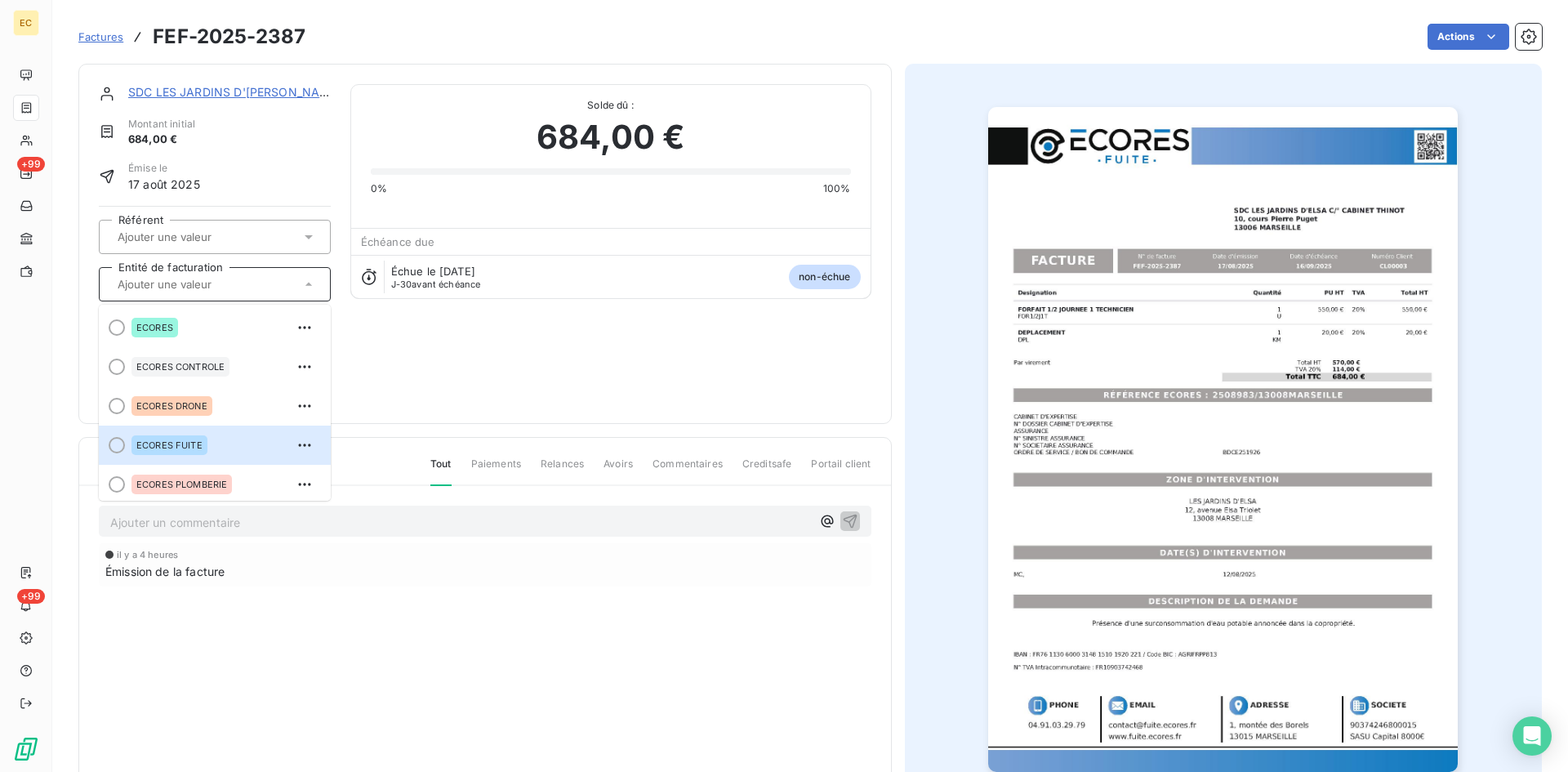
drag, startPoint x: 209, startPoint y: 443, endPoint x: 206, endPoint y: 414, distance: 29.2
click at [208, 443] on div "ECORES FUITE" at bounding box center [225, 446] width 186 height 26
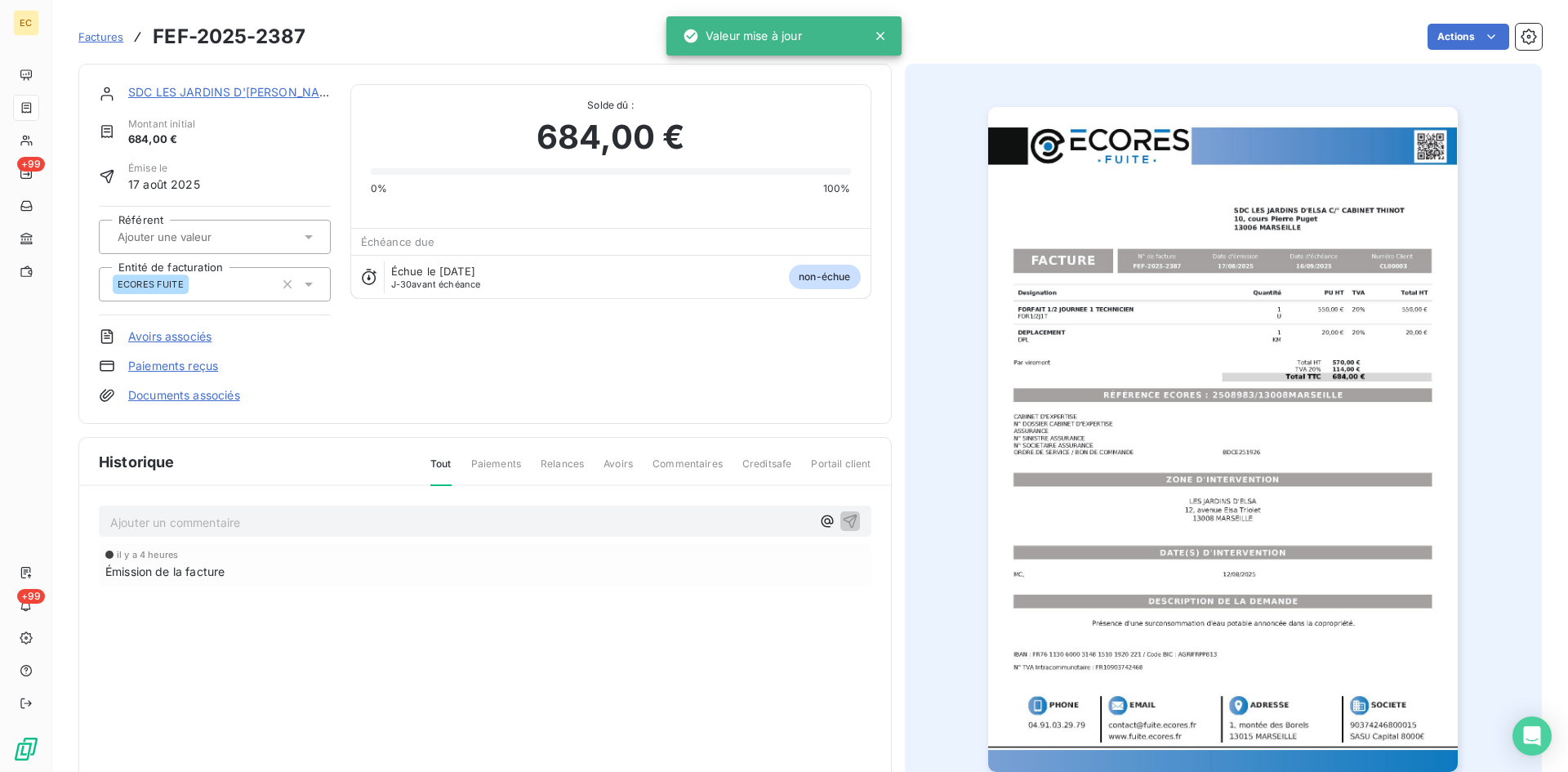
click at [202, 398] on link "Documents associés" at bounding box center [183, 395] width 112 height 16
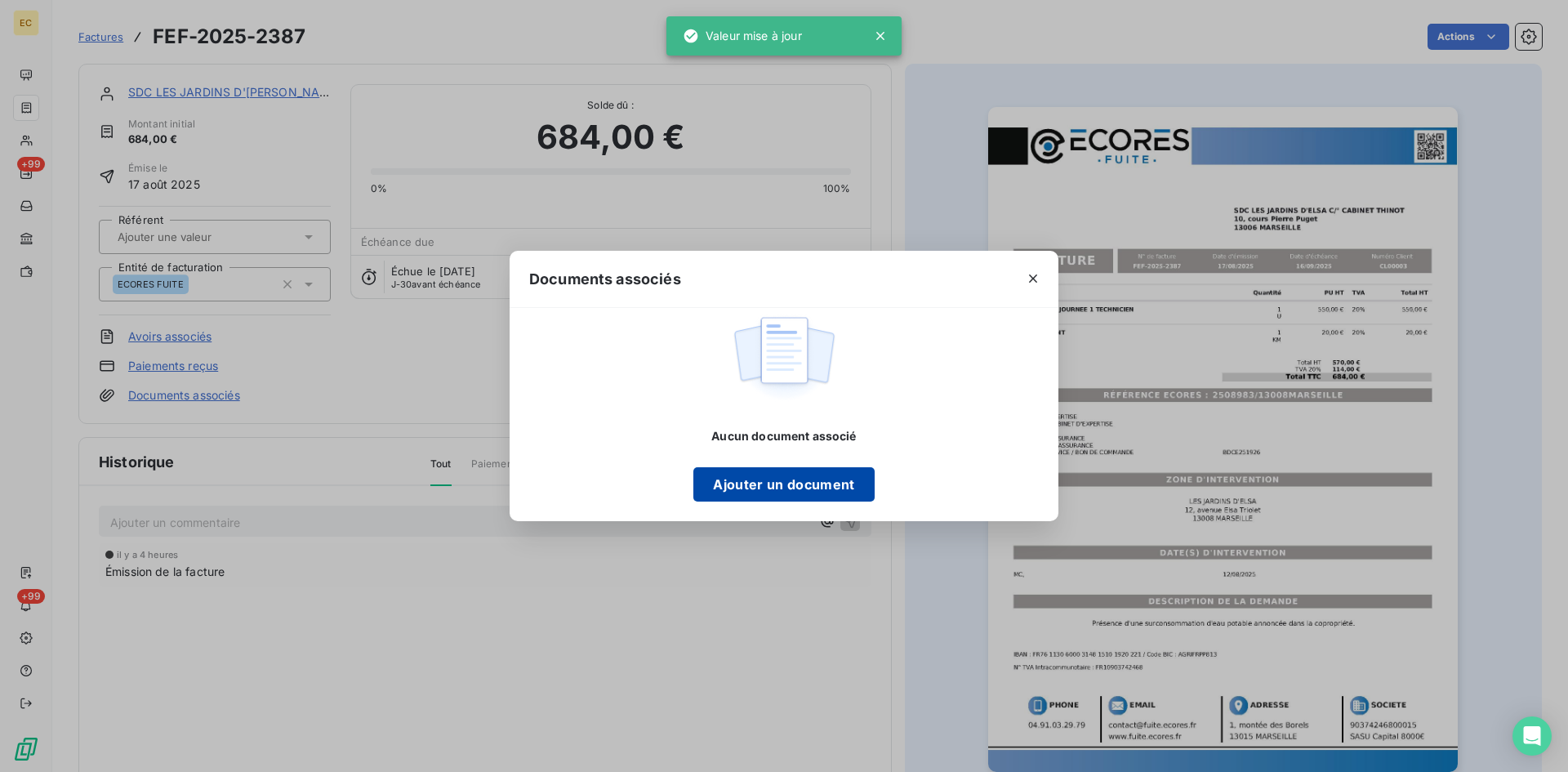
click at [778, 482] on button "Ajouter un document" at bounding box center [784, 484] width 181 height 35
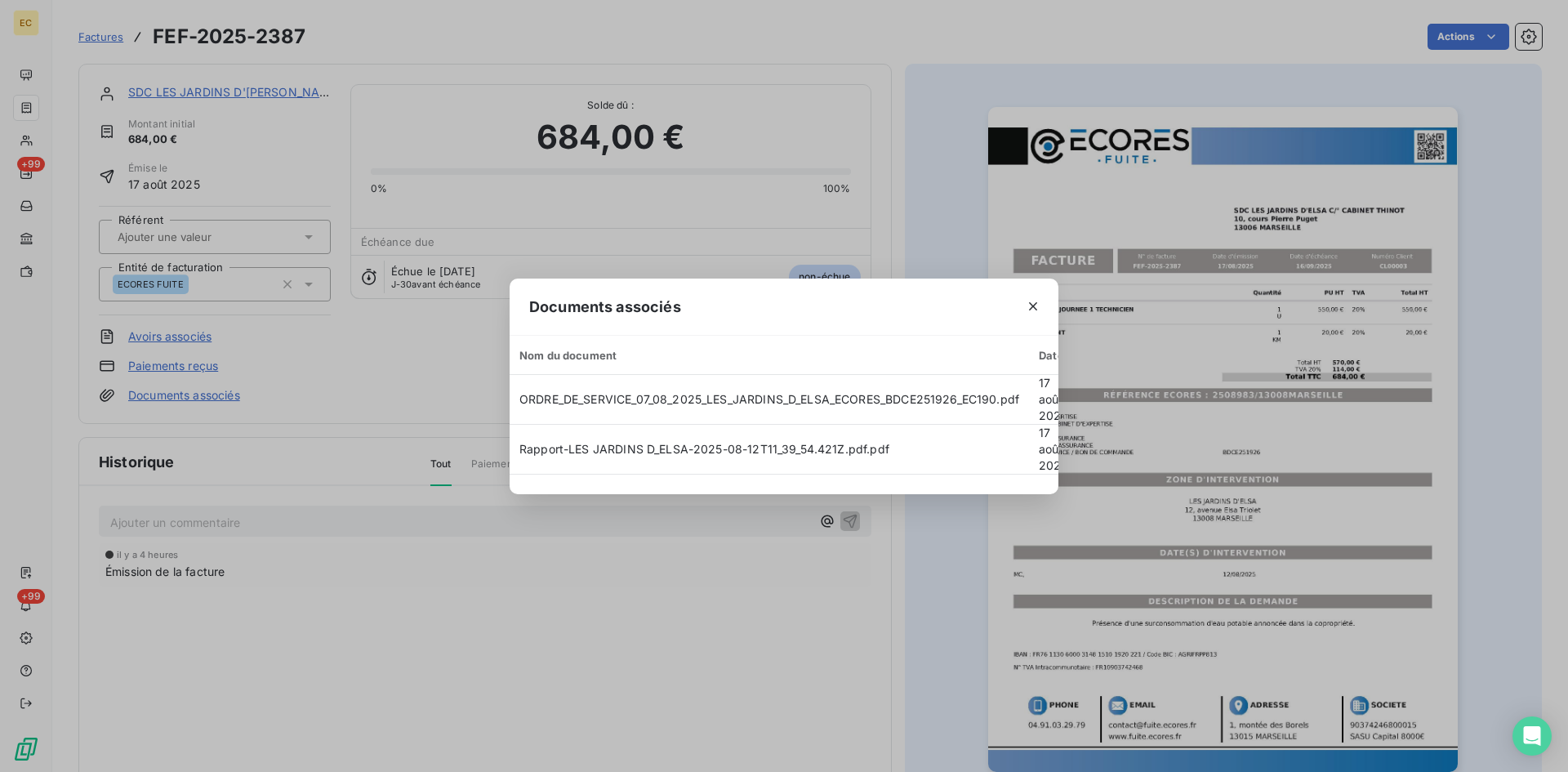
click at [1030, 307] on icon "button" at bounding box center [1033, 307] width 16 height 16
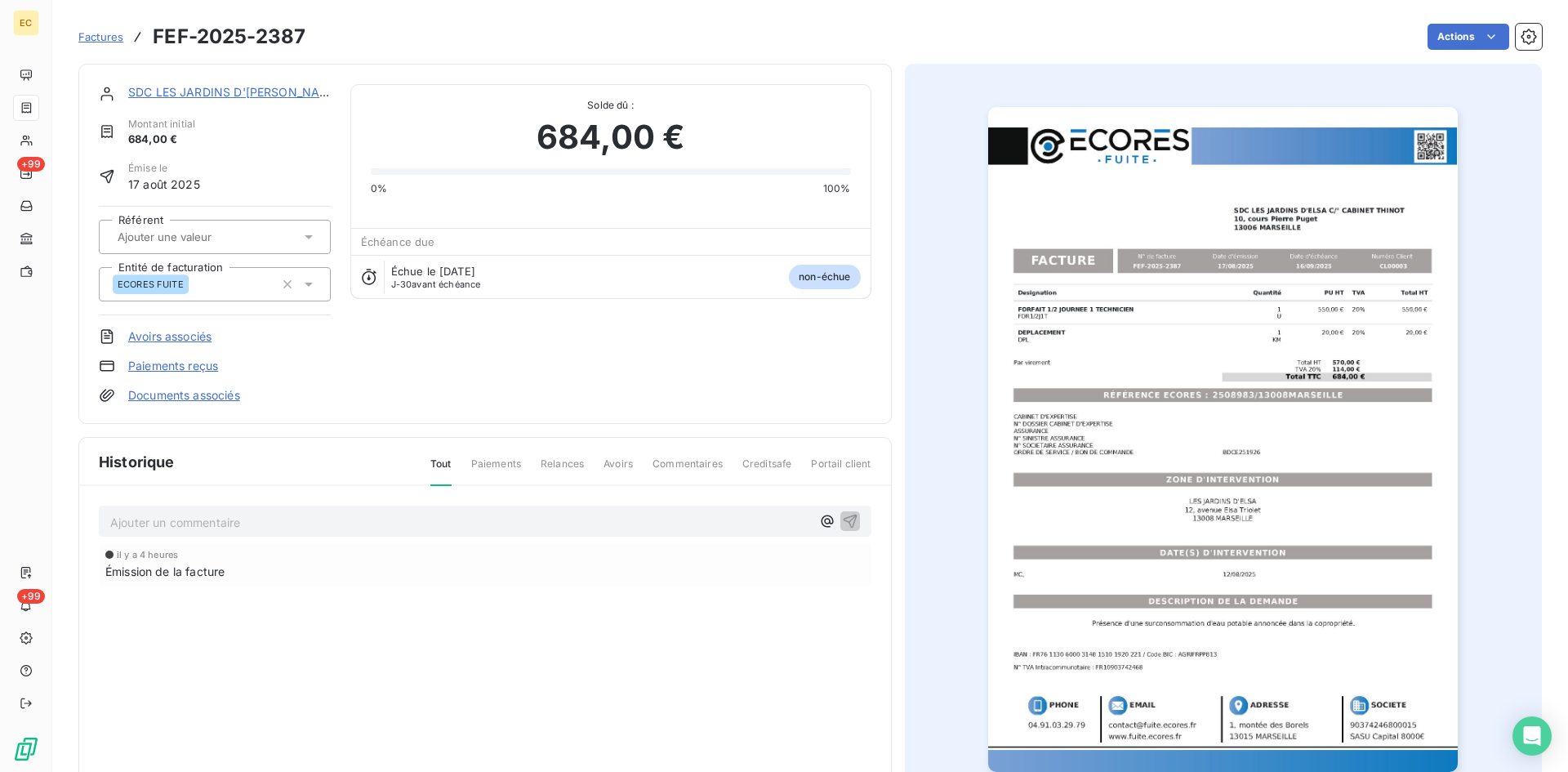
click at [261, 98] on link "SDC LES JARDINS D'[PERSON_NAME] C/° CABINET THINOT" at bounding box center [296, 92] width 336 height 14
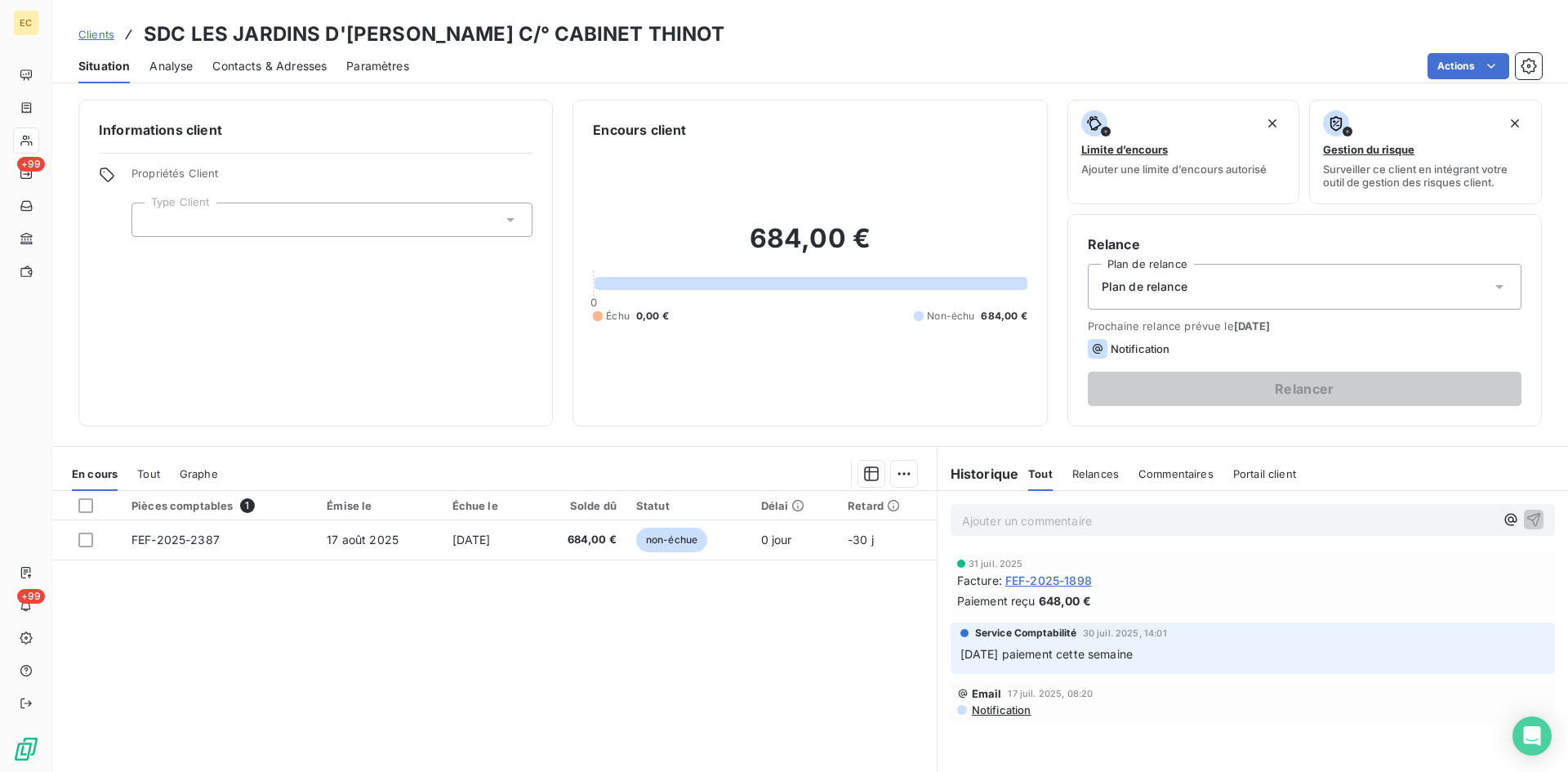
click at [275, 220] on div at bounding box center [332, 219] width 401 height 35
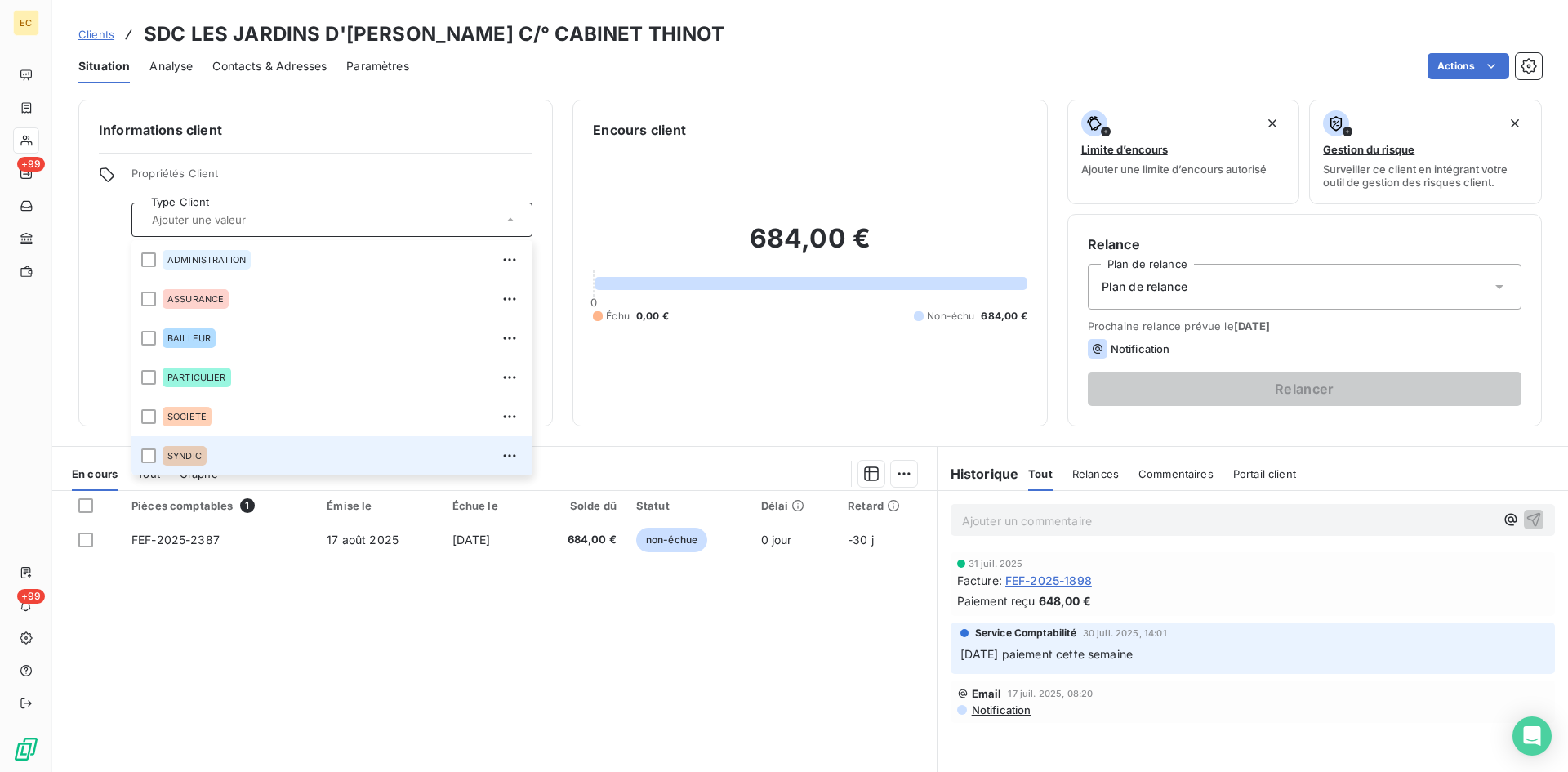
click at [230, 443] on li "SYNDIC" at bounding box center [332, 456] width 401 height 40
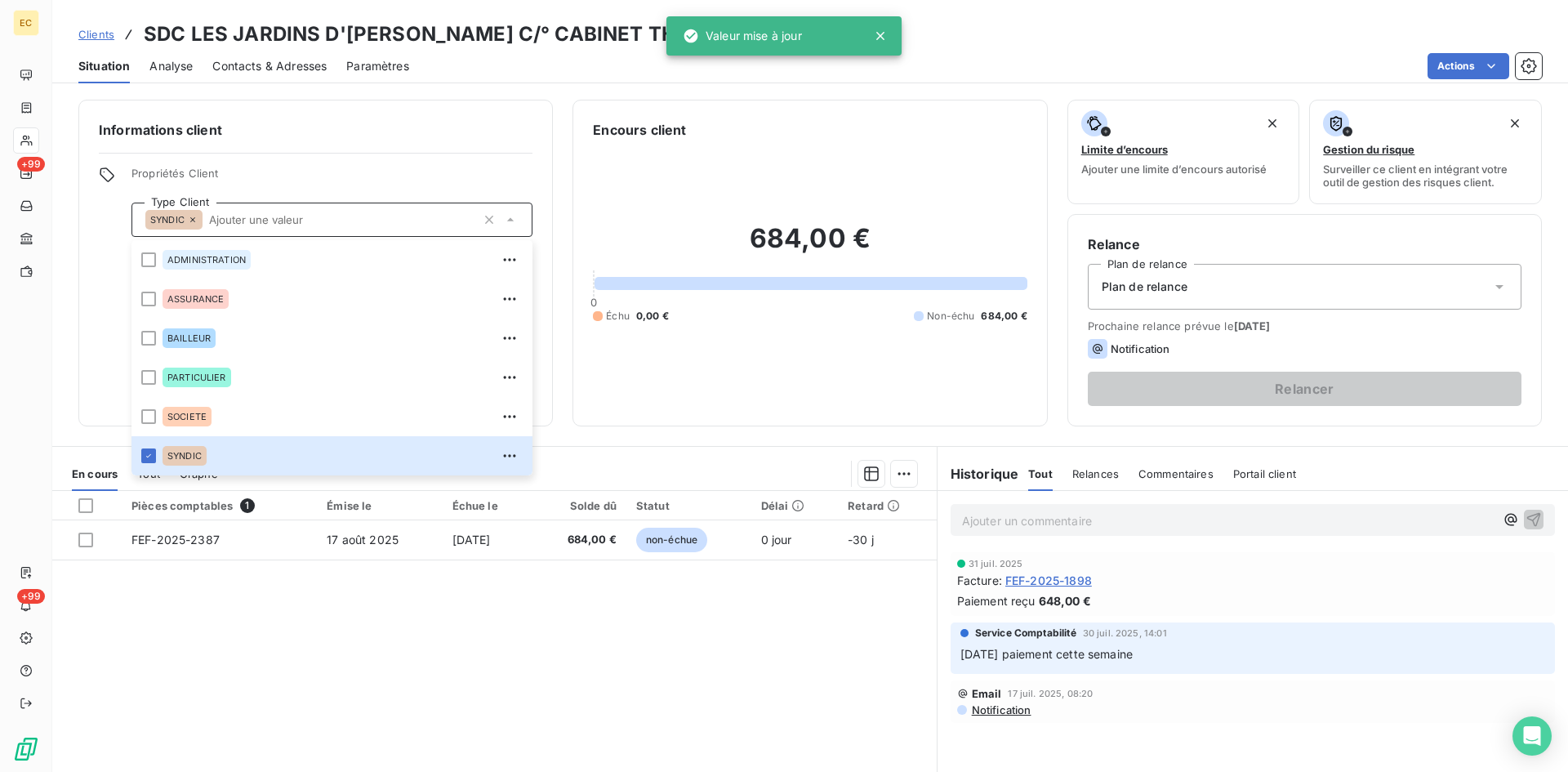
click at [1213, 294] on div "Plan de relance" at bounding box center [1304, 287] width 433 height 46
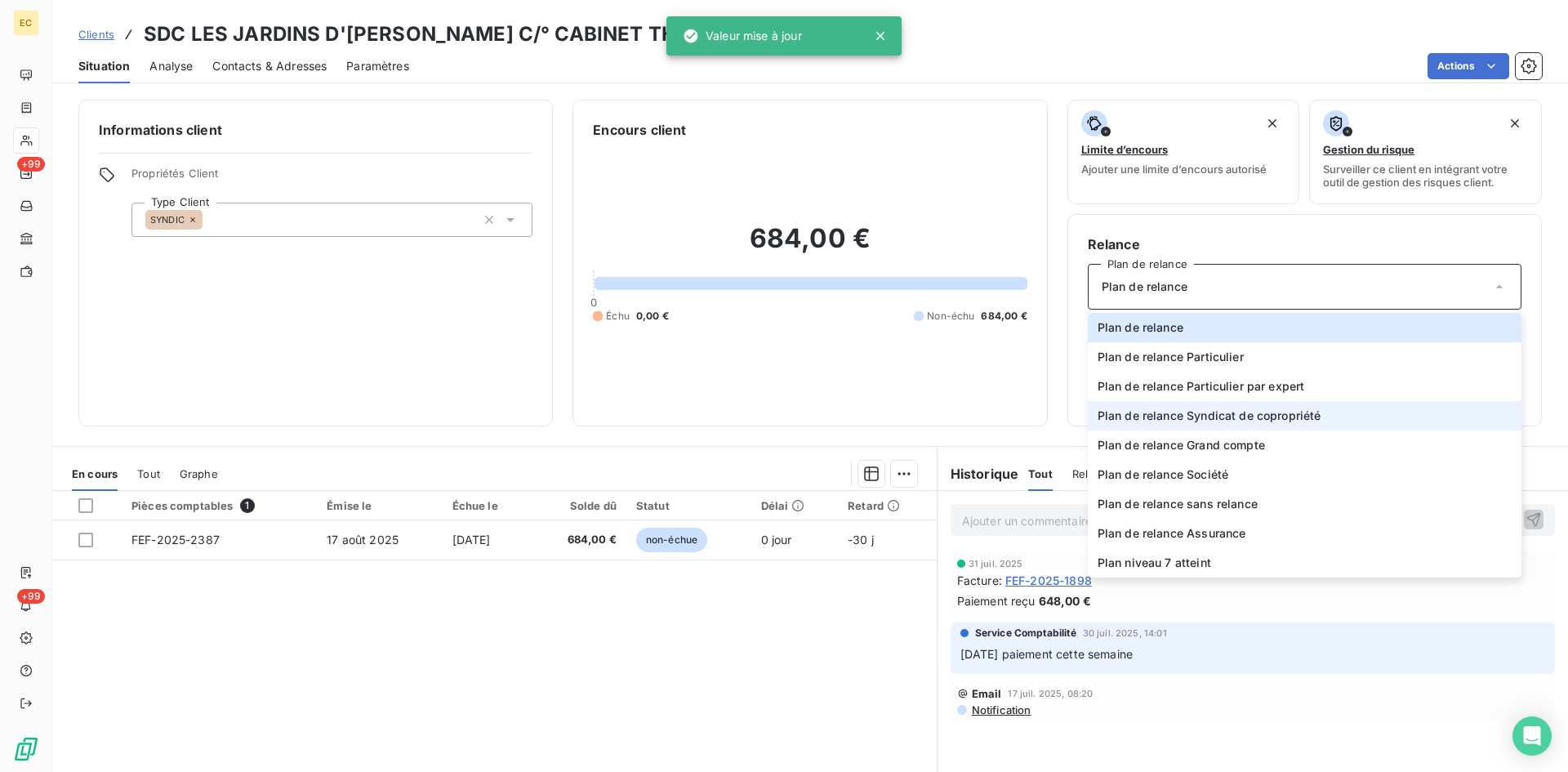
click at [1198, 412] on span "Plan de relance Syndicat de copropriété" at bounding box center [1210, 416] width 224 height 16
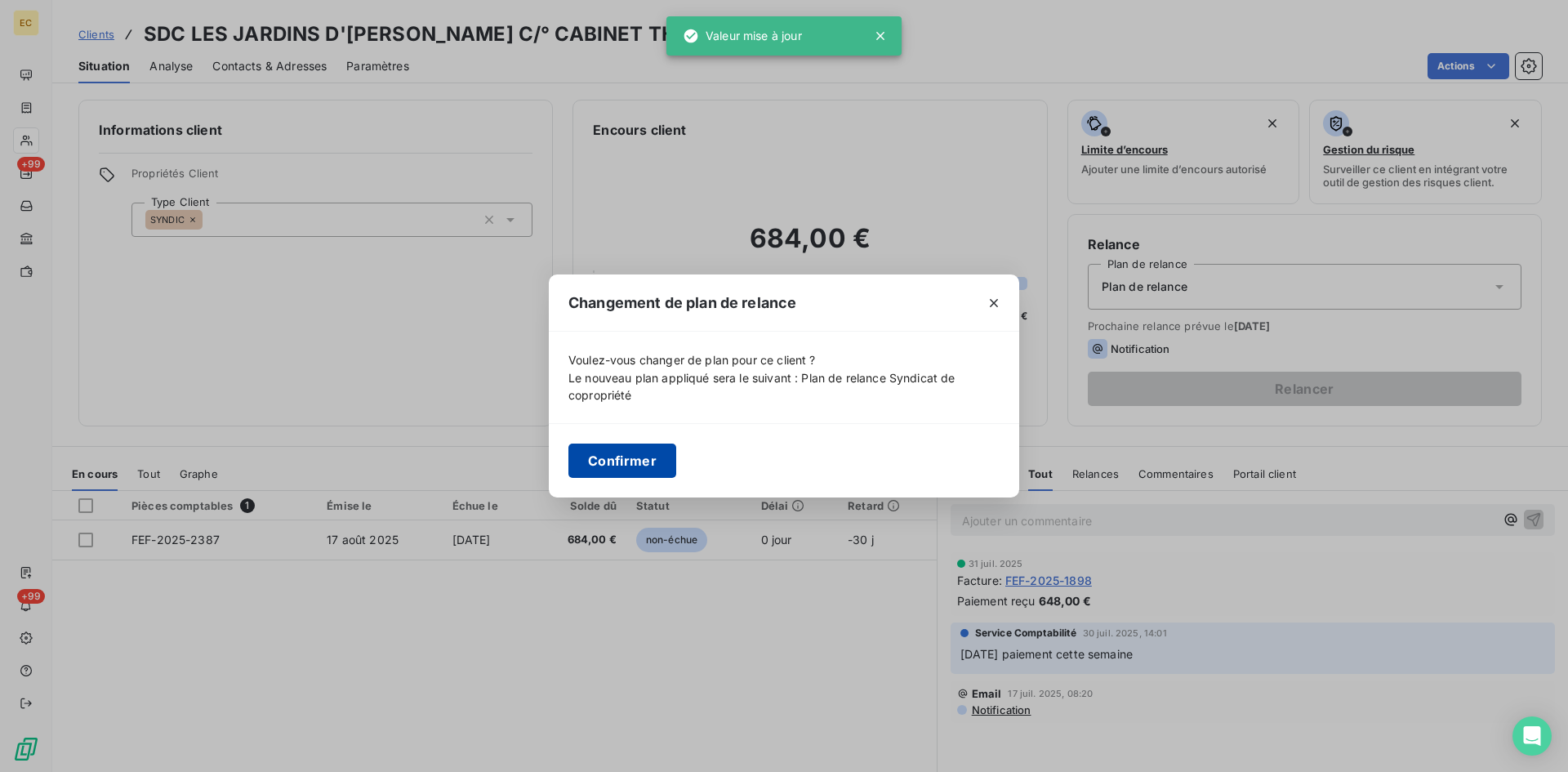
click at [596, 447] on button "Confirmer" at bounding box center [622, 460] width 108 height 35
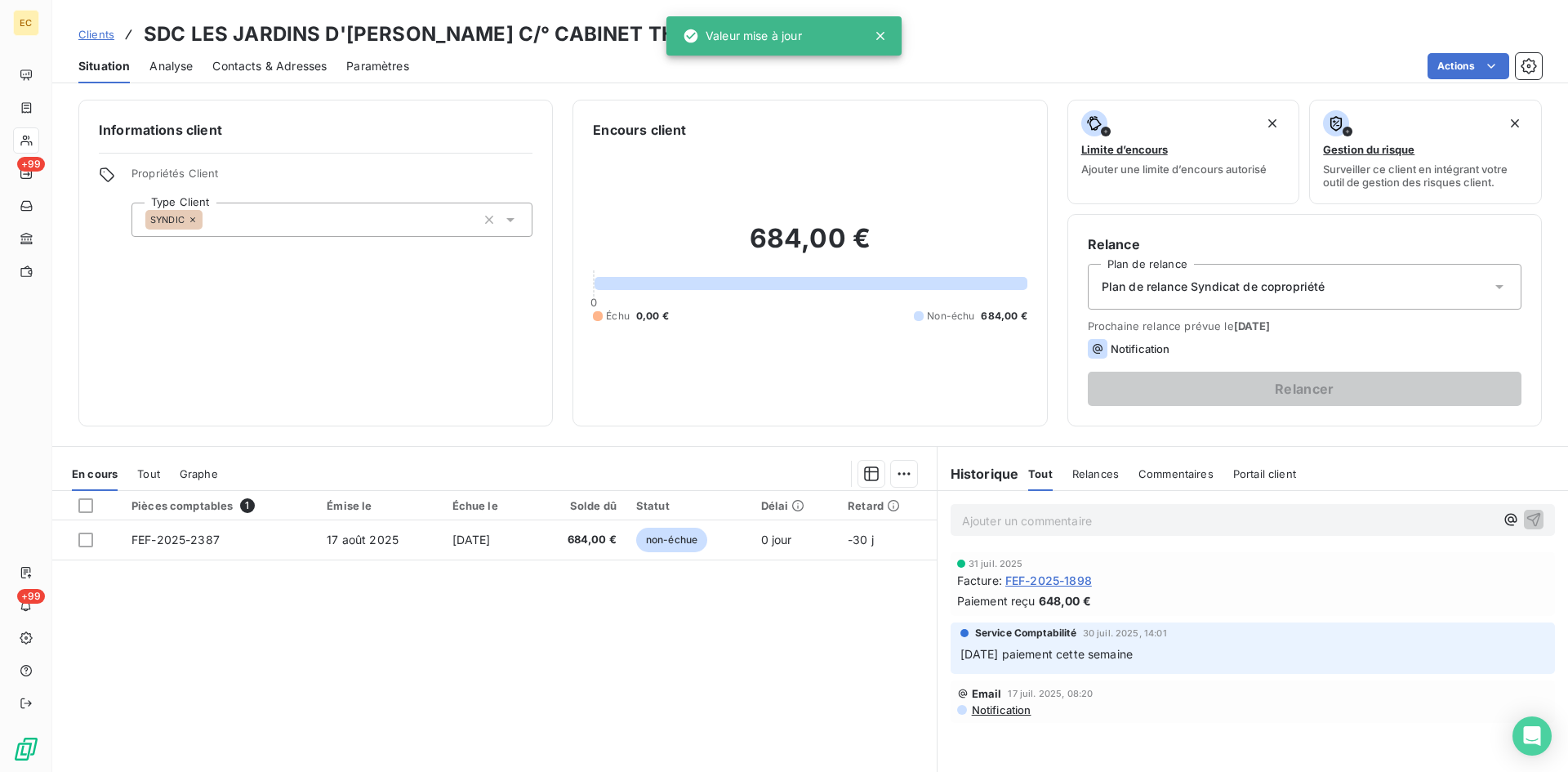
click at [276, 64] on span "Contacts & Adresses" at bounding box center [269, 65] width 114 height 16
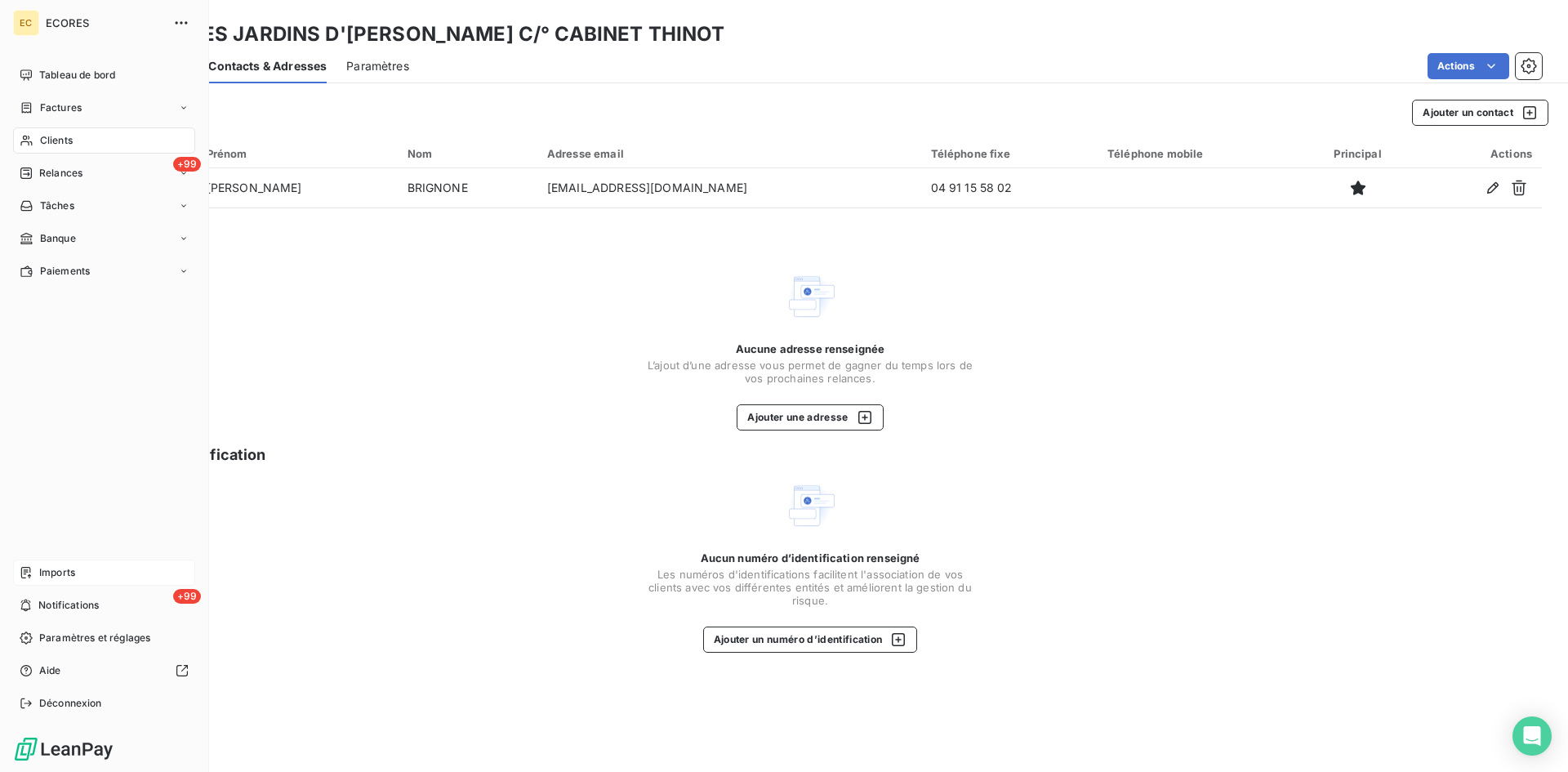
click at [36, 577] on div "Imports" at bounding box center [104, 573] width 182 height 26
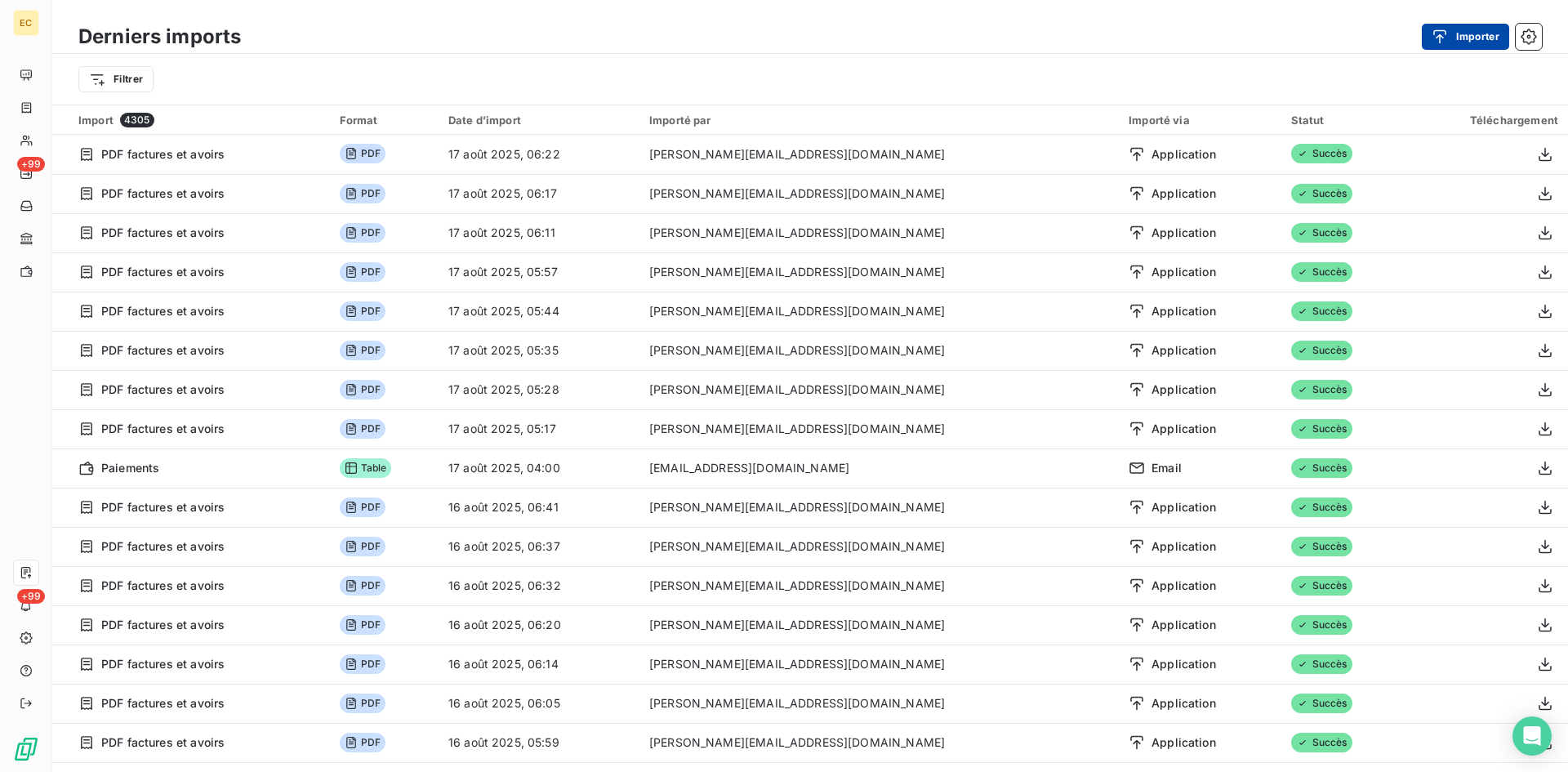
click at [1442, 44] on icon "button" at bounding box center [1440, 37] width 16 height 16
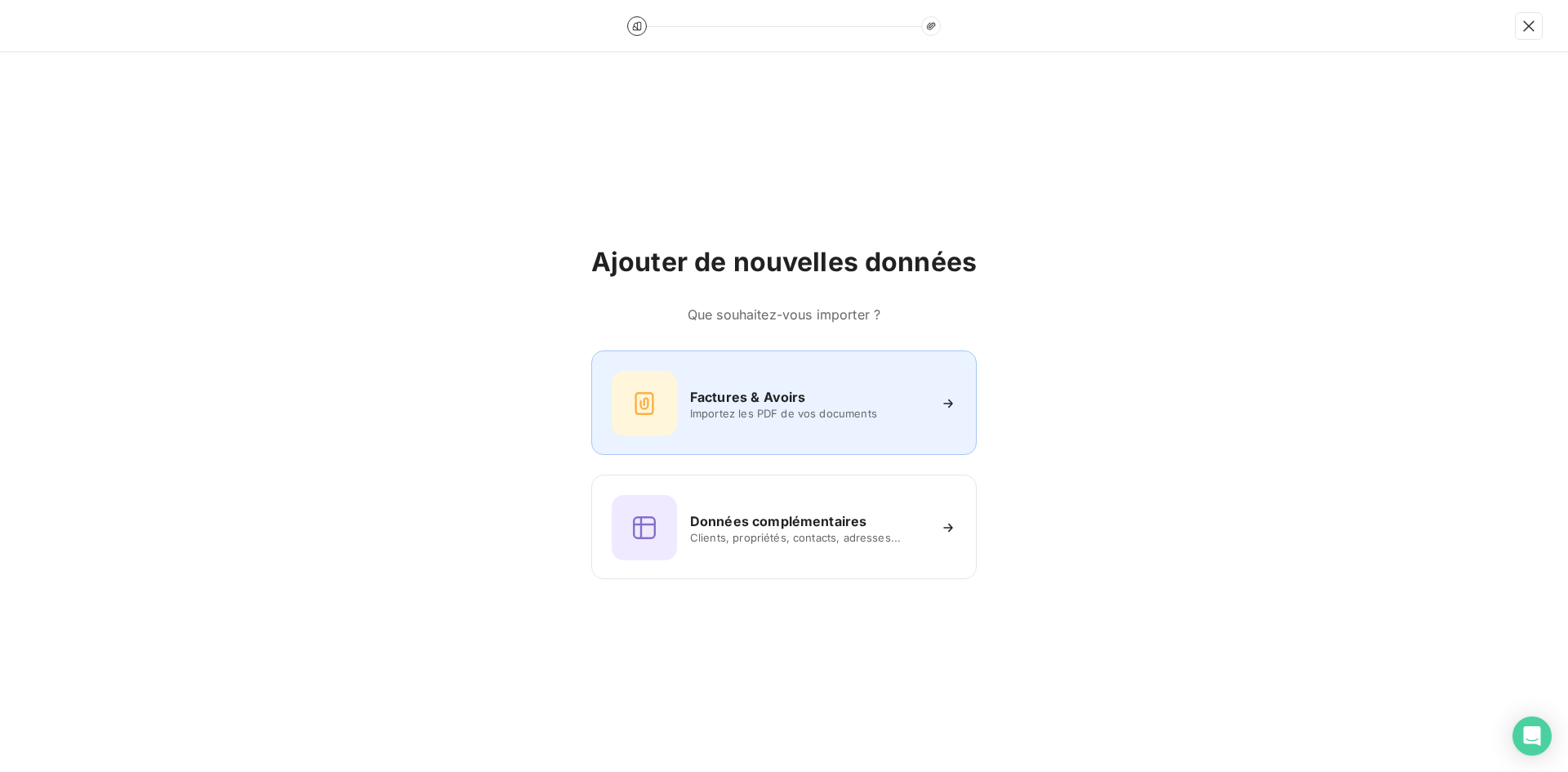
click at [854, 378] on div "Factures & Avoirs Importez les PDF de vos documents" at bounding box center [784, 404] width 345 height 65
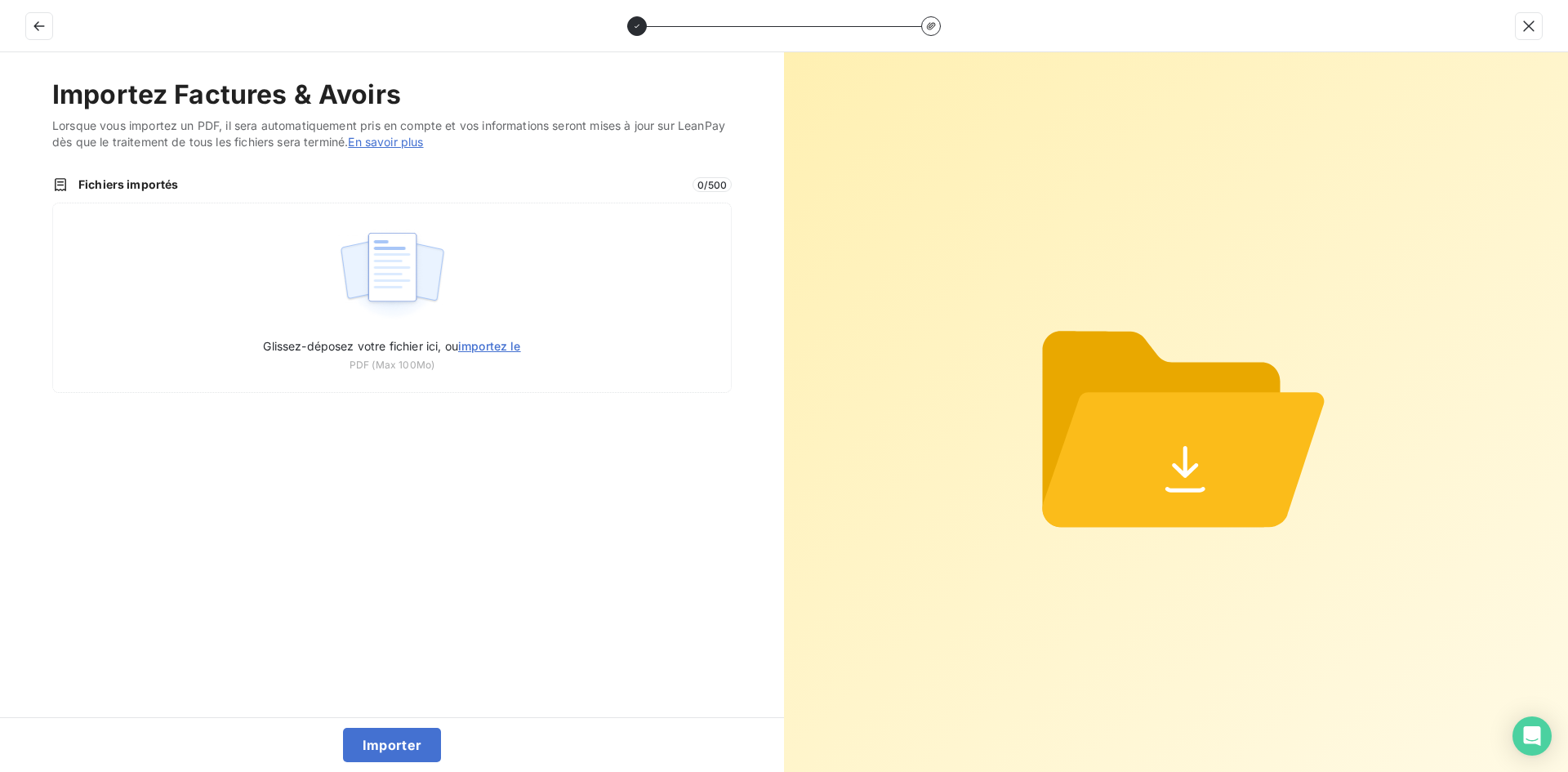
click at [317, 239] on div "Glissez-déposez votre fichier ici, ou importez le PDF (Max 100Mo)" at bounding box center [392, 298] width 679 height 191
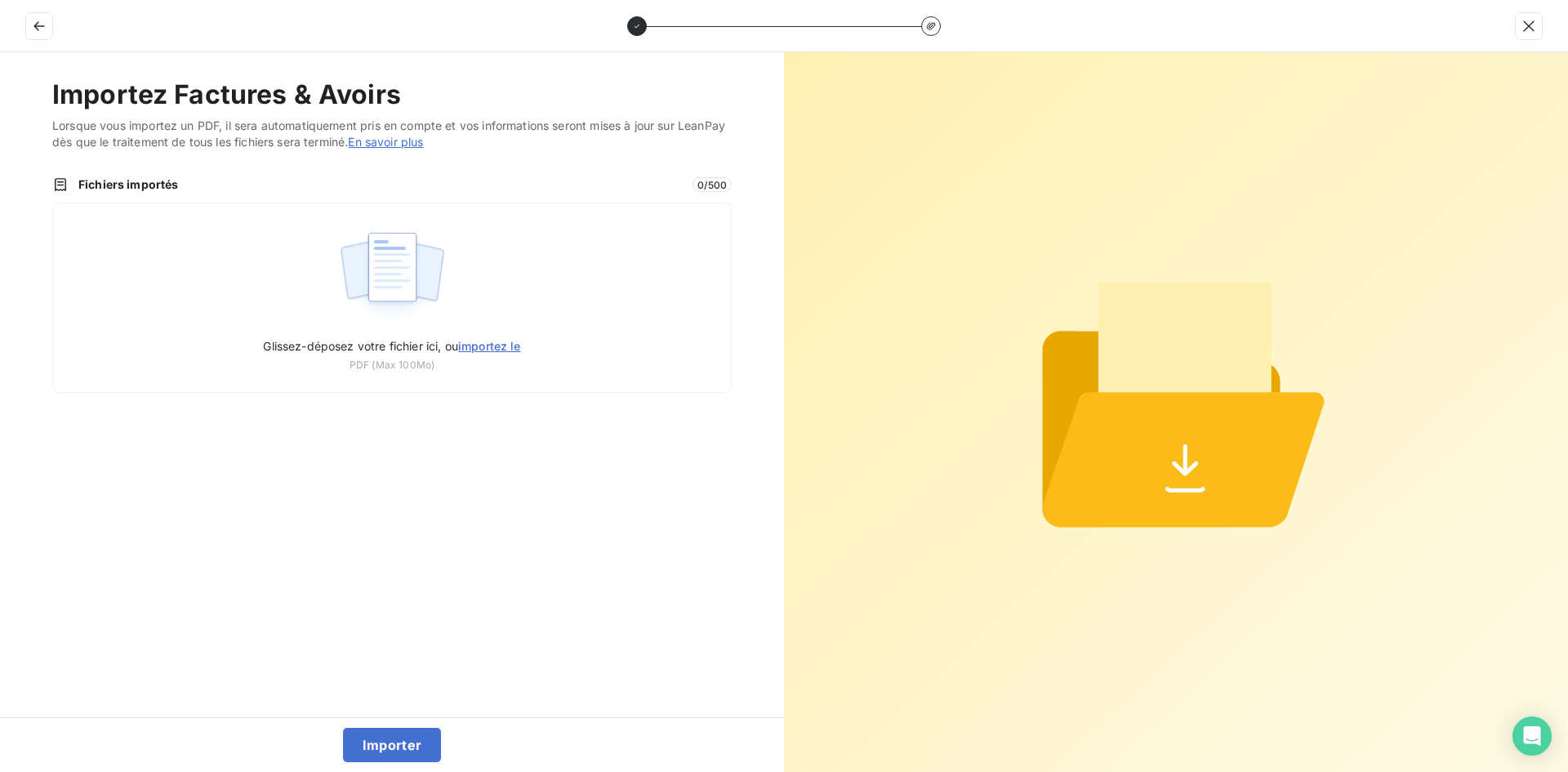
type input "C:\fakepath\FEF-2025-2388.pdf"
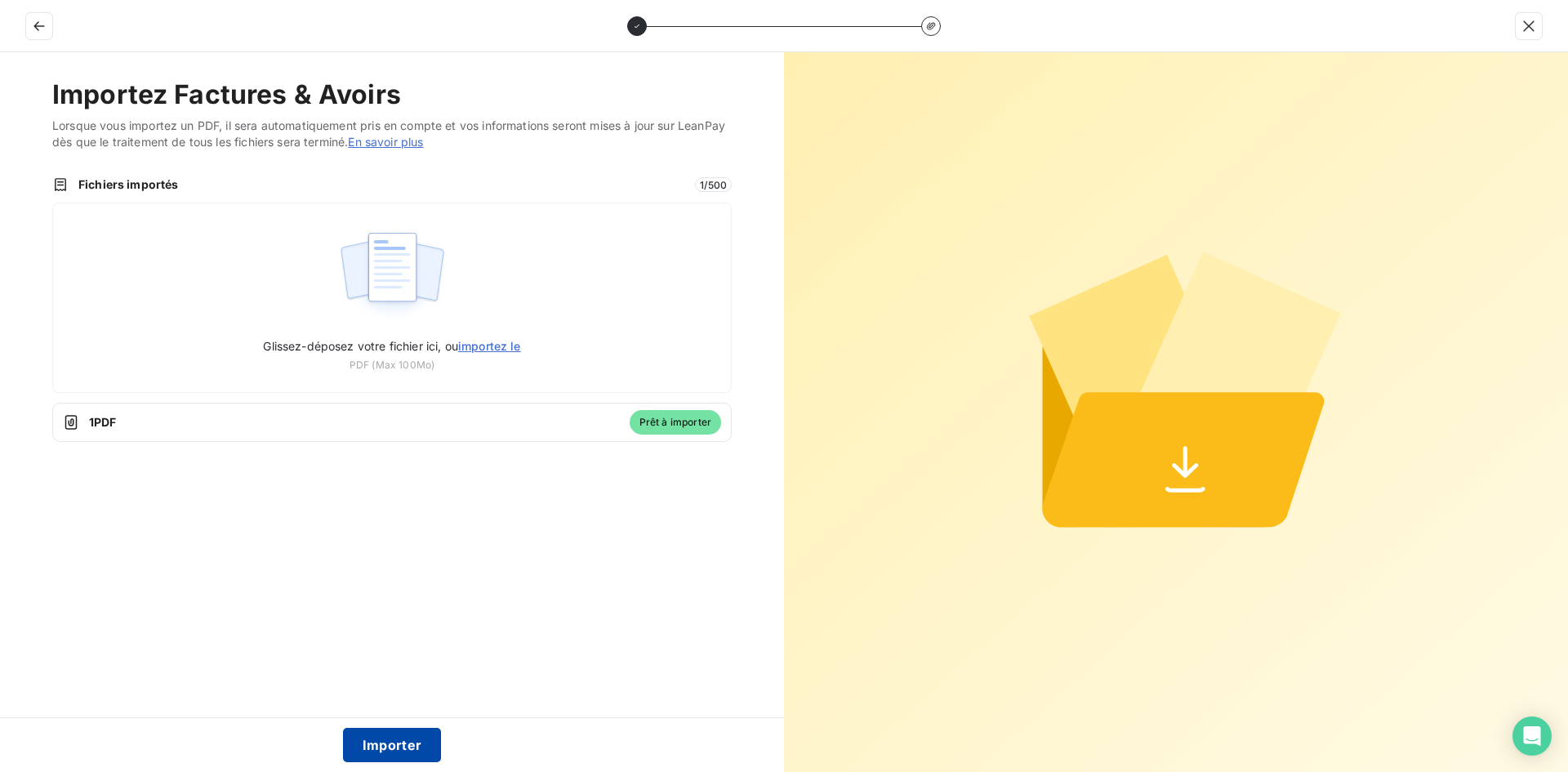
drag, startPoint x: 397, startPoint y: 748, endPoint x: 392, endPoint y: 740, distance: 9.4
click at [396, 747] on button "Importer" at bounding box center [393, 745] width 99 height 35
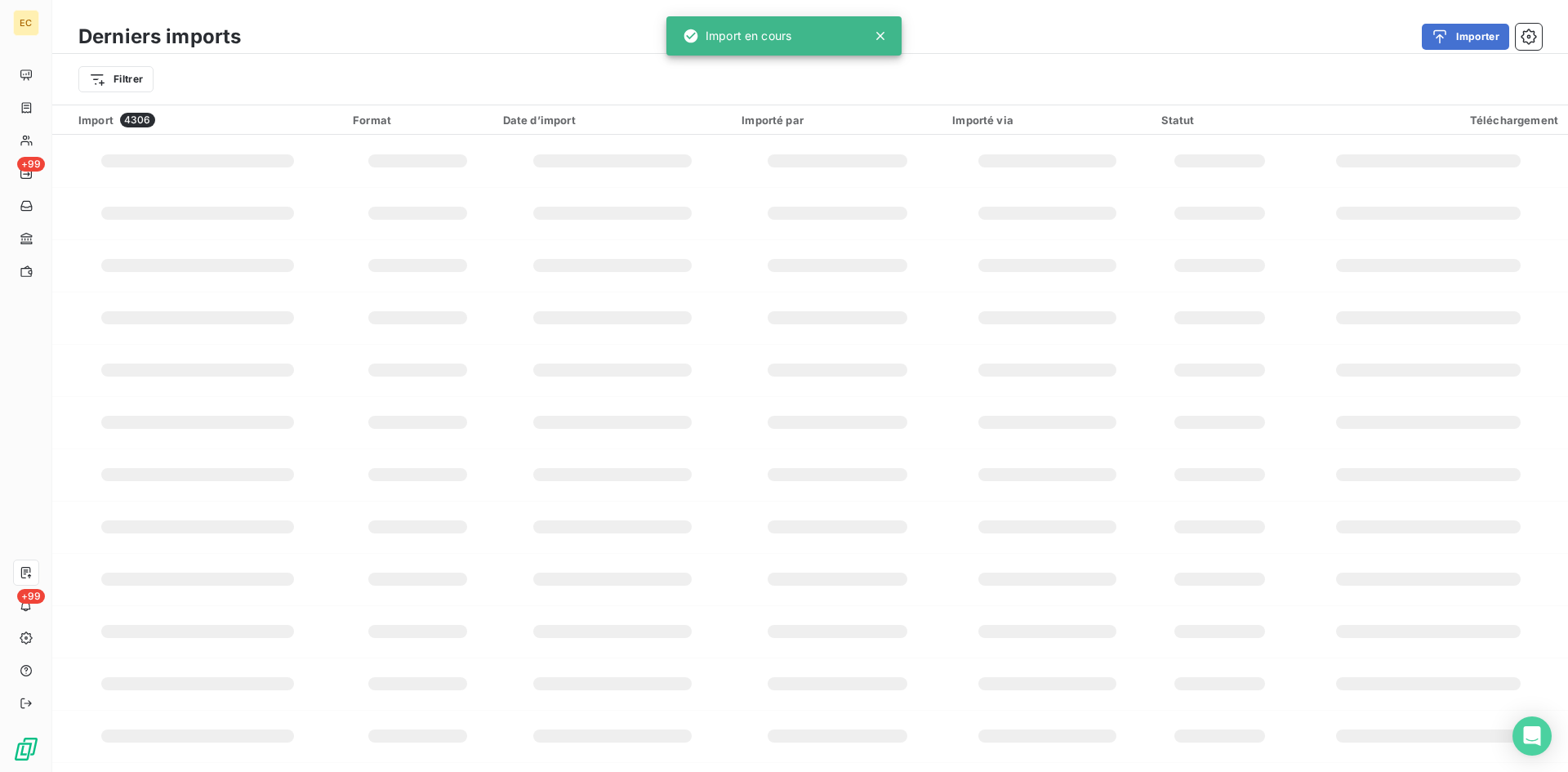
click at [31, 106] on icon at bounding box center [27, 107] width 10 height 11
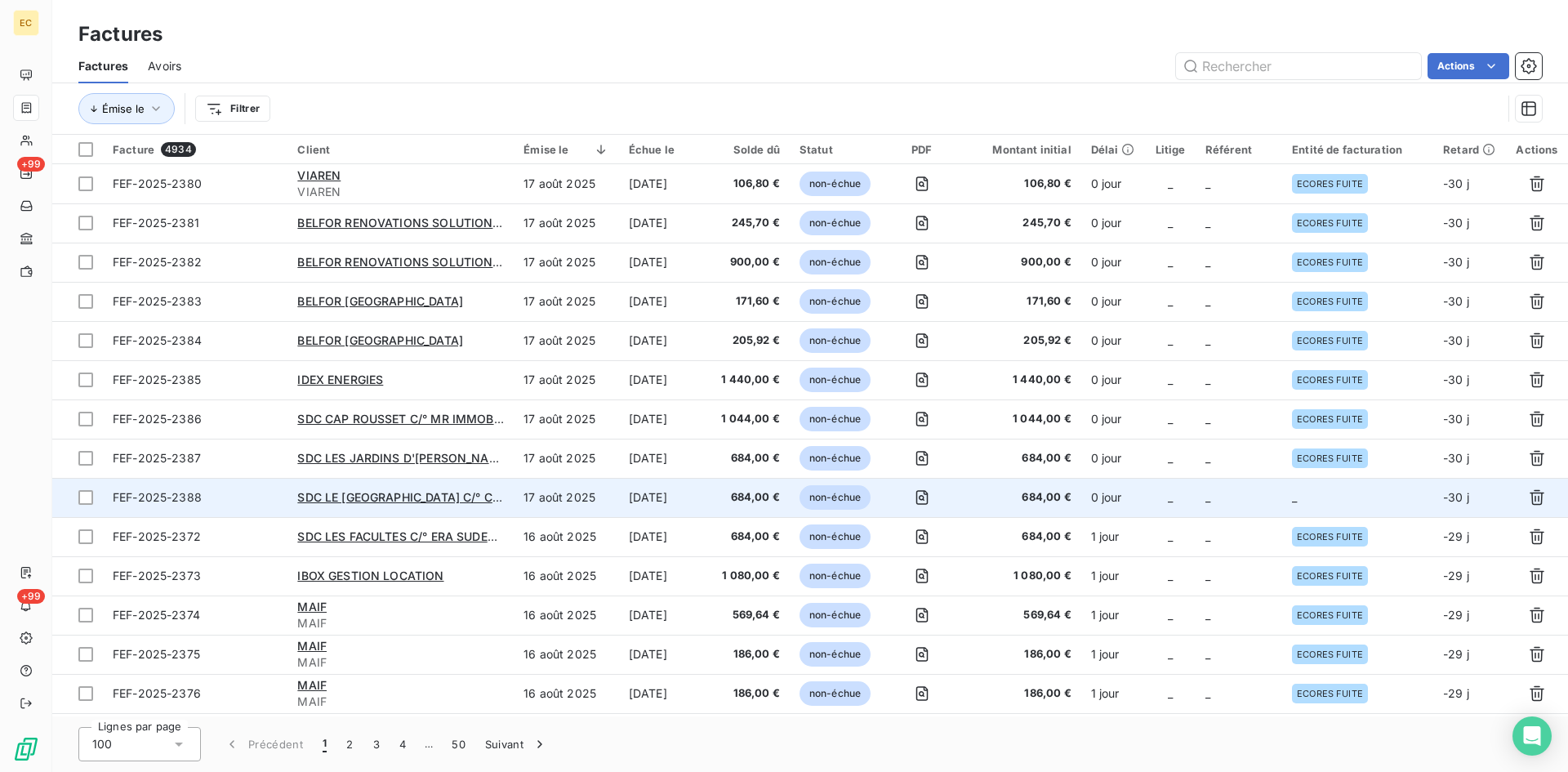
click at [1349, 502] on td "_" at bounding box center [1358, 498] width 151 height 40
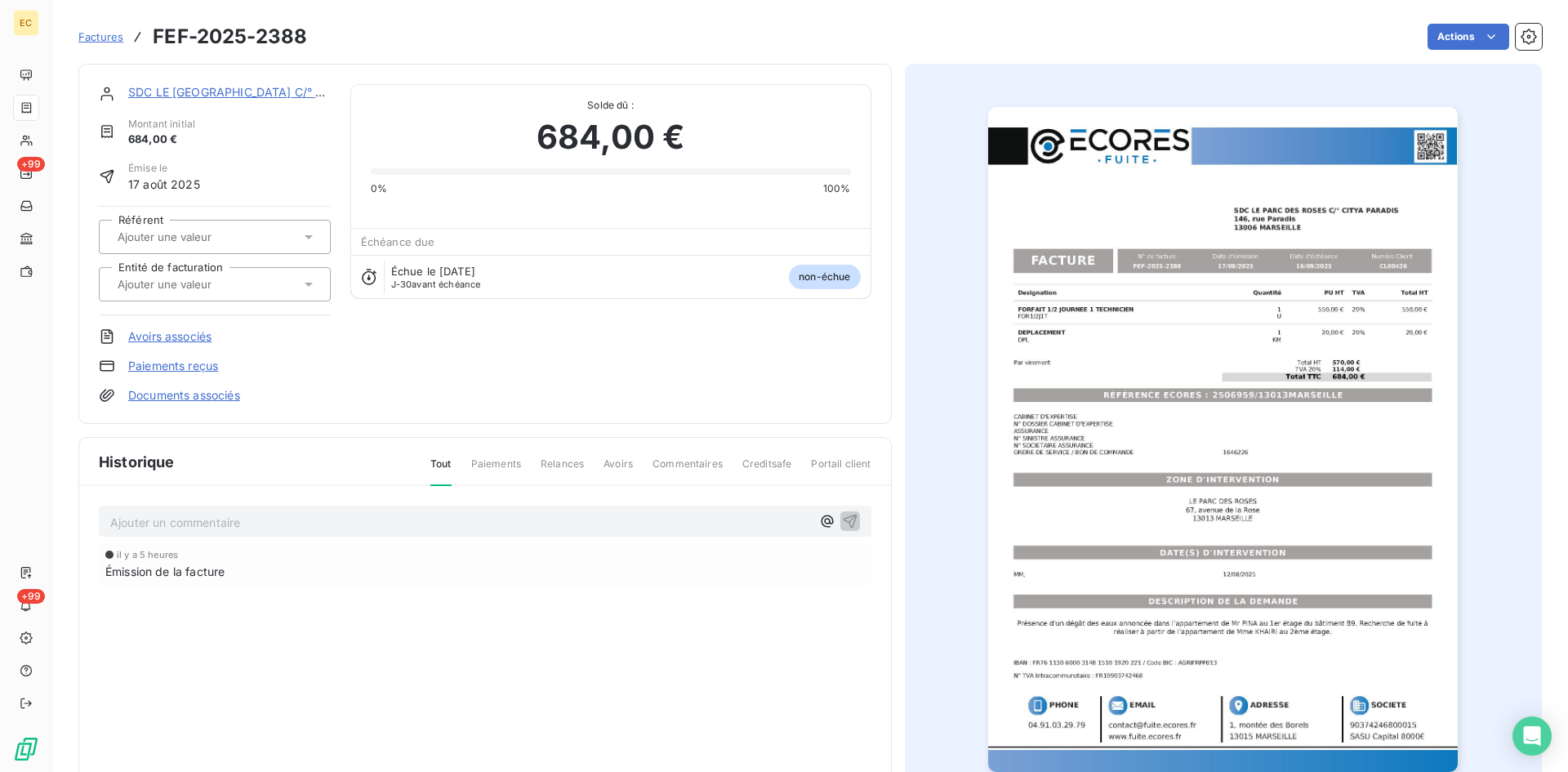
click at [255, 271] on div at bounding box center [215, 284] width 232 height 35
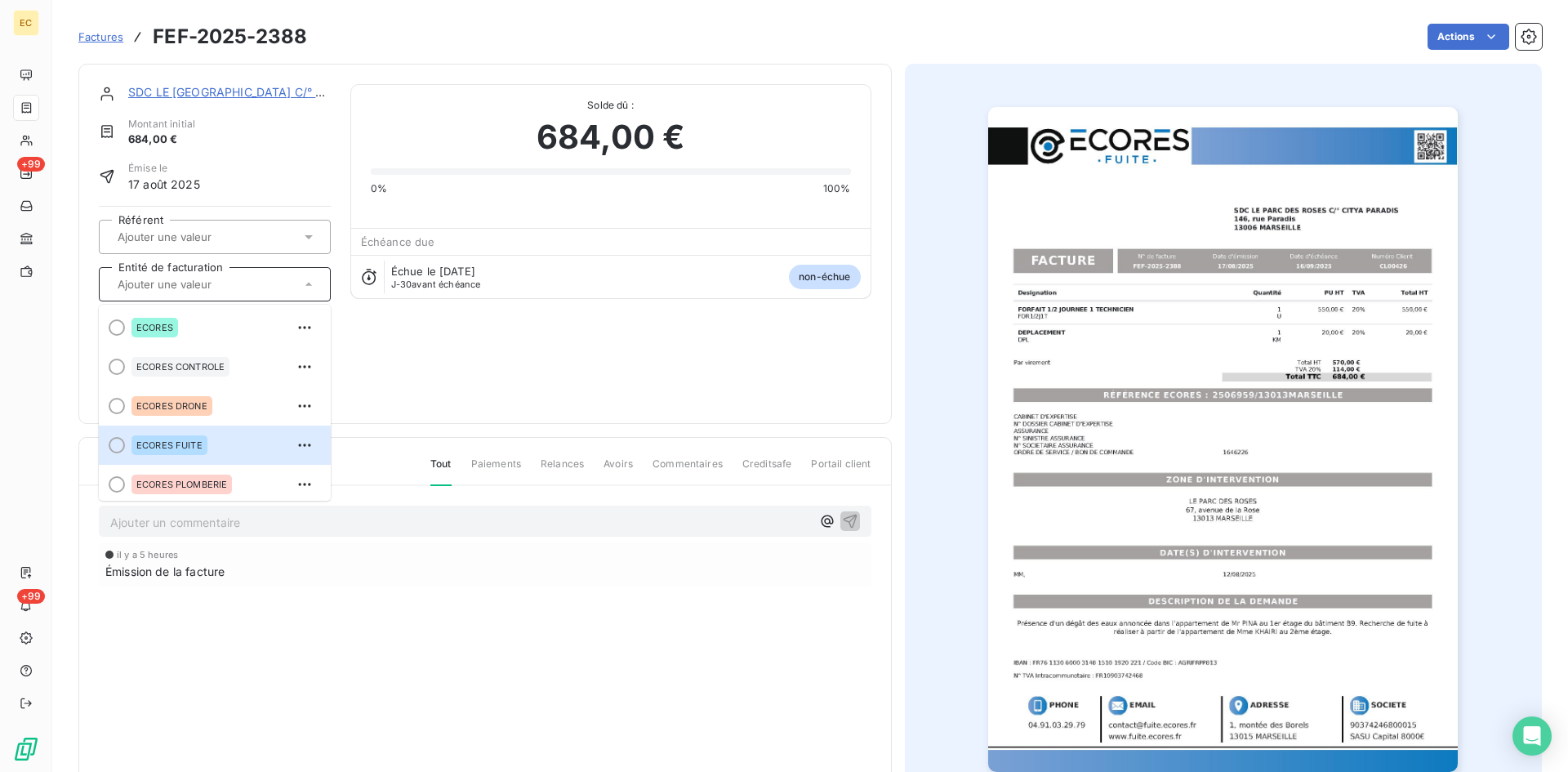
drag, startPoint x: 218, startPoint y: 439, endPoint x: 222, endPoint y: 419, distance: 20.4
click at [218, 438] on div "ECORES FUITE" at bounding box center [225, 446] width 186 height 26
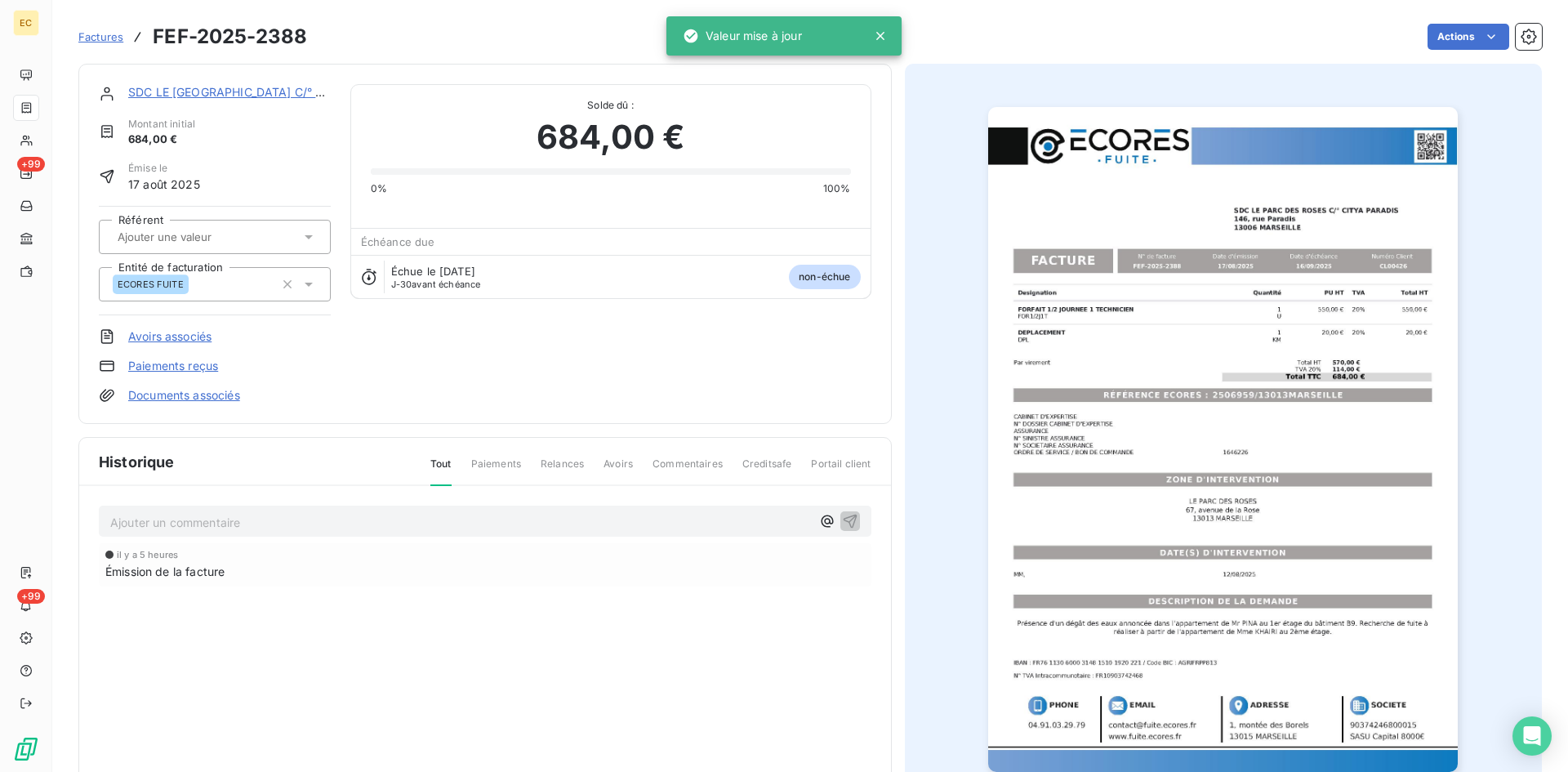
click at [216, 397] on link "Documents associés" at bounding box center [183, 395] width 112 height 16
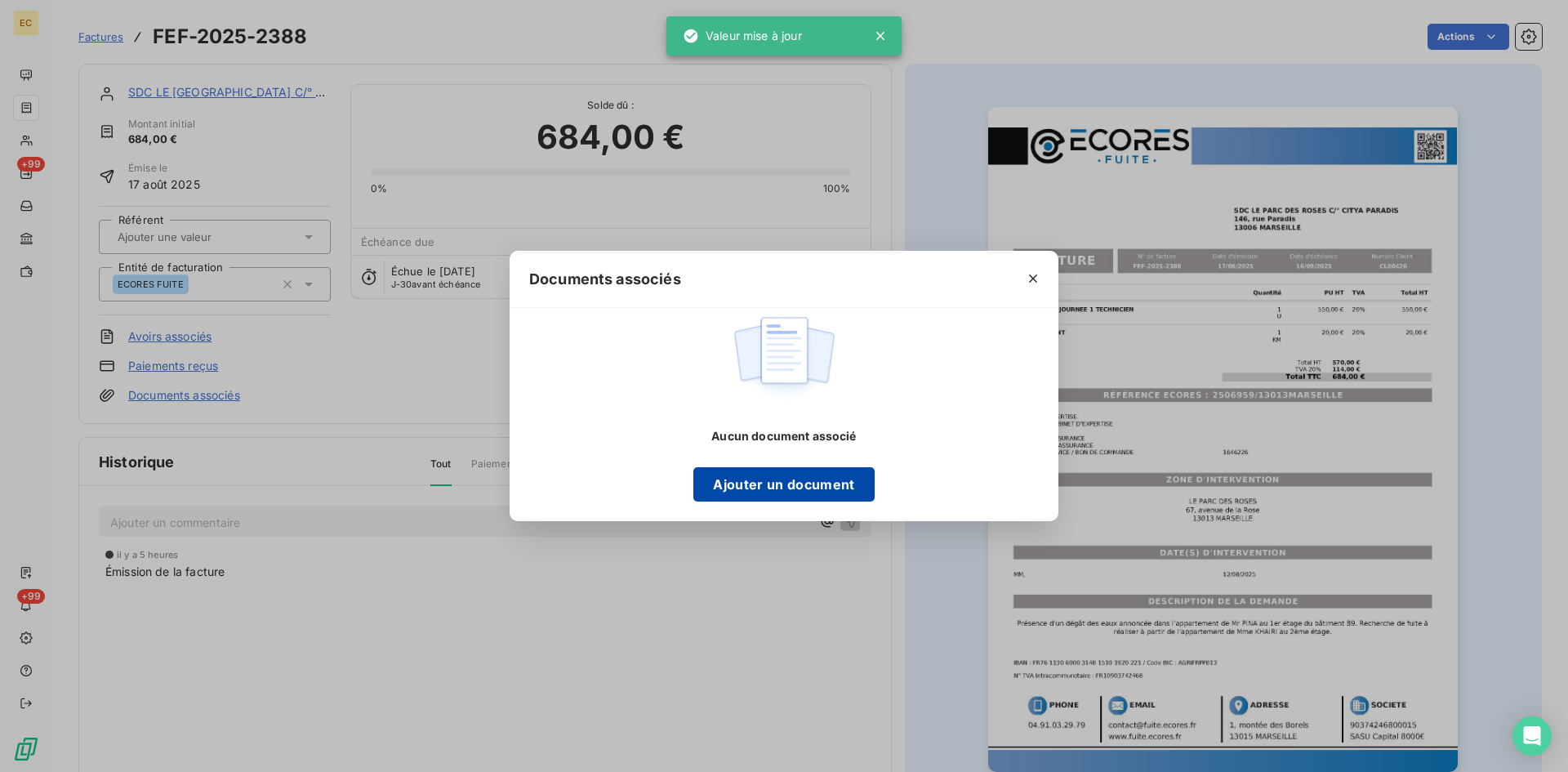
click at [756, 487] on button "Ajouter un document" at bounding box center [784, 484] width 181 height 35
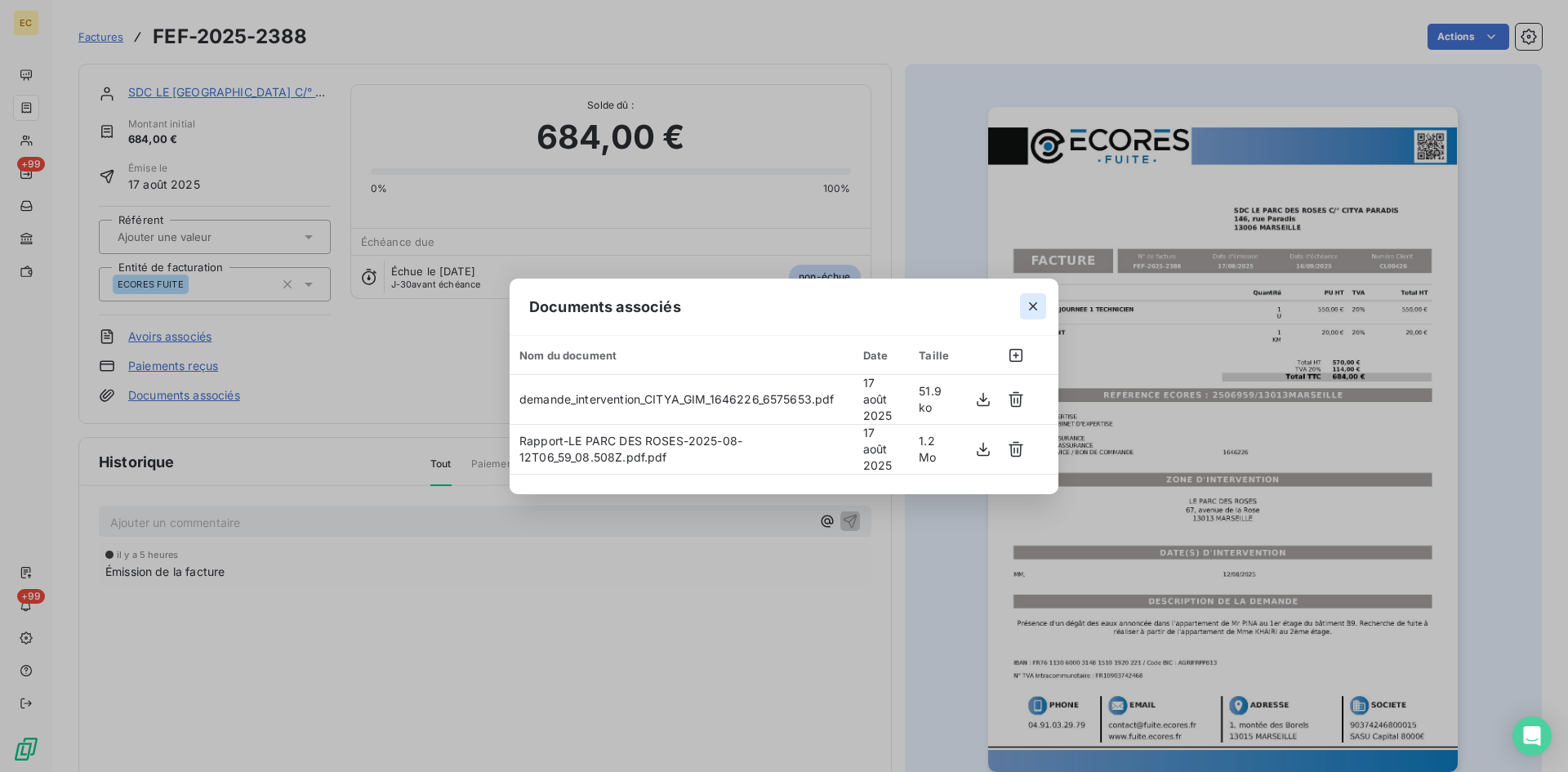
click at [1031, 304] on icon "button" at bounding box center [1033, 307] width 16 height 16
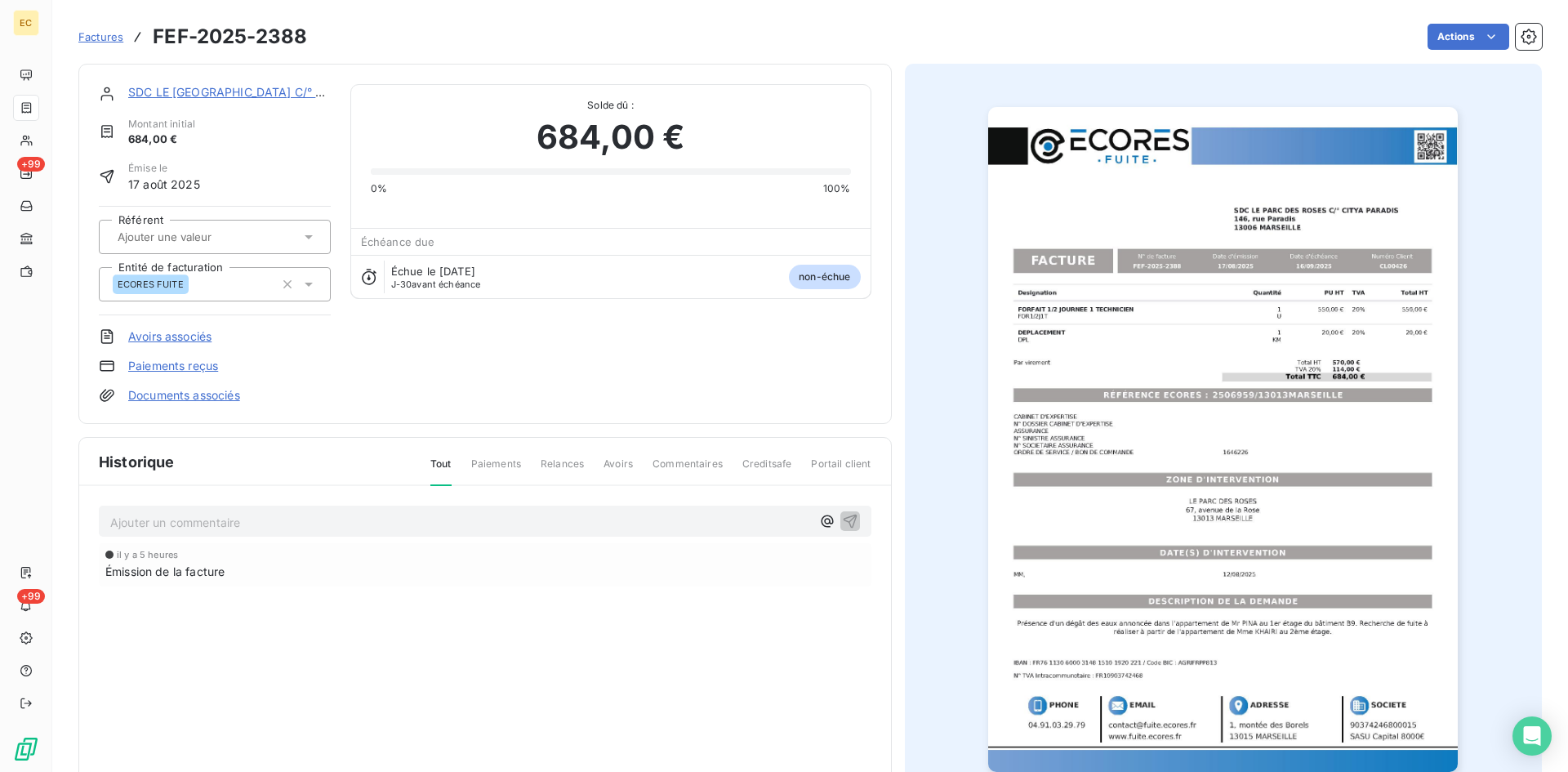
click at [246, 93] on link "SDC LE [GEOGRAPHIC_DATA] C/° CITYA [PERSON_NAME]" at bounding box center [289, 92] width 321 height 14
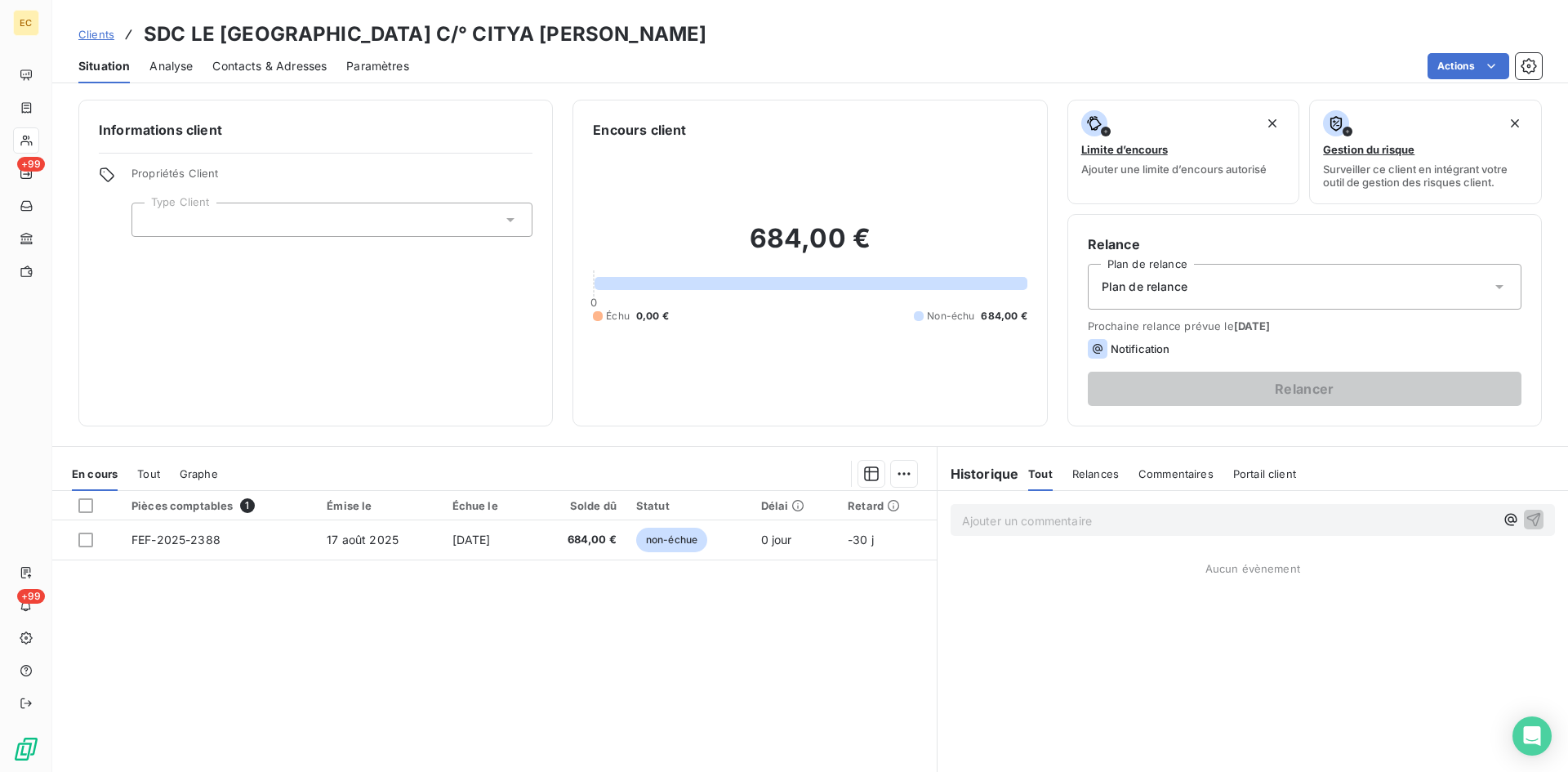
click at [208, 218] on div at bounding box center [332, 219] width 401 height 35
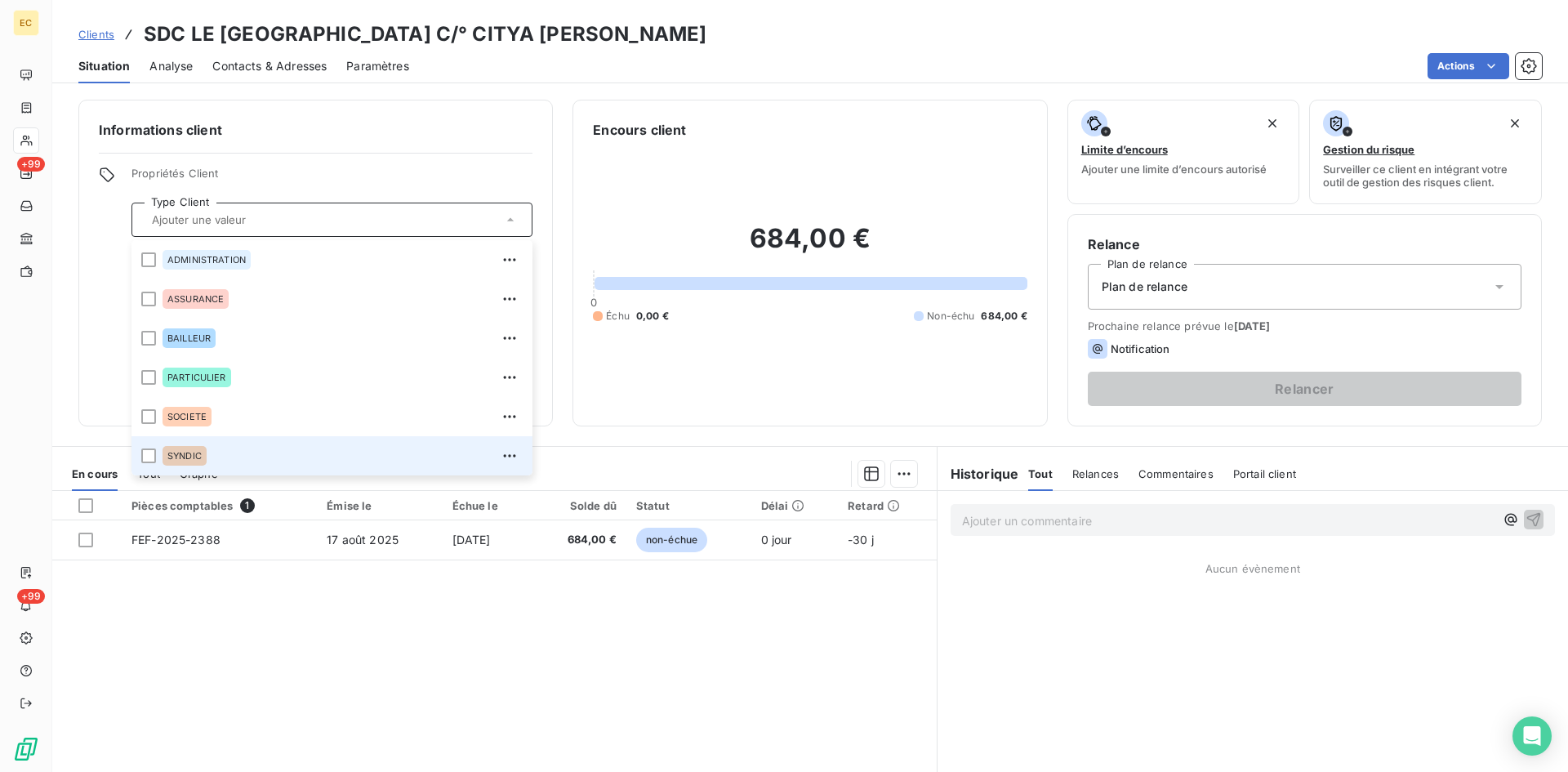
click at [254, 456] on div "SYNDIC" at bounding box center [342, 455] width 360 height 26
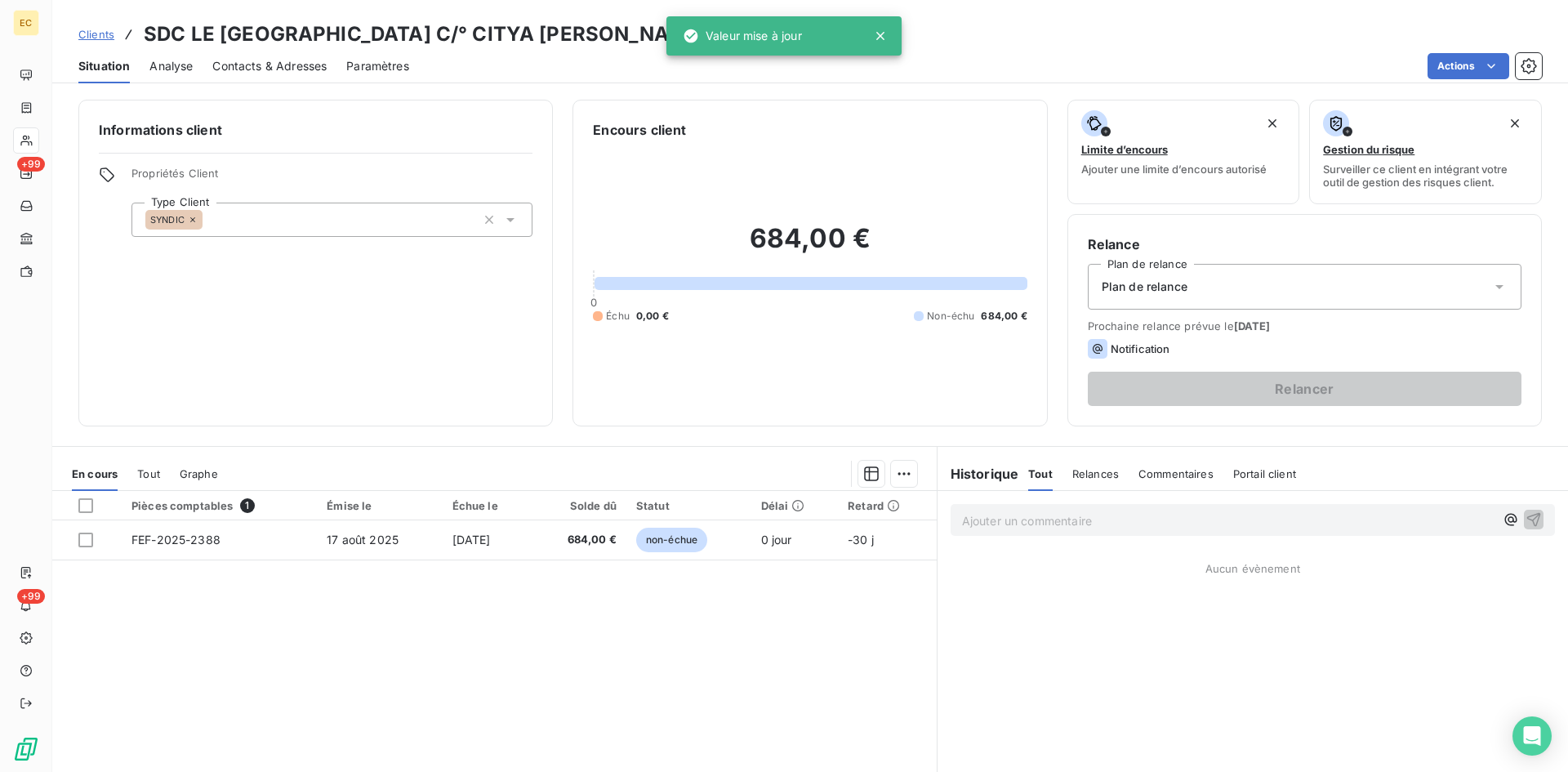
click at [1132, 285] on span "Plan de relance" at bounding box center [1145, 287] width 85 height 16
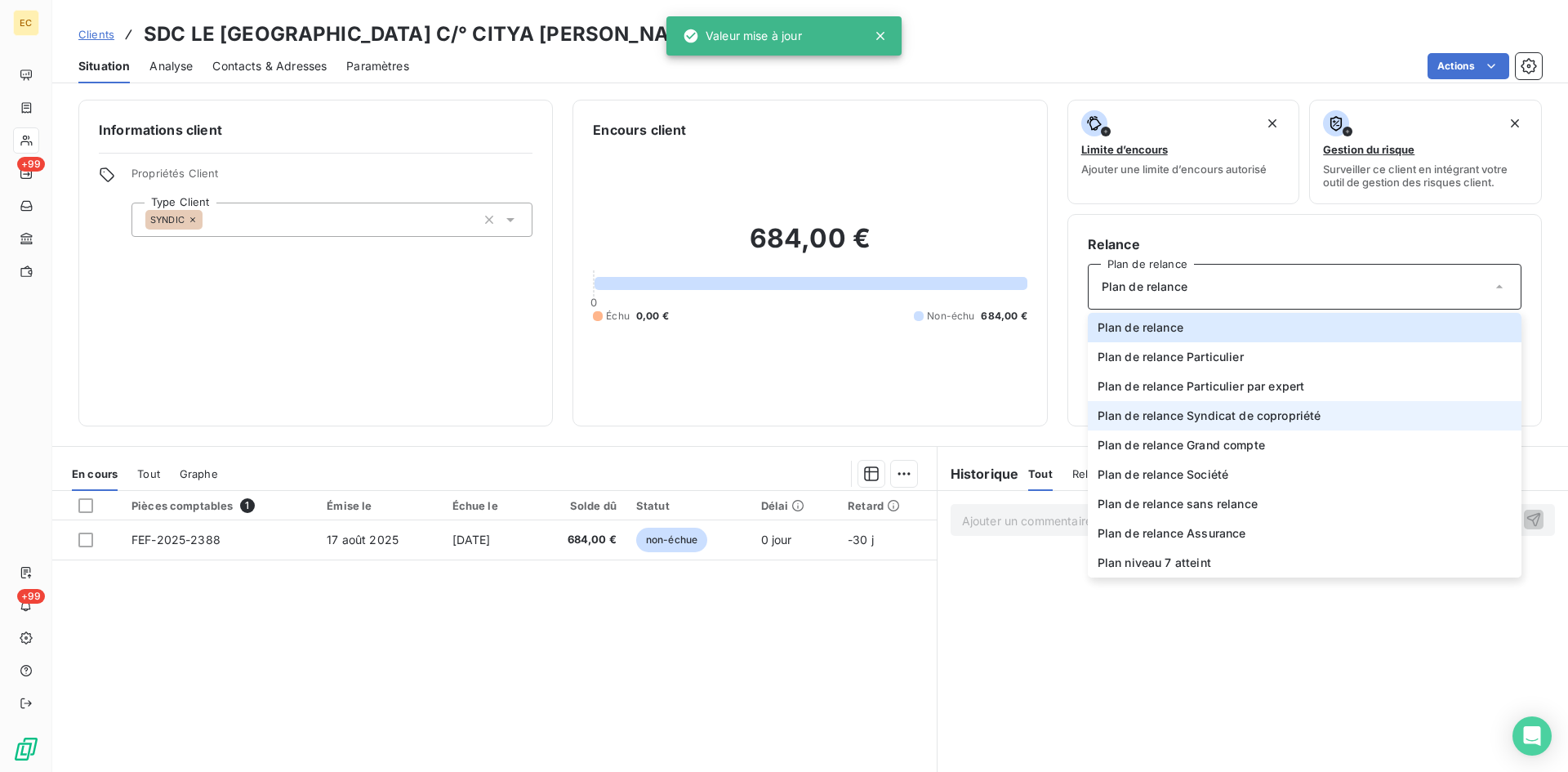
click at [1201, 418] on span "Plan de relance Syndicat de copropriété" at bounding box center [1210, 416] width 224 height 16
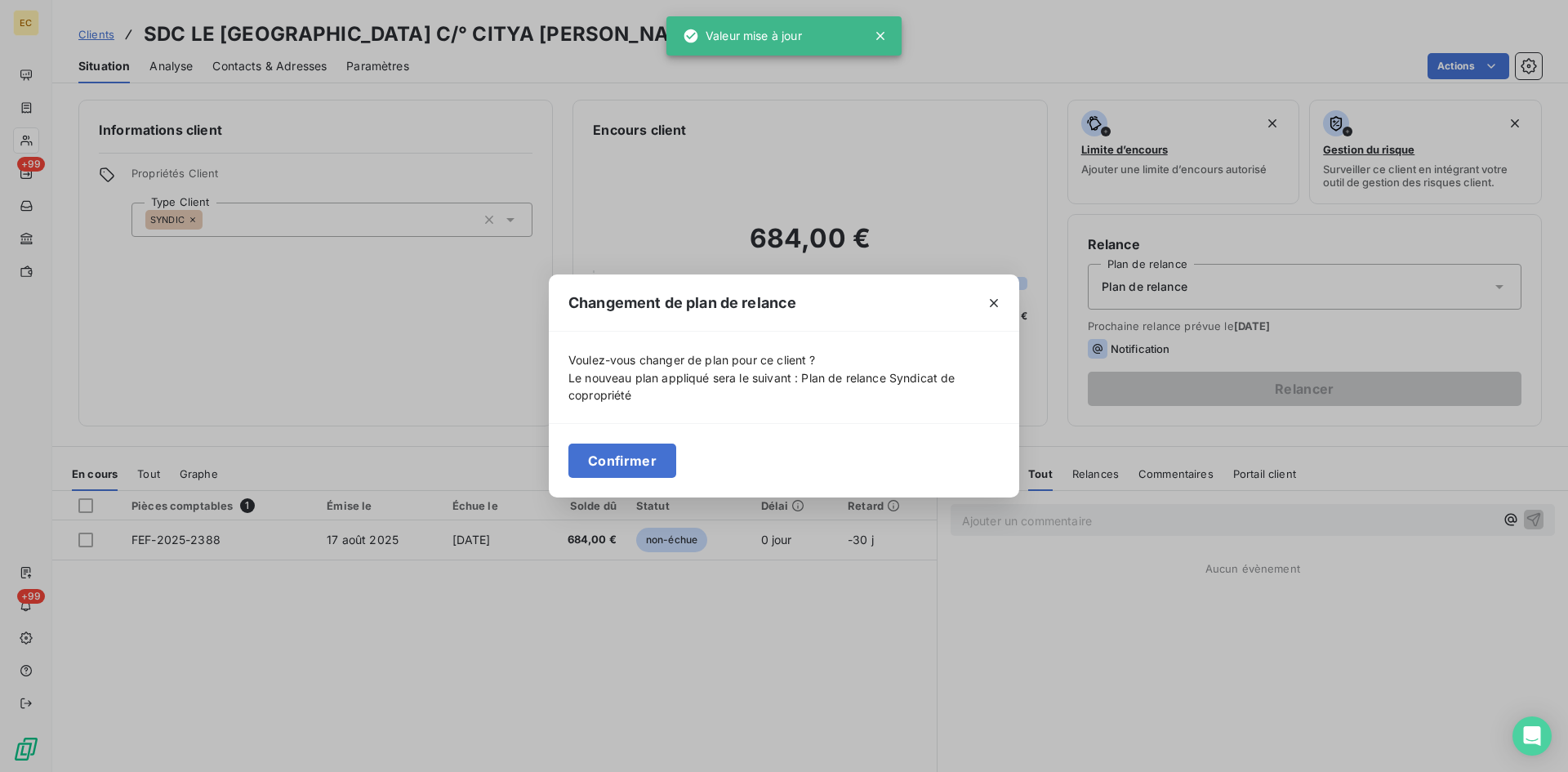
drag, startPoint x: 647, startPoint y: 463, endPoint x: 288, endPoint y: 148, distance: 477.6
click at [646, 461] on button "Confirmer" at bounding box center [622, 460] width 108 height 35
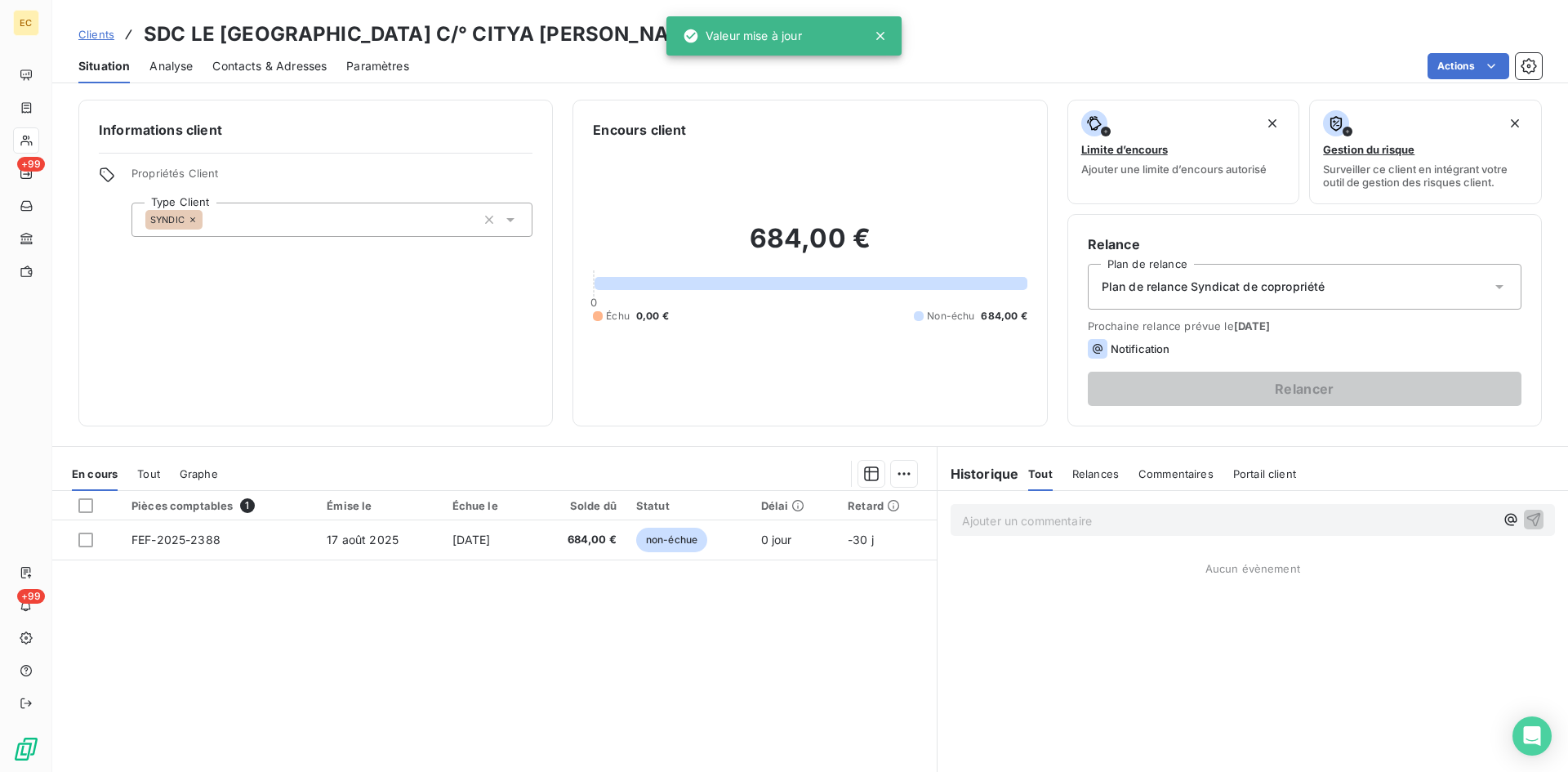
click at [247, 67] on span "Contacts & Adresses" at bounding box center [269, 65] width 114 height 16
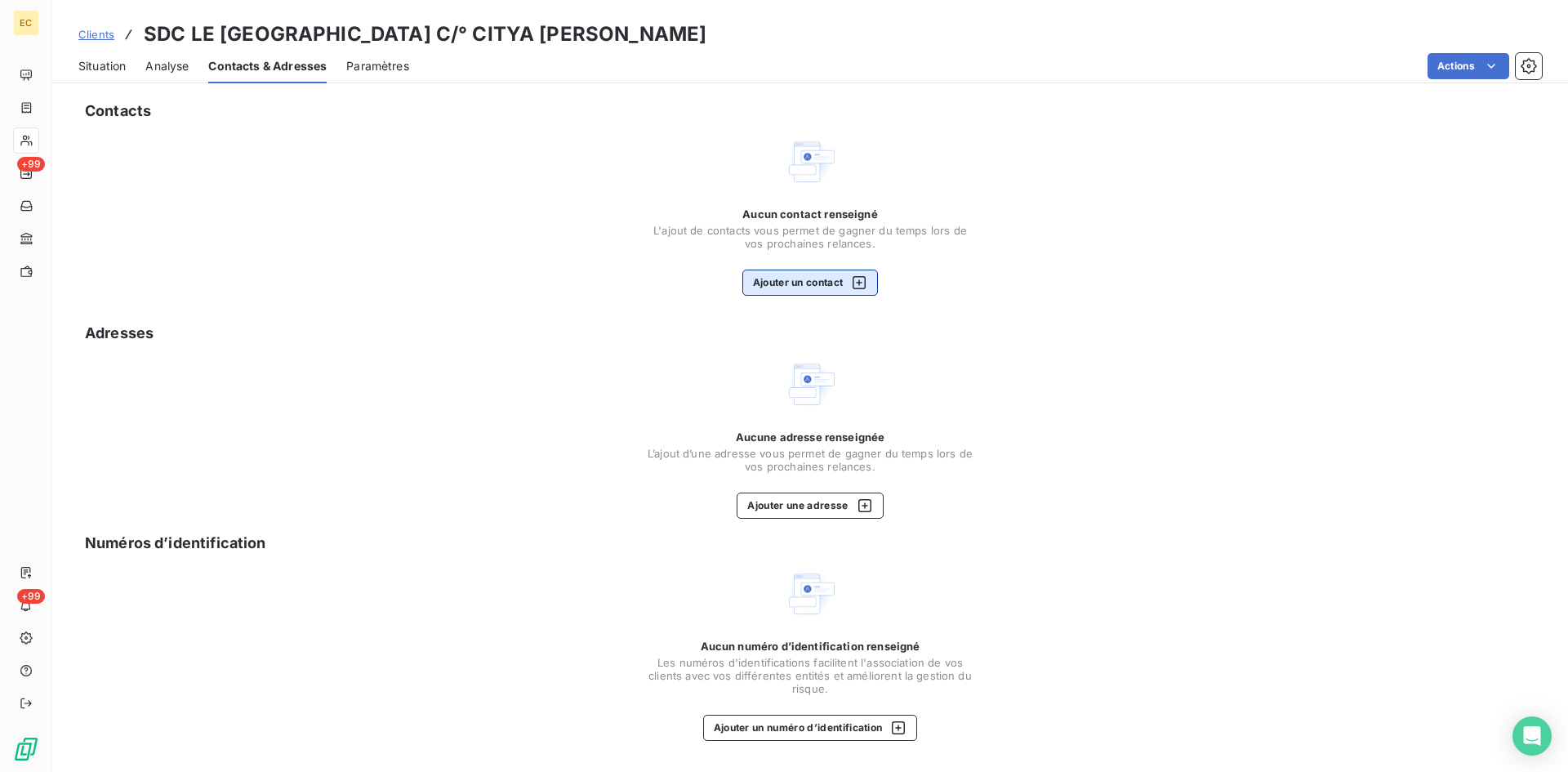
click at [810, 275] on button "Ajouter un contact" at bounding box center [811, 283] width 137 height 26
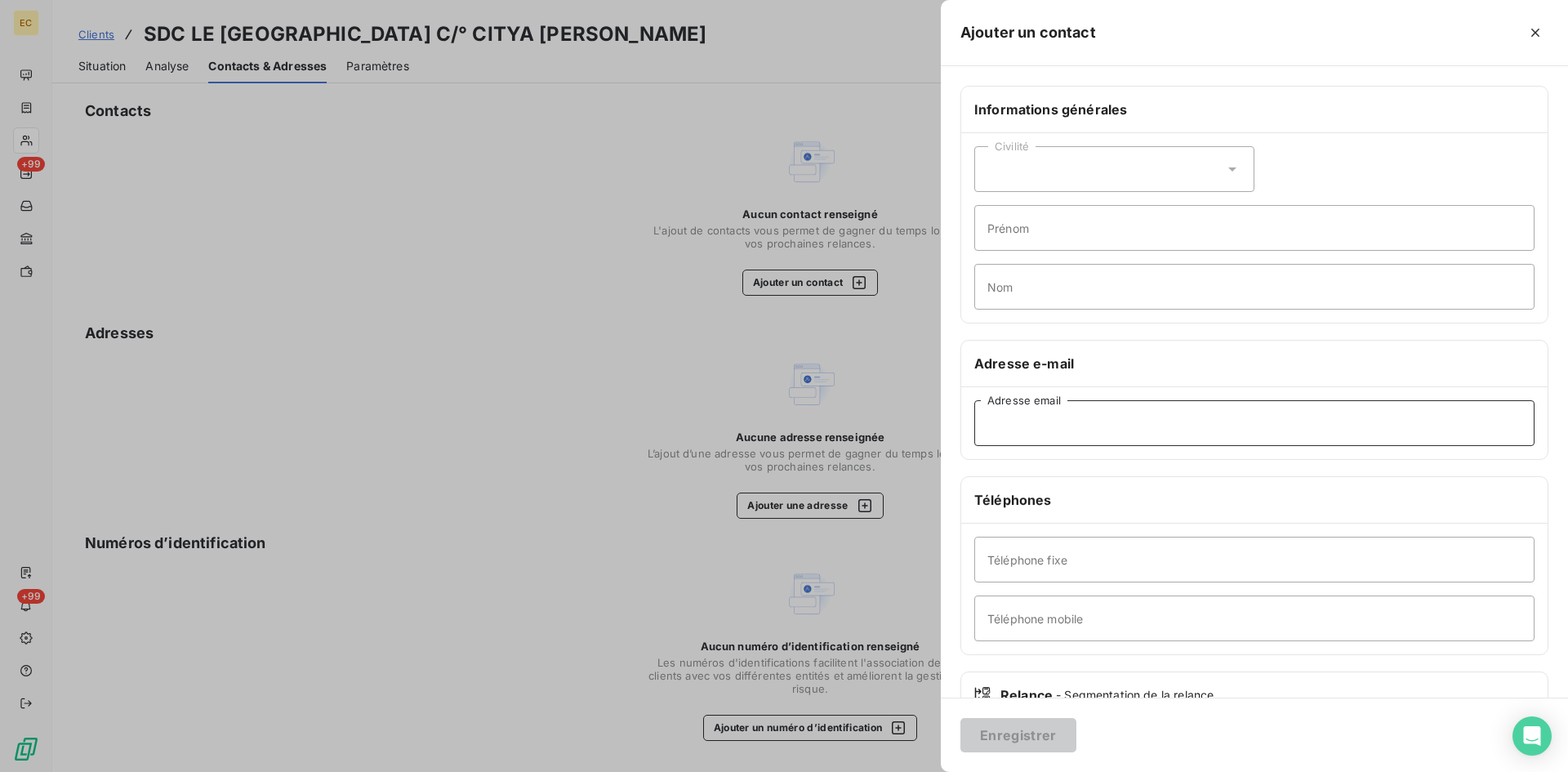
click at [1090, 425] on input "Adresse email" at bounding box center [1254, 424] width 560 height 46
paste input "[PERSON_NAME] <[EMAIL_ADDRESS][DOMAIN_NAME]>"
click at [1093, 424] on input "[PERSON_NAME] <[EMAIL_ADDRESS][DOMAIN_NAME]" at bounding box center [1254, 424] width 560 height 46
type input "[EMAIL_ADDRESS][DOMAIN_NAME]"
click at [1026, 738] on button "Enregistrer" at bounding box center [1018, 735] width 116 height 35
